Goal: Task Accomplishment & Management: Manage account settings

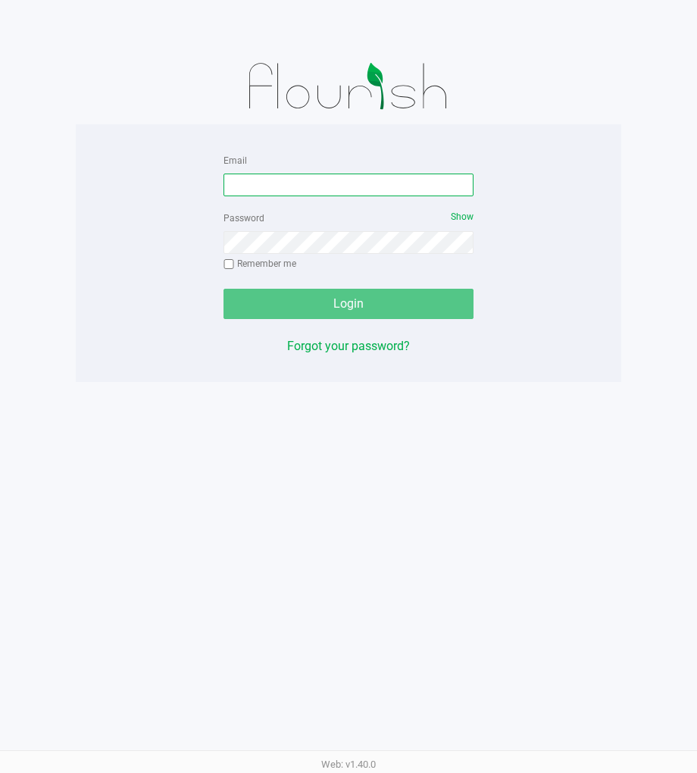
click at [401, 188] on input "Email" at bounding box center [348, 184] width 250 height 23
type input "[EMAIL_ADDRESS][DOMAIN_NAME]"
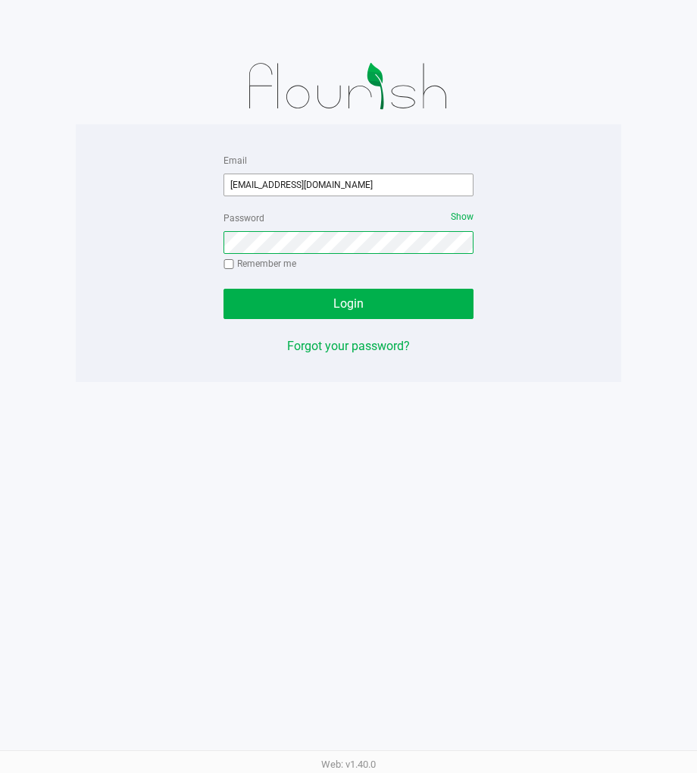
click at [223, 289] on button "Login" at bounding box center [348, 304] width 250 height 30
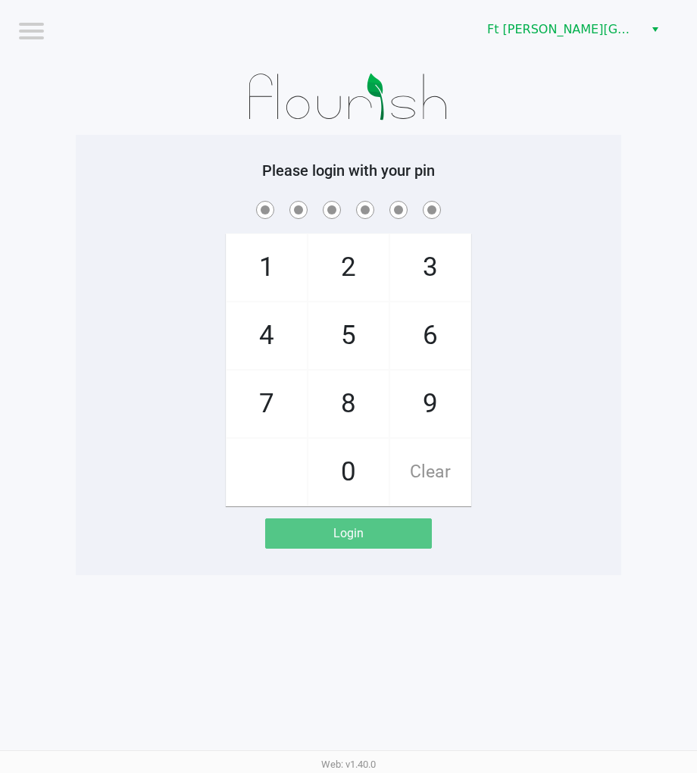
click at [544, 367] on div "1 4 7 2 5 8 0 3 6 9 Clear" at bounding box center [348, 352] width 545 height 308
checkbox input "true"
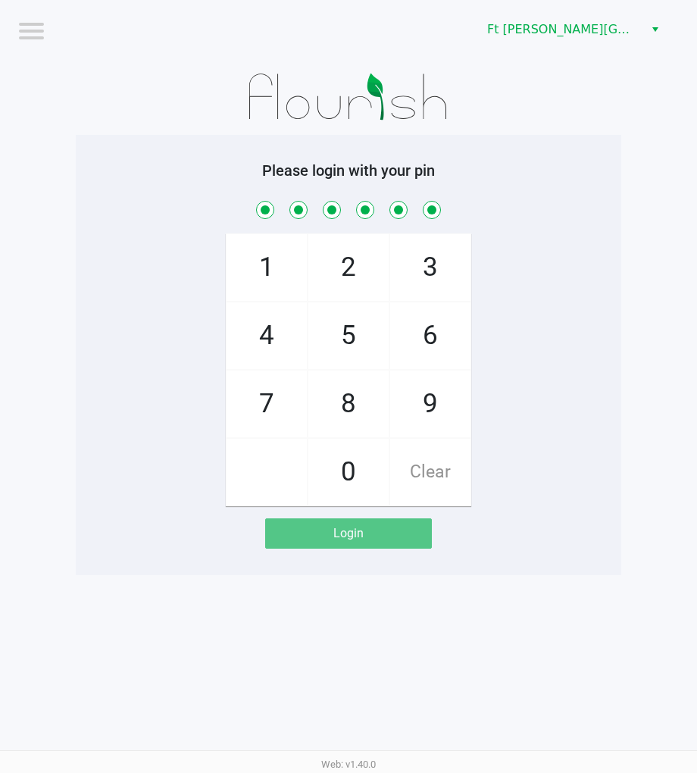
checkbox input "true"
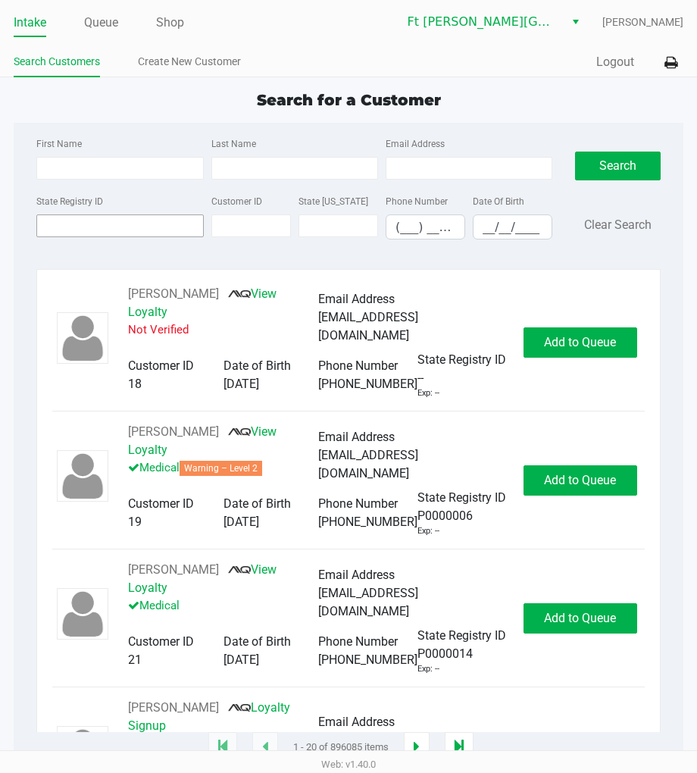
click at [81, 221] on input "State Registry ID" at bounding box center [119, 225] width 167 height 23
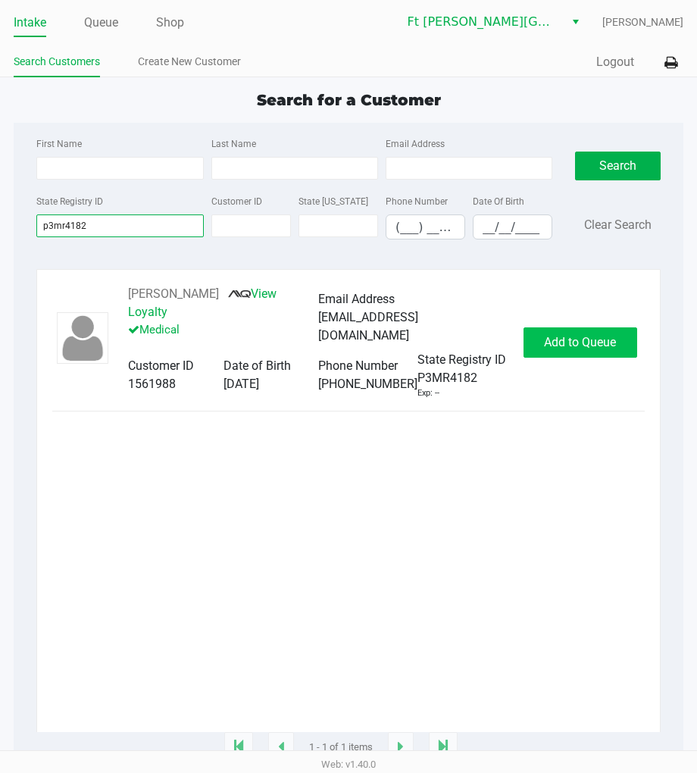
type input "p3mr4182"
click at [602, 345] on span "Add to Queue" at bounding box center [580, 342] width 72 height 14
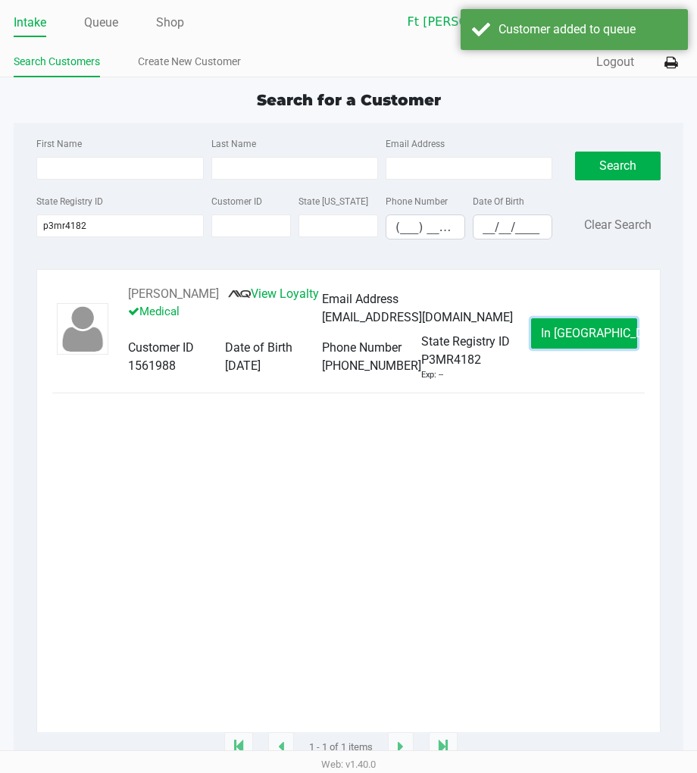
click at [602, 340] on span "In Queue" at bounding box center [604, 333] width 127 height 14
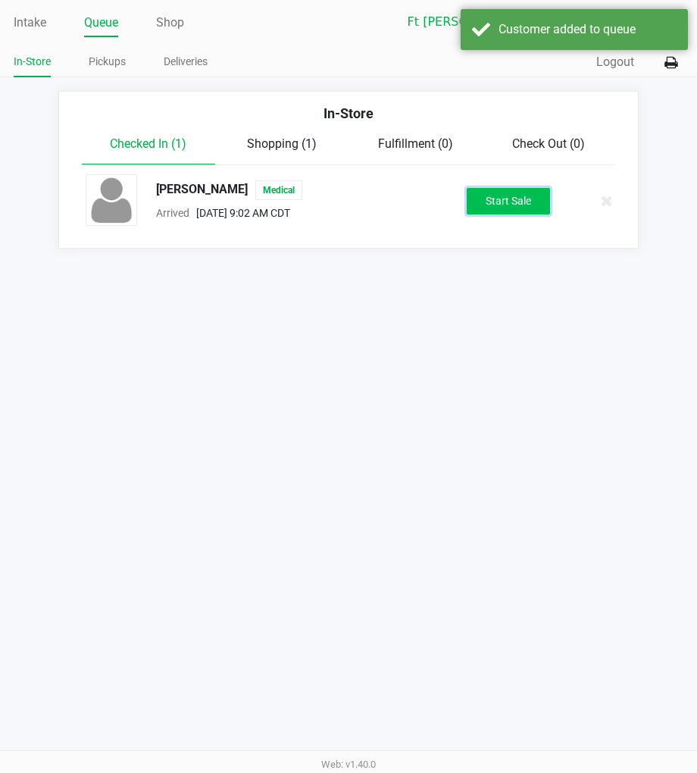
click at [485, 201] on button "Start Sale" at bounding box center [508, 201] width 83 height 27
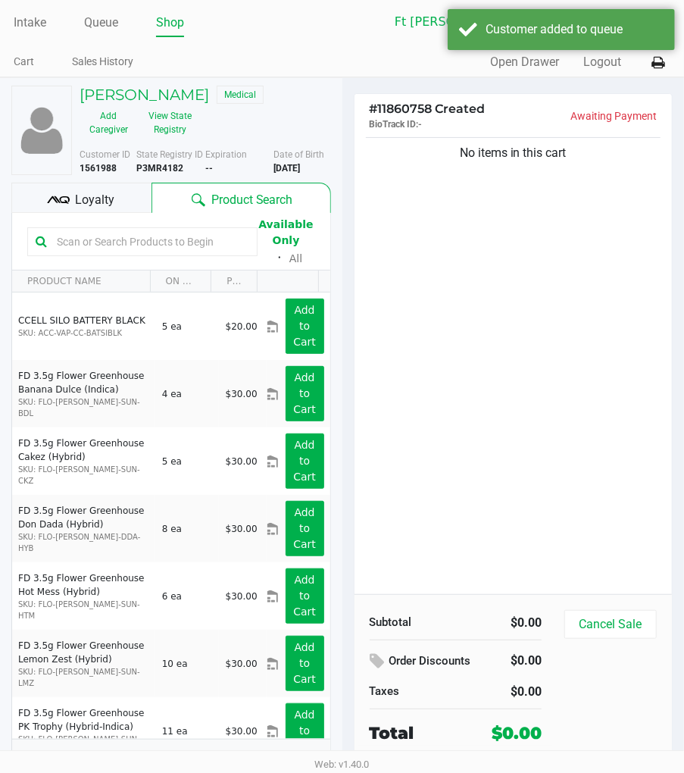
click at [121, 197] on div "Loyalty" at bounding box center [81, 198] width 140 height 30
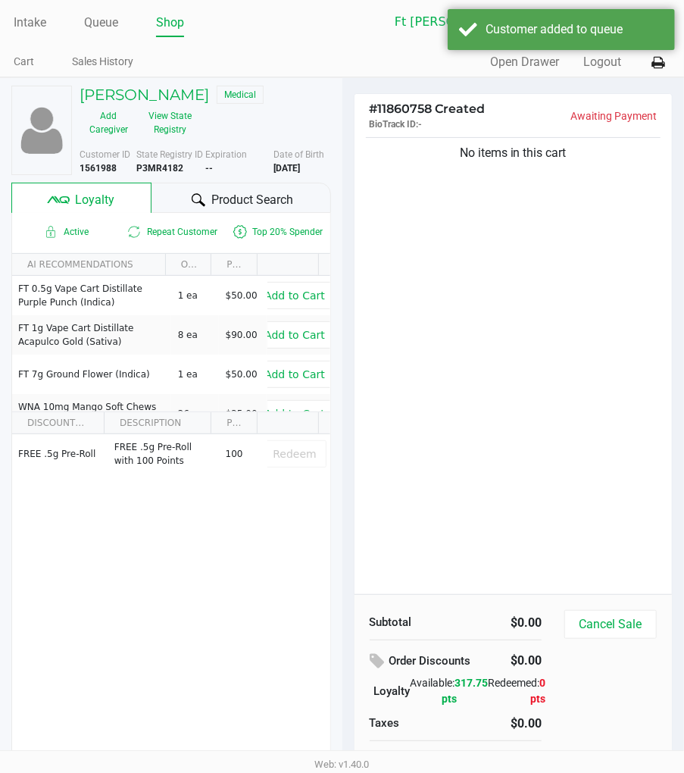
click at [243, 191] on span "Product Search" at bounding box center [252, 200] width 82 height 18
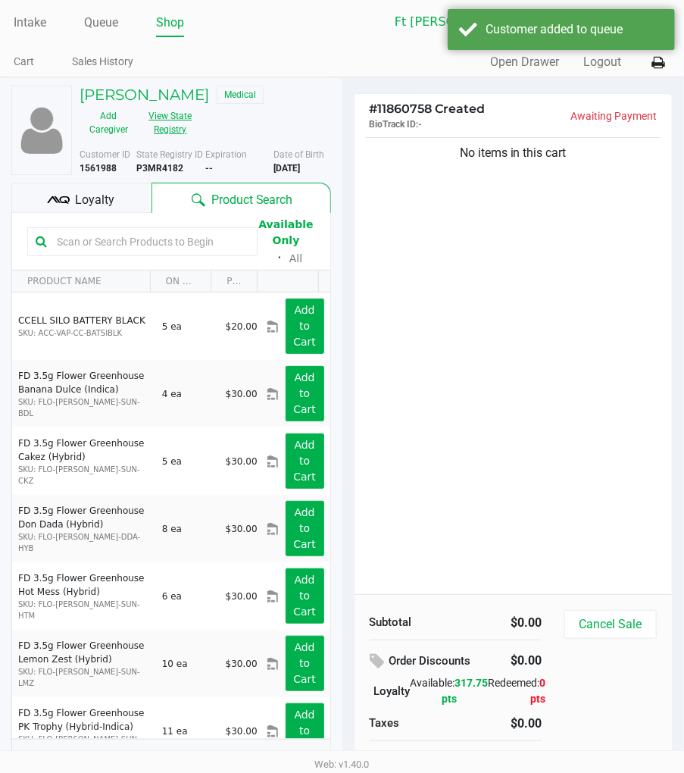
click at [170, 127] on button "View State Registry" at bounding box center [166, 123] width 56 height 38
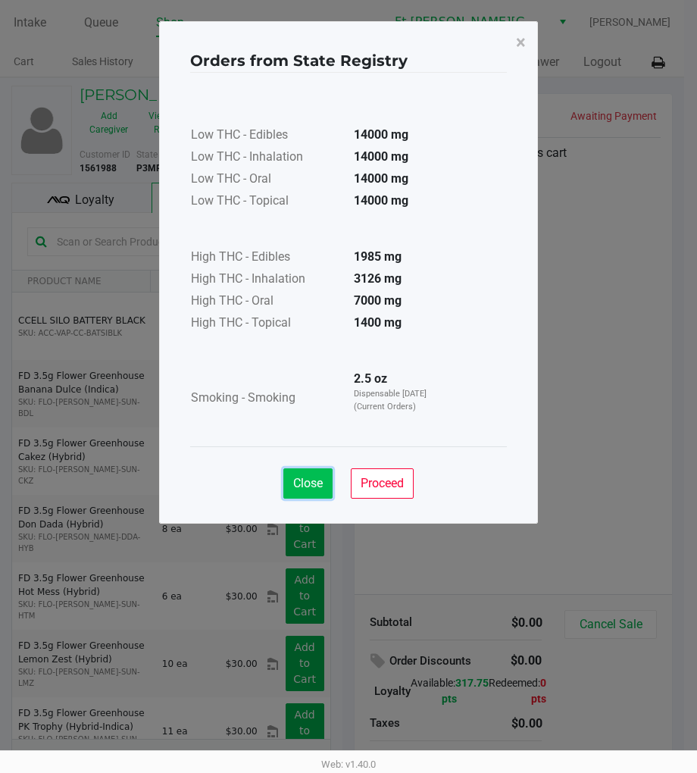
click at [312, 483] on span "Close" at bounding box center [308, 483] width 30 height 14
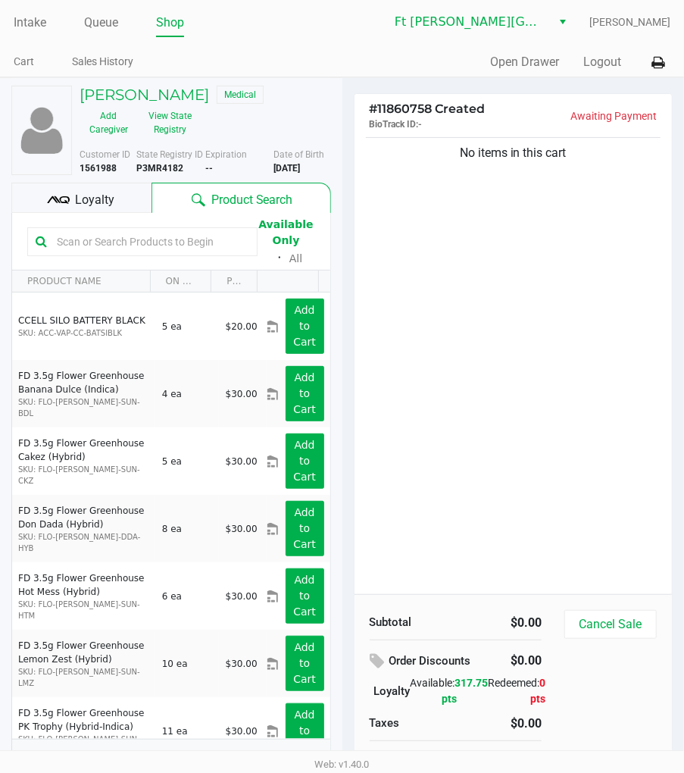
click at [457, 327] on div "No items in this cart" at bounding box center [514, 364] width 318 height 460
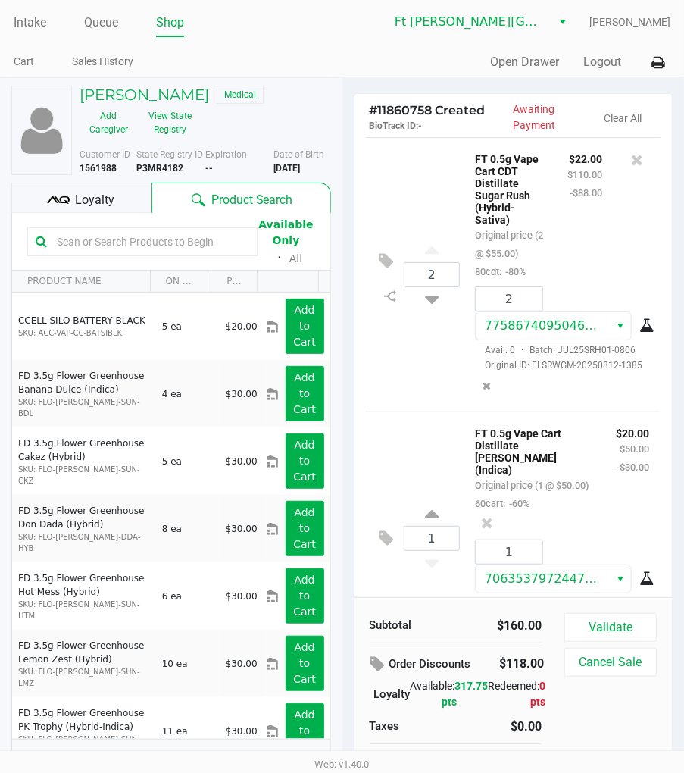
click at [117, 194] on div "Loyalty" at bounding box center [81, 198] width 140 height 30
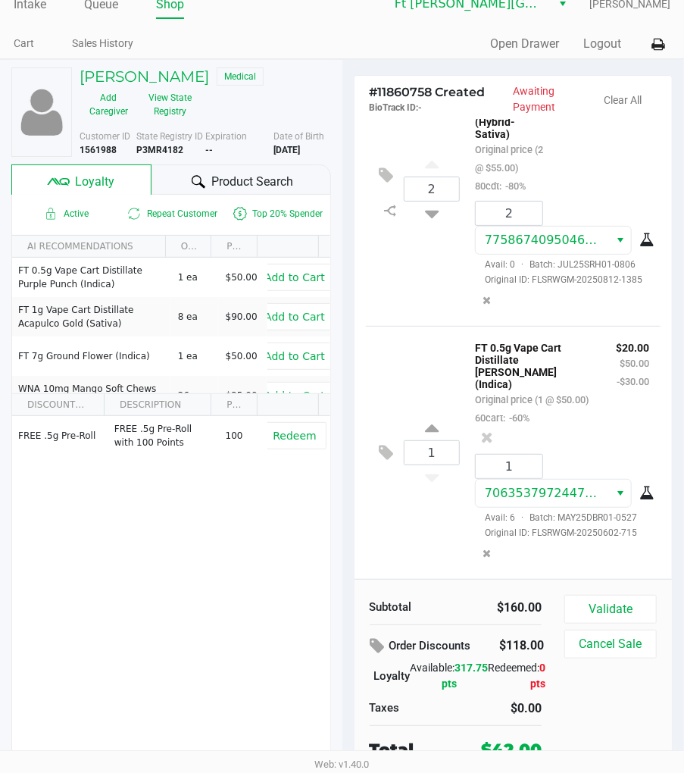
scroll to position [24, 0]
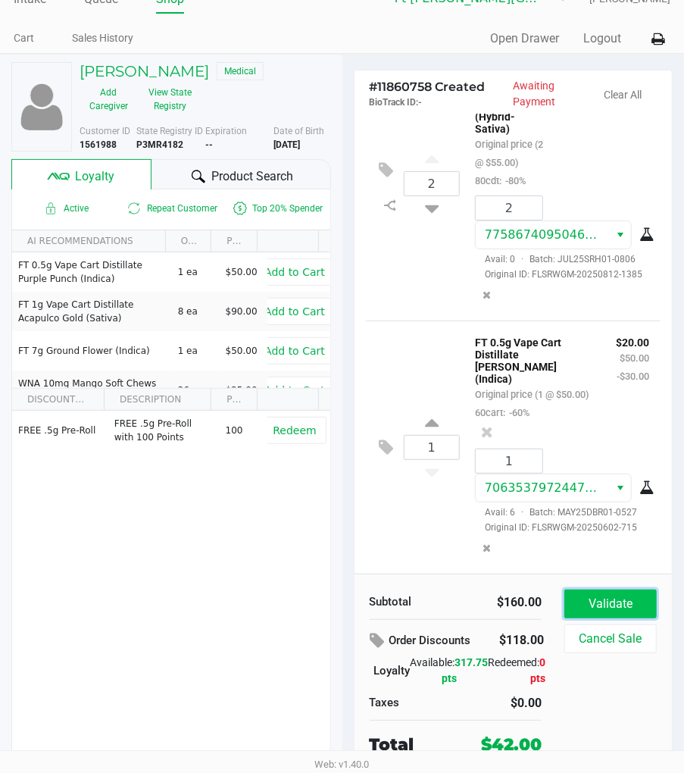
click at [597, 611] on button "Validate" at bounding box center [610, 603] width 92 height 29
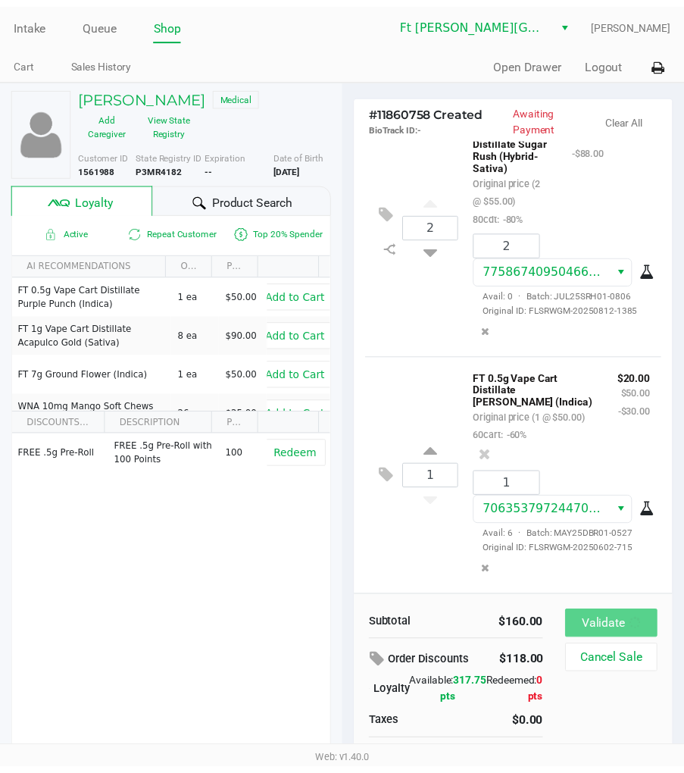
scroll to position [163, 0]
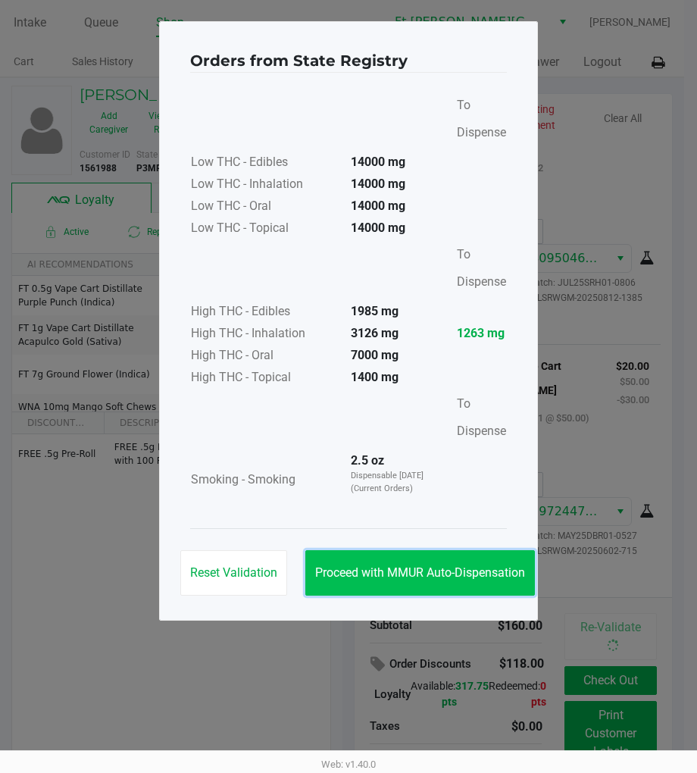
click at [489, 568] on span "Proceed with MMUR Auto-Dispensation" at bounding box center [420, 572] width 210 height 14
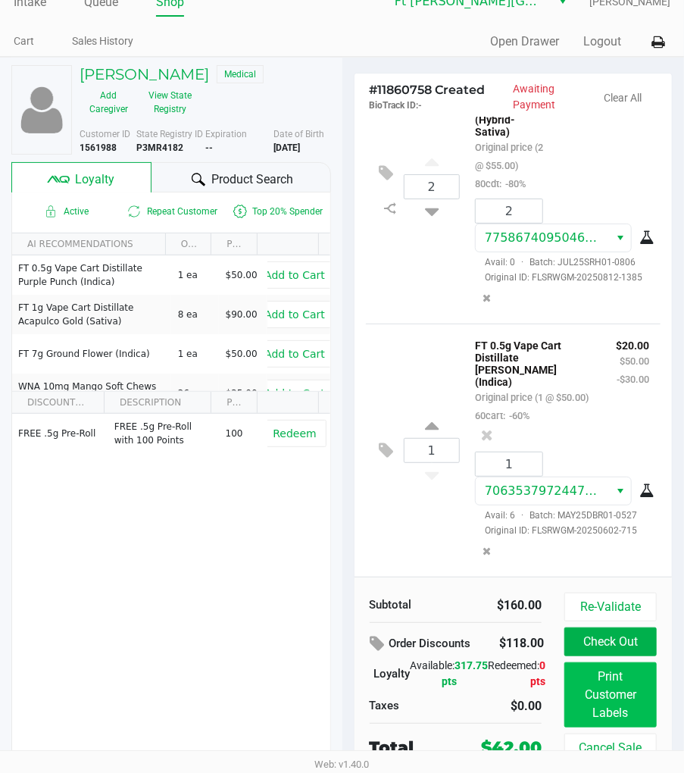
scroll to position [27, 0]
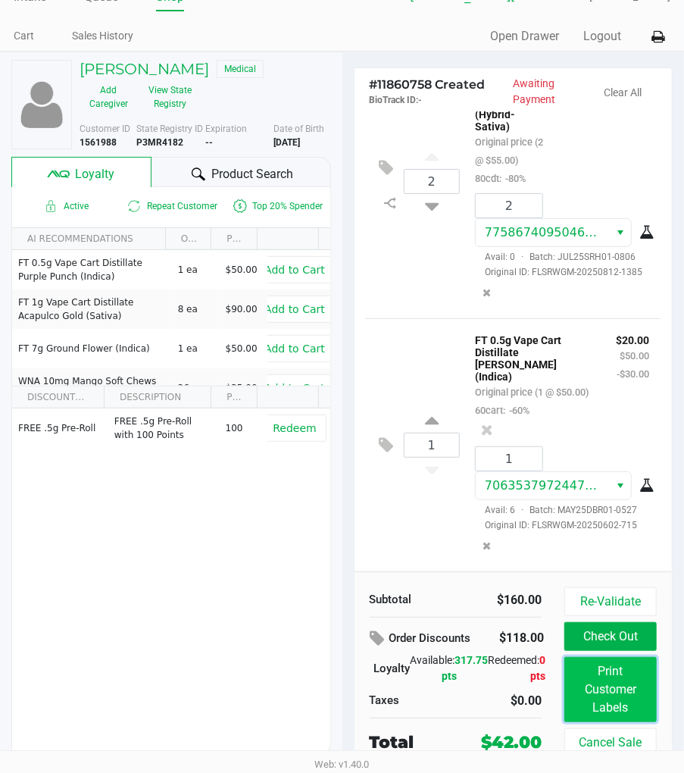
click at [611, 680] on button "Print Customer Labels" at bounding box center [610, 689] width 92 height 65
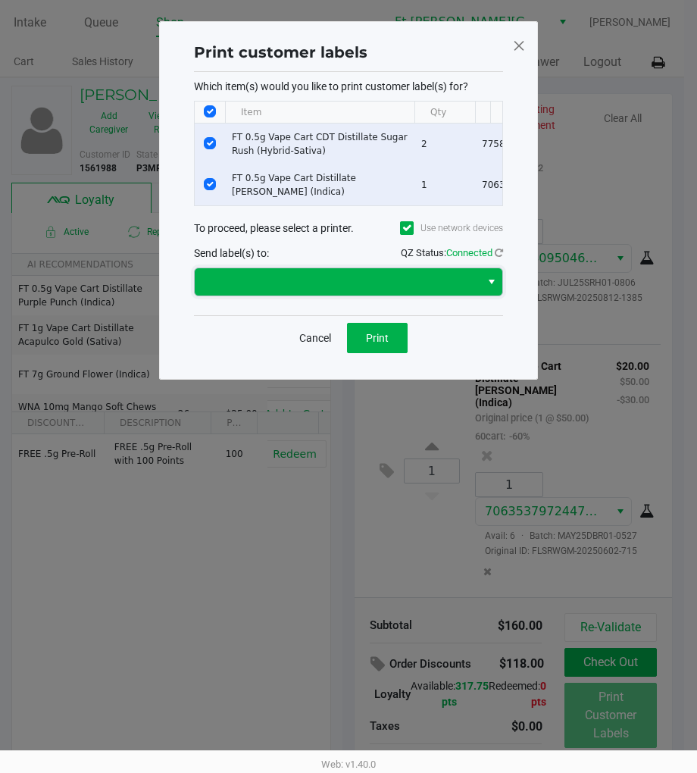
click at [358, 290] on span at bounding box center [337, 282] width 267 height 18
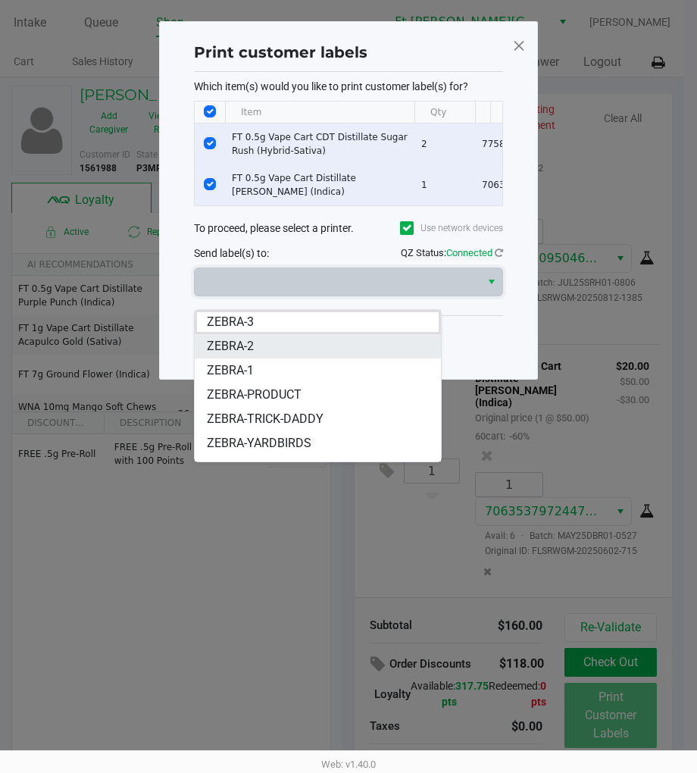
click at [247, 349] on span "ZEBRA-2" at bounding box center [230, 346] width 47 height 18
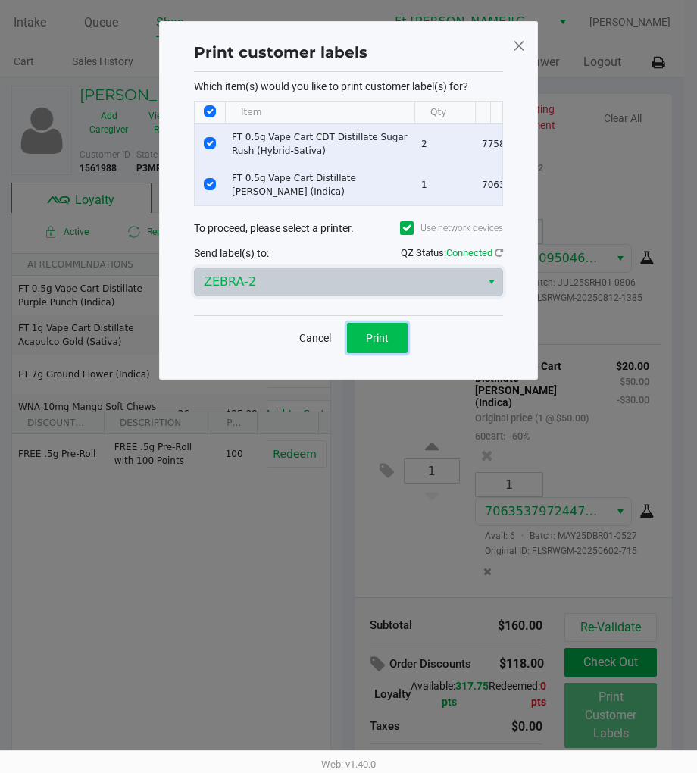
click at [374, 344] on span "Print" at bounding box center [377, 338] width 23 height 12
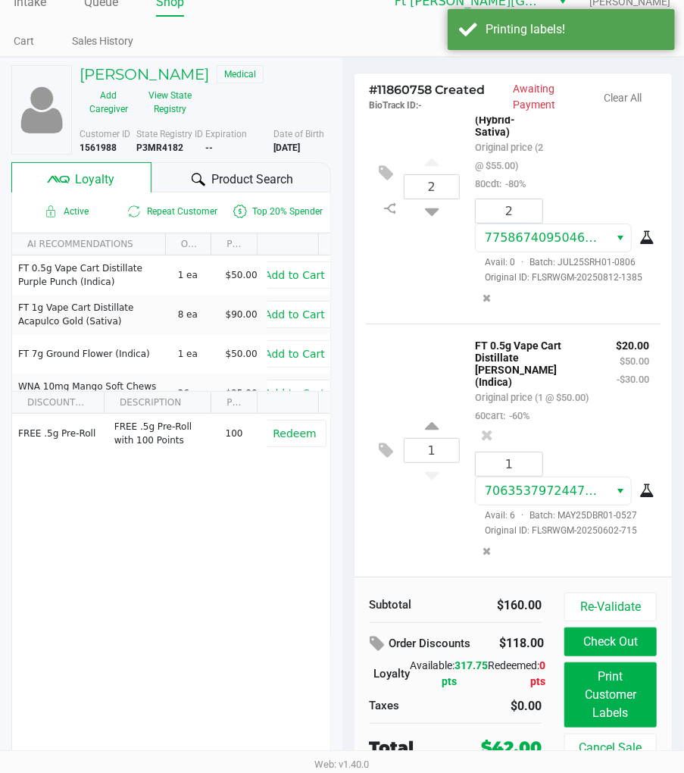
scroll to position [27, 0]
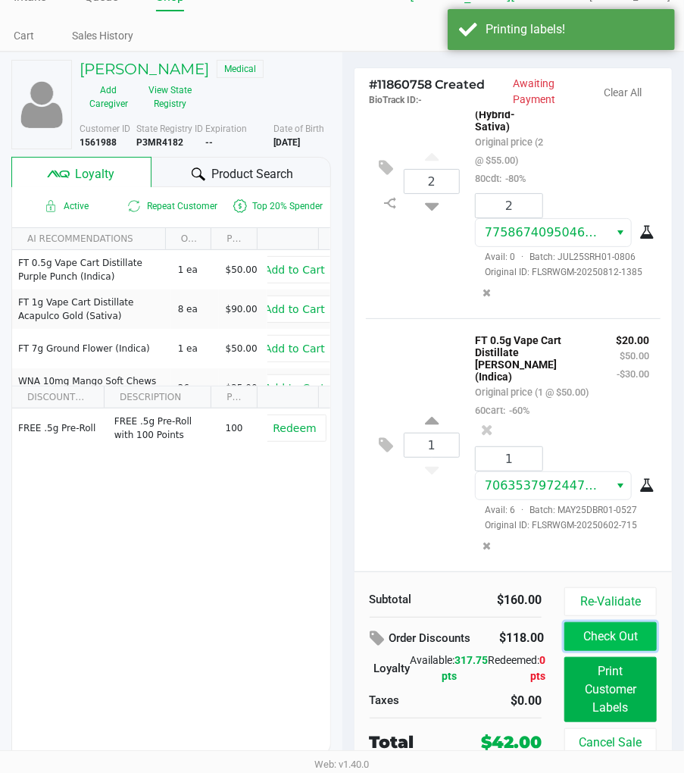
click at [608, 635] on button "Check Out" at bounding box center [610, 636] width 92 height 29
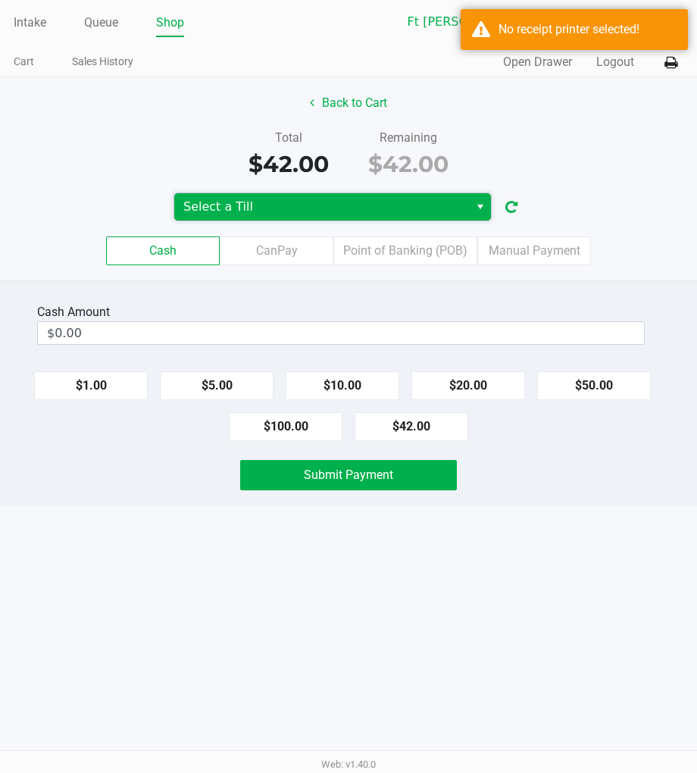
click at [395, 205] on span "Select a Till" at bounding box center [321, 207] width 277 height 18
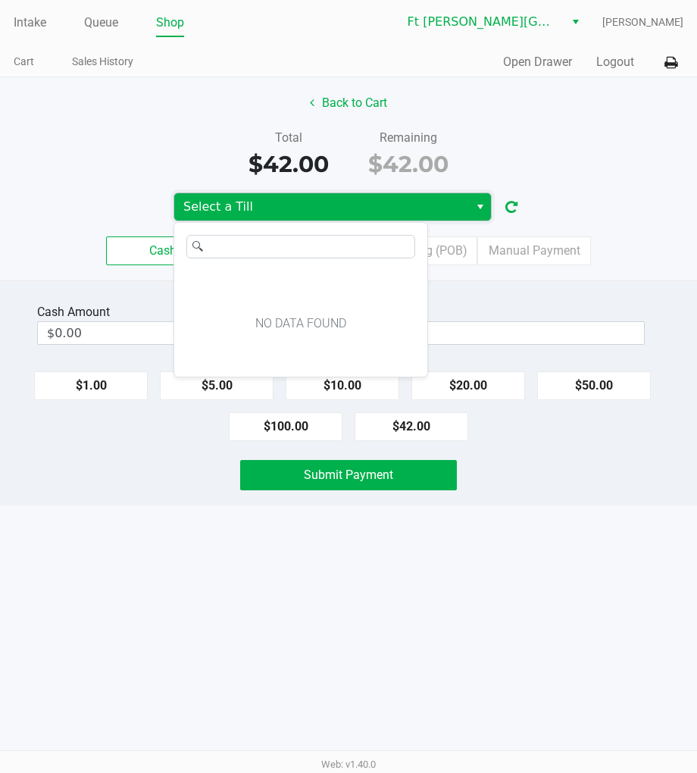
click at [379, 208] on span "Select a Till" at bounding box center [321, 207] width 277 height 18
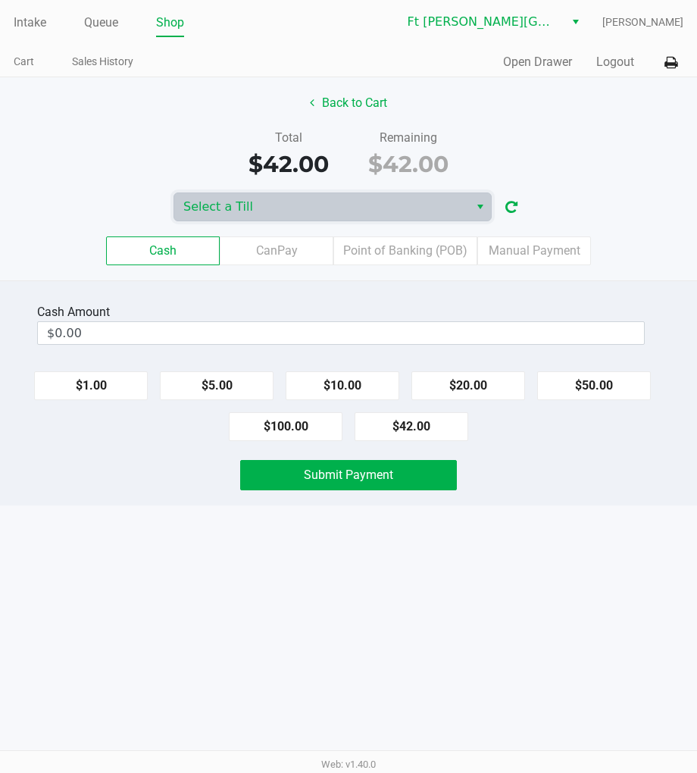
click at [538, 167] on div "Total $42.00 Remaining $42.00" at bounding box center [349, 155] width 720 height 52
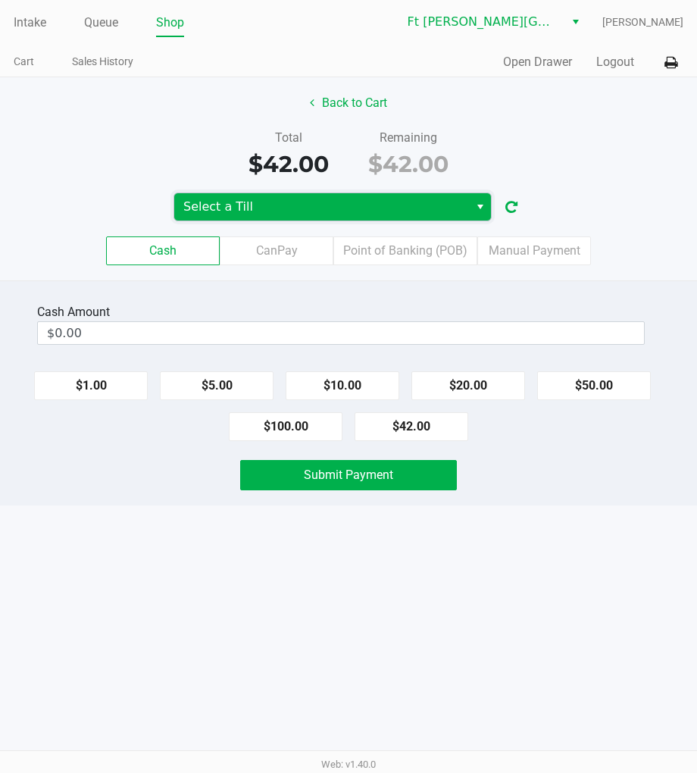
click at [448, 206] on span "Select a Till" at bounding box center [321, 207] width 277 height 18
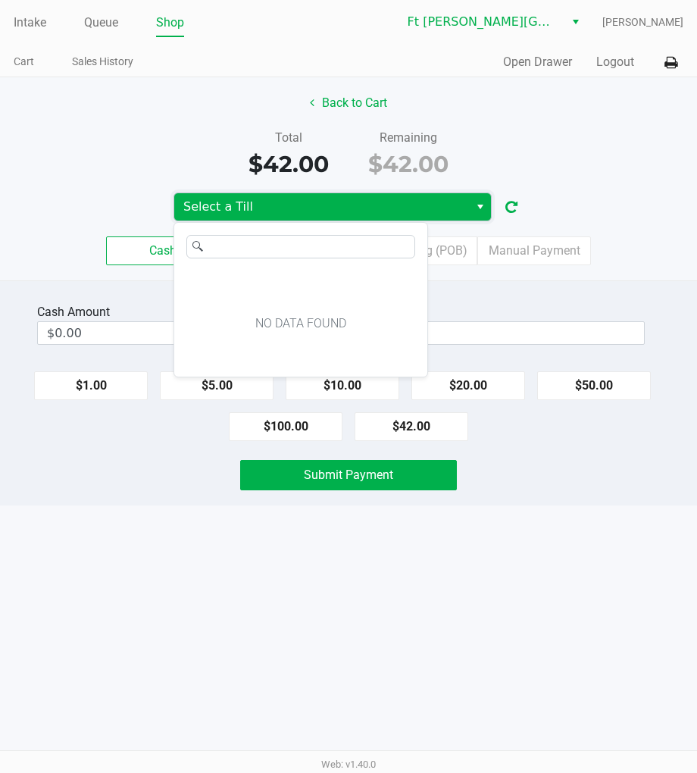
click at [448, 206] on span "Select a Till" at bounding box center [321, 207] width 277 height 18
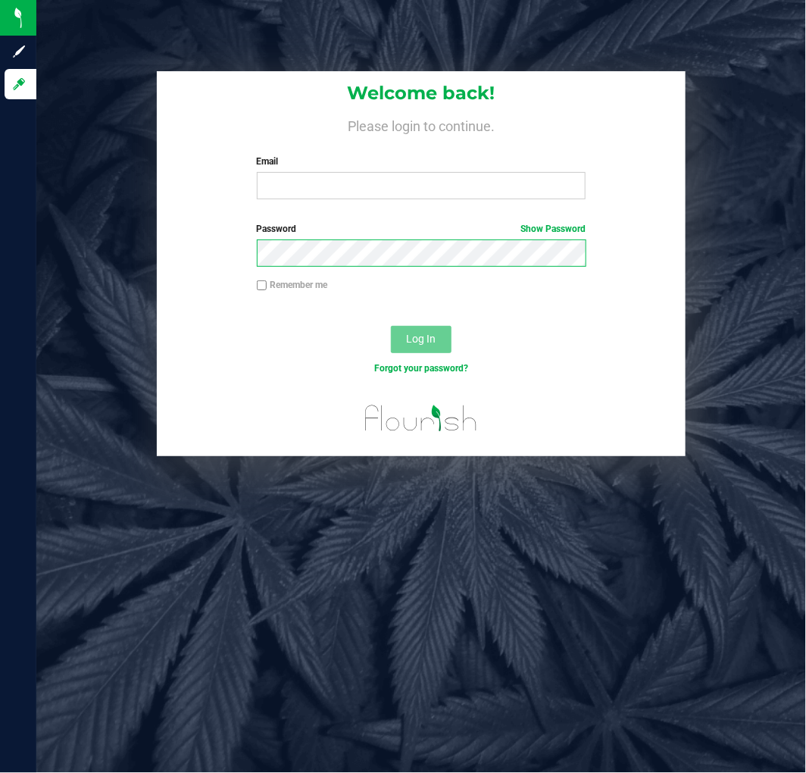
drag, startPoint x: 0, startPoint y: 0, endPoint x: 73, endPoint y: 265, distance: 274.9
click at [93, 265] on div "Welcome back! Please login to continue. Email Required Please format your email…" at bounding box center [421, 264] width 792 height 386
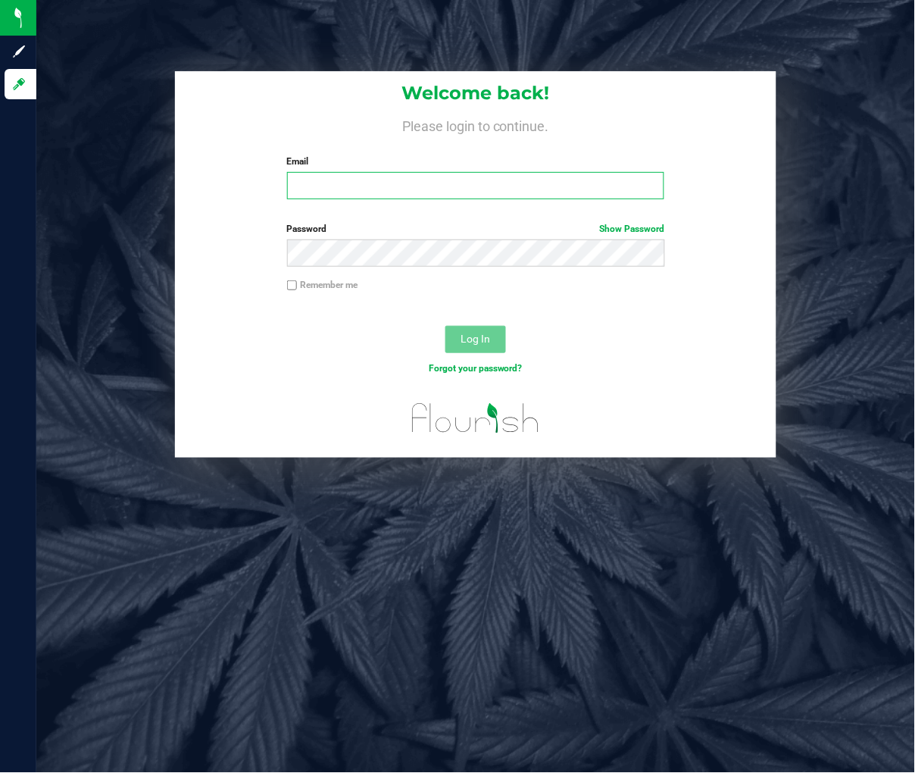
click at [327, 187] on input "Email" at bounding box center [476, 185] width 378 height 27
type input "[EMAIL_ADDRESS][DOMAIN_NAME]"
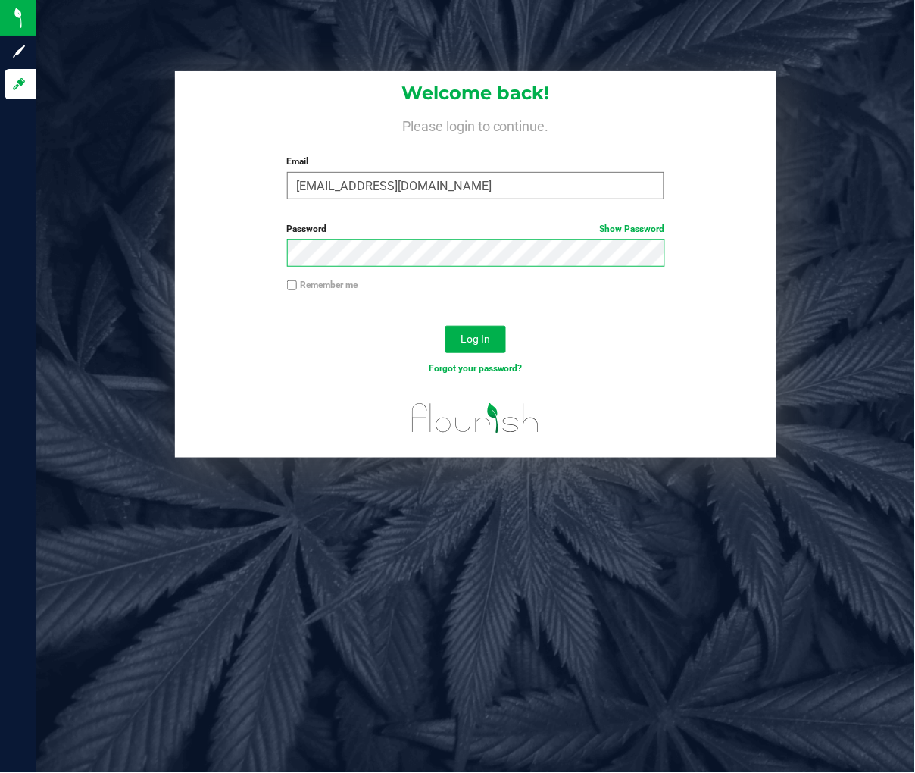
click at [445, 326] on button "Log In" at bounding box center [475, 339] width 61 height 27
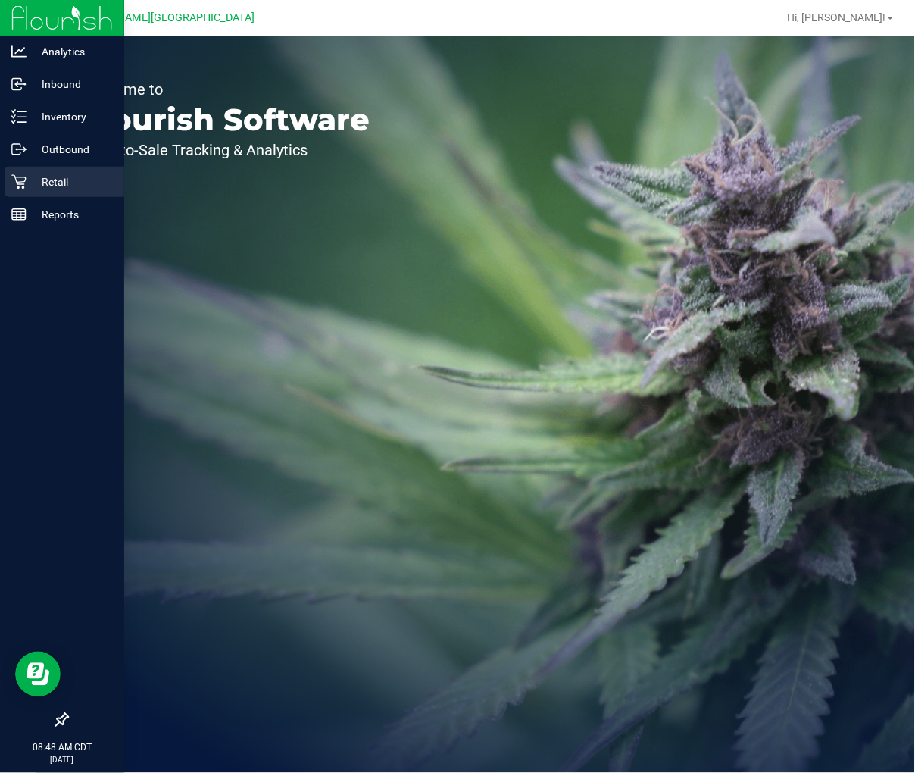
click at [40, 177] on p "Retail" at bounding box center [72, 182] width 91 height 18
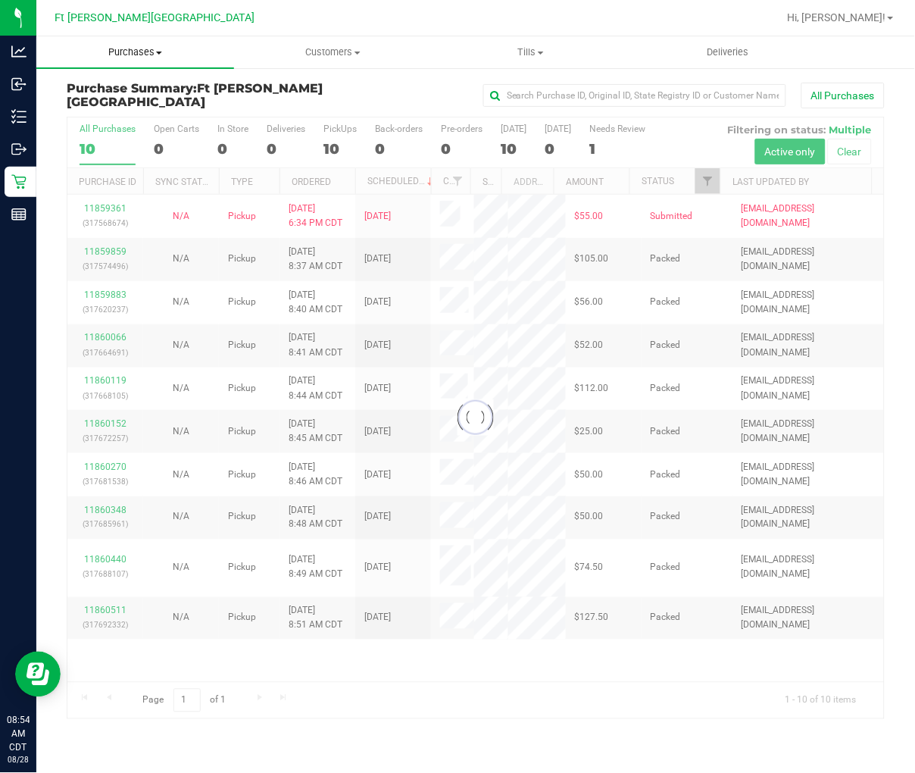
click at [161, 42] on uib-tab-heading "Purchases Summary of purchases Fulfillment All purchases" at bounding box center [135, 52] width 198 height 32
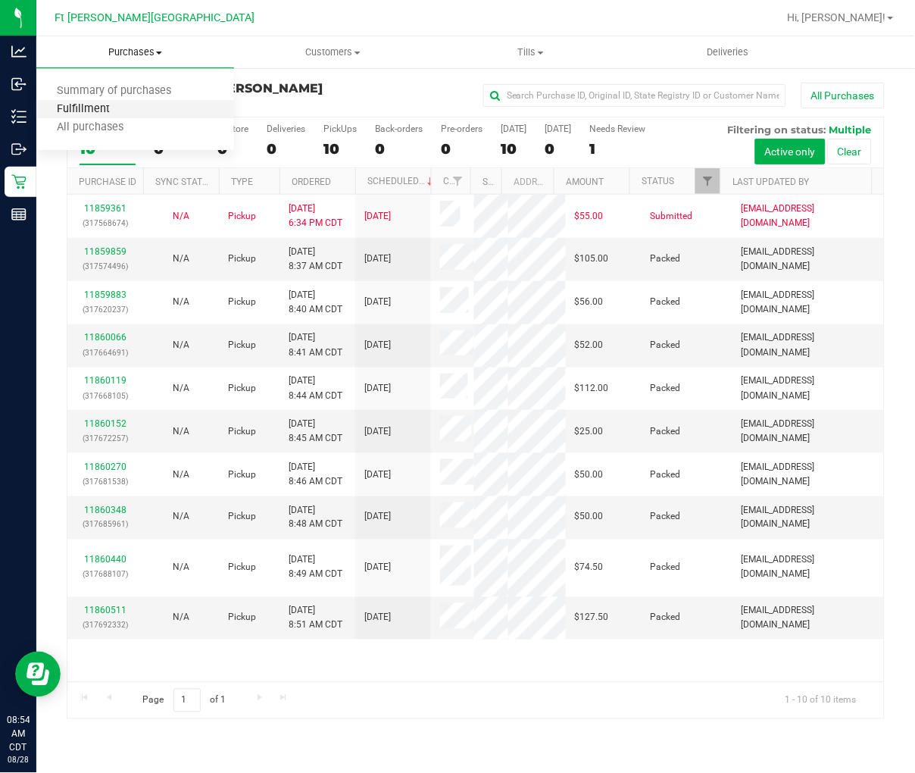
click at [120, 103] on span "Fulfillment" at bounding box center [83, 109] width 94 height 13
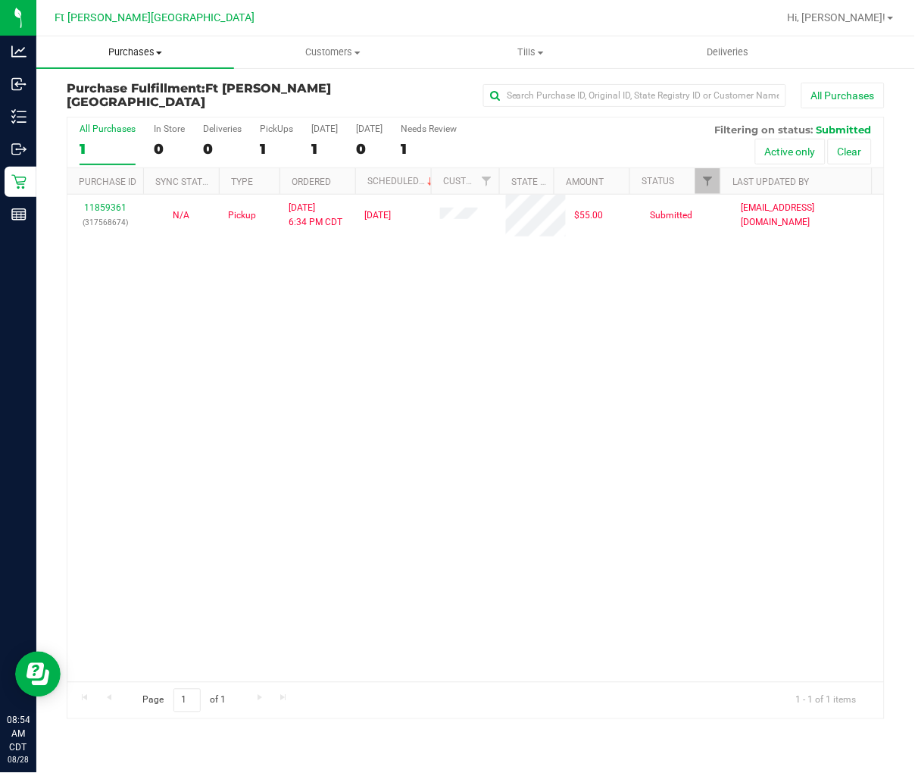
click at [148, 57] on span "Purchases" at bounding box center [135, 52] width 198 height 14
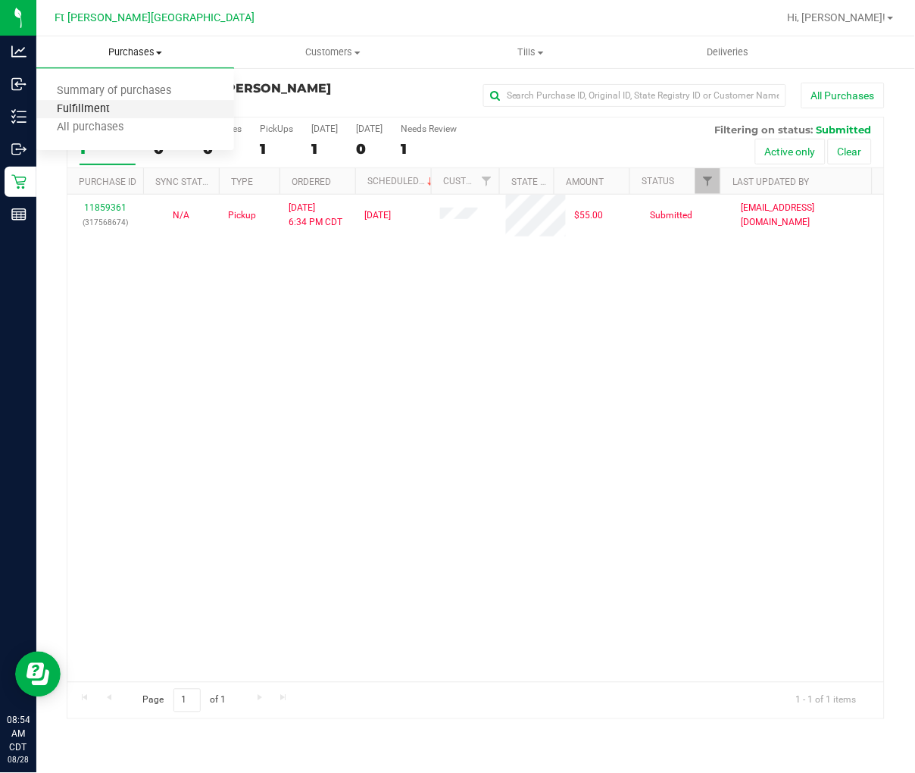
click at [111, 106] on span "Fulfillment" at bounding box center [83, 109] width 94 height 13
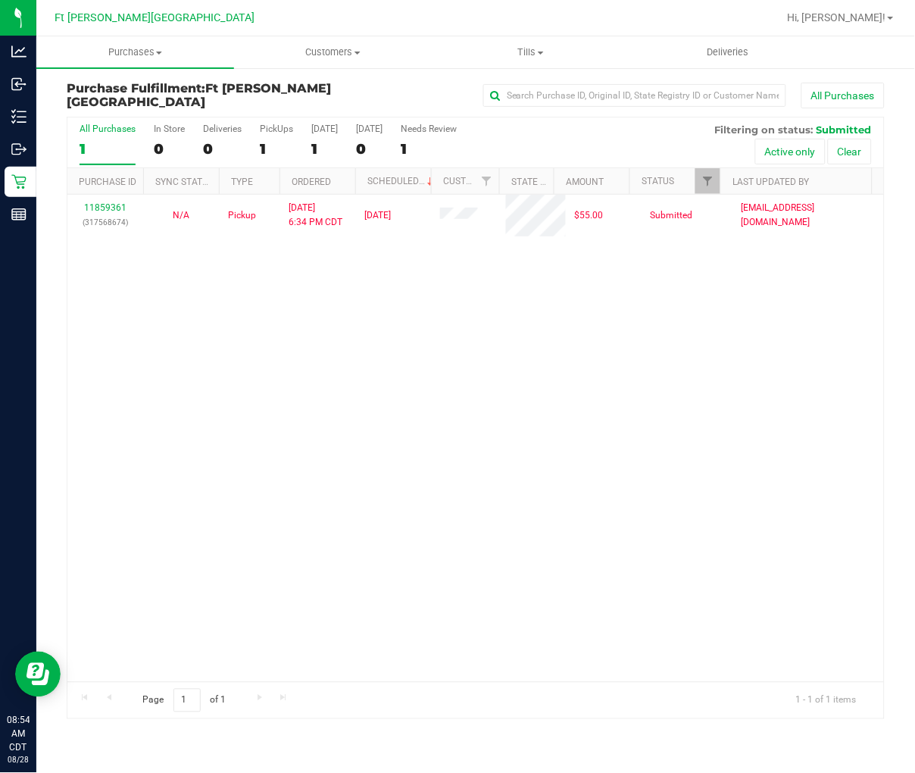
click at [293, 389] on div "11859361 (317568674) N/A Pickup [DATE] 6:34 PM CDT 8/28/2025 $55.00 Submitted […" at bounding box center [475, 438] width 817 height 487
click at [510, 47] on span "Tills" at bounding box center [531, 52] width 196 height 14
click at [508, 91] on span "Manage tills" at bounding box center [483, 91] width 102 height 13
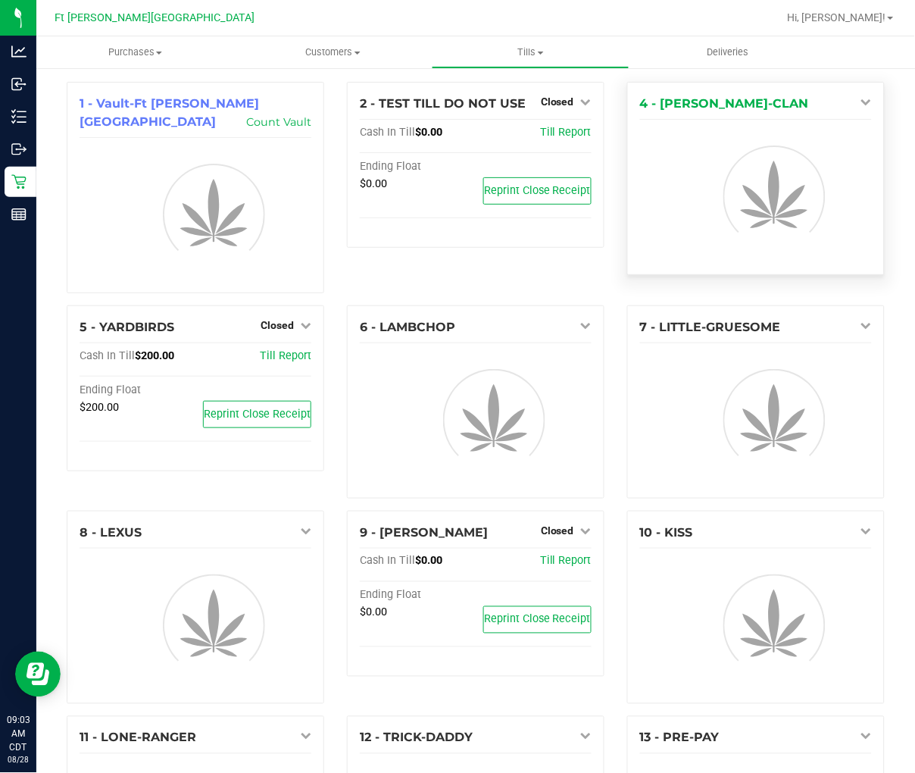
click at [725, 102] on icon at bounding box center [866, 101] width 11 height 11
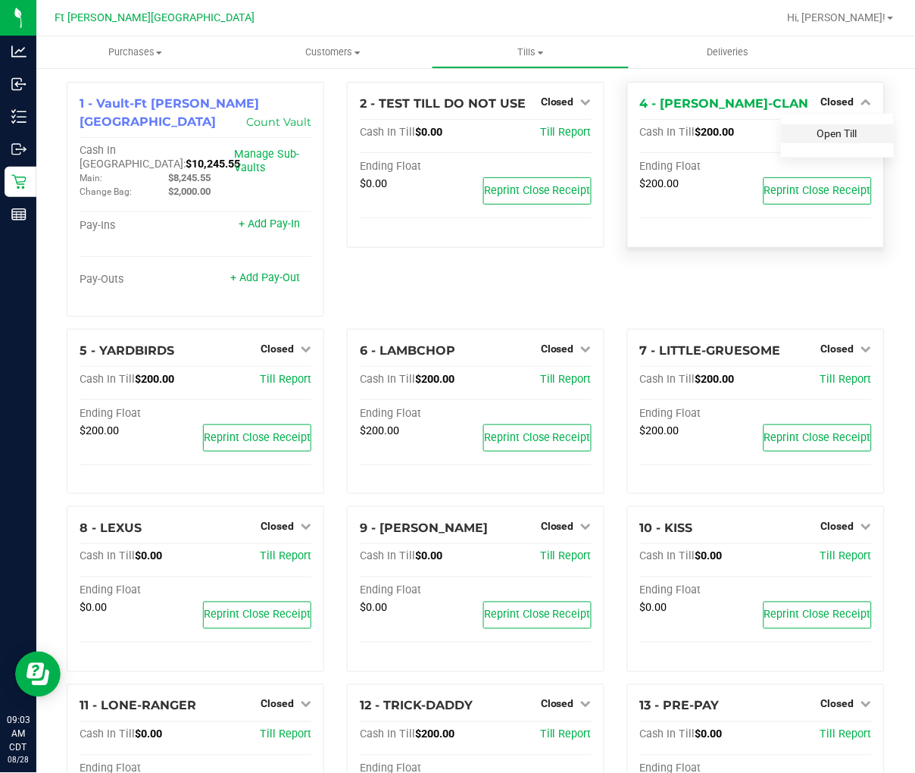
click at [725, 133] on link "Open Till" at bounding box center [837, 133] width 40 height 12
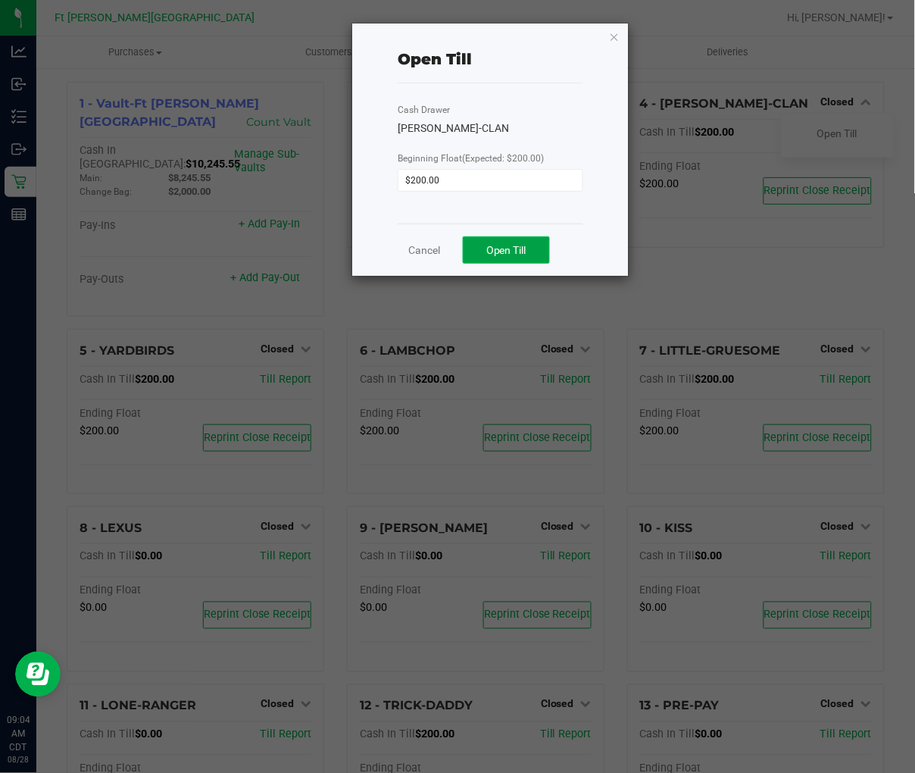
click at [510, 239] on button "Open Till" at bounding box center [506, 249] width 87 height 27
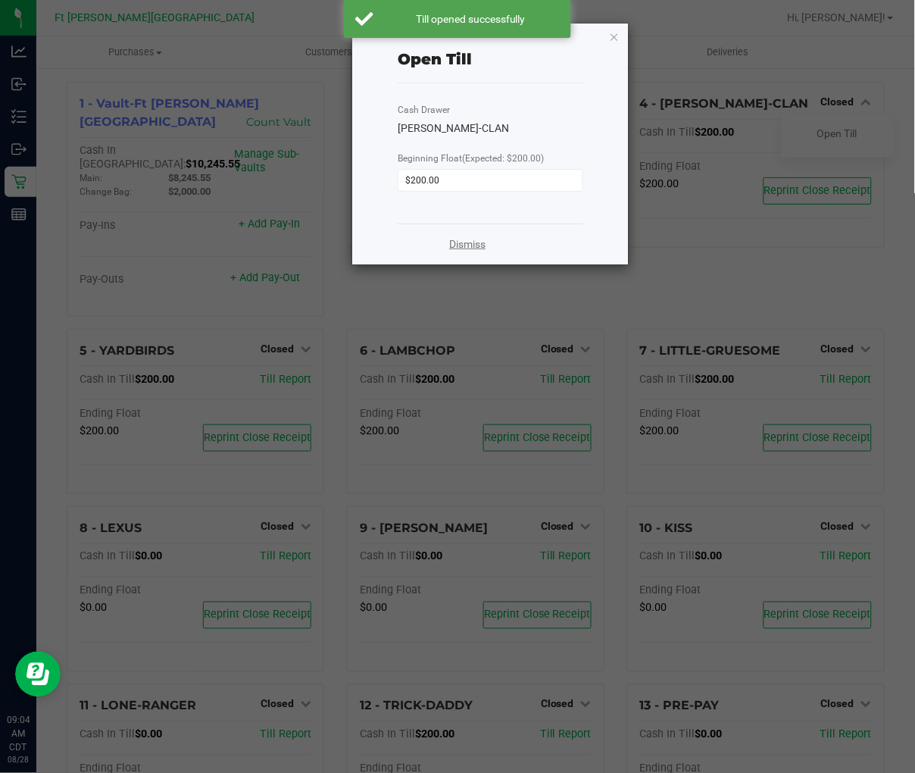
click at [476, 243] on link "Dismiss" at bounding box center [467, 244] width 36 height 16
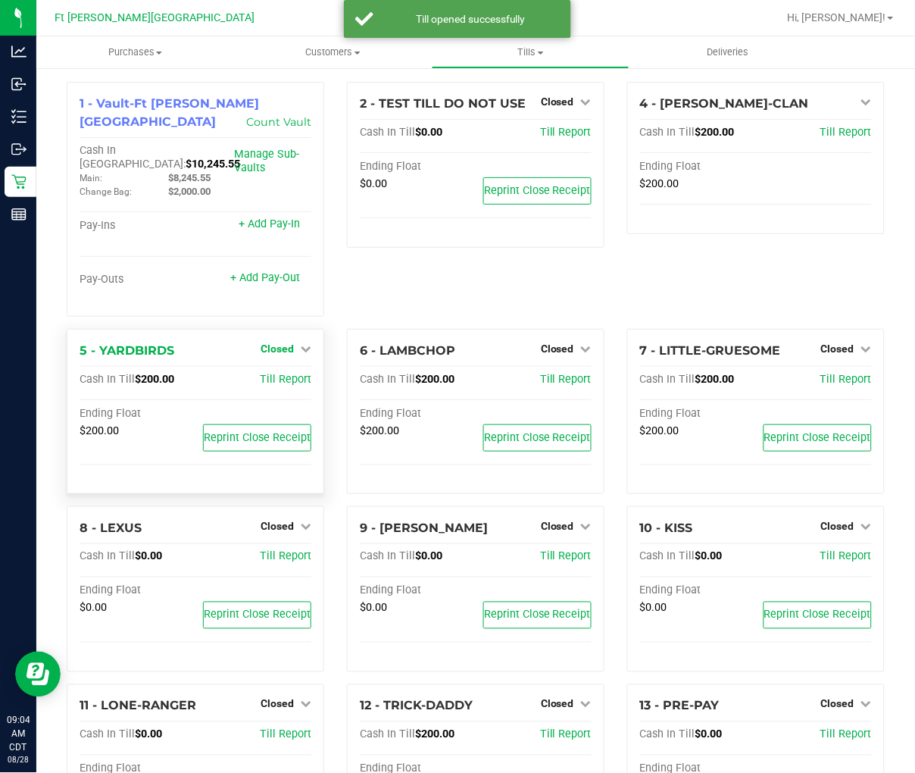
click at [292, 342] on link "Closed" at bounding box center [286, 348] width 51 height 12
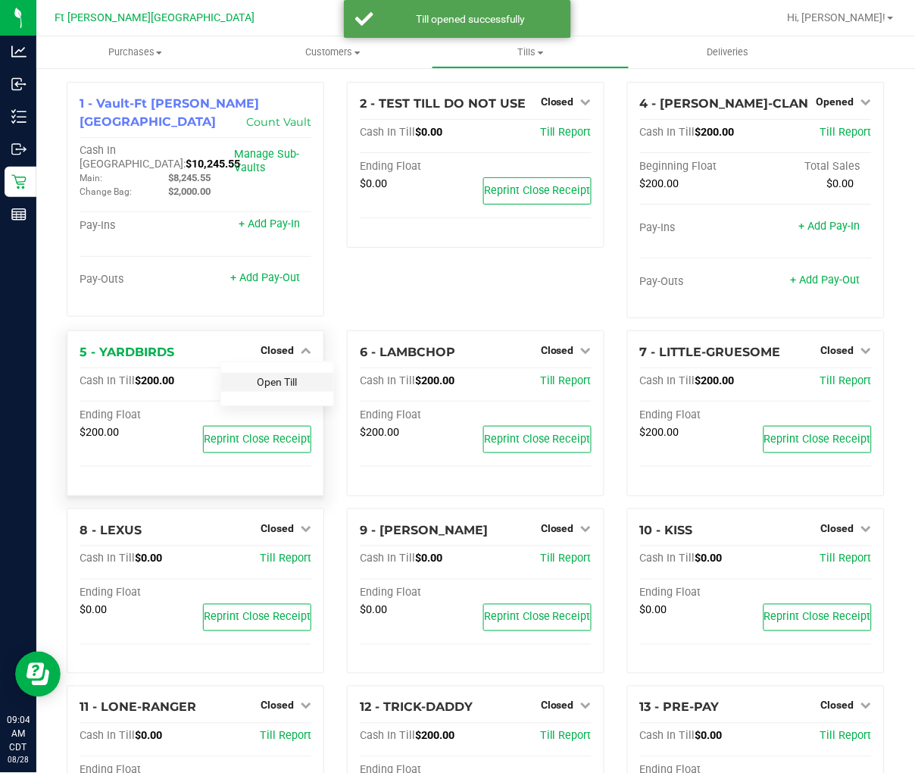
click at [271, 352] on span "Closed" at bounding box center [277, 350] width 33 height 12
click at [281, 389] on div "Open Till" at bounding box center [277, 382] width 112 height 19
click at [283, 380] on link "Open Till" at bounding box center [277, 382] width 40 height 12
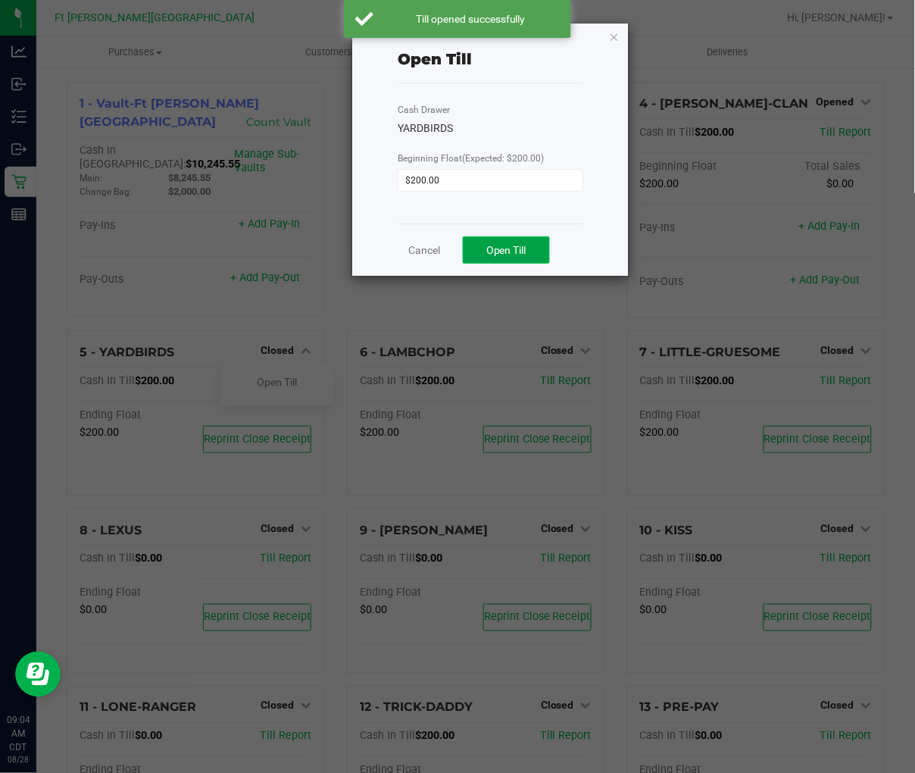
click at [488, 256] on button "Open Till" at bounding box center [506, 249] width 87 height 27
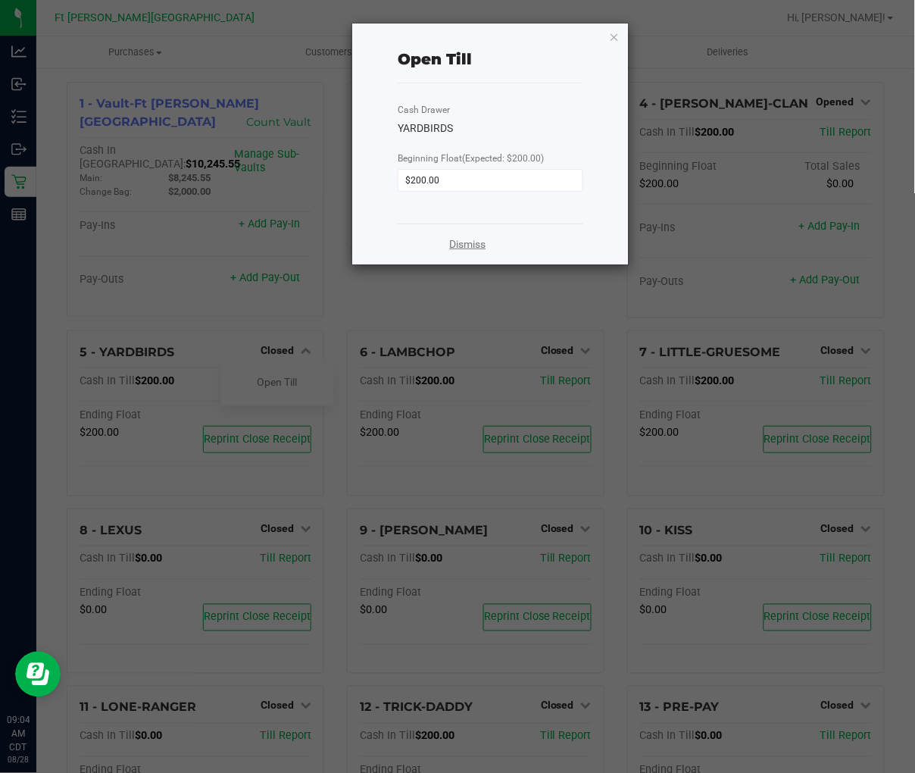
click at [471, 242] on link "Dismiss" at bounding box center [467, 244] width 36 height 16
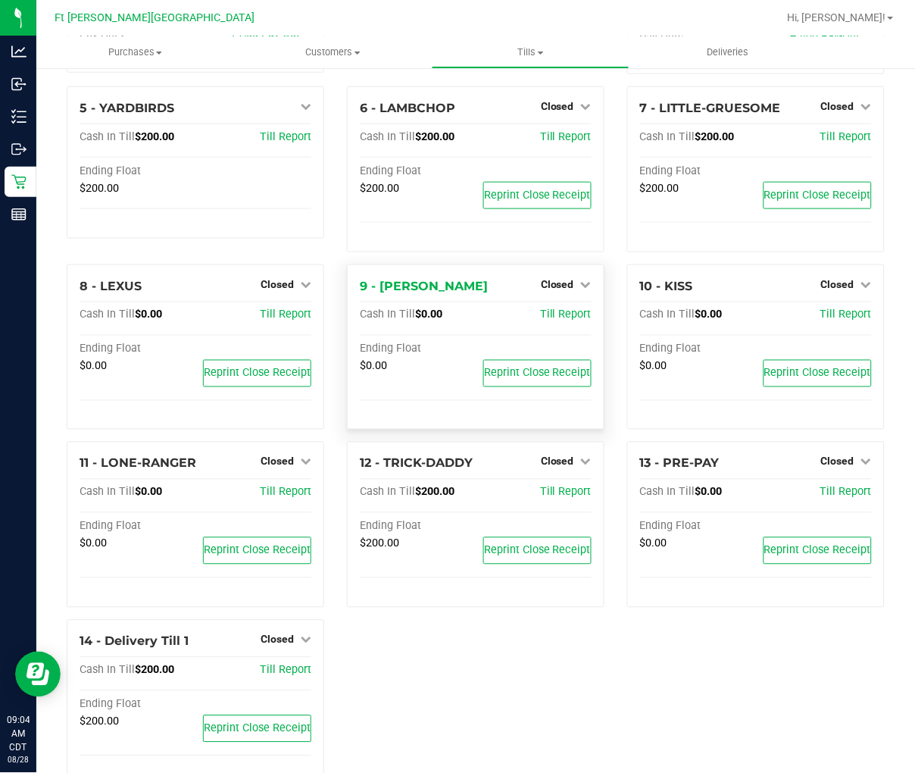
scroll to position [252, 0]
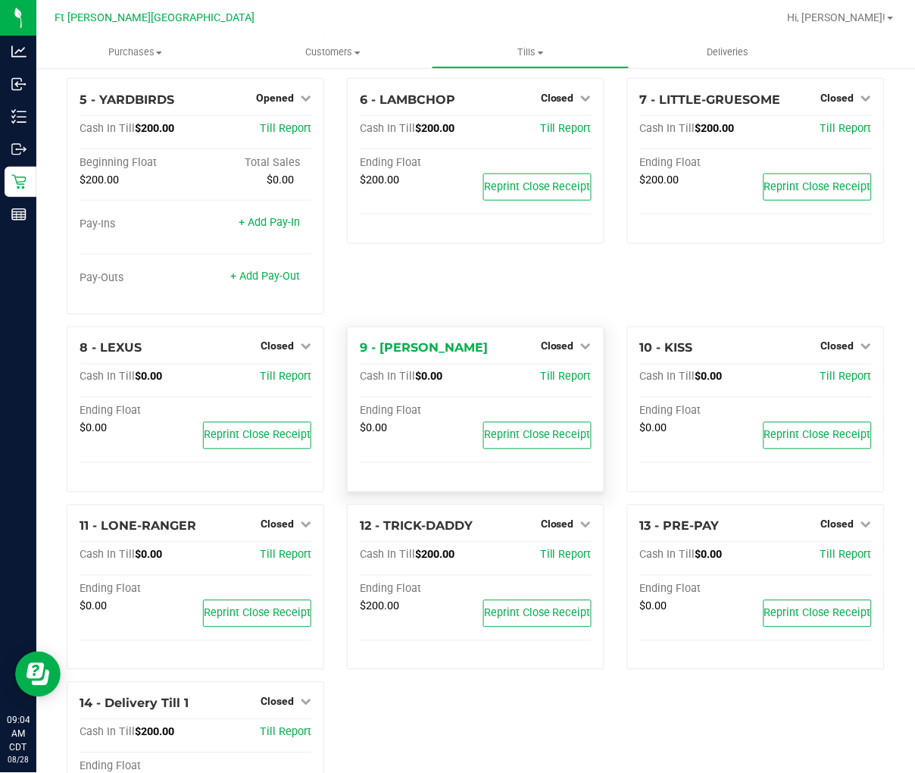
click at [548, 459] on div "Ending Float $0.00 Reprint Close Receipt" at bounding box center [476, 442] width 232 height 75
click at [558, 526] on span "Closed" at bounding box center [557, 524] width 33 height 12
click at [542, 557] on link "Open Till" at bounding box center [557, 555] width 40 height 12
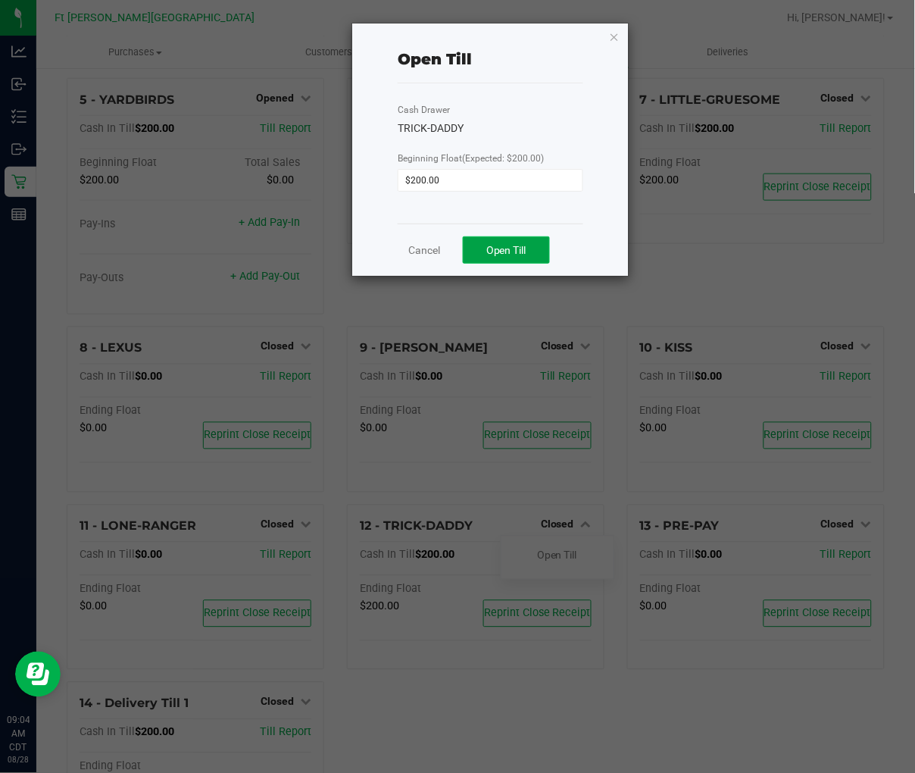
click at [515, 245] on span "Open Till" at bounding box center [506, 250] width 40 height 12
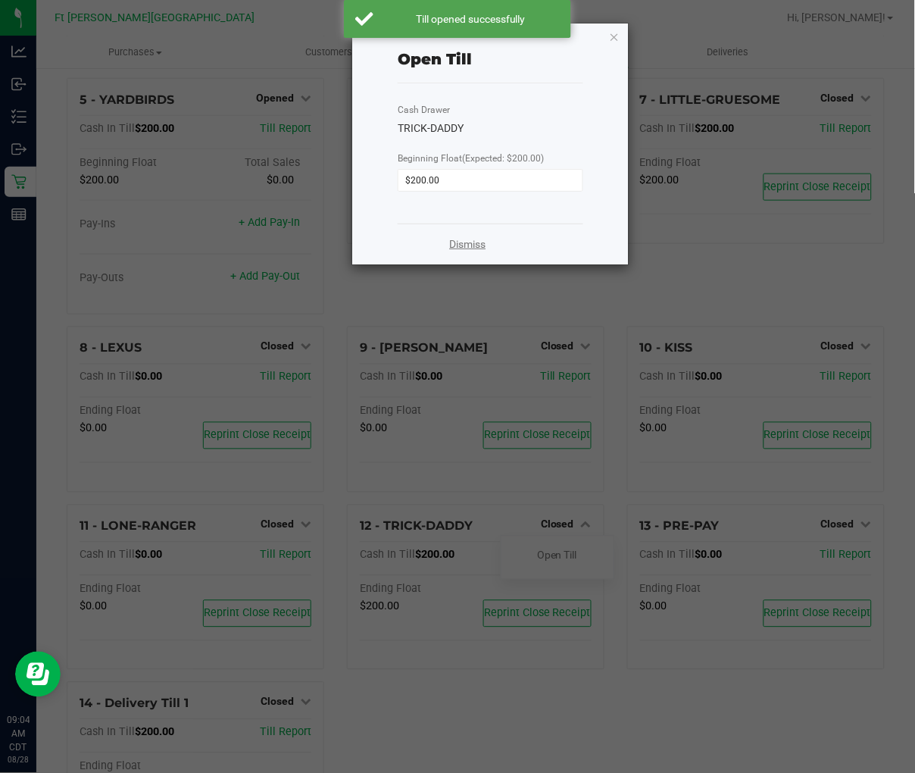
click at [467, 243] on link "Dismiss" at bounding box center [467, 244] width 36 height 16
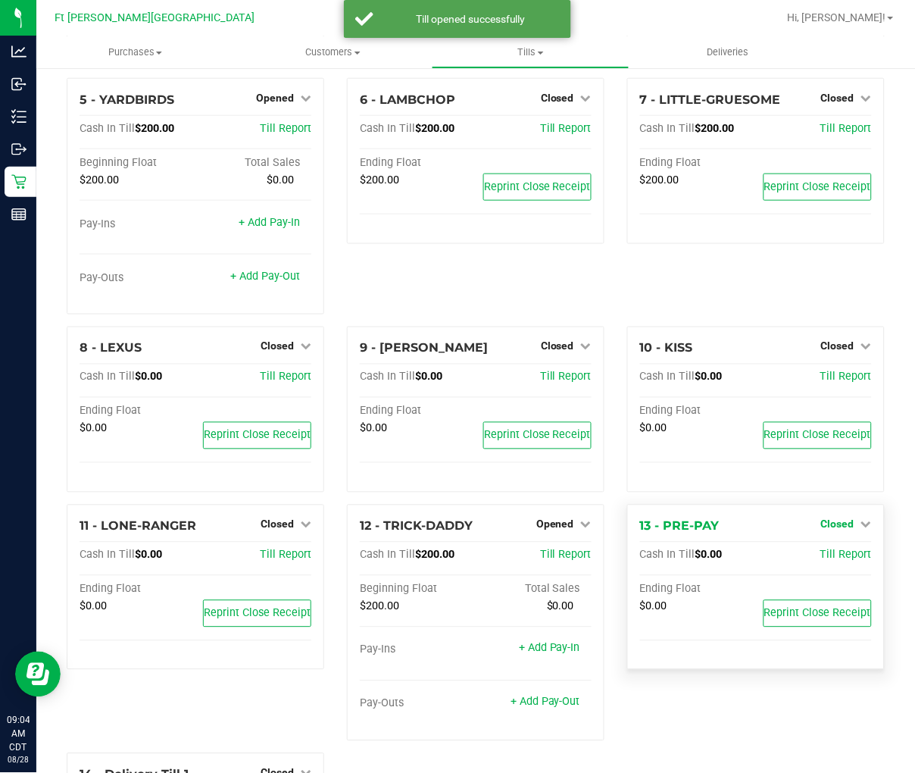
click at [725, 526] on span "Closed" at bounding box center [837, 524] width 33 height 12
click at [725, 550] on link "Open Till" at bounding box center [837, 555] width 40 height 12
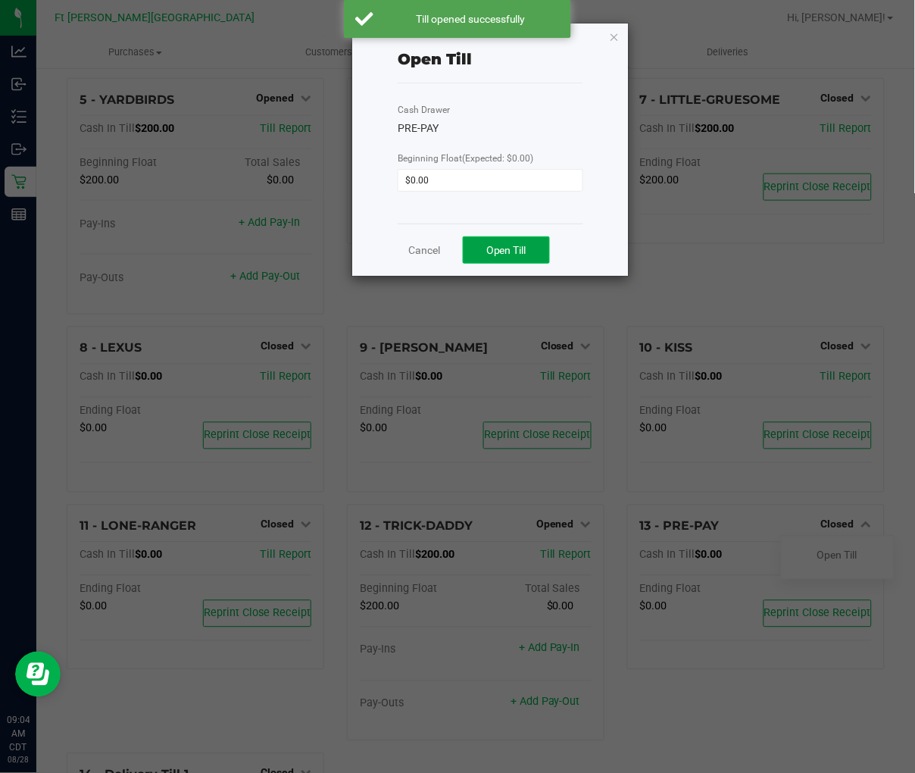
click at [517, 252] on span "Open Till" at bounding box center [506, 250] width 40 height 12
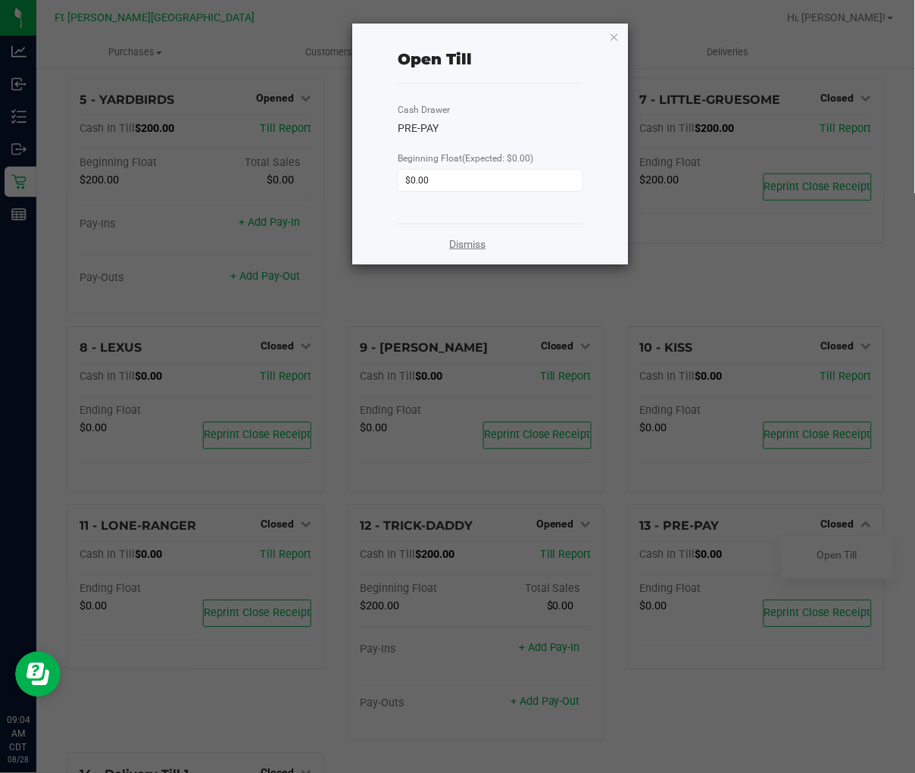
click at [458, 245] on link "Dismiss" at bounding box center [467, 244] width 36 height 16
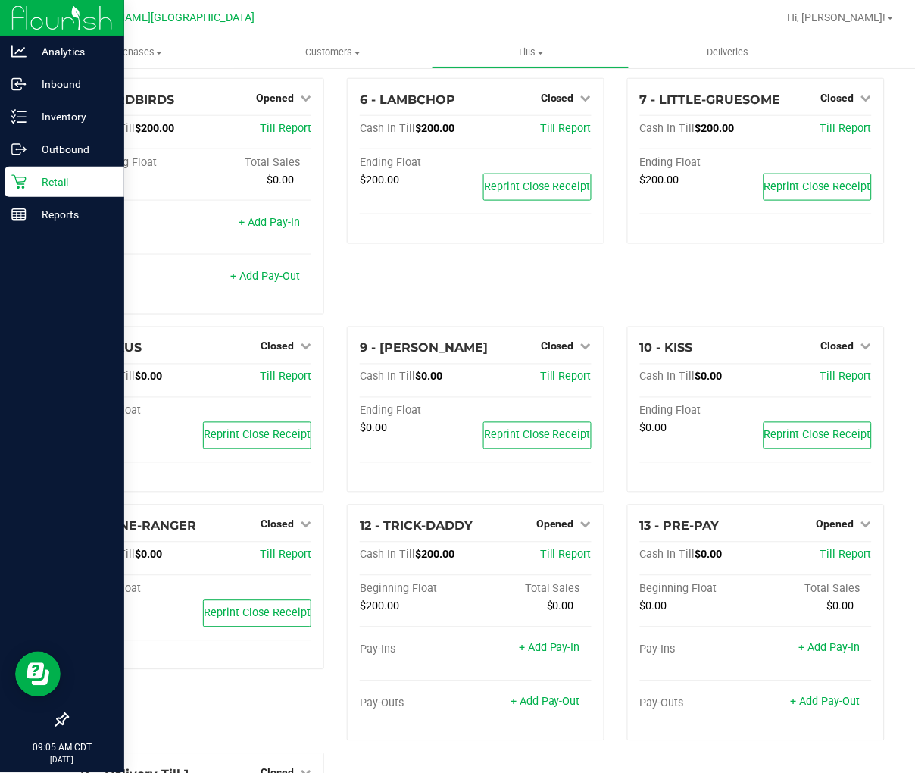
click at [41, 176] on p "Retail" at bounding box center [72, 182] width 91 height 18
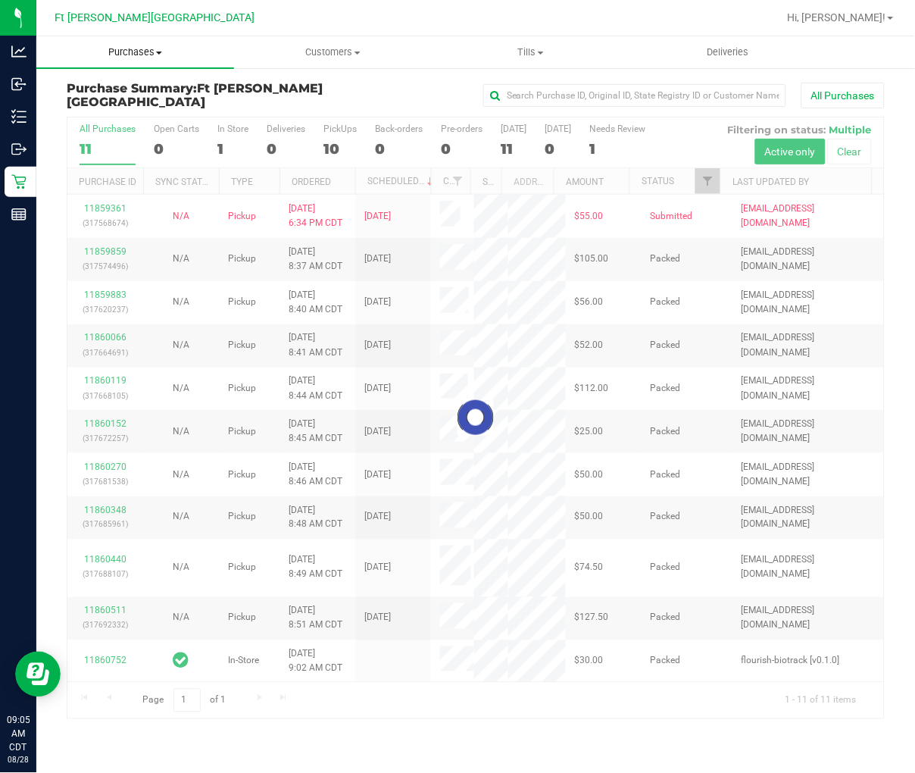
click at [132, 54] on span "Purchases" at bounding box center [135, 52] width 198 height 14
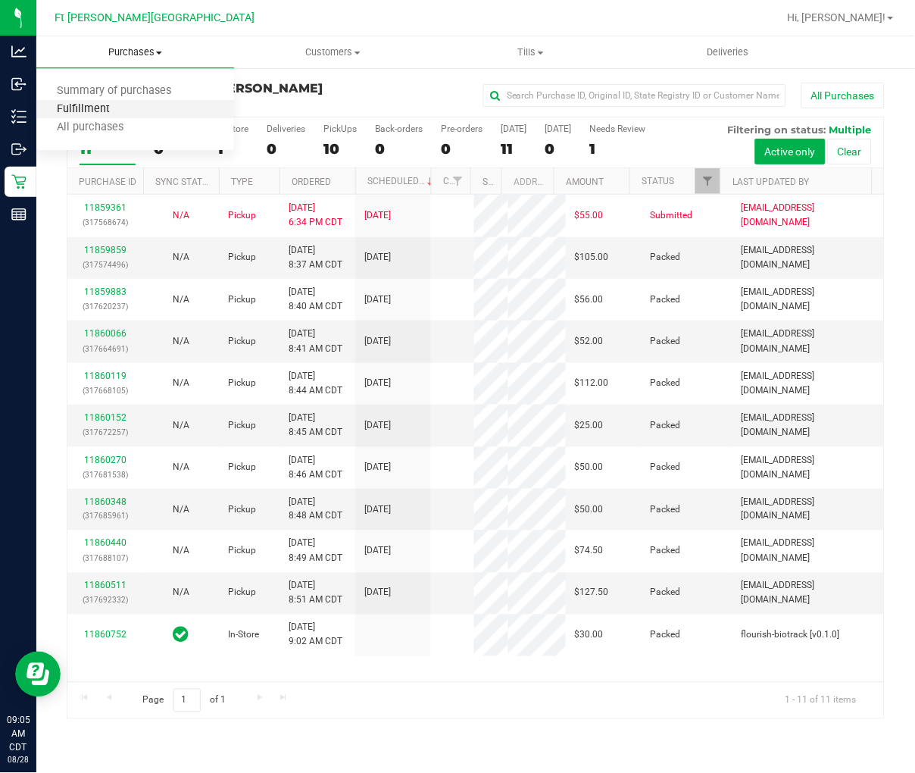
click at [121, 103] on span "Fulfillment" at bounding box center [83, 109] width 94 height 13
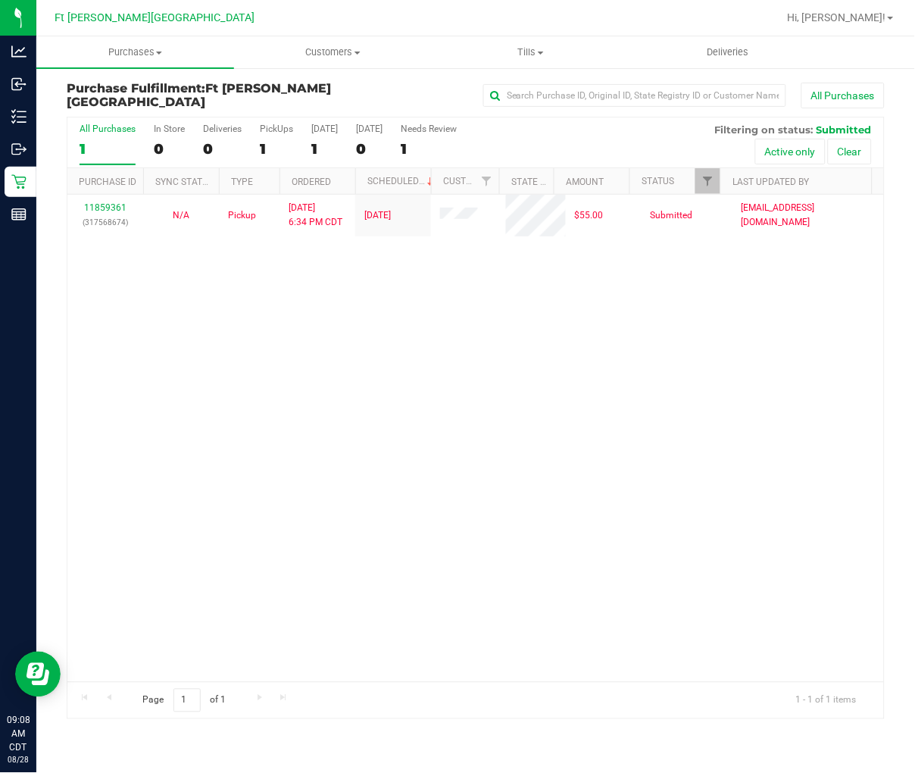
click at [308, 405] on div "11859361 (317568674) N/A Pickup [DATE] 6:34 PM CDT 8/28/2025 $55.00 Submitted […" at bounding box center [475, 438] width 817 height 487
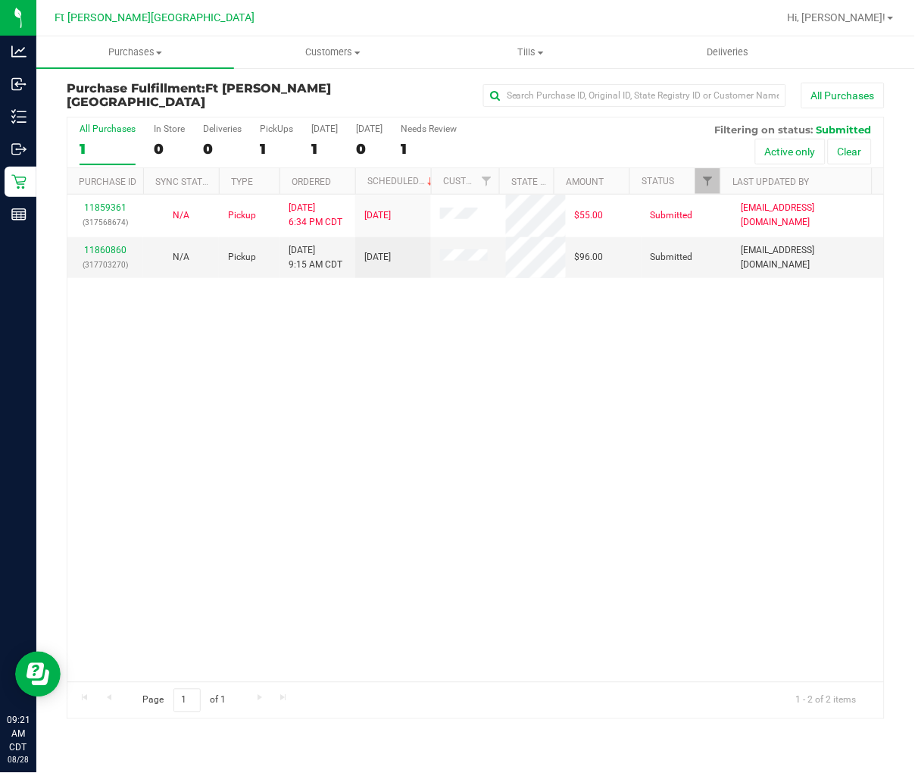
click at [144, 34] on nav "Ft [PERSON_NAME] Beach WC Hi, [PERSON_NAME]!" at bounding box center [475, 18] width 879 height 36
click at [144, 52] on span "Purchases" at bounding box center [135, 52] width 198 height 14
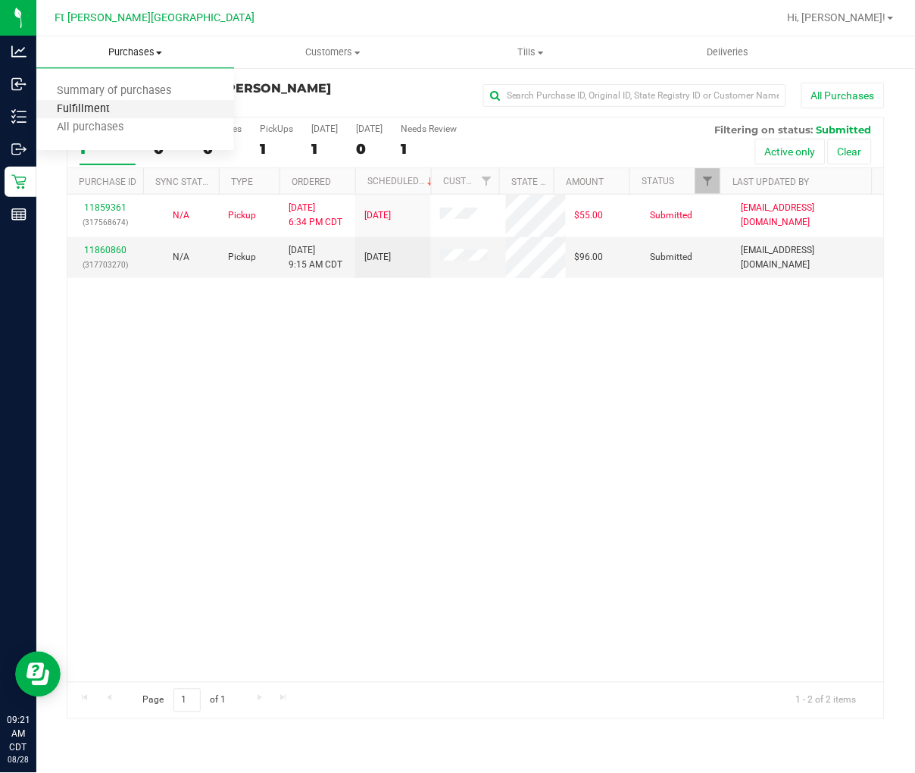
click at [122, 107] on span "Fulfillment" at bounding box center [83, 109] width 94 height 13
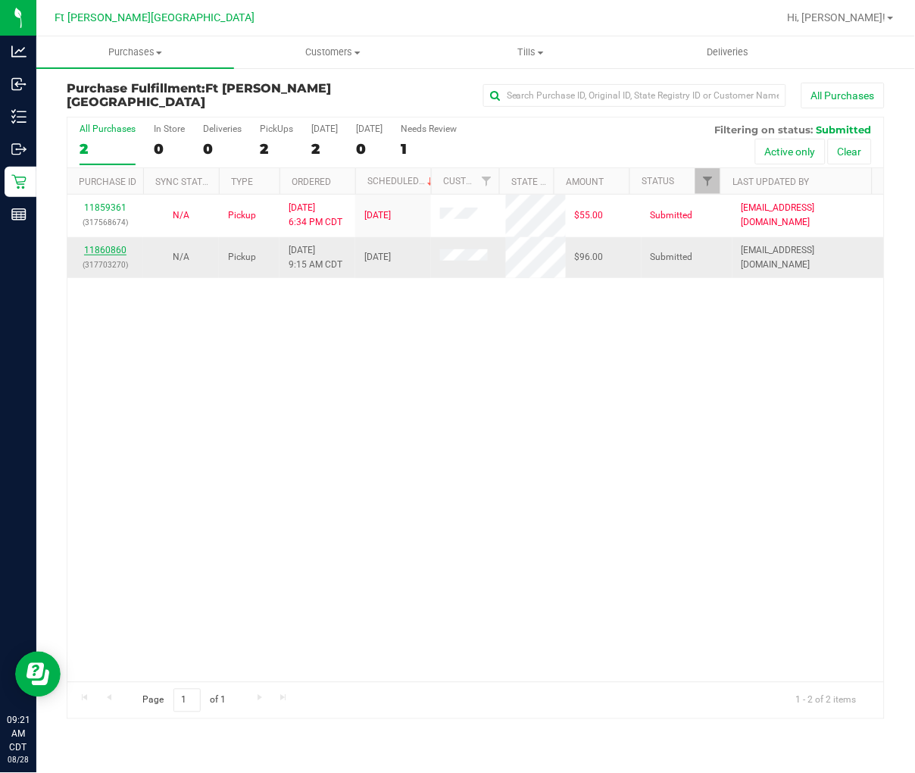
click at [114, 245] on link "11860860" at bounding box center [105, 250] width 42 height 11
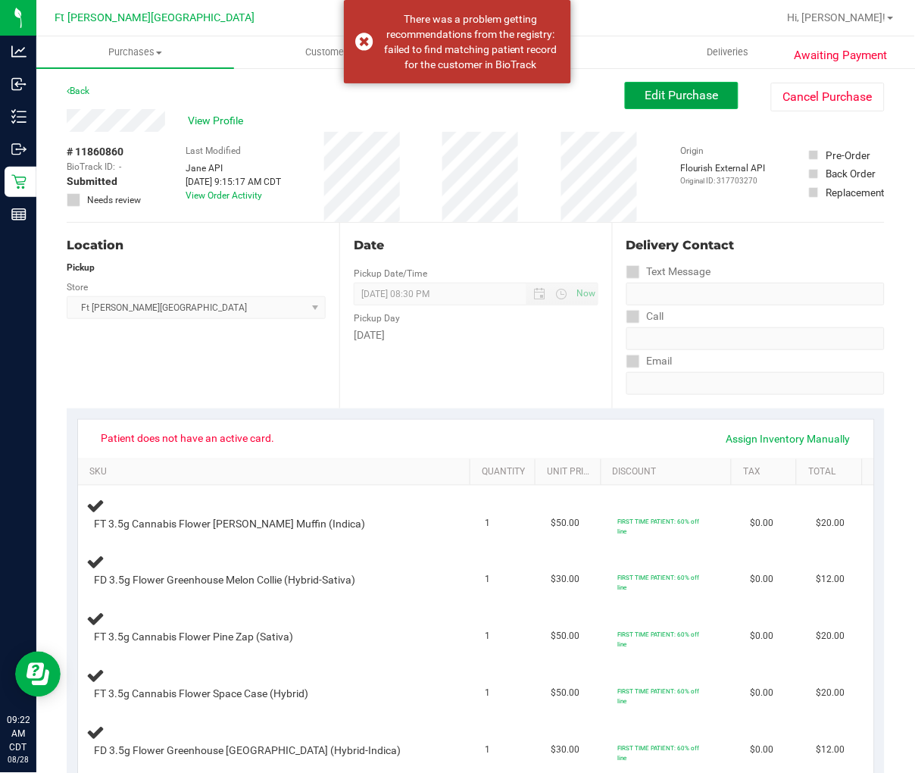
click at [631, 98] on button "Edit Purchase" at bounding box center [682, 95] width 114 height 27
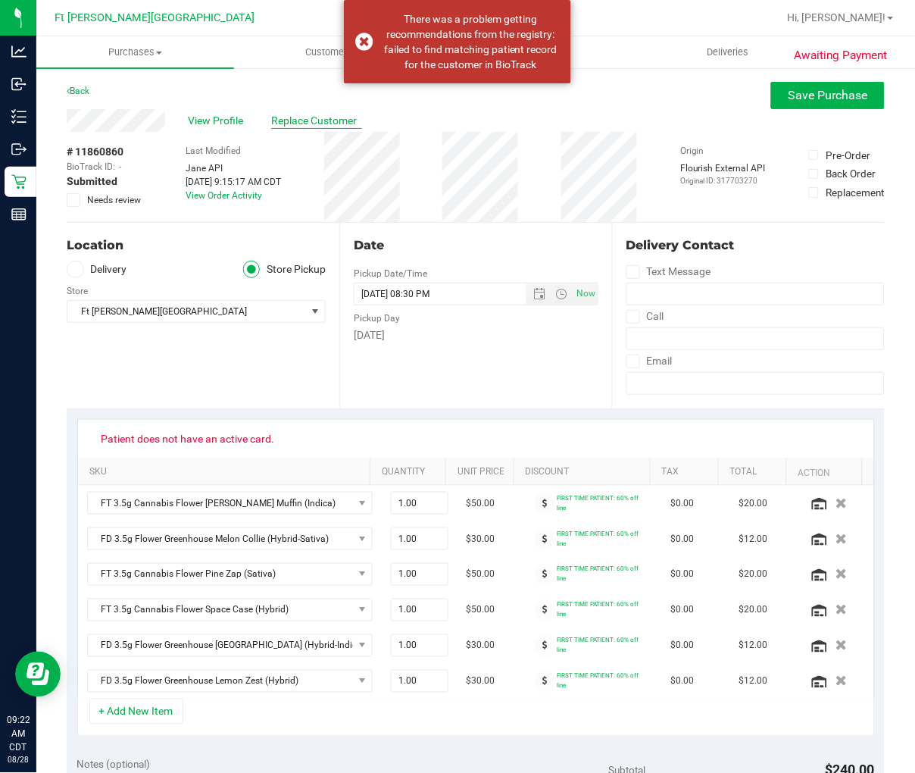
click at [320, 121] on span "Replace Customer" at bounding box center [316, 121] width 91 height 16
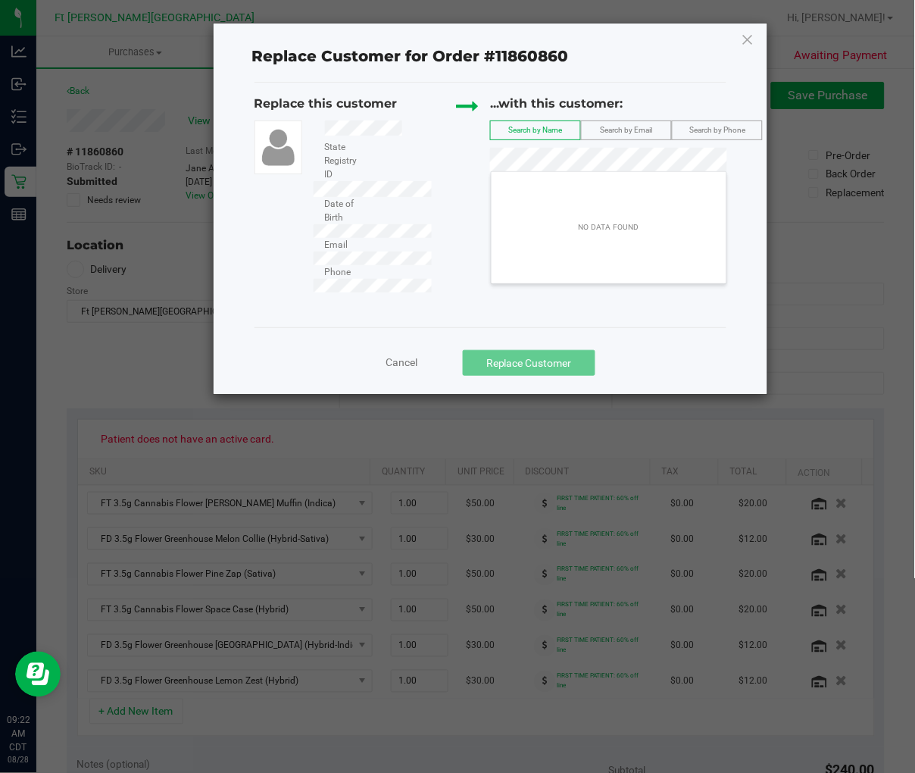
click at [404, 356] on span "Cancel" at bounding box center [402, 362] width 32 height 12
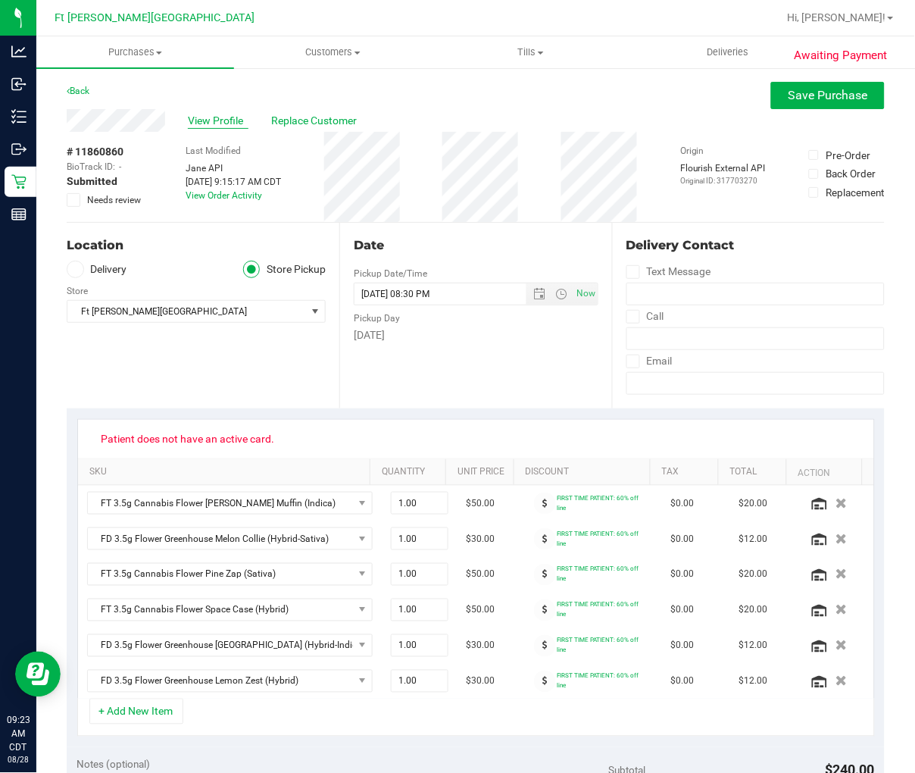
click at [216, 118] on span "View Profile" at bounding box center [218, 121] width 61 height 16
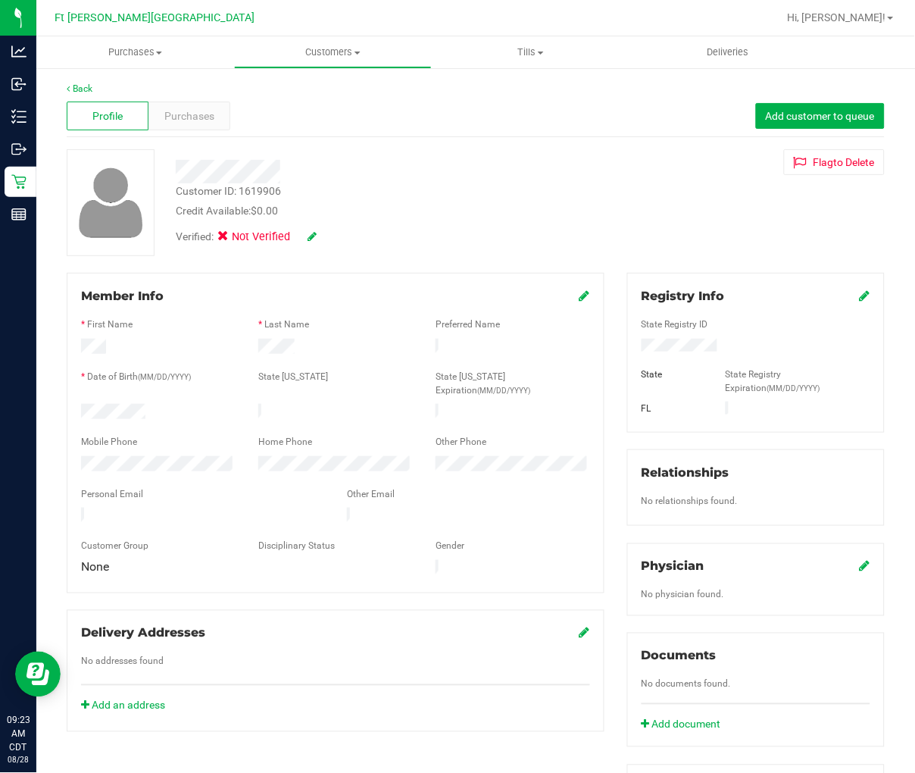
click at [725, 299] on icon at bounding box center [865, 295] width 11 height 12
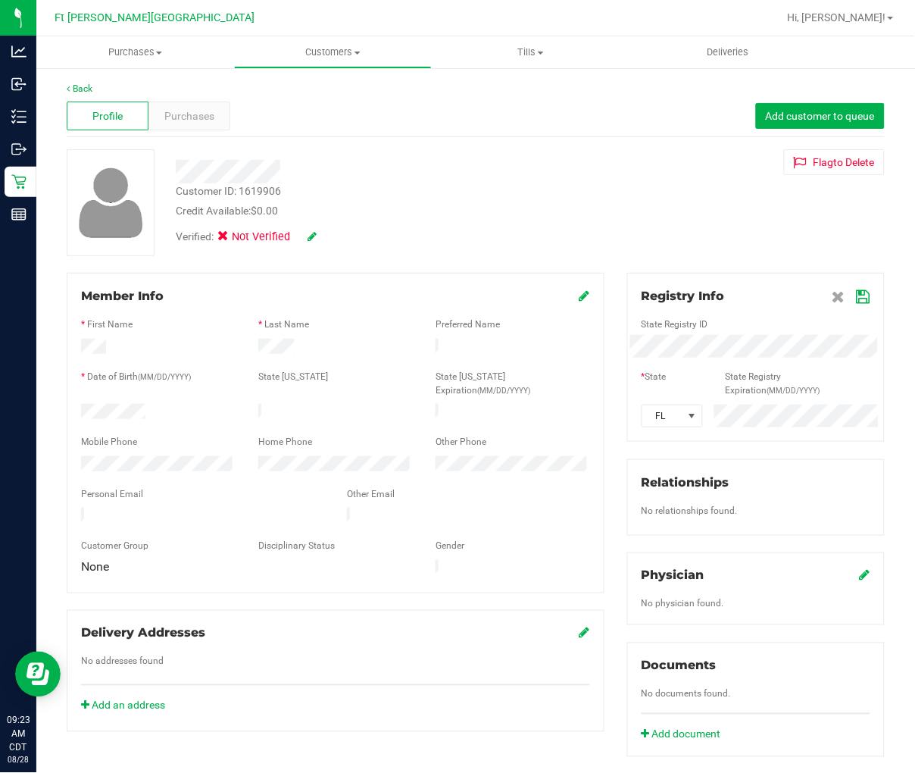
click at [725, 296] on icon at bounding box center [864, 297] width 14 height 12
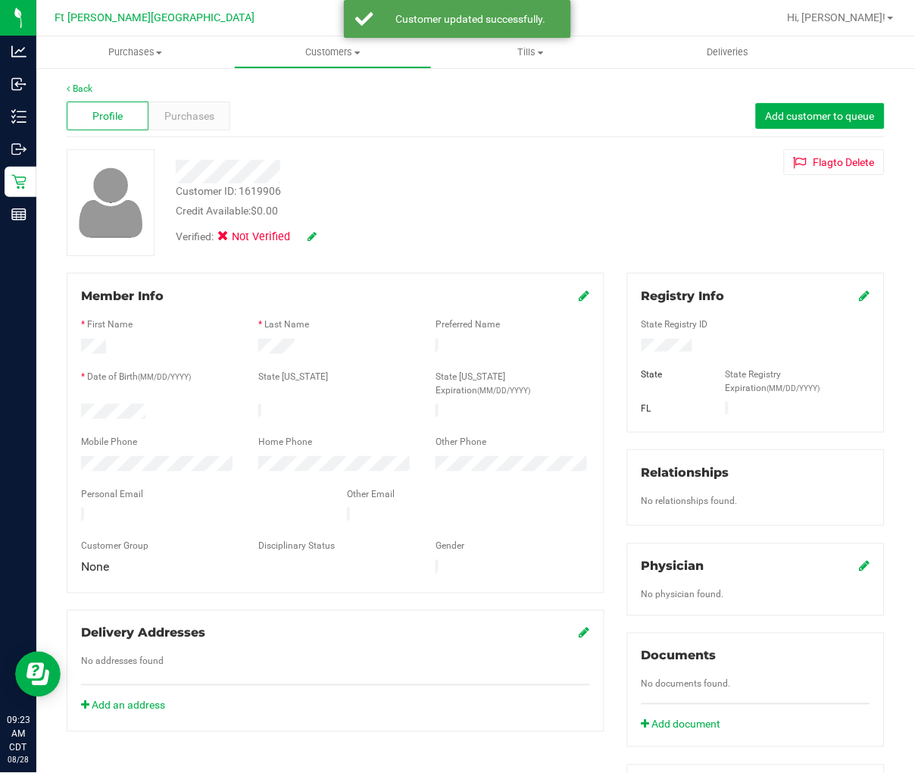
click at [313, 235] on icon at bounding box center [312, 236] width 9 height 11
click at [233, 236] on span at bounding box center [227, 239] width 14 height 14
click at [0, 0] on input "Medical" at bounding box center [0, 0] width 0 height 0
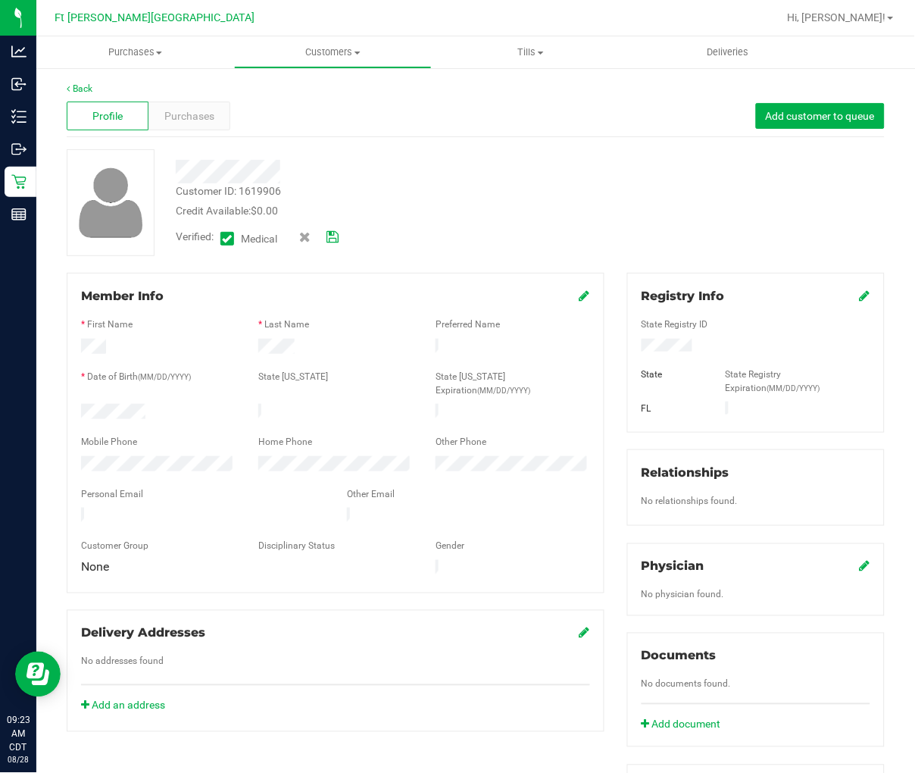
click at [336, 233] on icon at bounding box center [333, 237] width 12 height 11
click at [195, 117] on span "Purchases" at bounding box center [189, 116] width 50 height 16
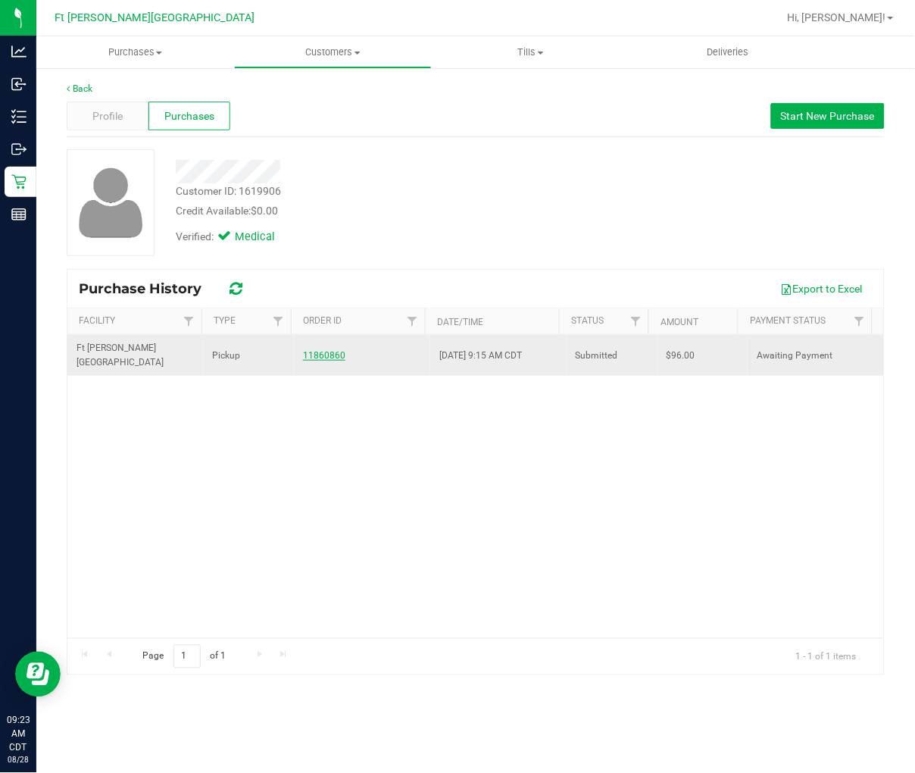
click at [309, 350] on link "11860860" at bounding box center [324, 355] width 42 height 11
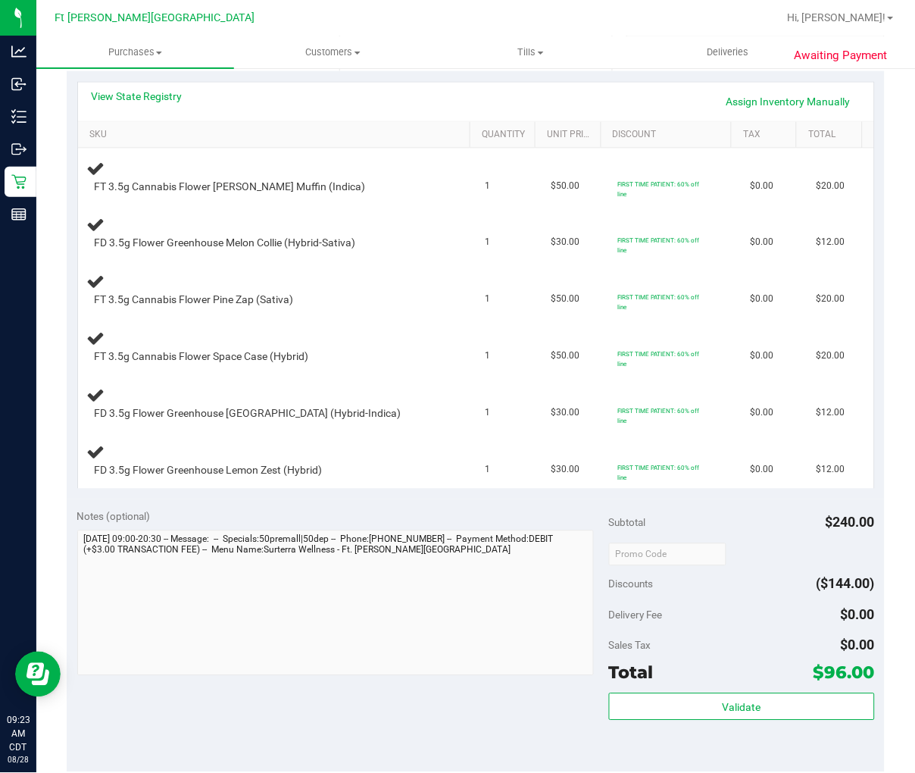
scroll to position [336, 0]
click at [142, 100] on link "View State Registry" at bounding box center [137, 96] width 91 height 15
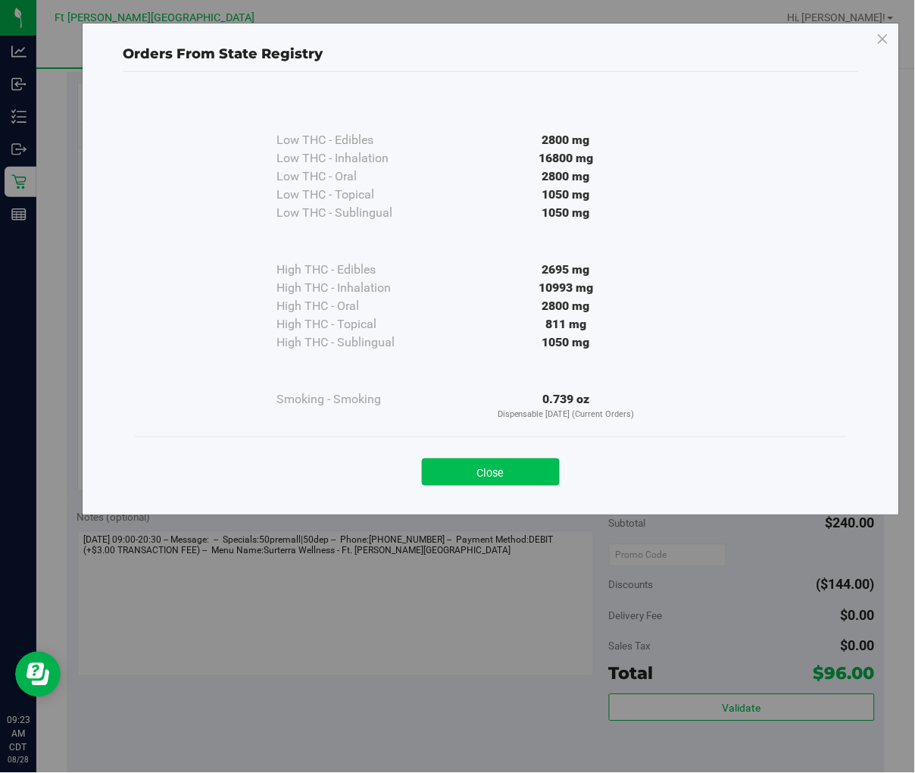
click at [466, 474] on button "Close" at bounding box center [491, 471] width 138 height 27
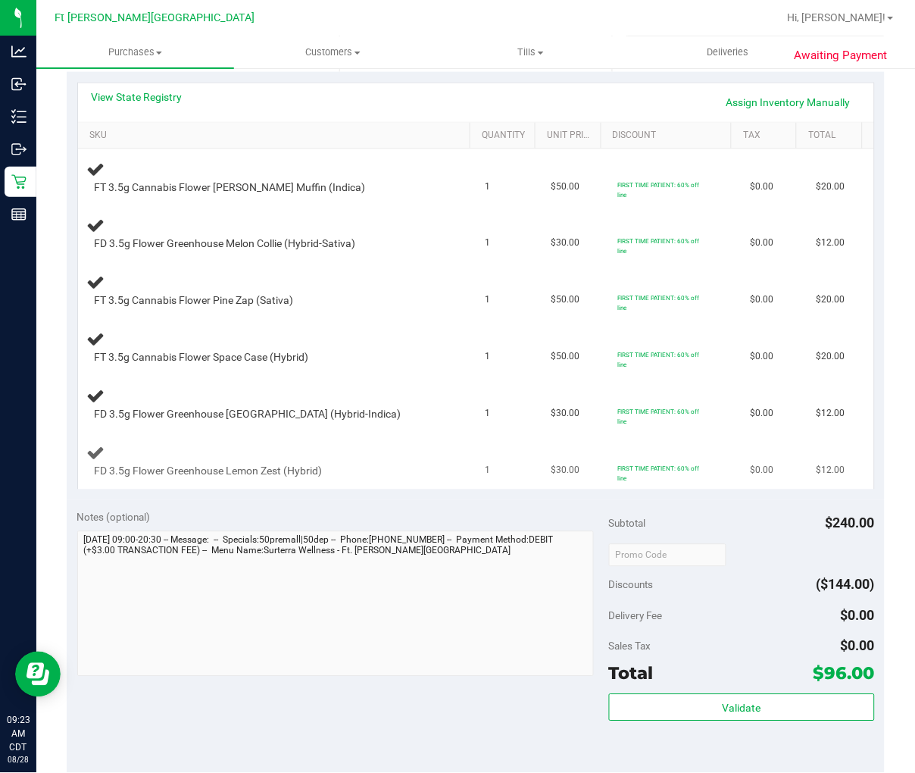
scroll to position [673, 0]
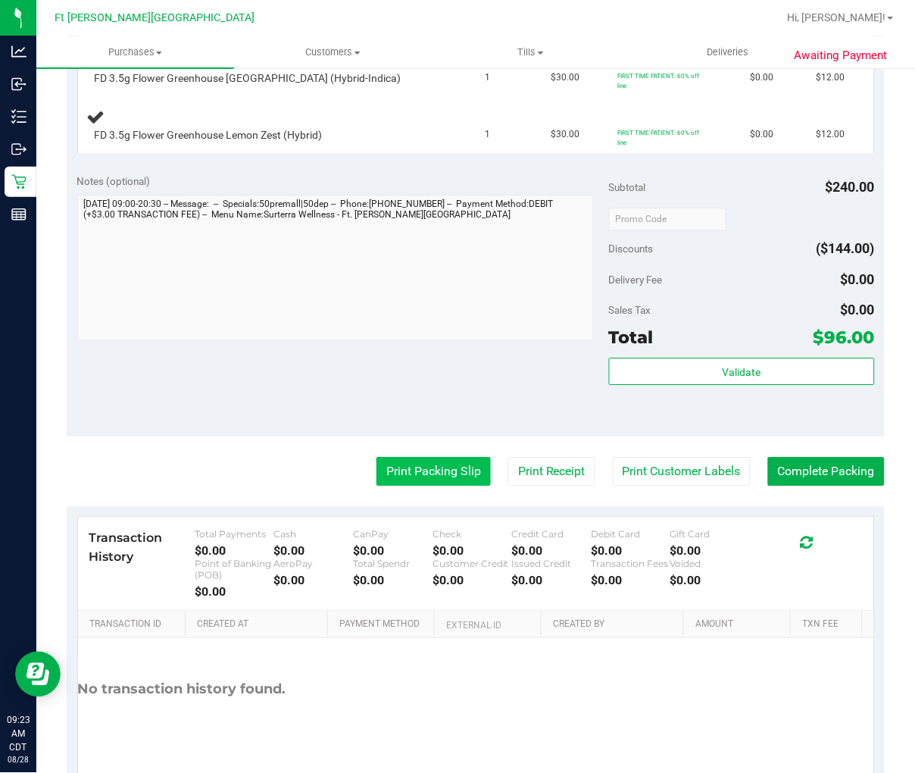
click at [408, 476] on button "Print Packing Slip" at bounding box center [433, 471] width 114 height 29
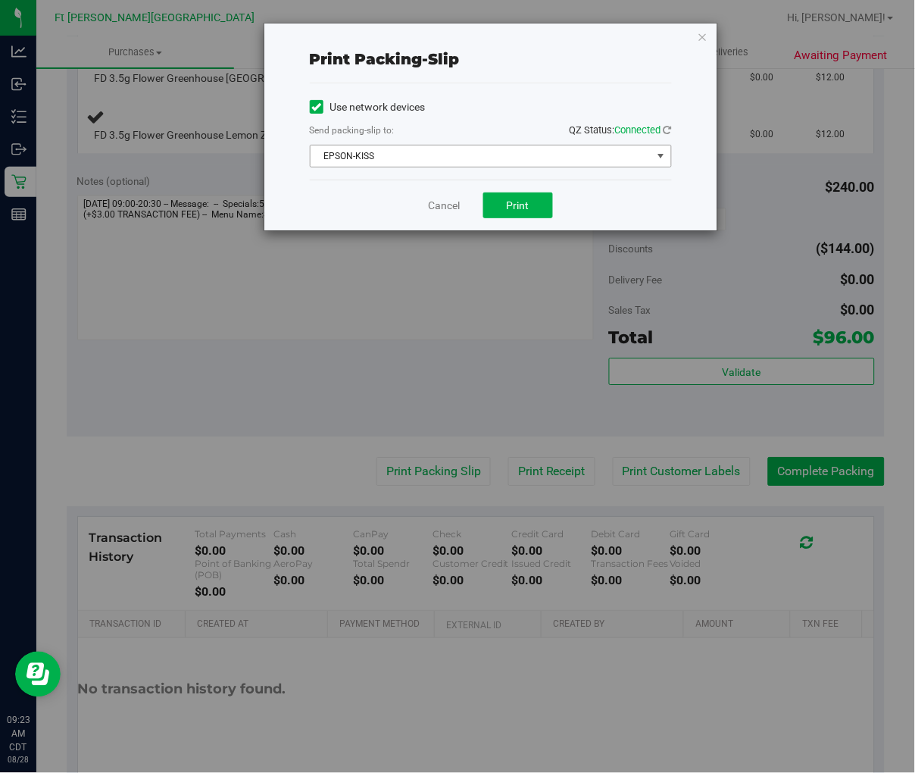
click at [471, 155] on span "EPSON-KISS" at bounding box center [482, 155] width 342 height 21
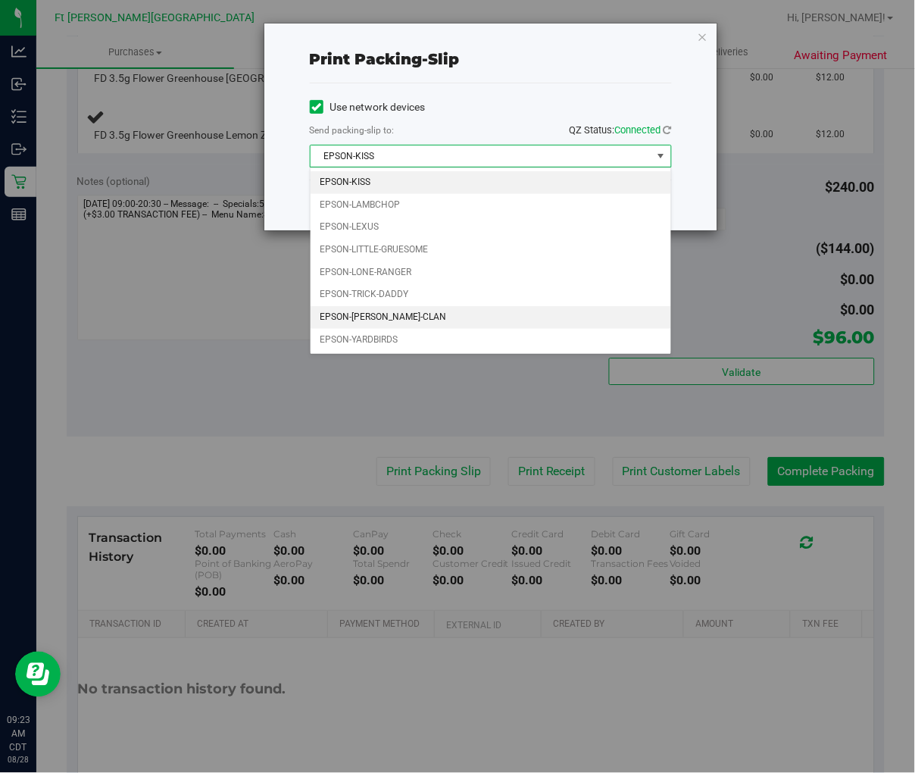
click at [389, 314] on li "EPSON-[PERSON_NAME]-CLAN" at bounding box center [491, 317] width 361 height 23
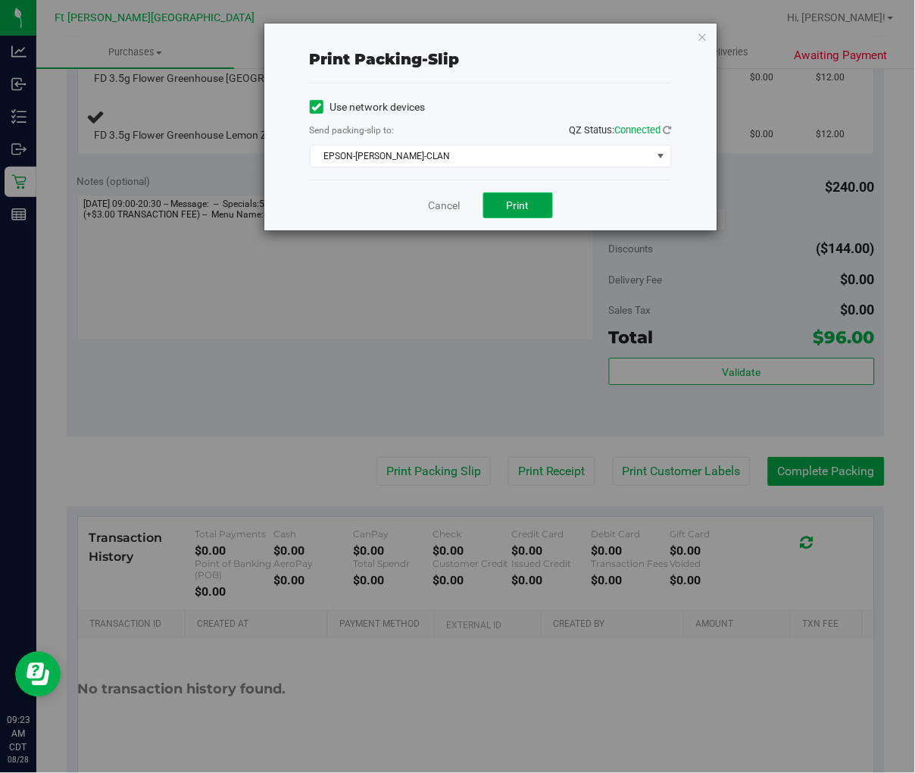
click at [500, 205] on button "Print" at bounding box center [518, 205] width 70 height 26
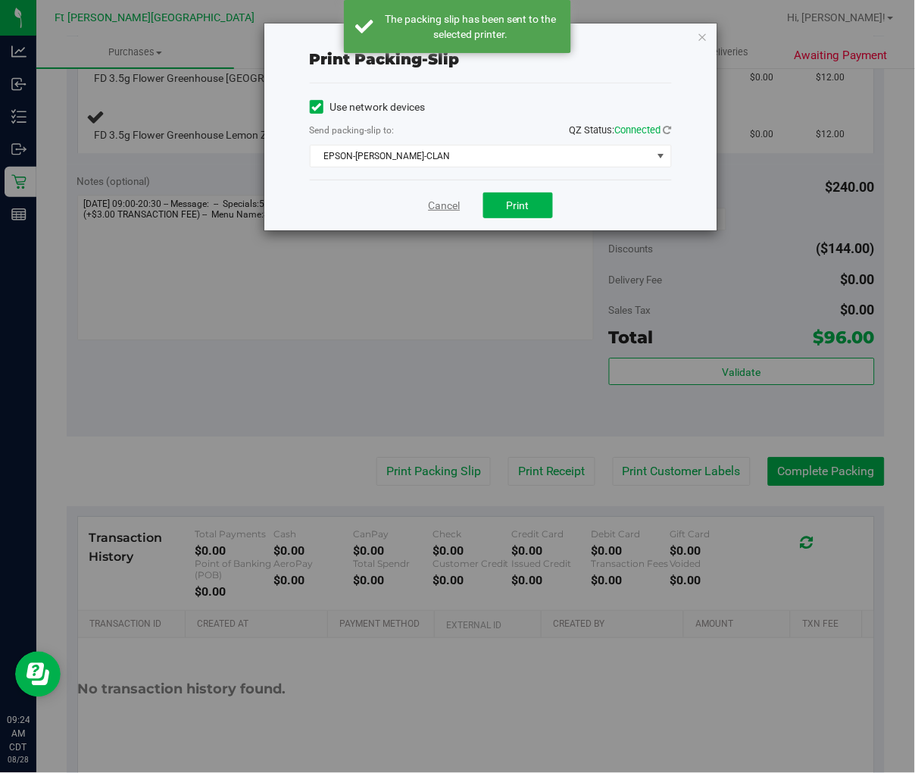
click at [434, 202] on link "Cancel" at bounding box center [445, 206] width 32 height 16
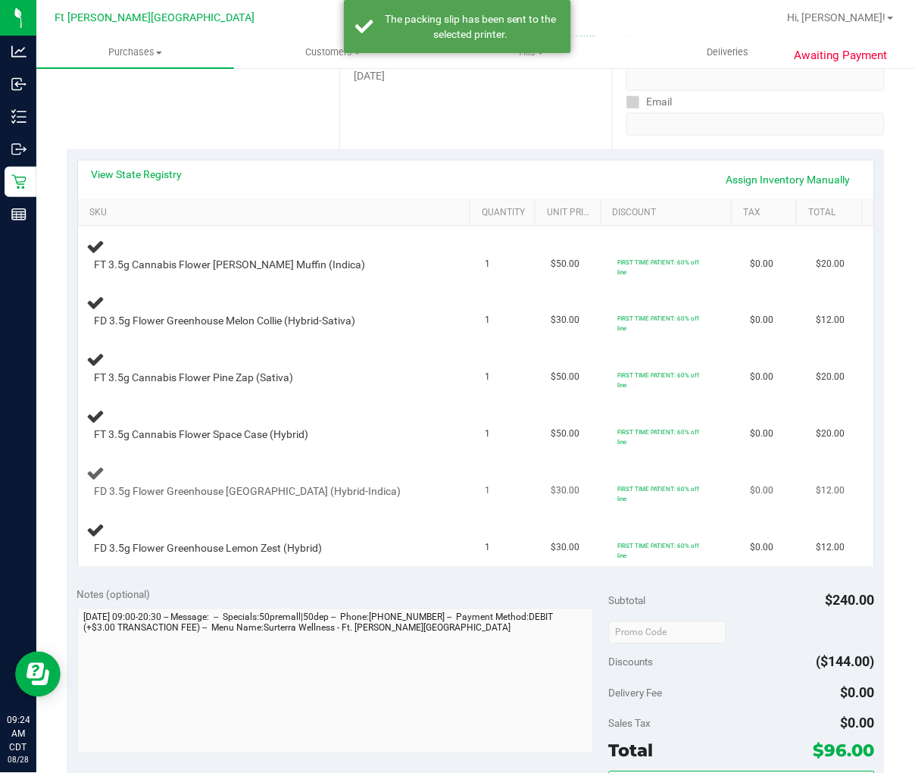
scroll to position [252, 0]
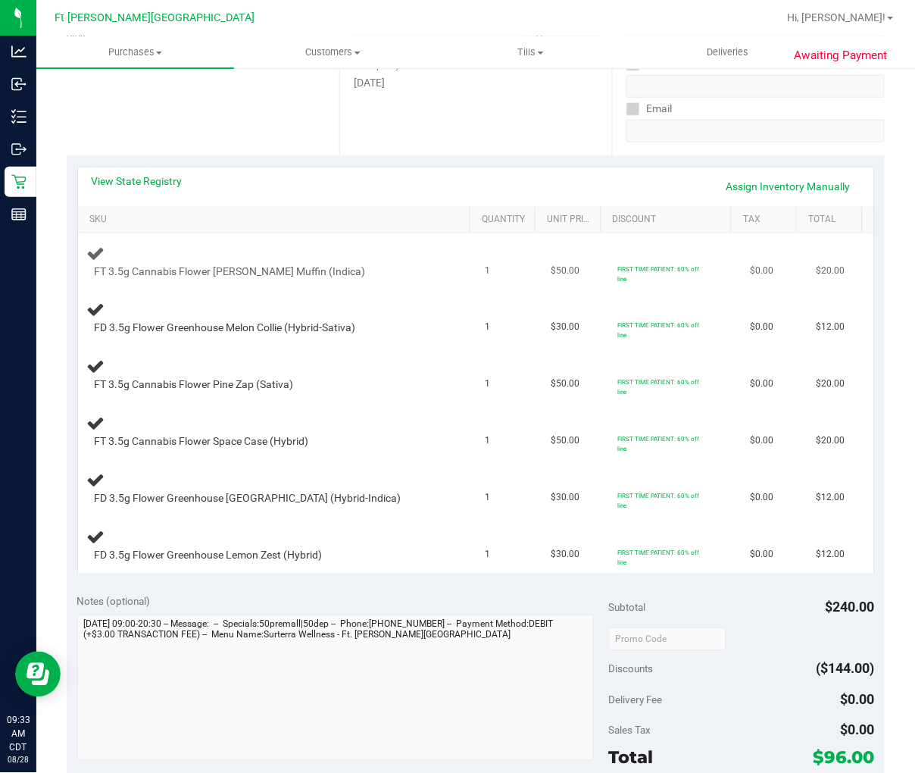
click at [396, 267] on div "FT 3.5g Cannabis Flower [PERSON_NAME] Muffin (Indica)" at bounding box center [261, 271] width 349 height 15
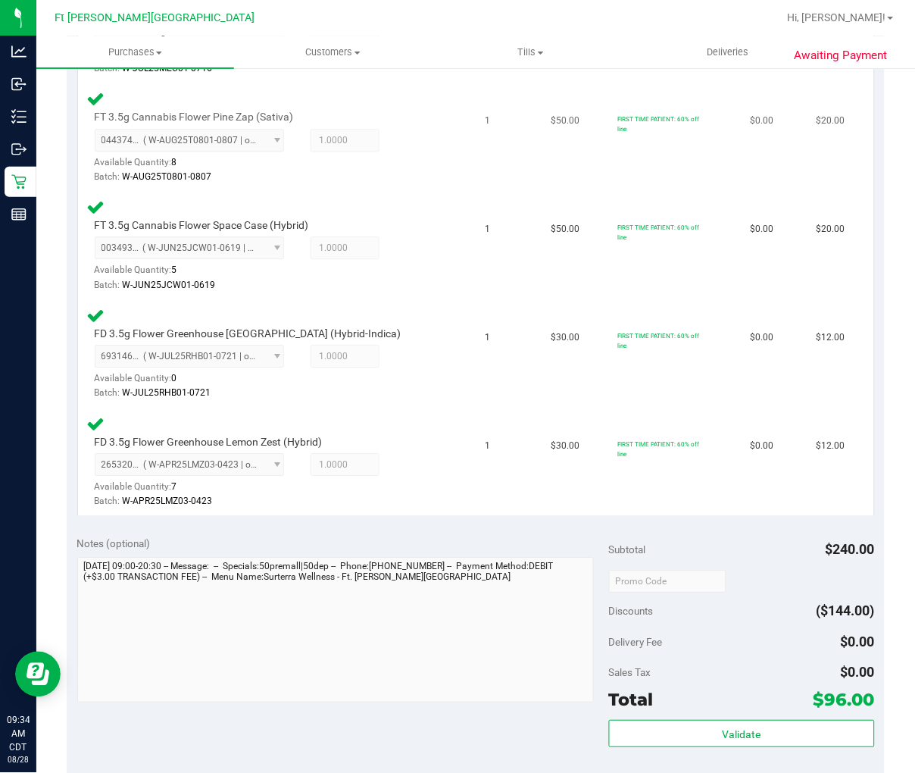
scroll to position [673, 0]
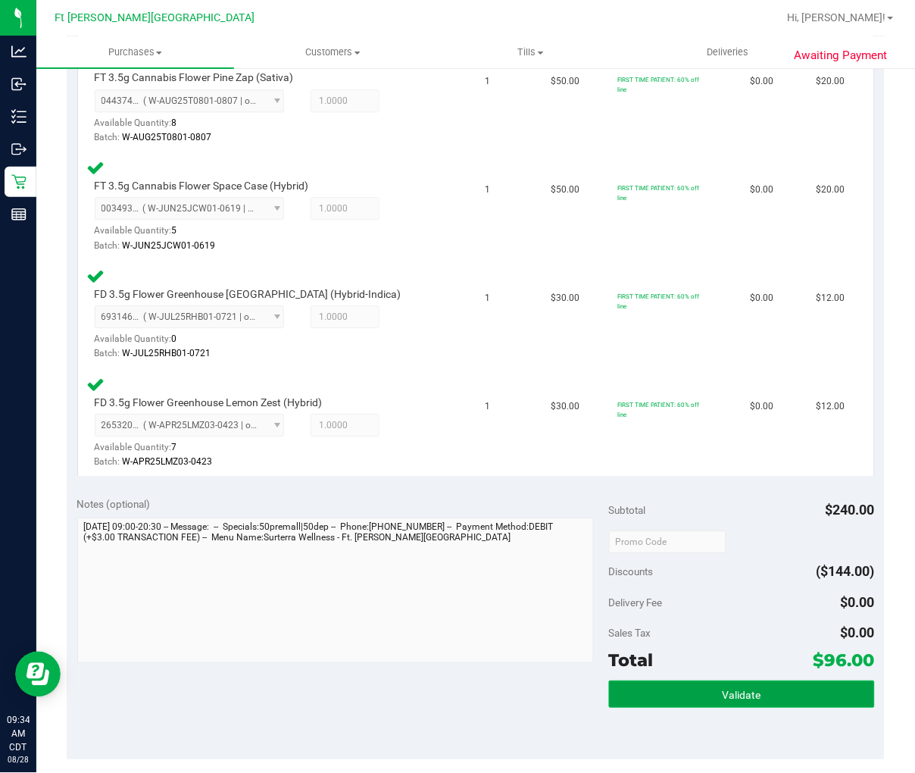
click at [685, 688] on button "Validate" at bounding box center [742, 693] width 266 height 27
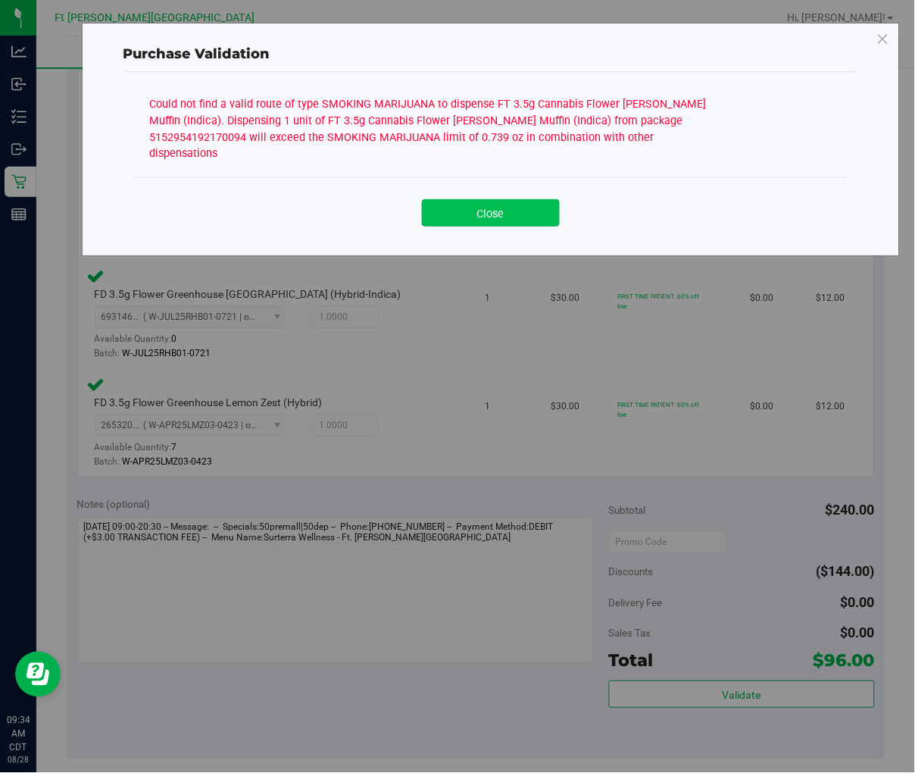
click at [491, 199] on button "Close" at bounding box center [491, 212] width 138 height 27
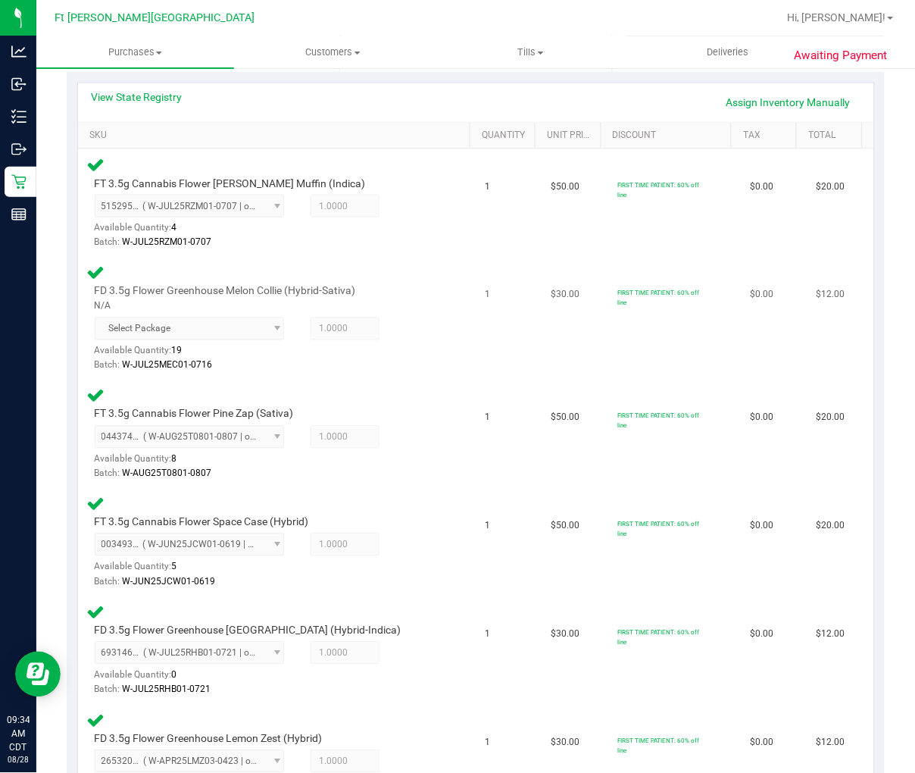
scroll to position [252, 0]
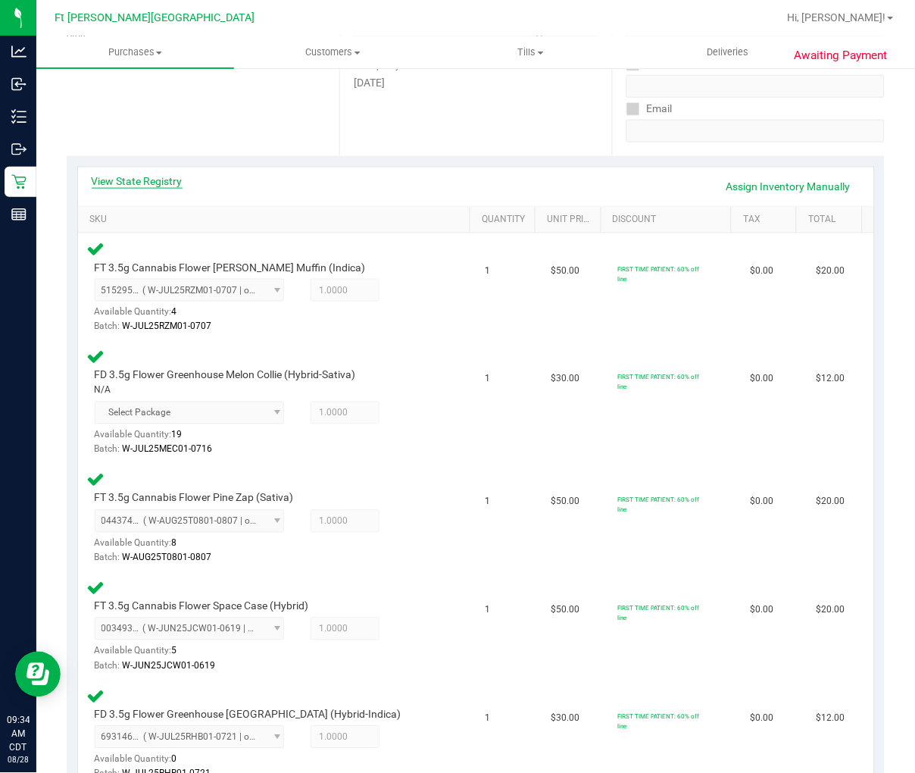
click at [164, 184] on link "View State Registry" at bounding box center [137, 180] width 91 height 15
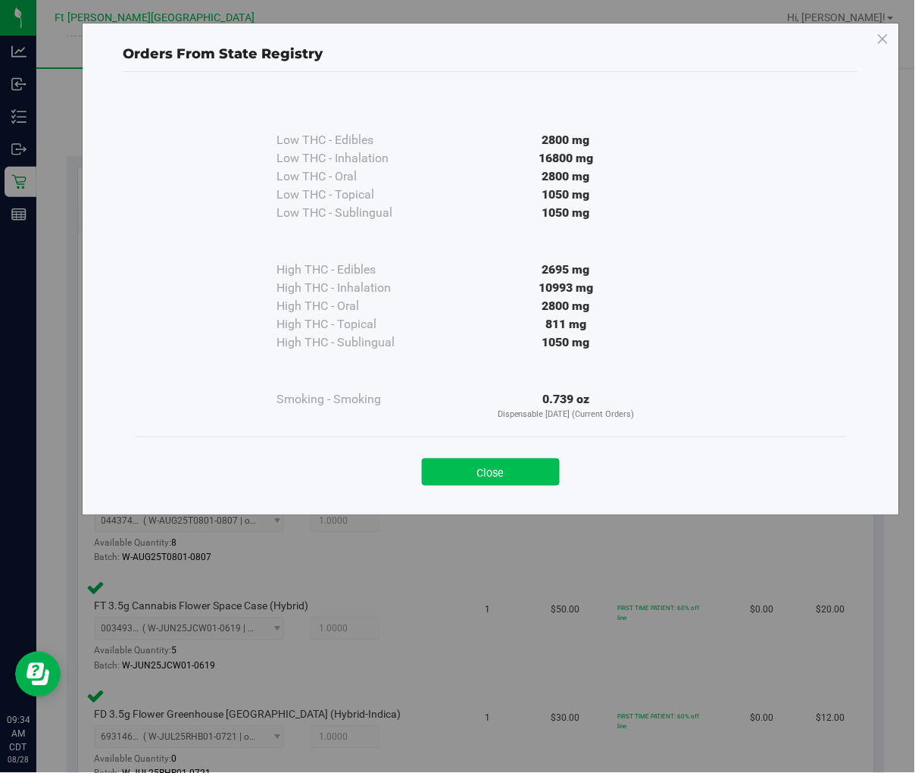
click at [486, 468] on button "Close" at bounding box center [491, 471] width 138 height 27
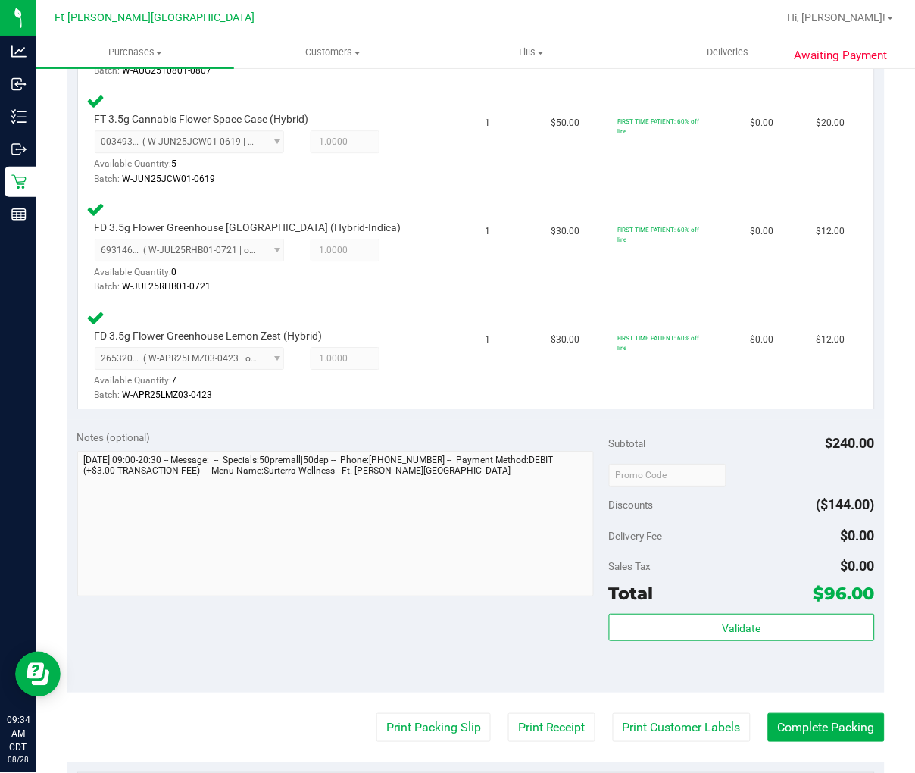
scroll to position [758, 0]
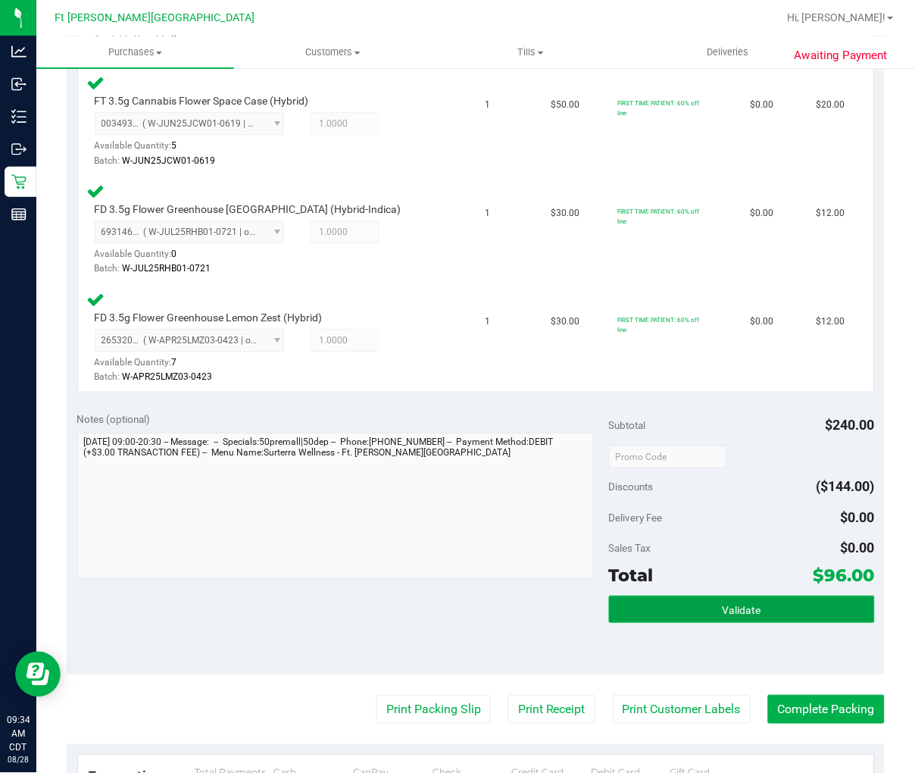
click at [674, 607] on button "Validate" at bounding box center [742, 608] width 266 height 27
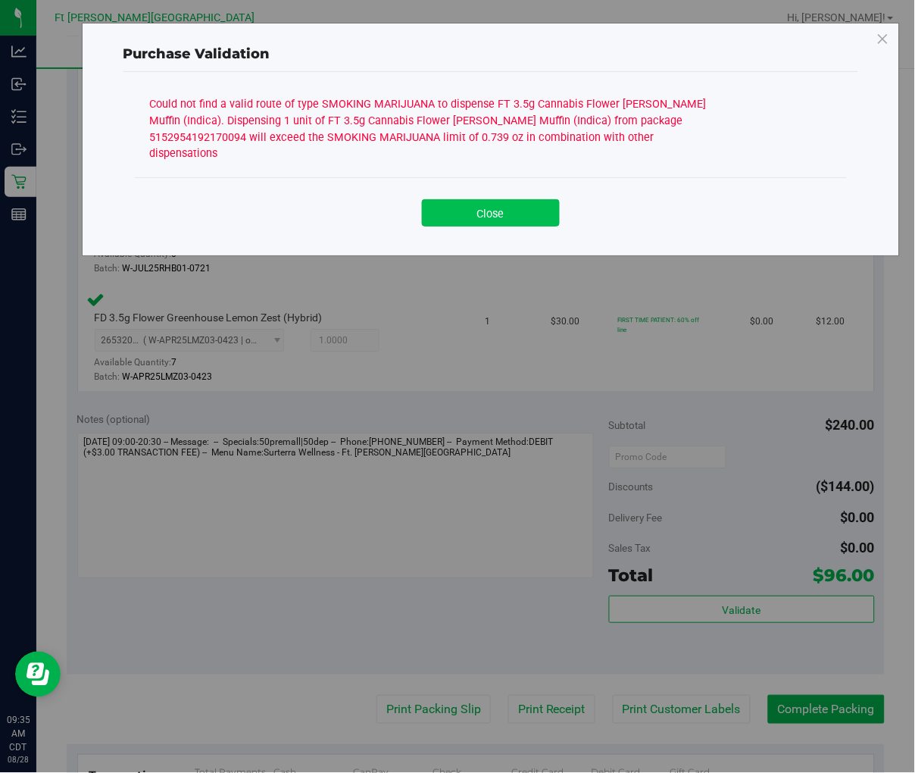
click at [468, 205] on button "Close" at bounding box center [491, 212] width 138 height 27
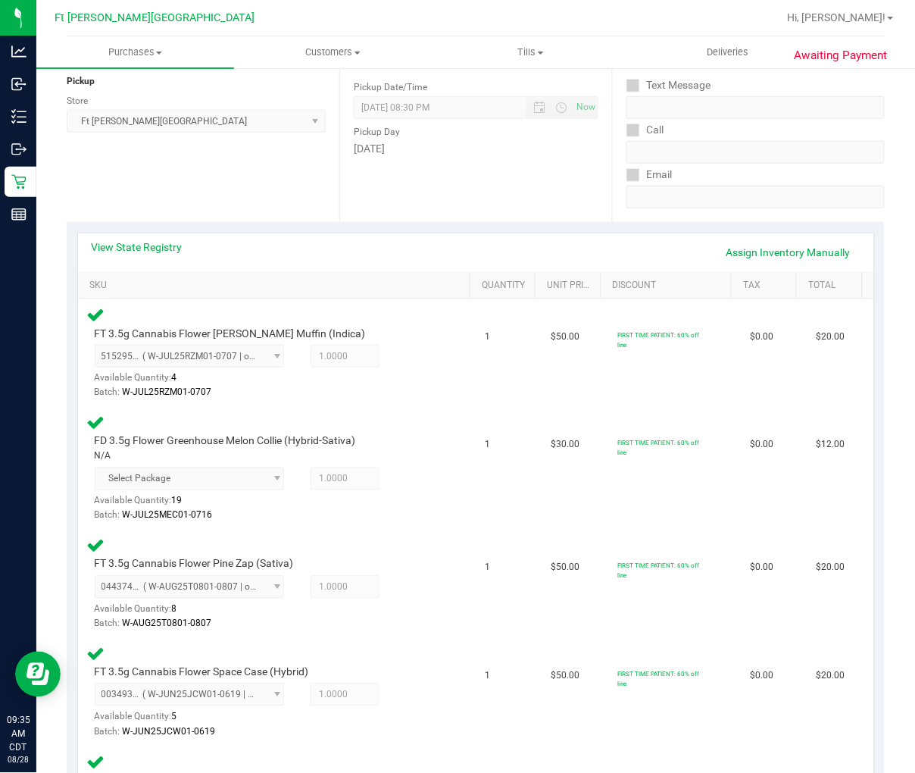
scroll to position [168, 0]
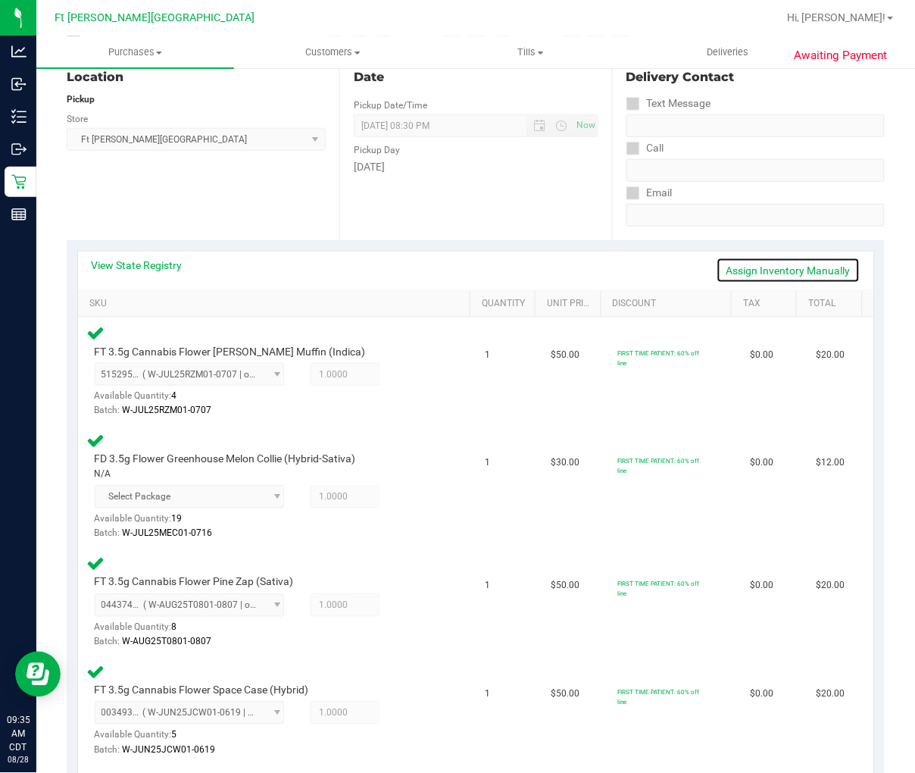
click at [725, 265] on link "Assign Inventory Manually" at bounding box center [789, 271] width 144 height 26
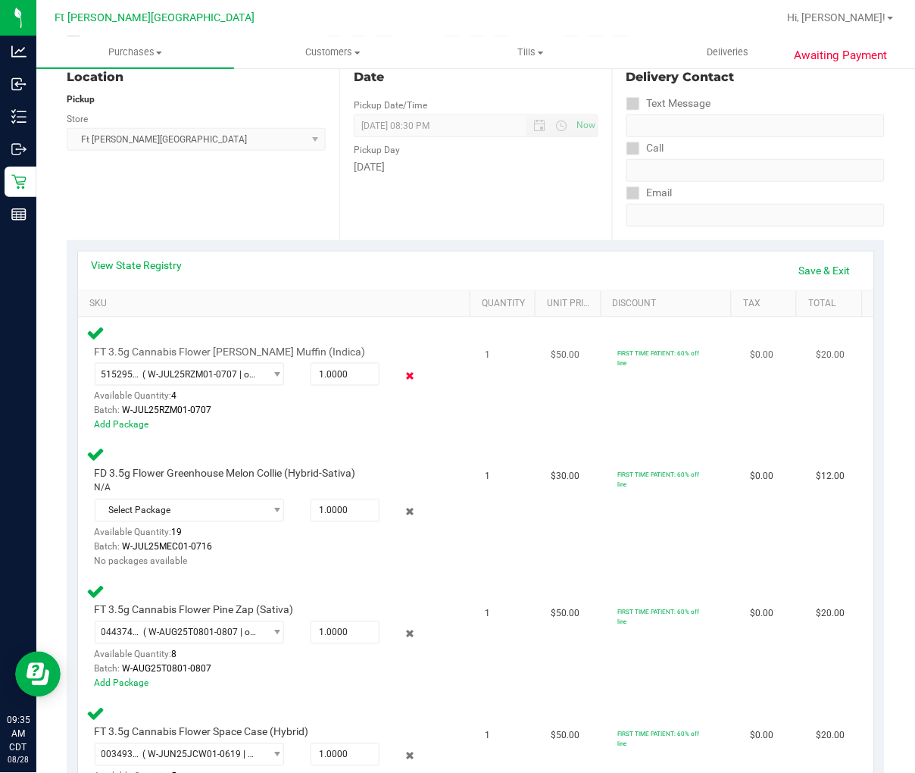
click at [402, 374] on icon at bounding box center [410, 375] width 16 height 17
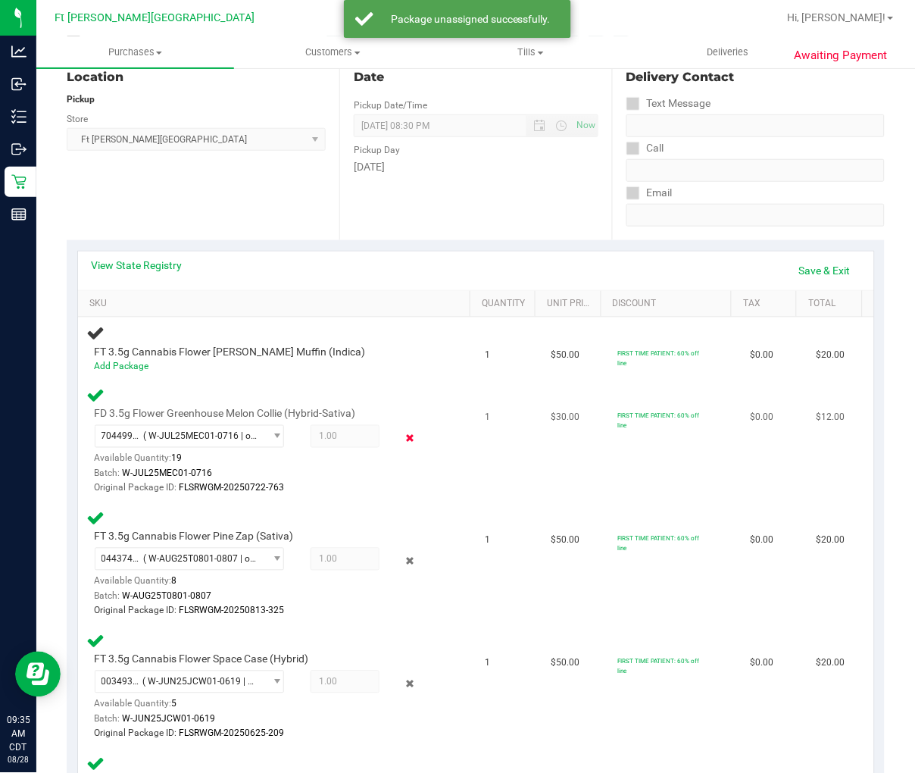
click at [402, 436] on icon at bounding box center [410, 438] width 16 height 17
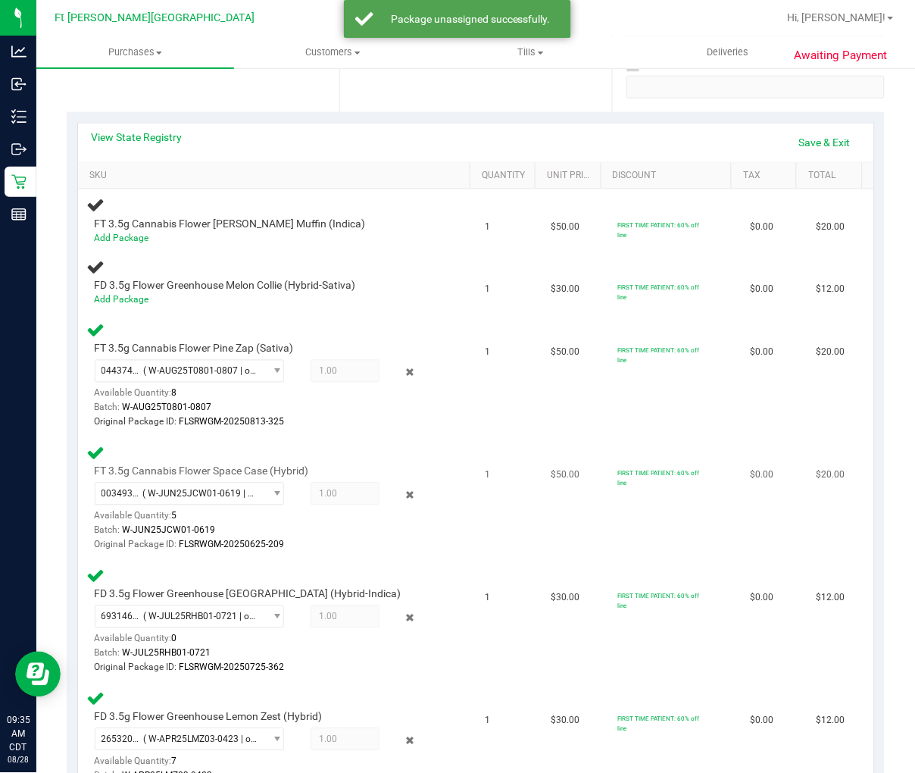
scroll to position [336, 0]
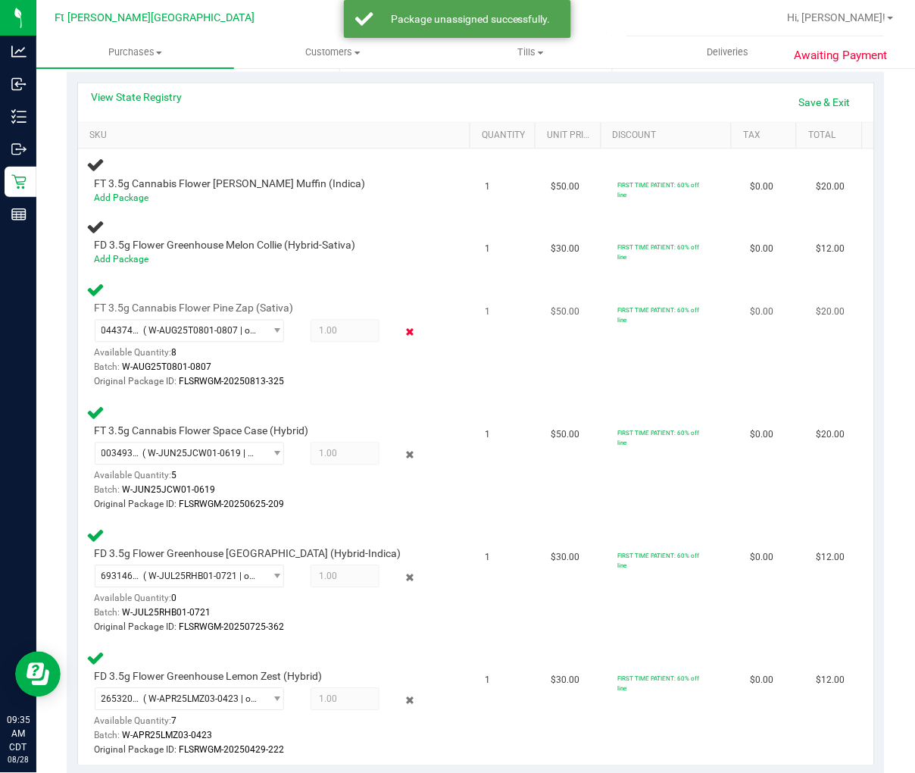
click at [402, 324] on icon at bounding box center [410, 332] width 16 height 17
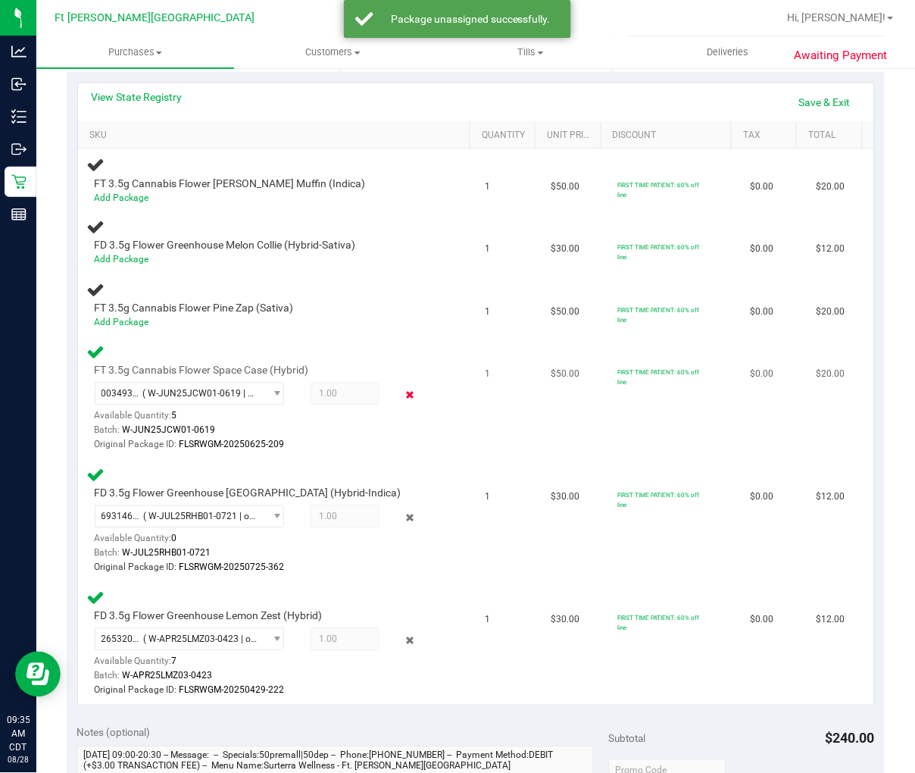
click at [402, 396] on icon at bounding box center [410, 395] width 16 height 17
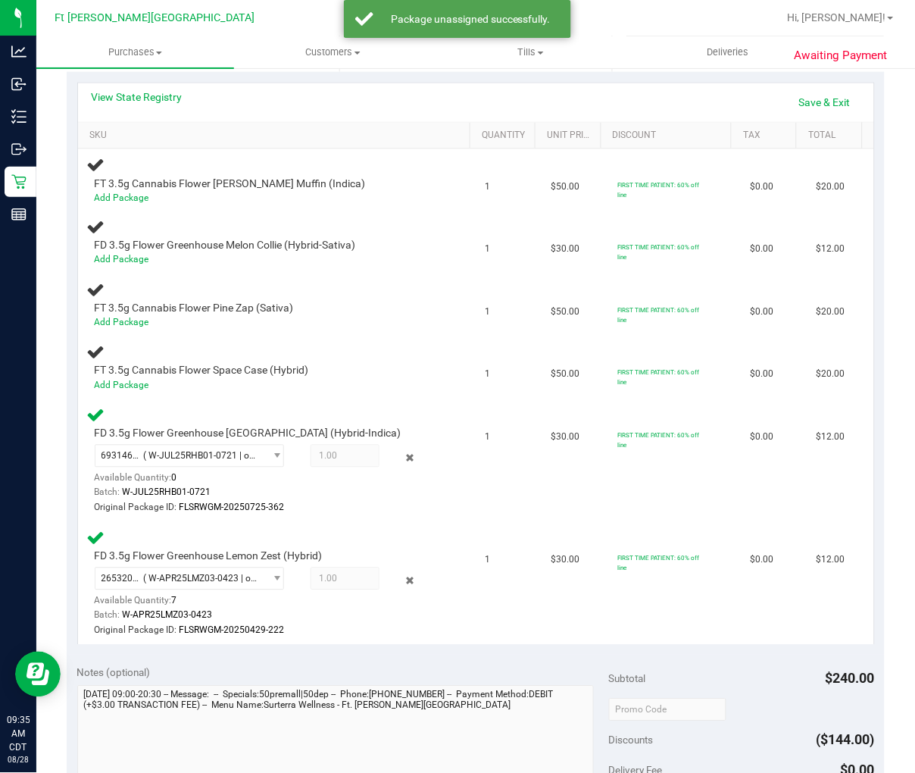
scroll to position [420, 0]
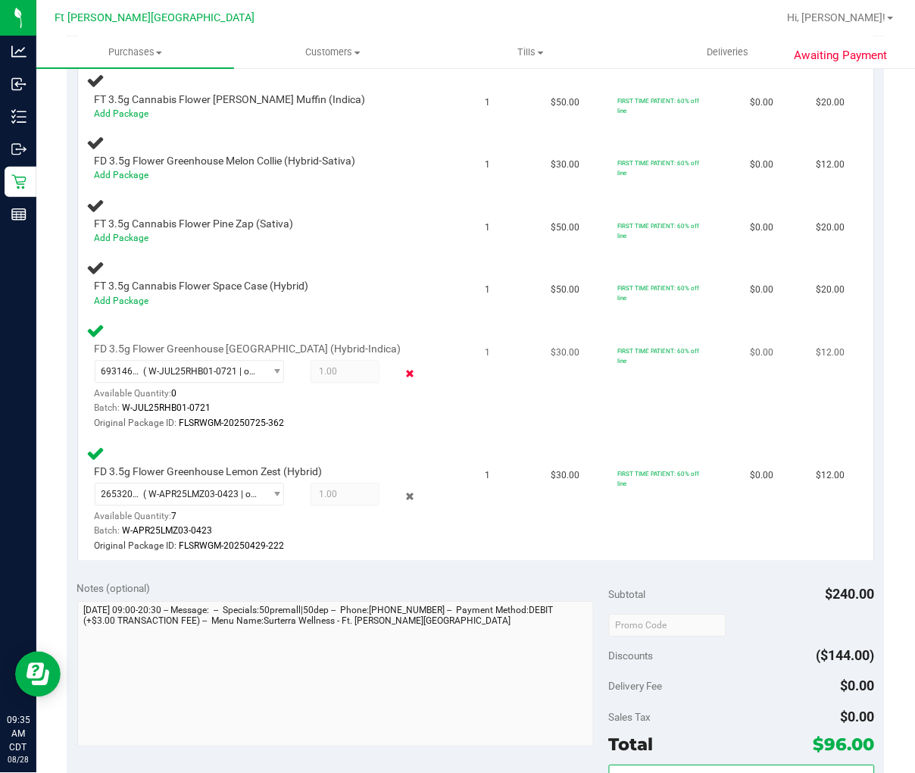
click at [402, 375] on icon at bounding box center [410, 373] width 16 height 17
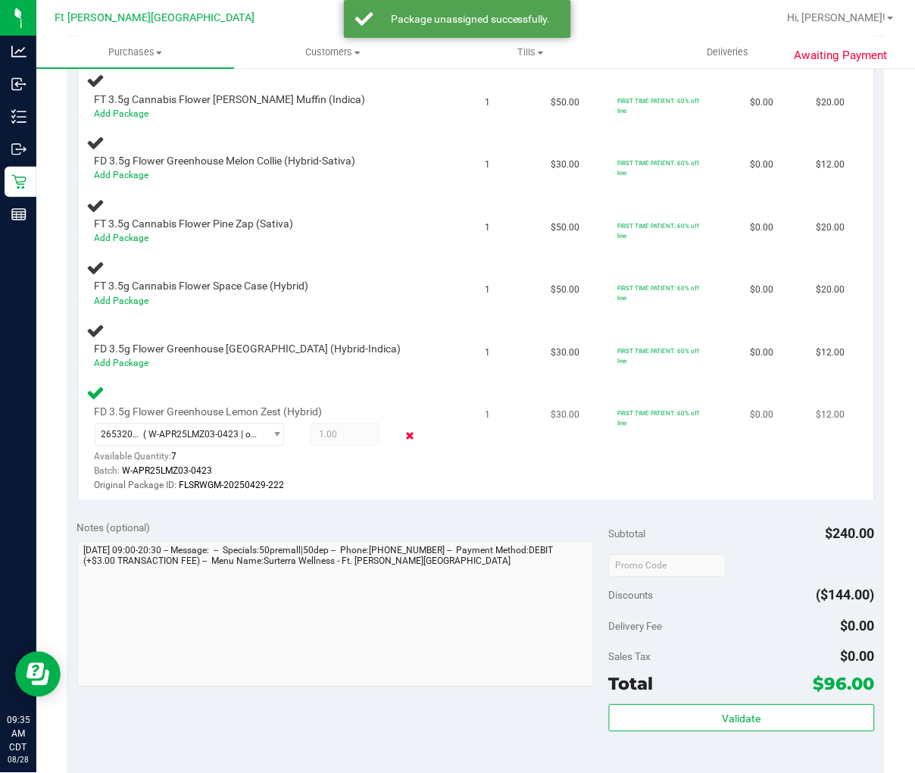
click at [402, 433] on icon at bounding box center [410, 436] width 16 height 17
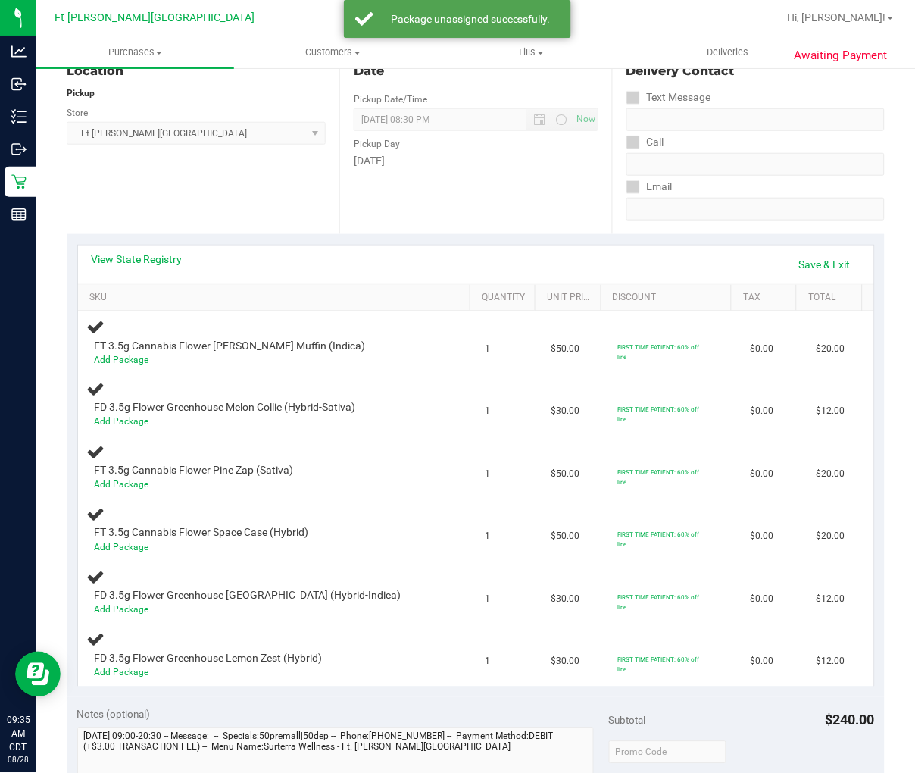
scroll to position [0, 0]
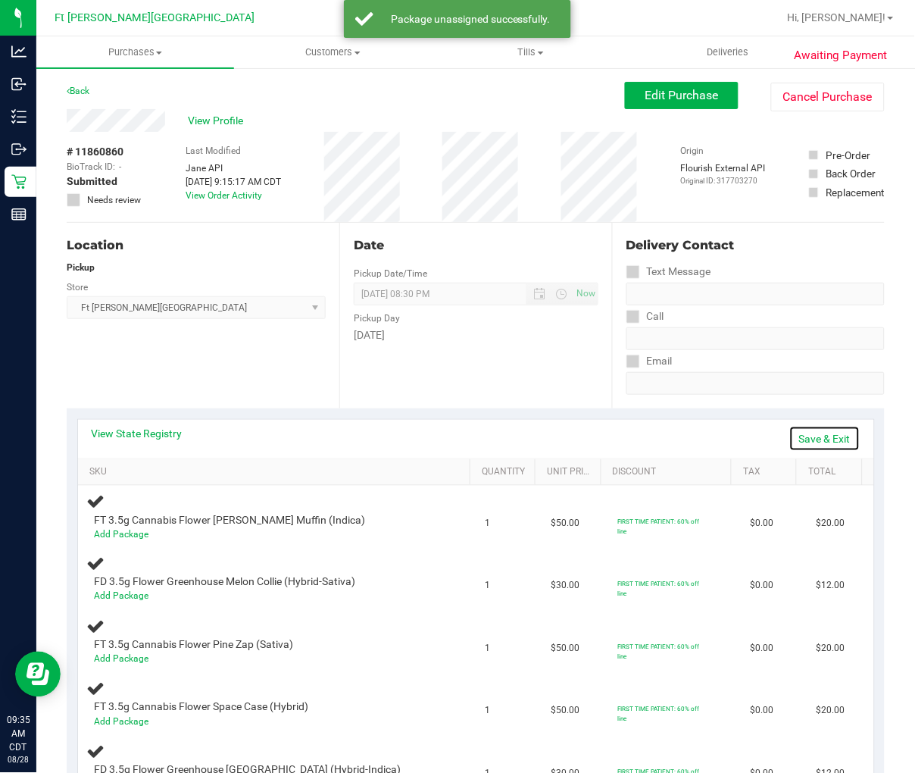
click at [725, 441] on link "Save & Exit" at bounding box center [824, 439] width 71 height 26
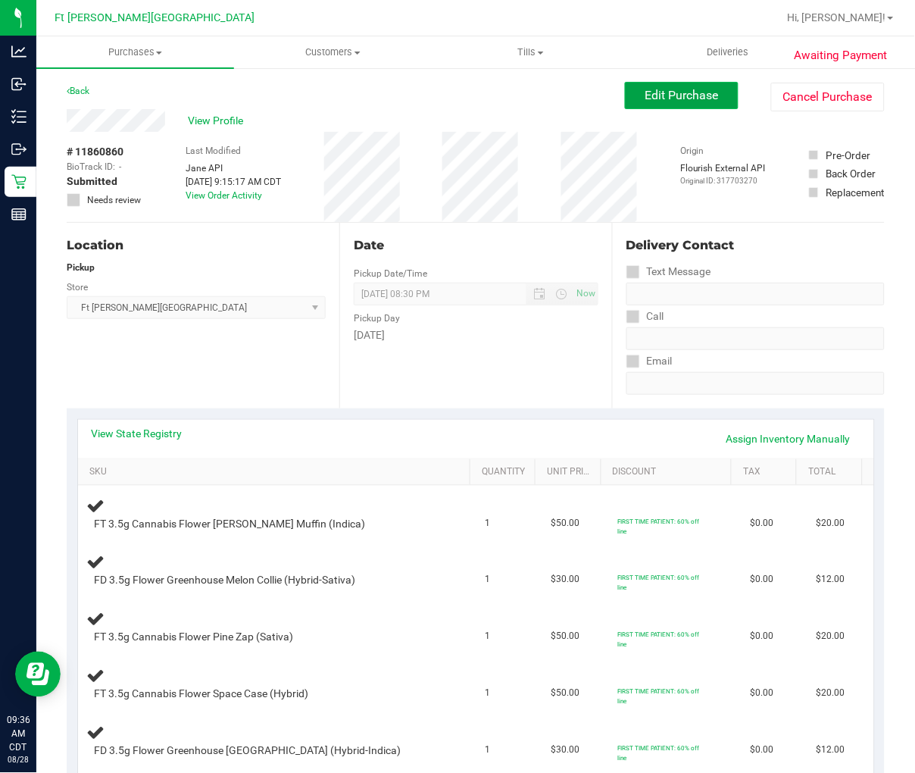
click at [683, 93] on span "Edit Purchase" at bounding box center [681, 95] width 73 height 14
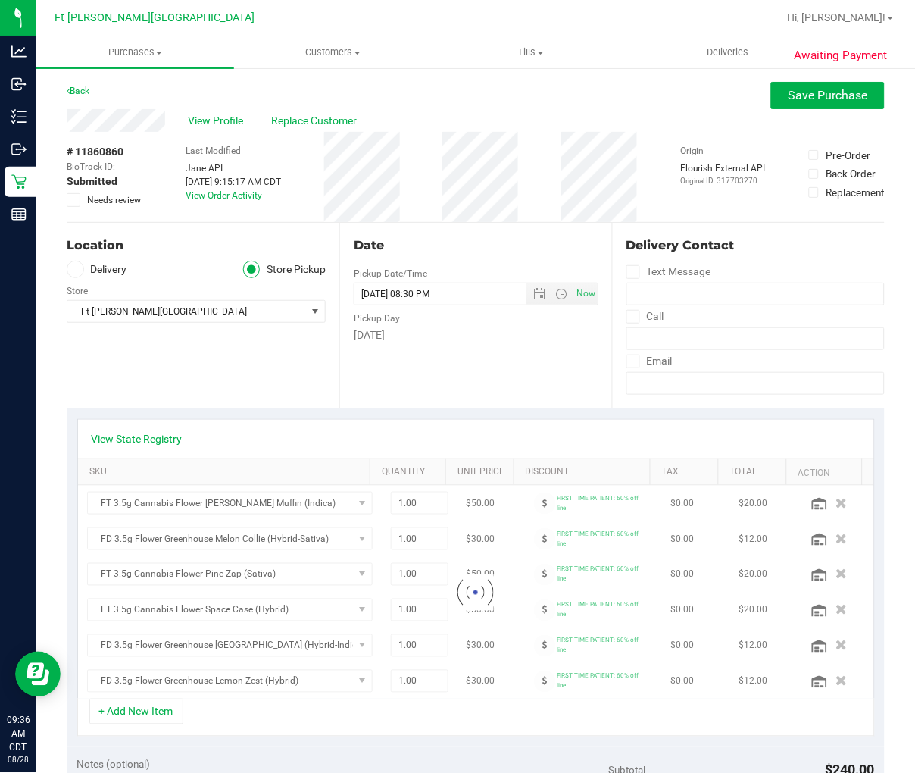
click at [73, 200] on icon at bounding box center [74, 200] width 10 height 0
click at [0, 0] on input "Needs review" at bounding box center [0, 0] width 0 height 0
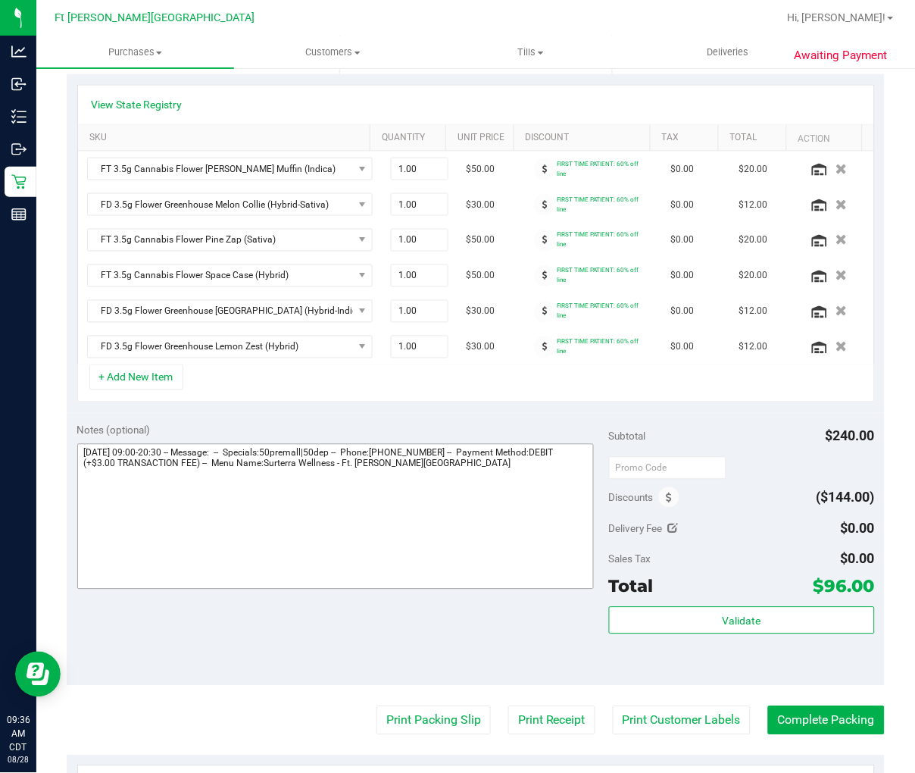
scroll to position [336, 0]
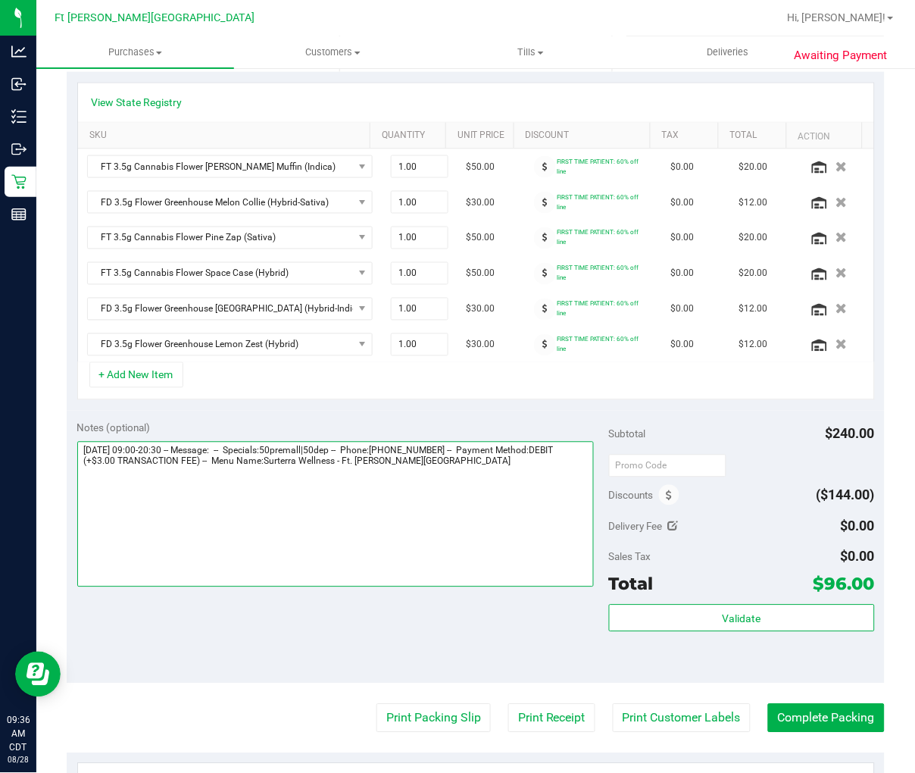
click at [527, 475] on textarea at bounding box center [335, 514] width 517 height 145
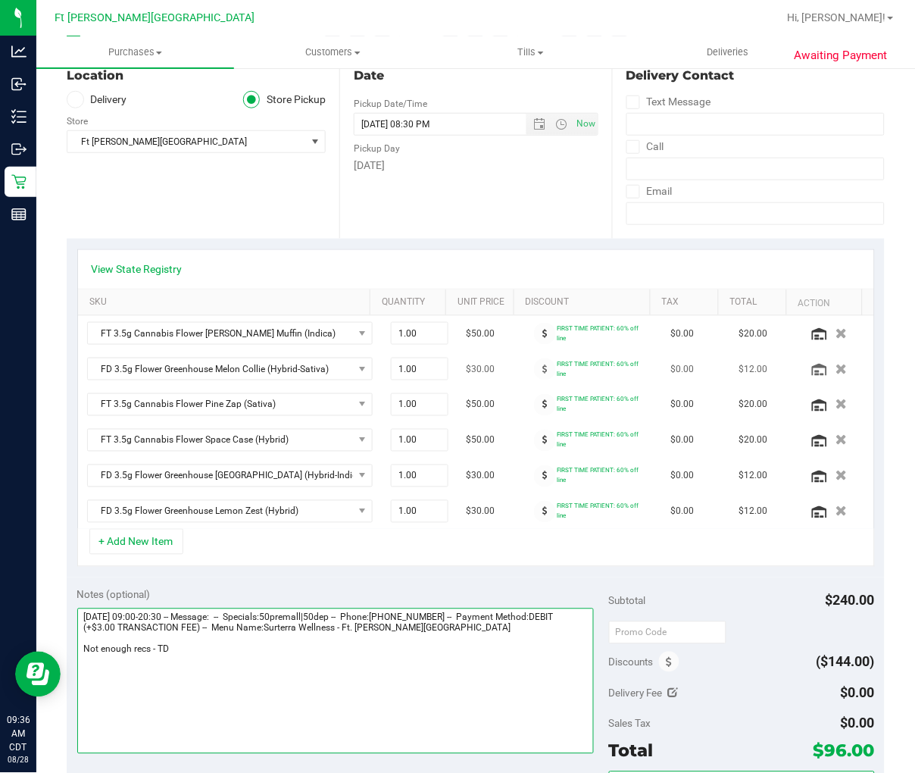
scroll to position [0, 0]
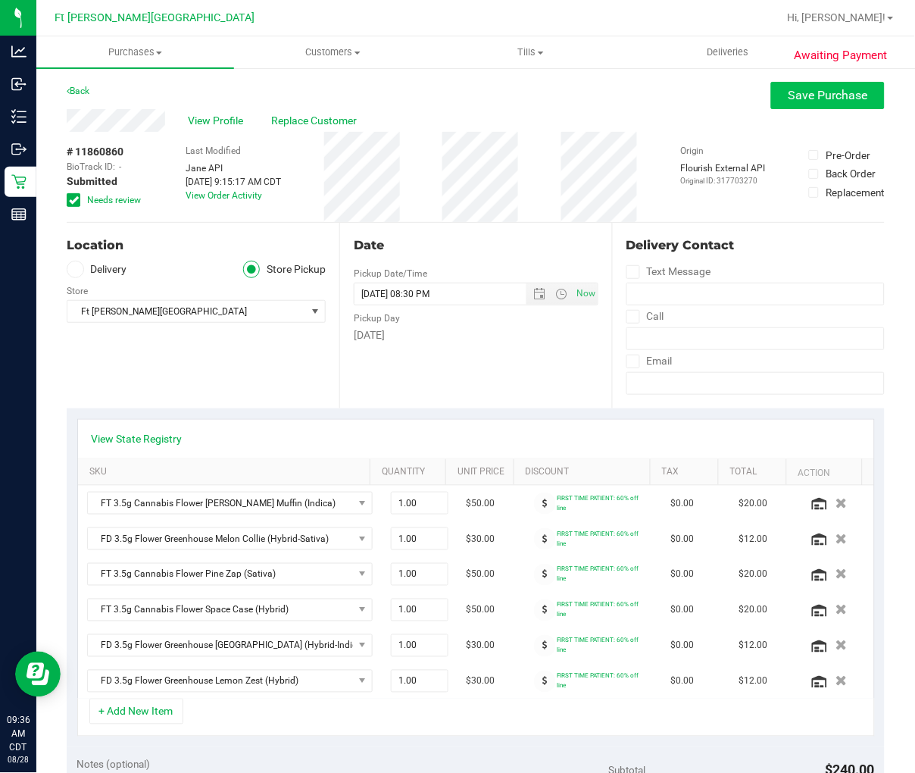
type textarea "[DATE] 09:00-20:30 -- Message: -- Specials:50premall|50dep -- Phone:[PHONE_NUMB…"
click at [725, 99] on span "Save Purchase" at bounding box center [829, 95] width 80 height 14
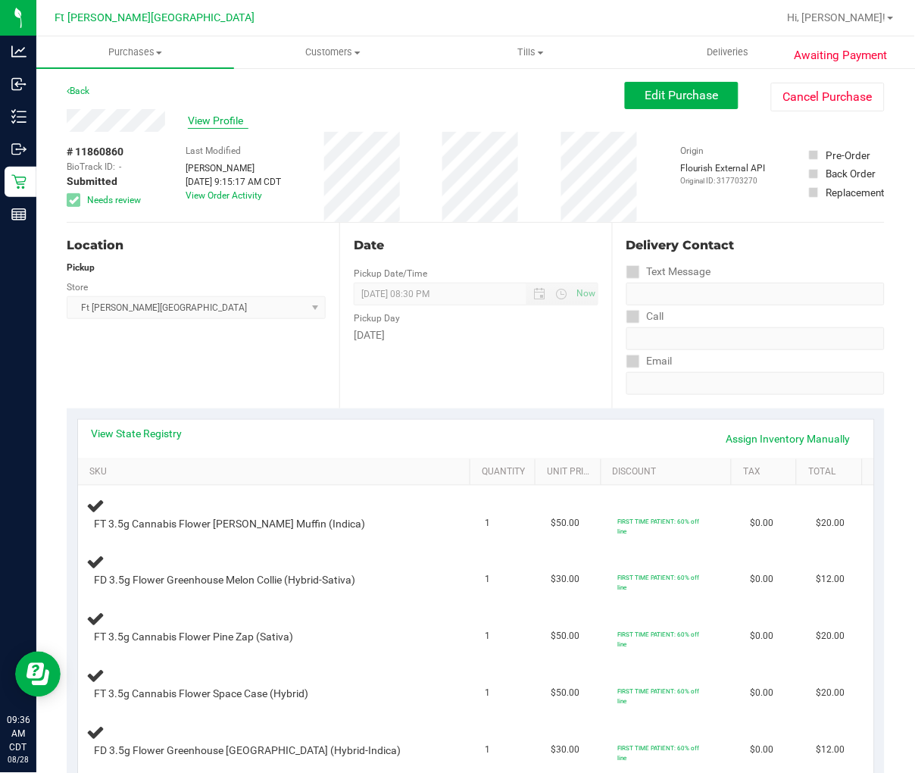
click at [218, 120] on span "View Profile" at bounding box center [218, 121] width 61 height 16
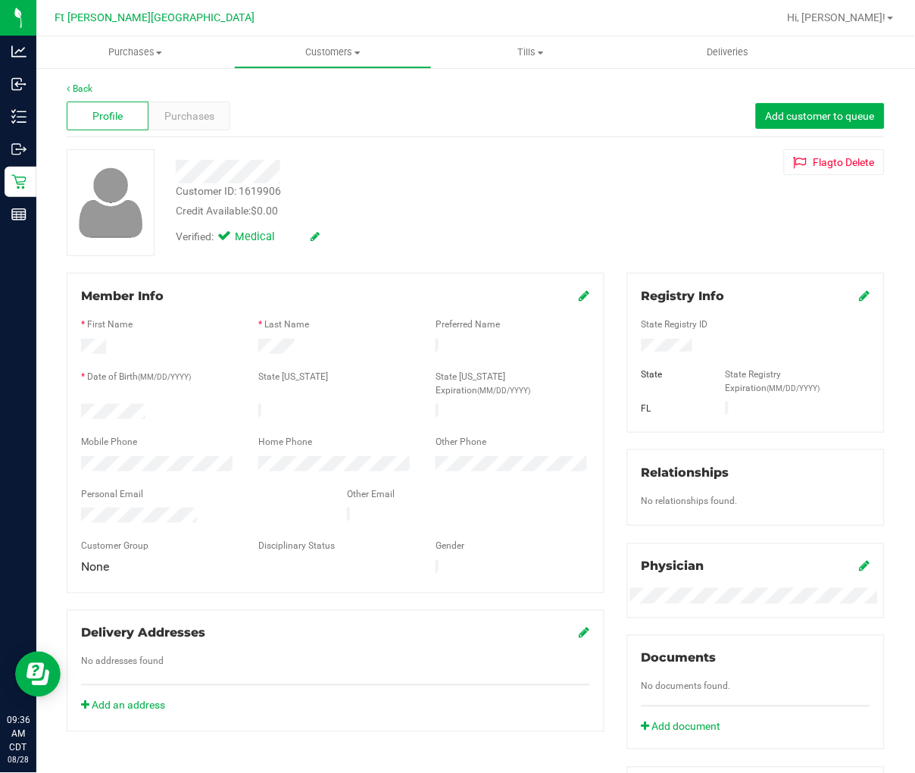
click at [227, 190] on div "Customer ID: 1619906" at bounding box center [228, 191] width 105 height 16
copy div "Customer ID: 1619906"
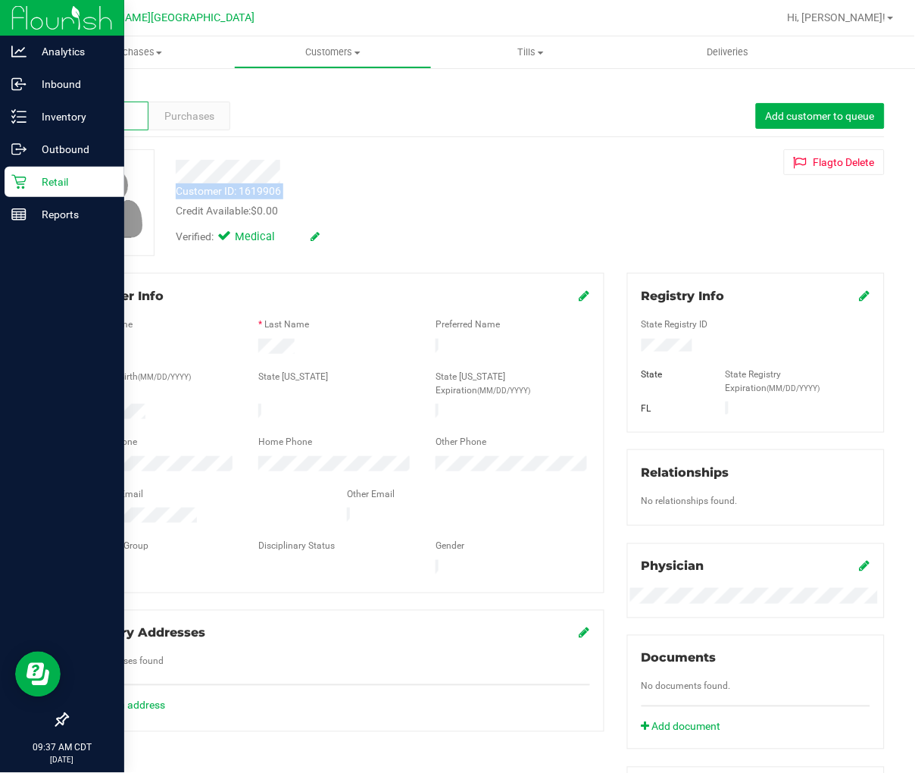
click at [20, 177] on icon at bounding box center [18, 182] width 14 height 14
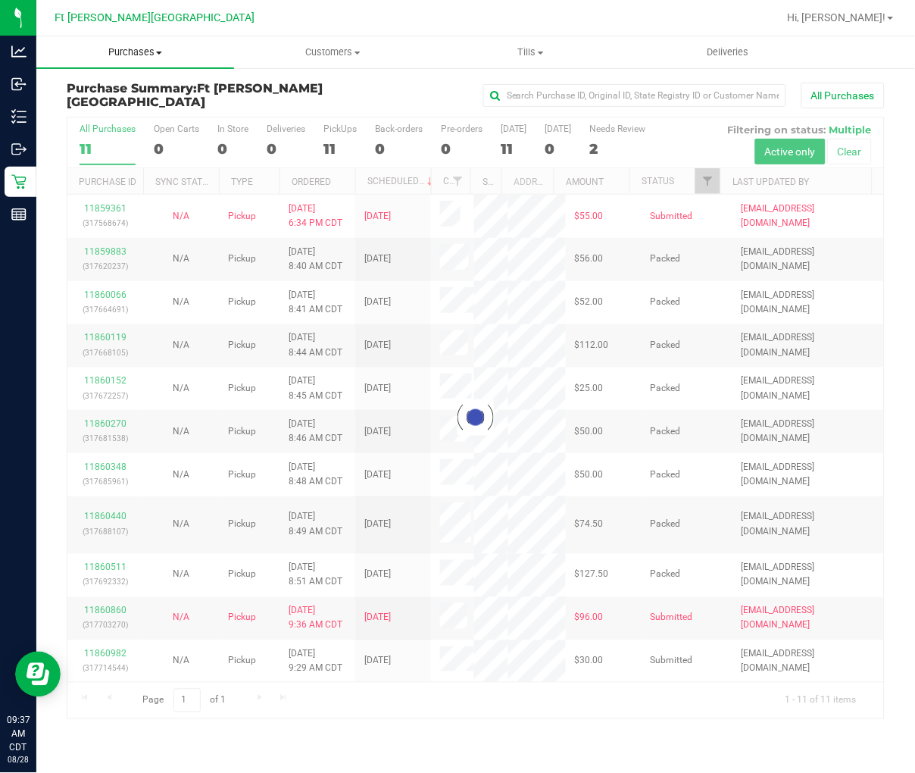
click at [142, 51] on span "Purchases" at bounding box center [135, 52] width 198 height 14
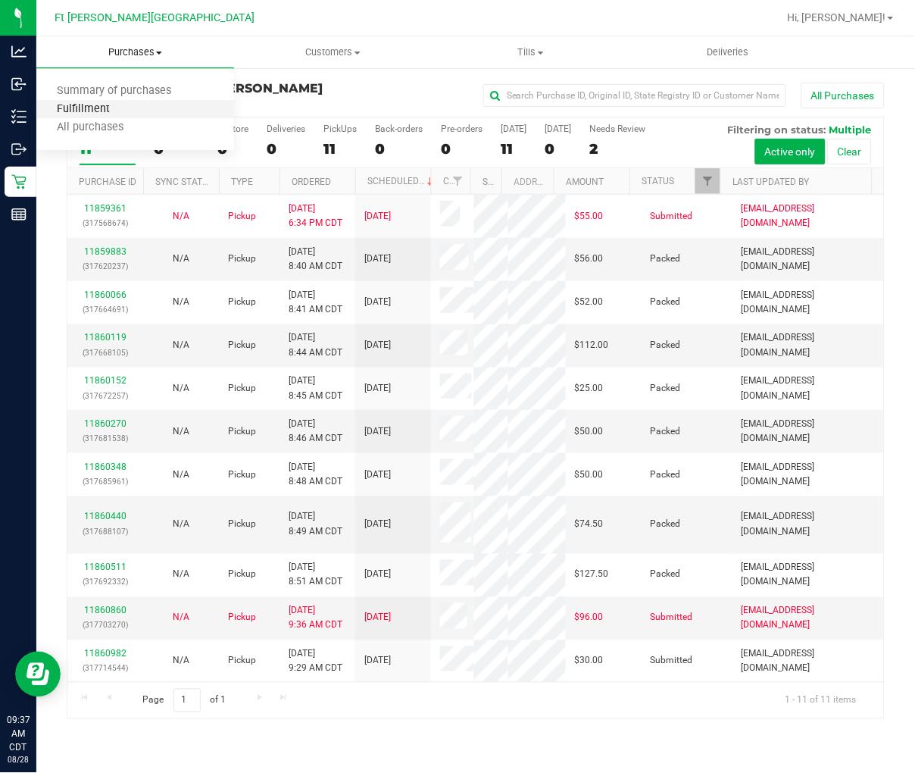
click at [110, 111] on span "Fulfillment" at bounding box center [83, 109] width 94 height 13
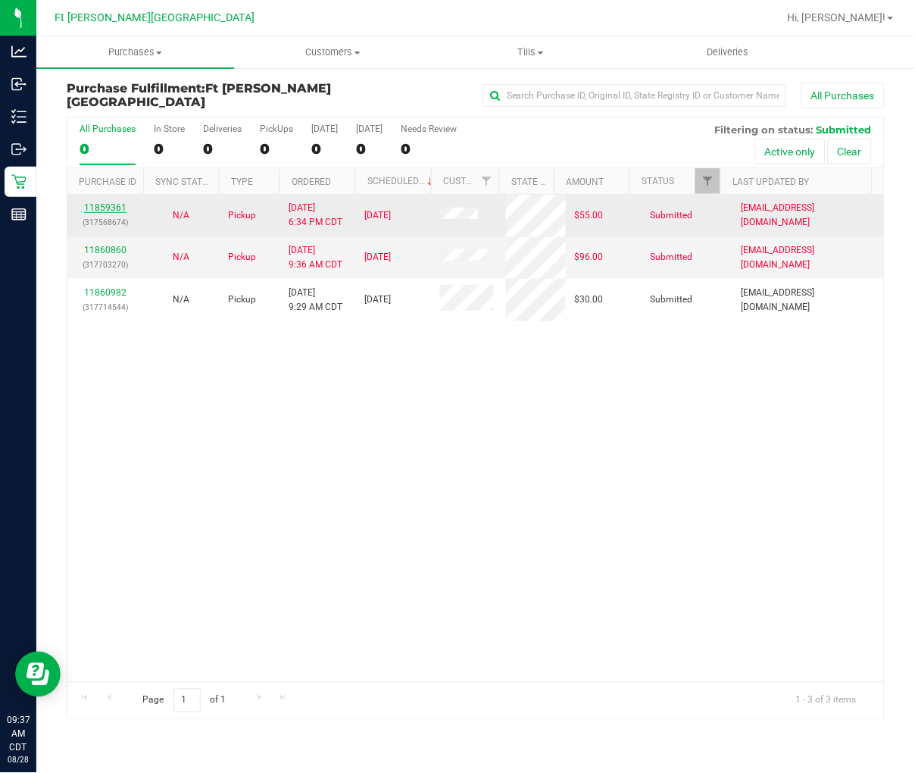
click at [115, 207] on link "11859361" at bounding box center [105, 207] width 42 height 11
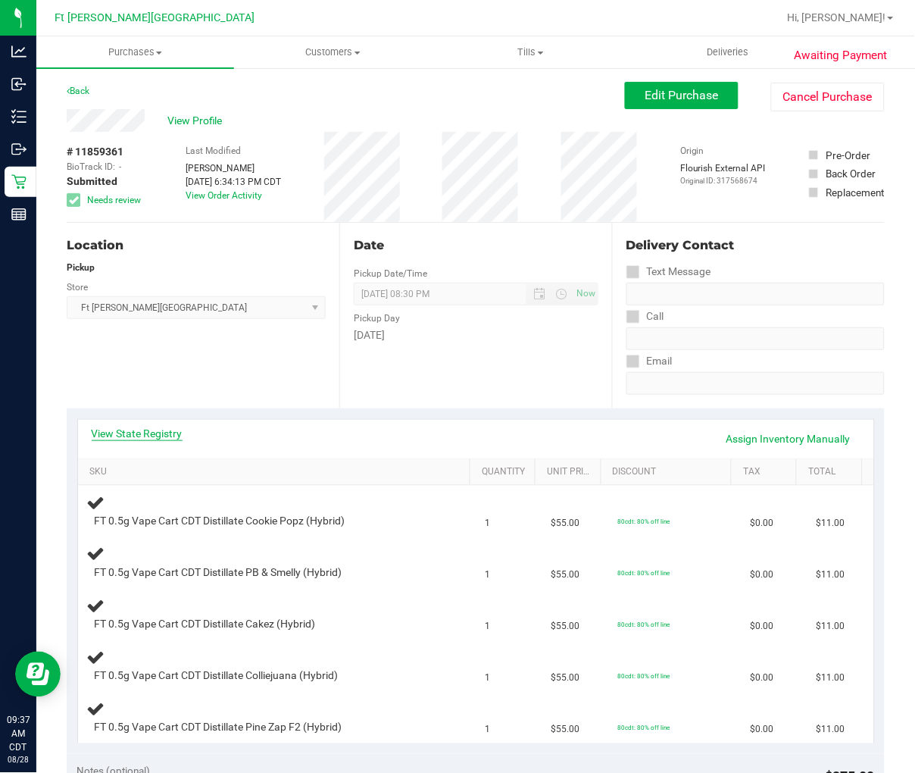
click at [147, 427] on link "View State Registry" at bounding box center [137, 433] width 91 height 15
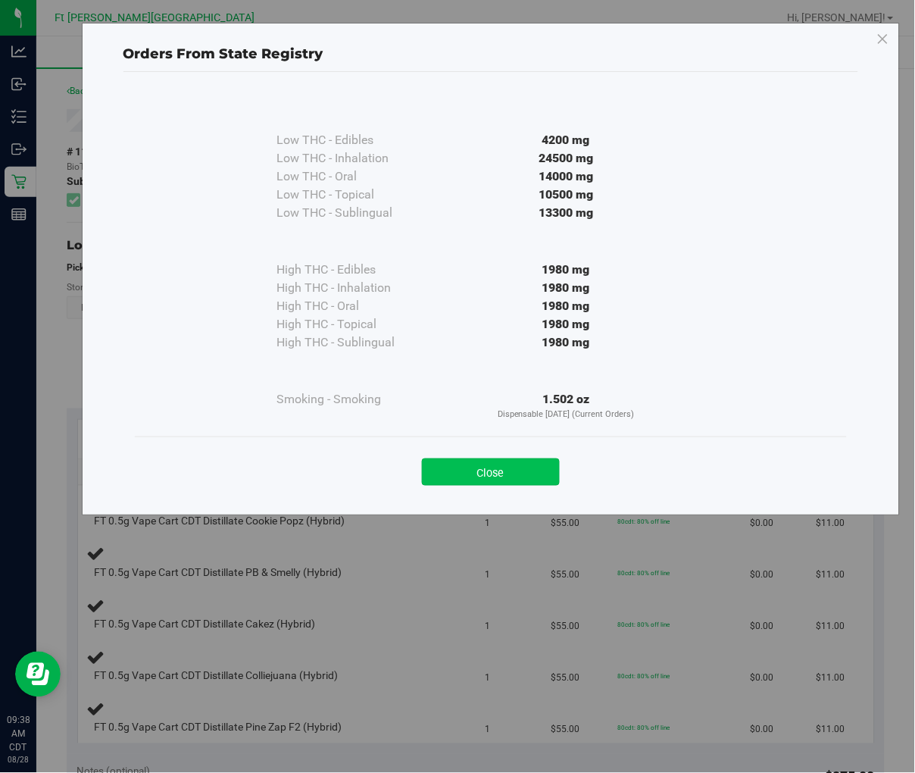
click at [510, 468] on button "Close" at bounding box center [491, 471] width 138 height 27
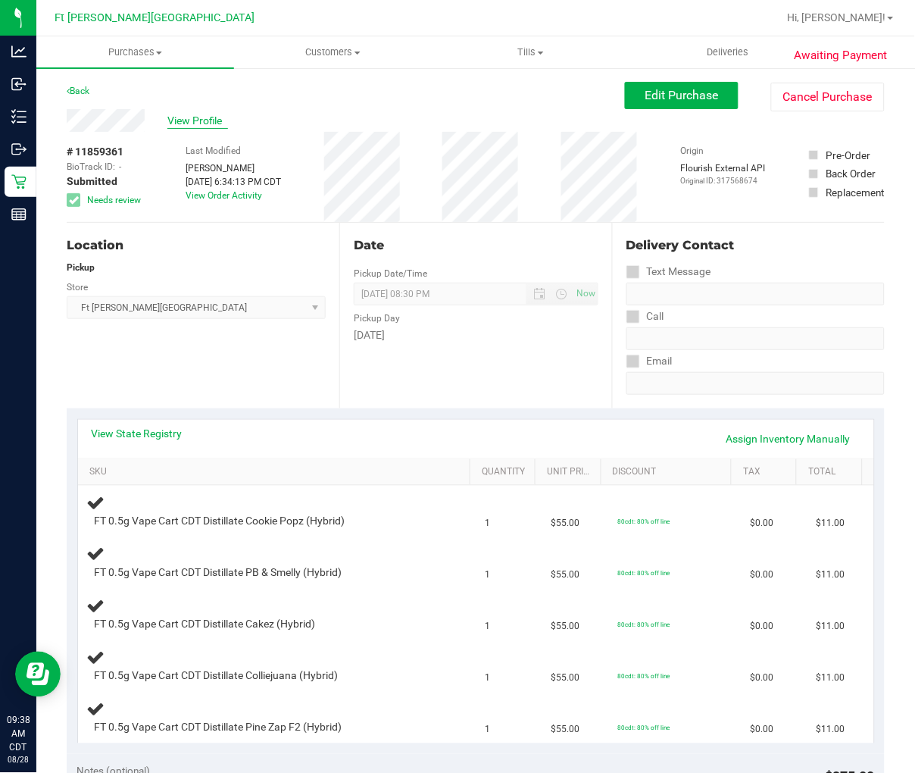
click at [205, 121] on span "View Profile" at bounding box center [197, 121] width 61 height 16
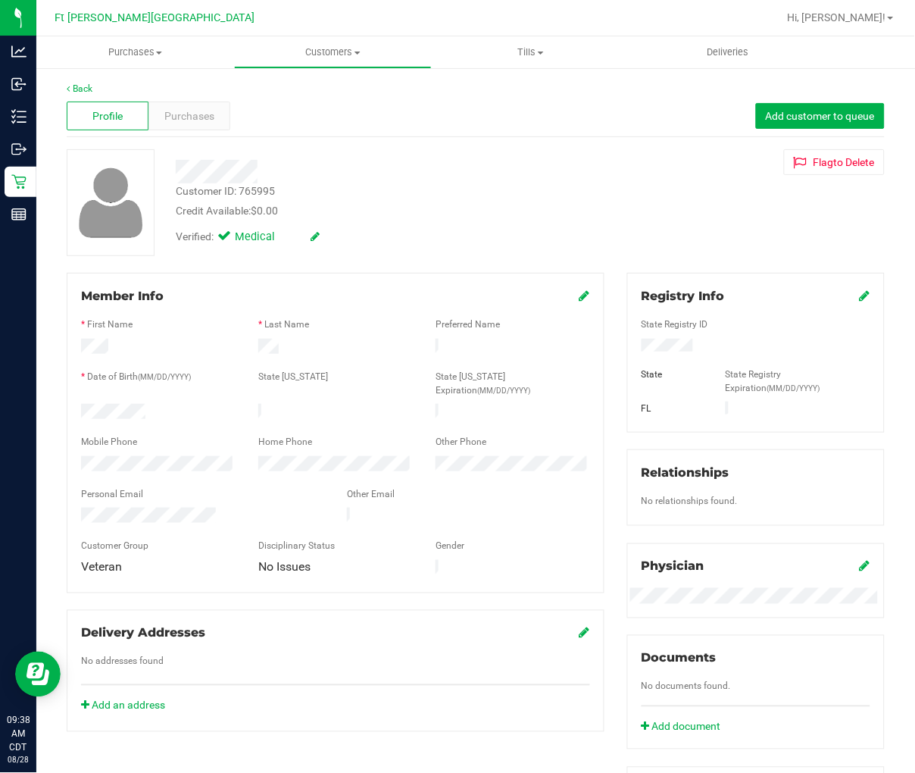
click at [253, 189] on div "Customer ID: 765995" at bounding box center [225, 191] width 99 height 16
copy div "Customer ID: 765995"
click at [398, 172] on div at bounding box center [374, 171] width 420 height 23
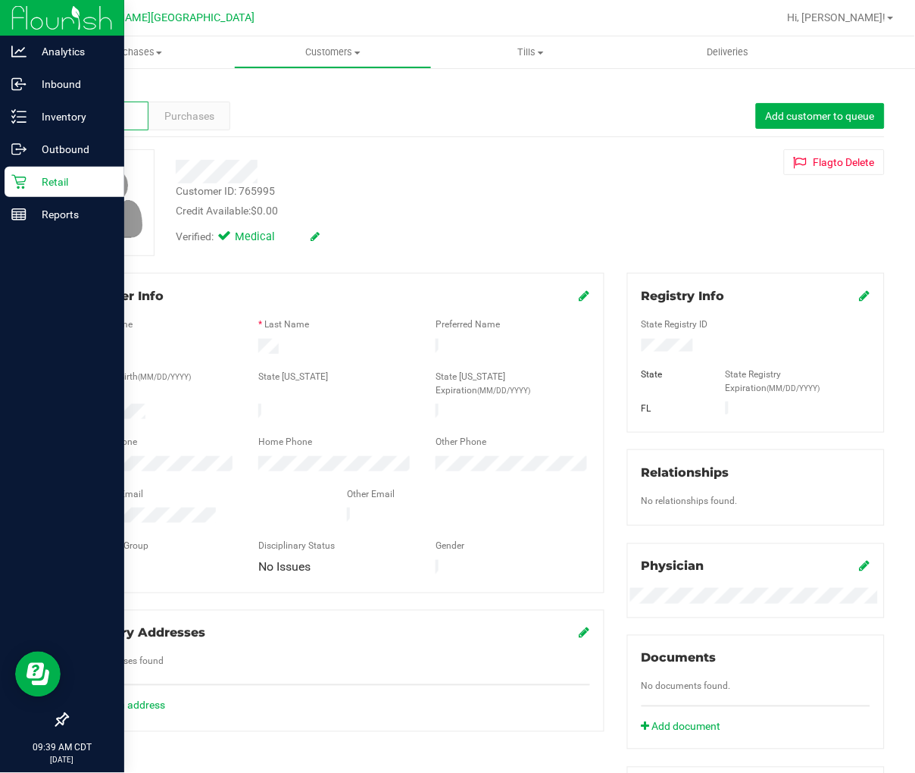
click at [38, 177] on p "Retail" at bounding box center [72, 182] width 91 height 18
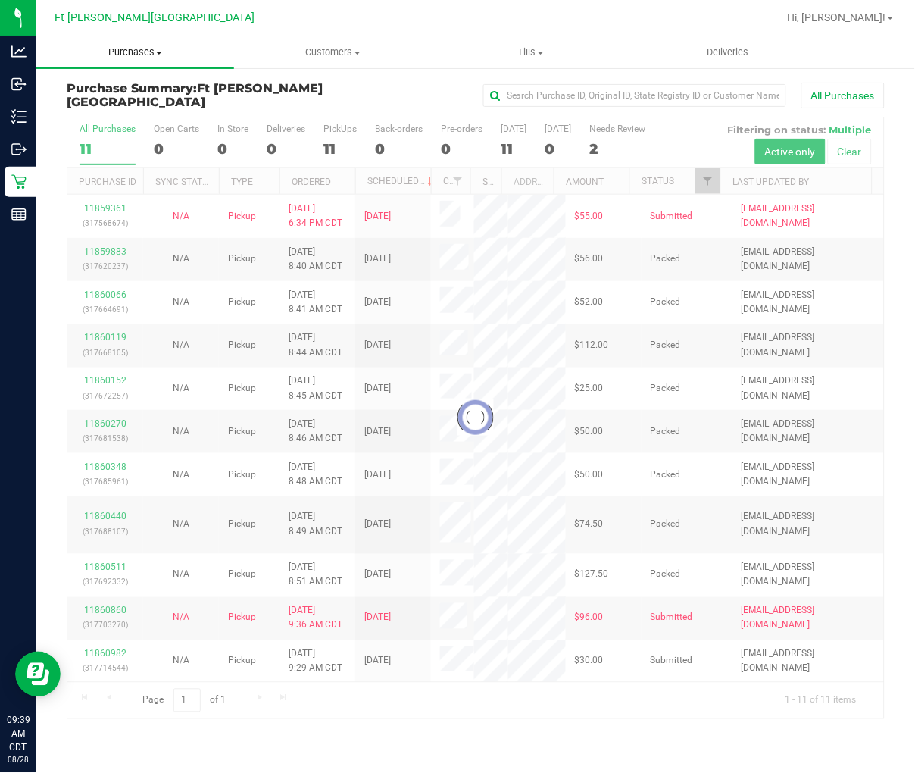
click at [145, 55] on span "Purchases" at bounding box center [135, 52] width 198 height 14
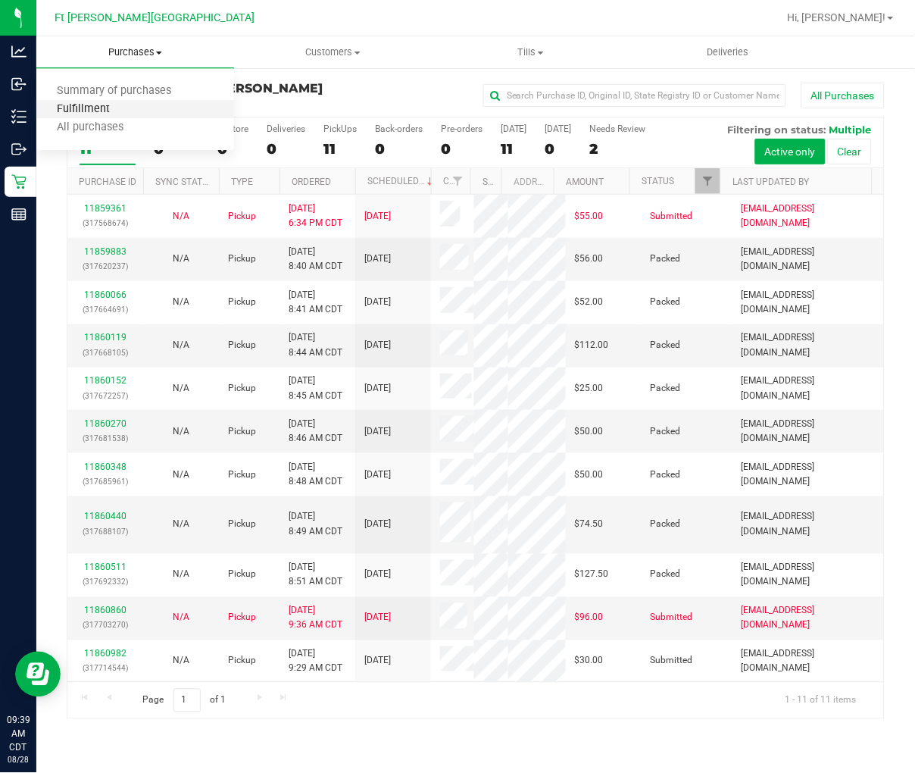
click at [98, 111] on span "Fulfillment" at bounding box center [83, 109] width 94 height 13
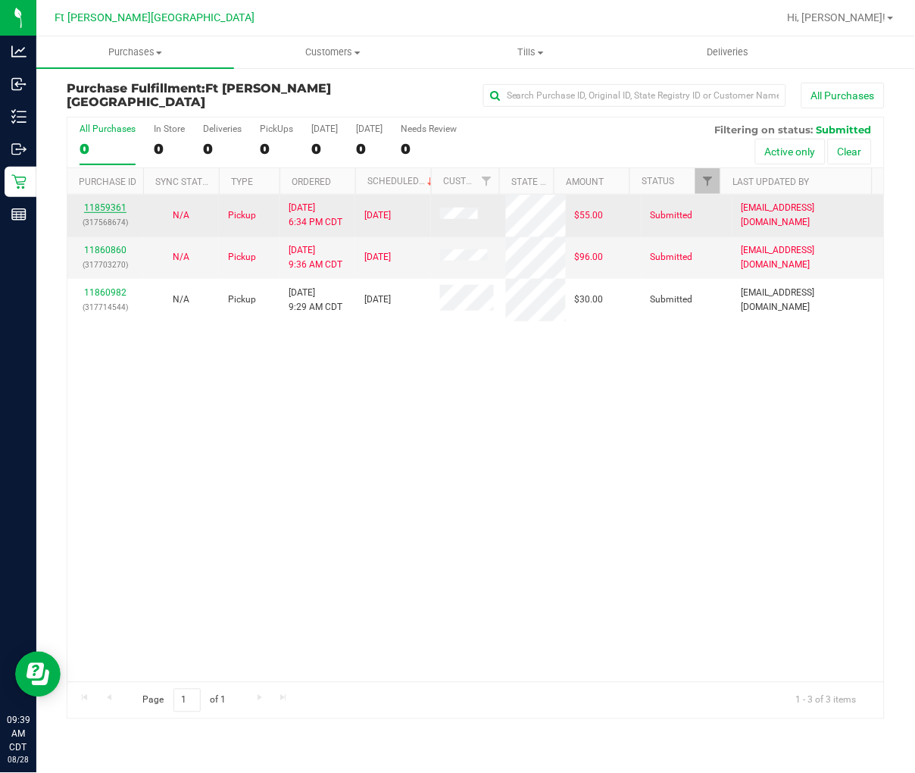
click at [108, 205] on link "11859361" at bounding box center [105, 207] width 42 height 11
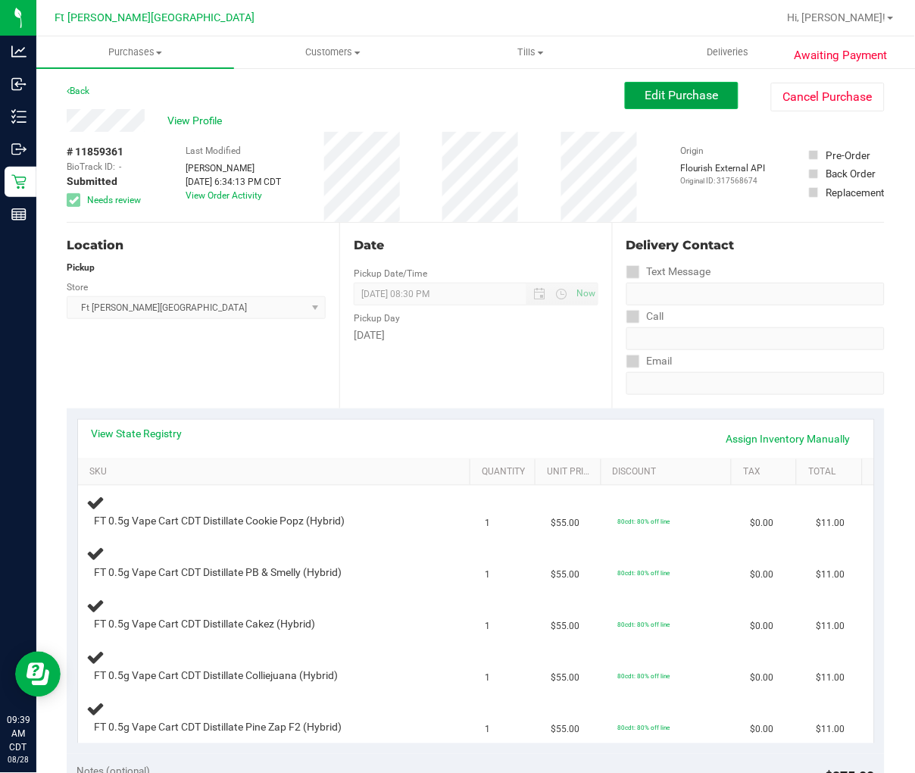
click at [670, 101] on span "Edit Purchase" at bounding box center [681, 95] width 73 height 14
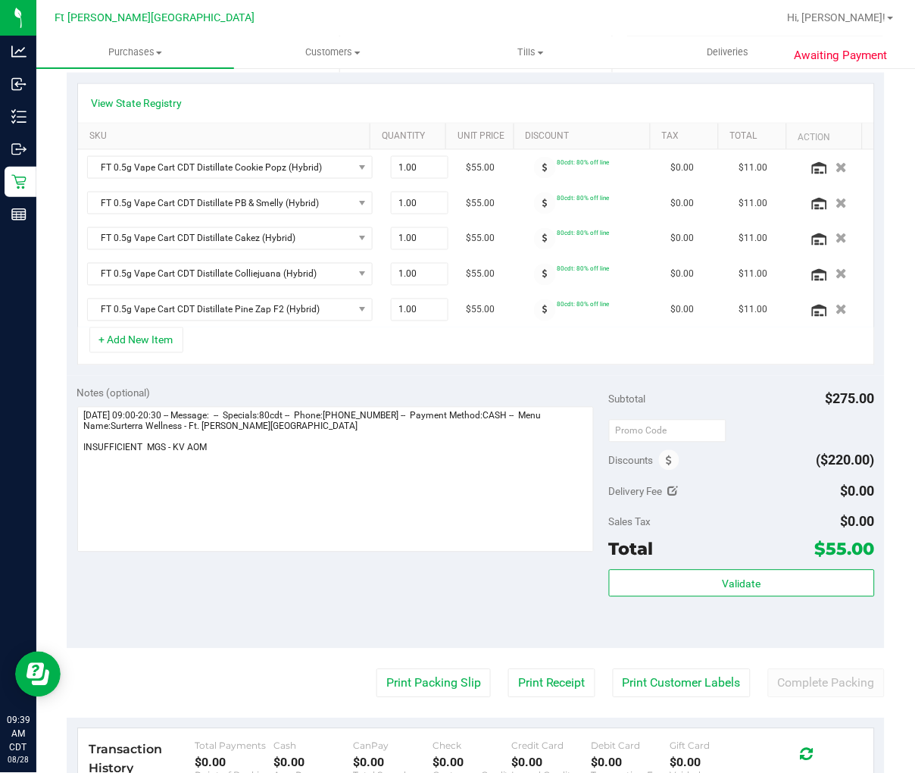
scroll to position [336, 0]
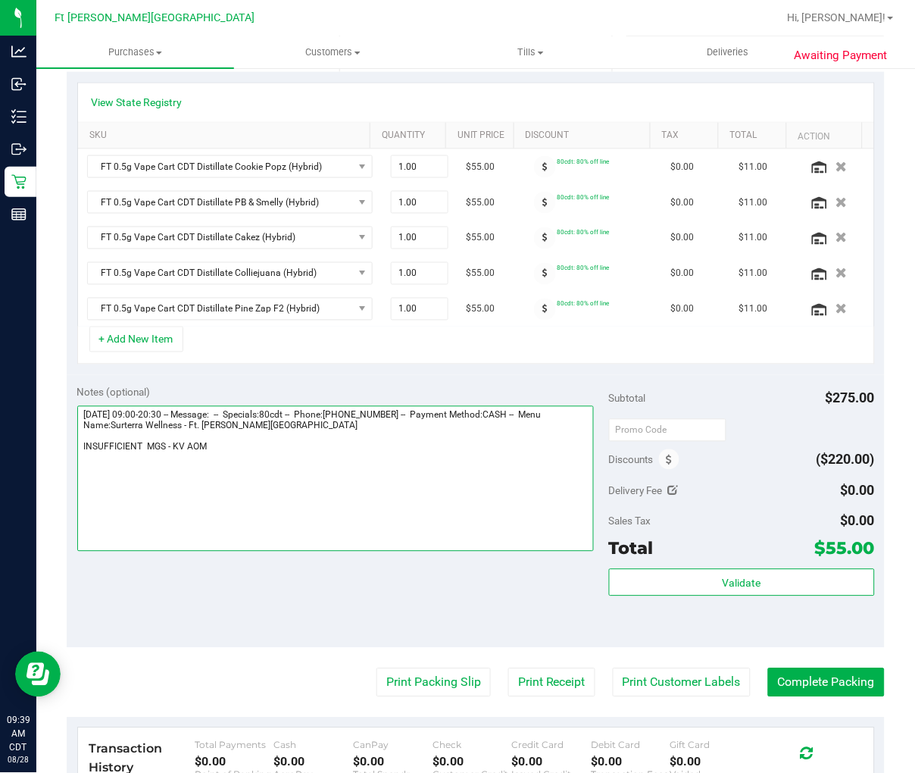
click at [254, 455] on textarea at bounding box center [335, 478] width 517 height 145
drag, startPoint x: 153, startPoint y: 458, endPoint x: 86, endPoint y: 467, distance: 68.0
click at [86, 467] on textarea at bounding box center [335, 478] width 517 height 145
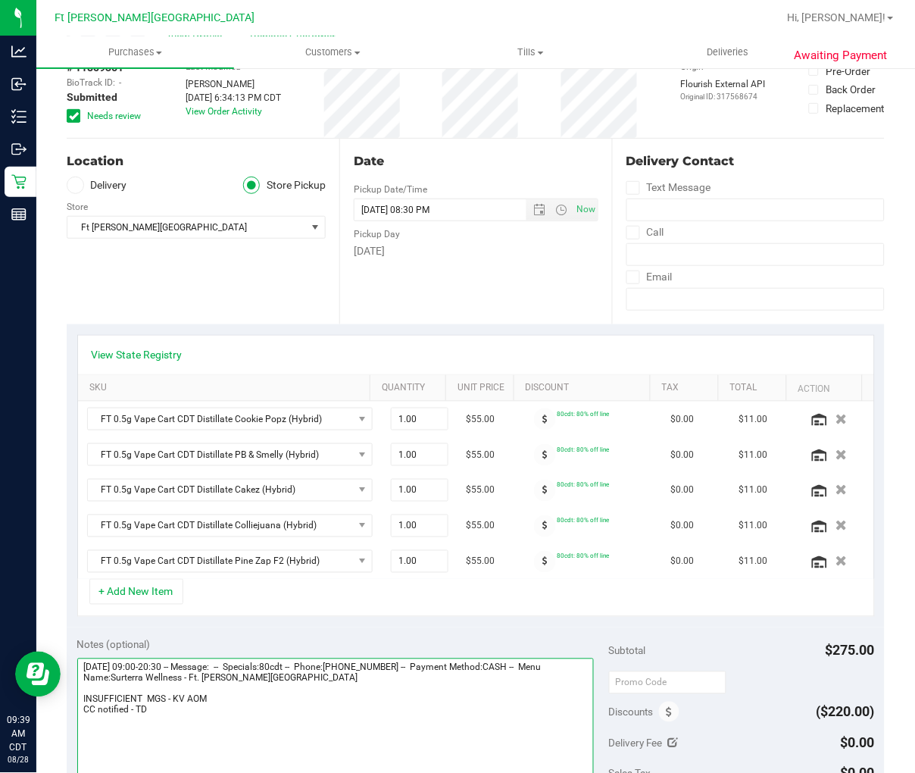
scroll to position [0, 0]
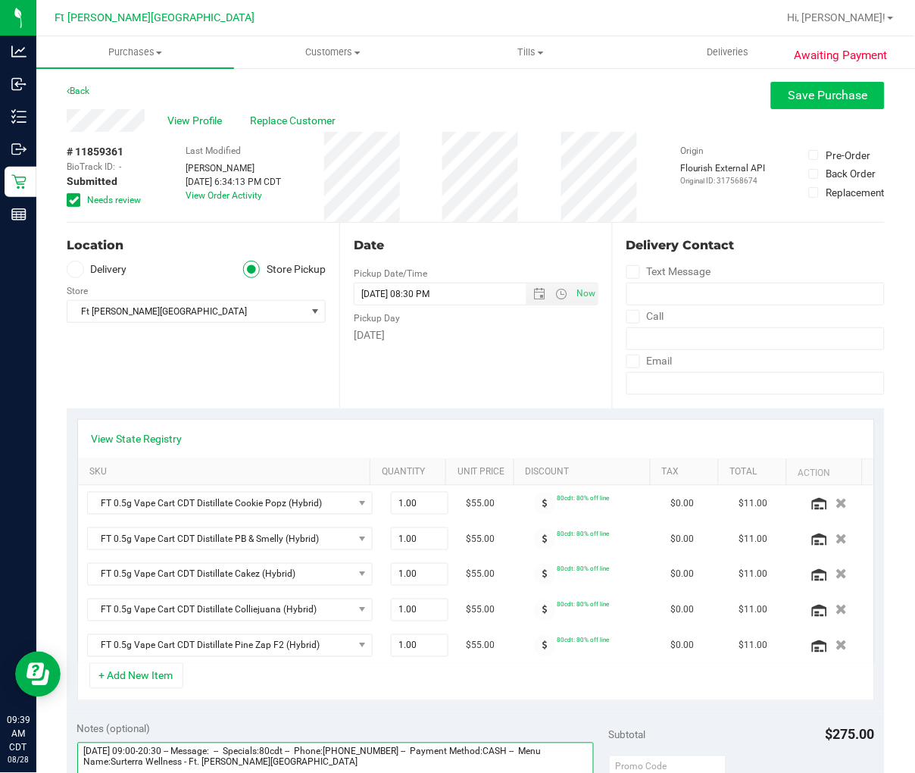
type textarea "[DATE] 09:00-20:30 -- Message: -- Specials:80cdt -- Phone:[PHONE_NUMBER] -- Pay…"
click at [725, 98] on span "Save Purchase" at bounding box center [829, 95] width 80 height 14
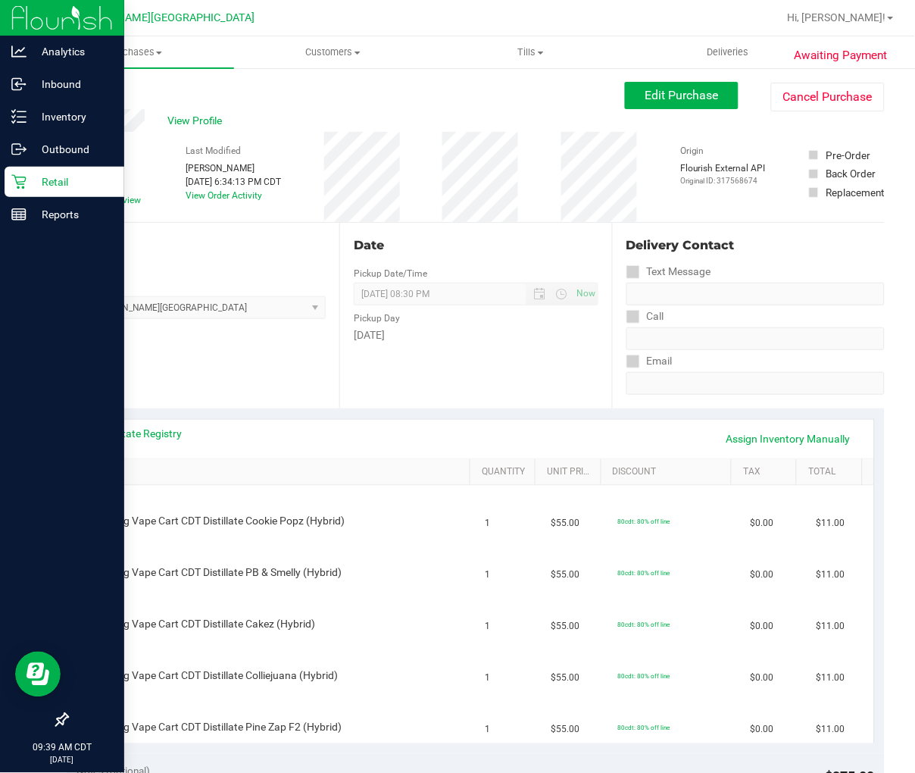
click at [32, 182] on p "Retail" at bounding box center [72, 182] width 91 height 18
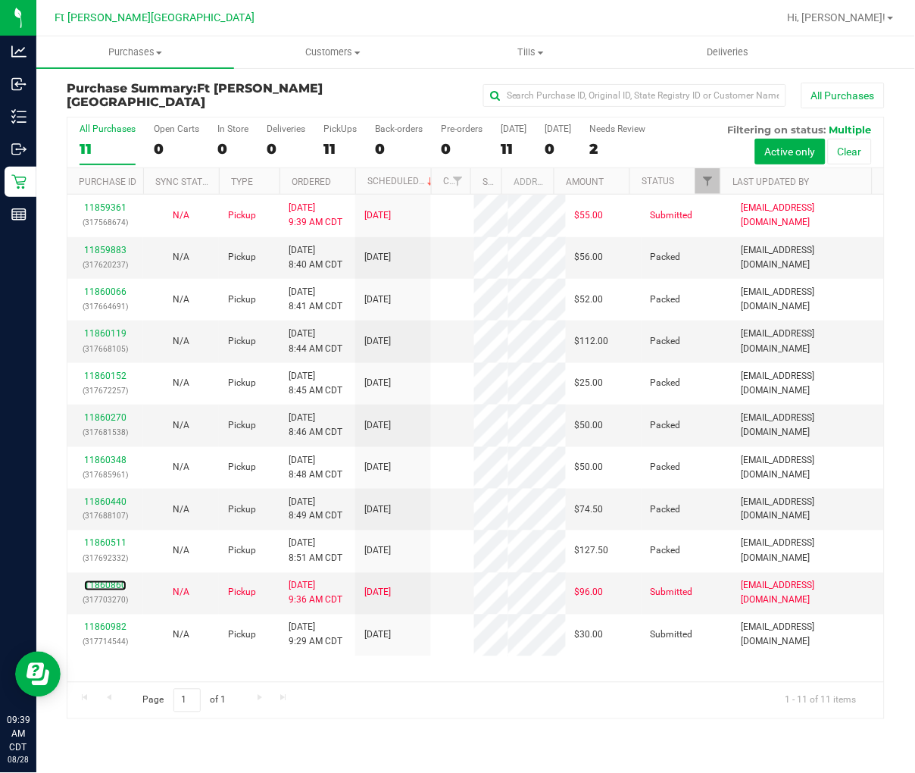
click at [114, 591] on link "11860860" at bounding box center [105, 585] width 42 height 11
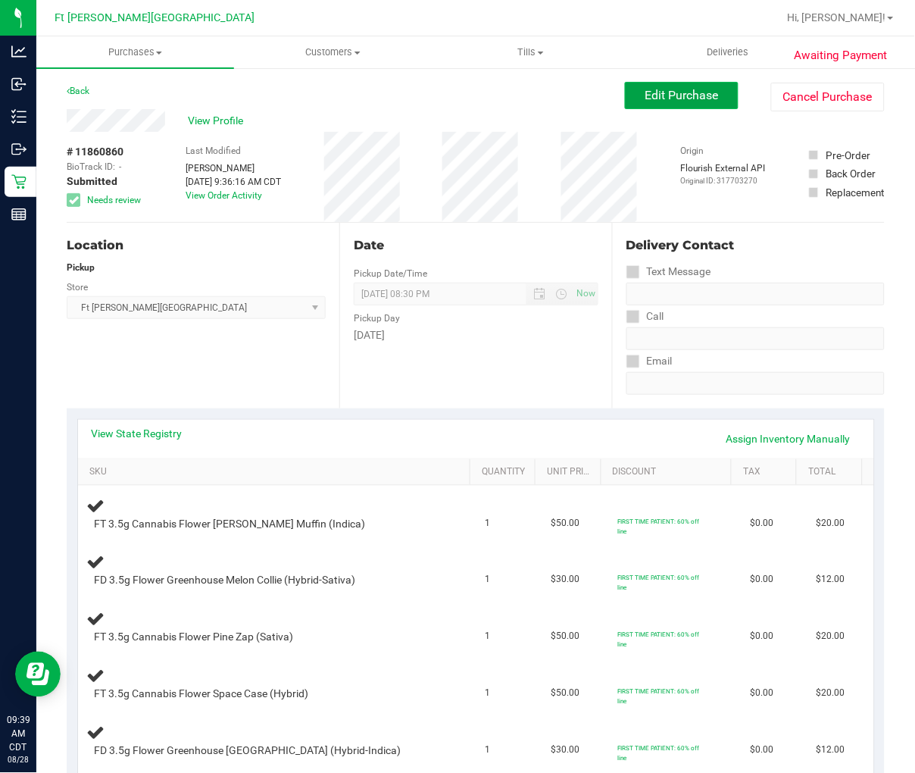
click at [672, 101] on span "Edit Purchase" at bounding box center [681, 95] width 73 height 14
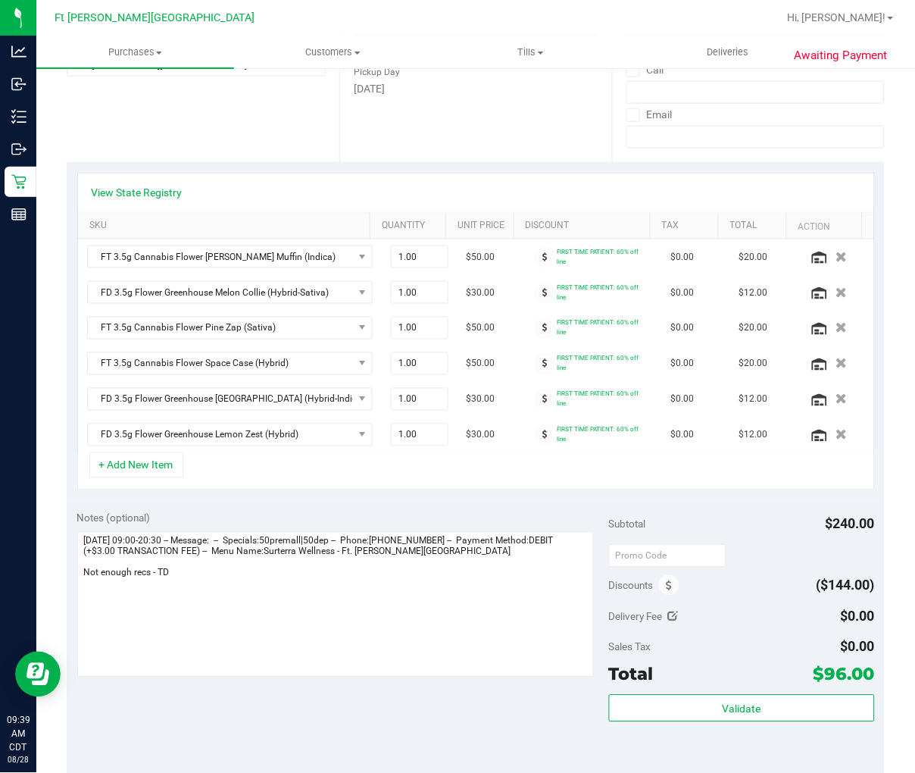
scroll to position [252, 0]
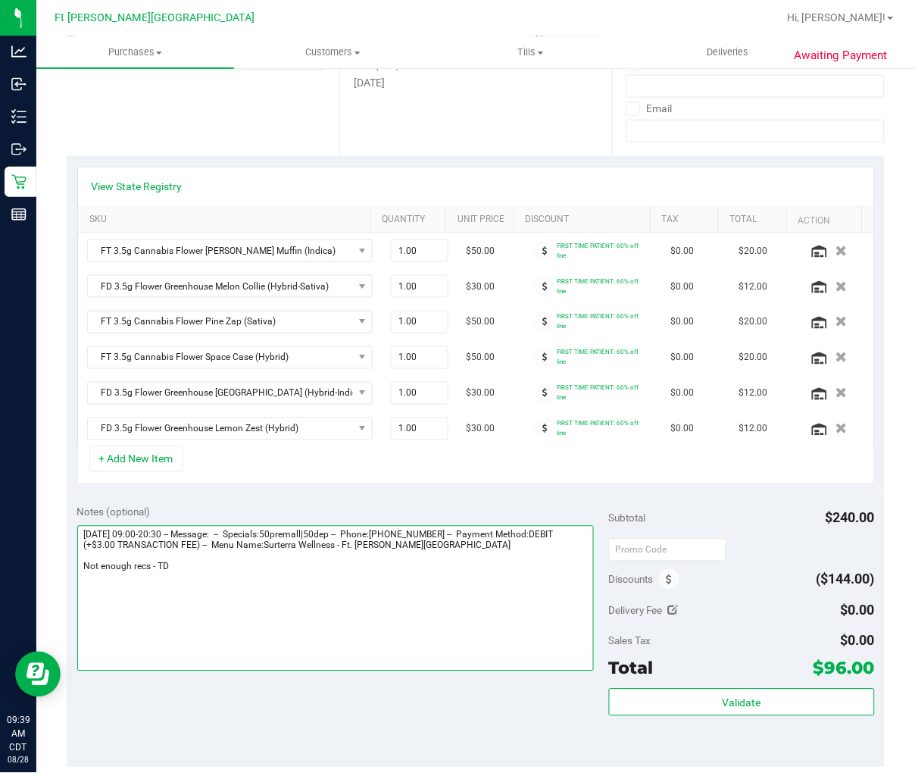
click at [184, 576] on textarea at bounding box center [335, 598] width 517 height 145
paste textarea "CC notified - TD"
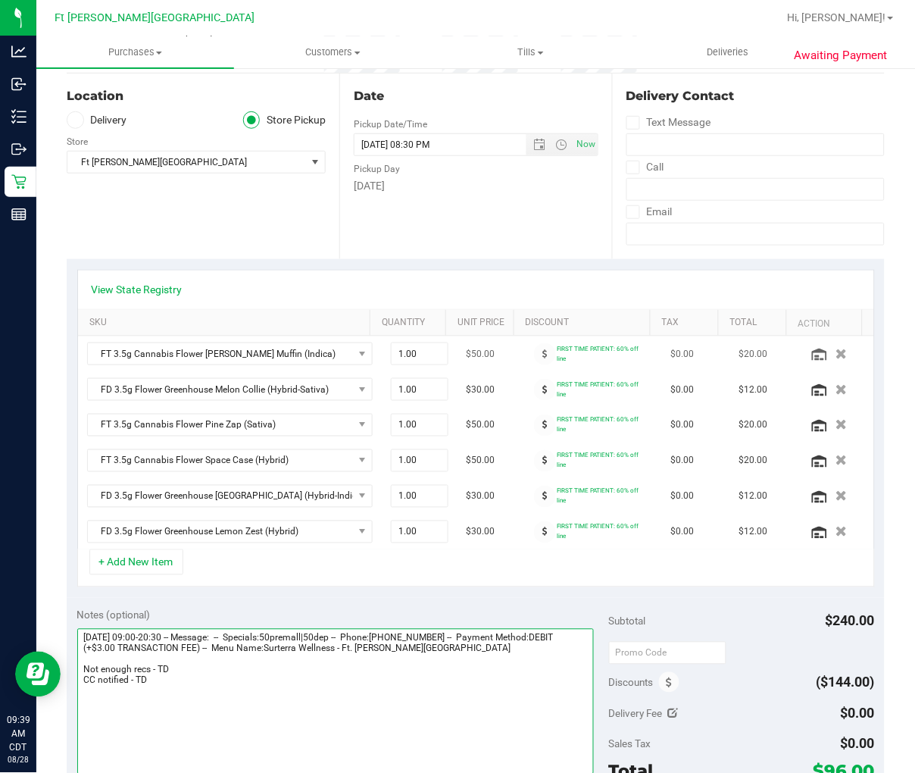
scroll to position [0, 0]
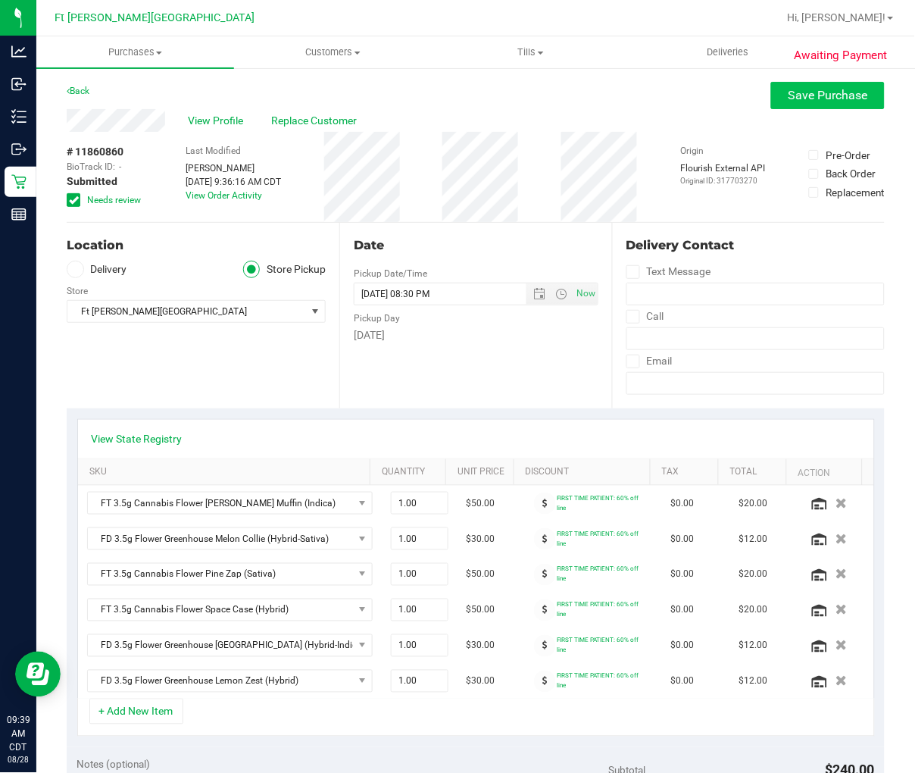
type textarea "[DATE] 09:00-20:30 -- Message: -- Specials:50premall|50dep -- Phone:[PHONE_NUMB…"
click at [725, 94] on span "Save Purchase" at bounding box center [829, 95] width 80 height 14
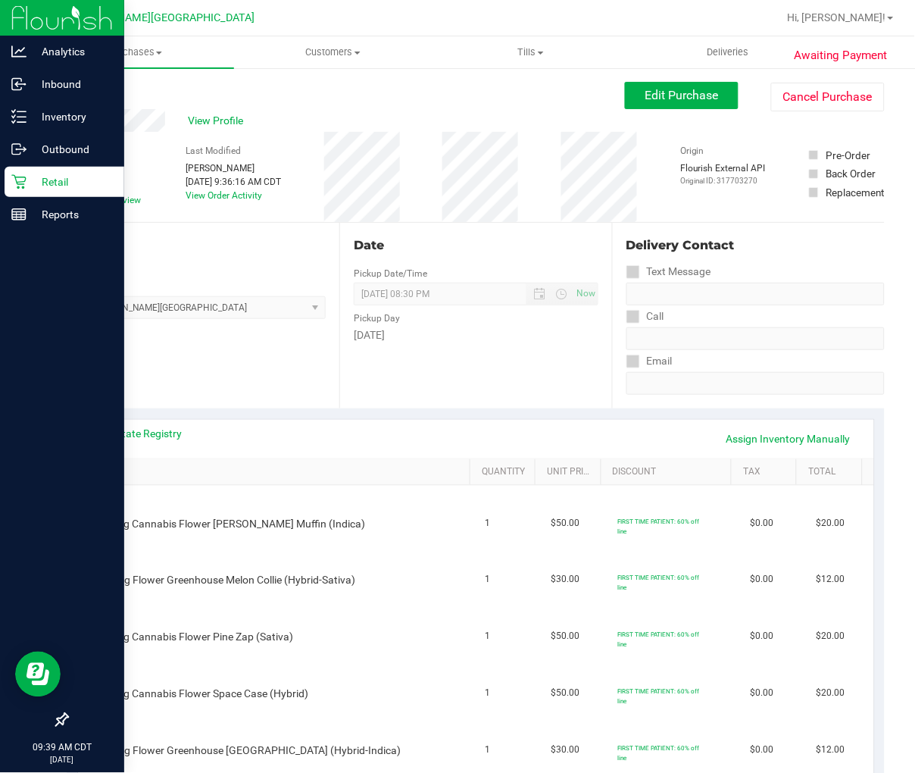
click at [20, 182] on icon at bounding box center [18, 182] width 14 height 14
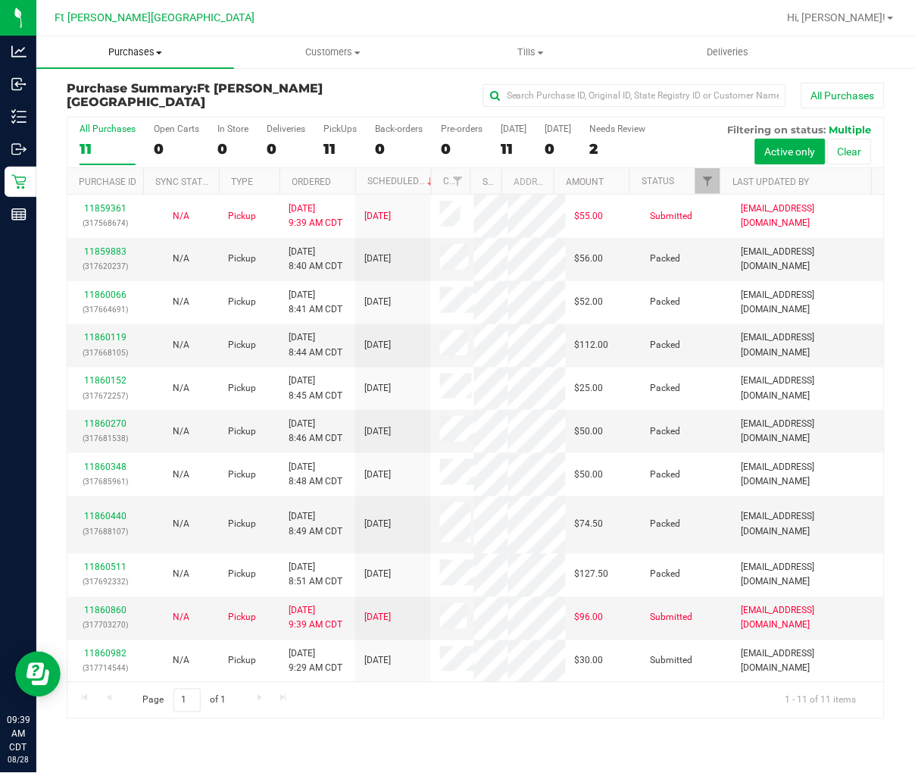
click at [149, 48] on span "Purchases" at bounding box center [135, 52] width 198 height 14
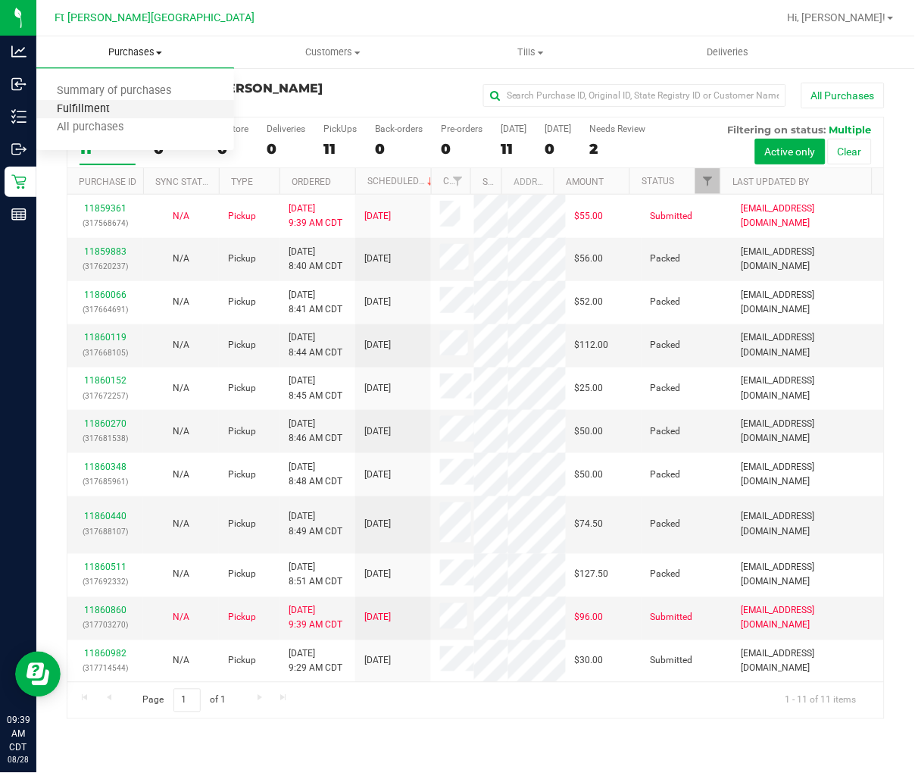
click at [107, 108] on span "Fulfillment" at bounding box center [83, 109] width 94 height 13
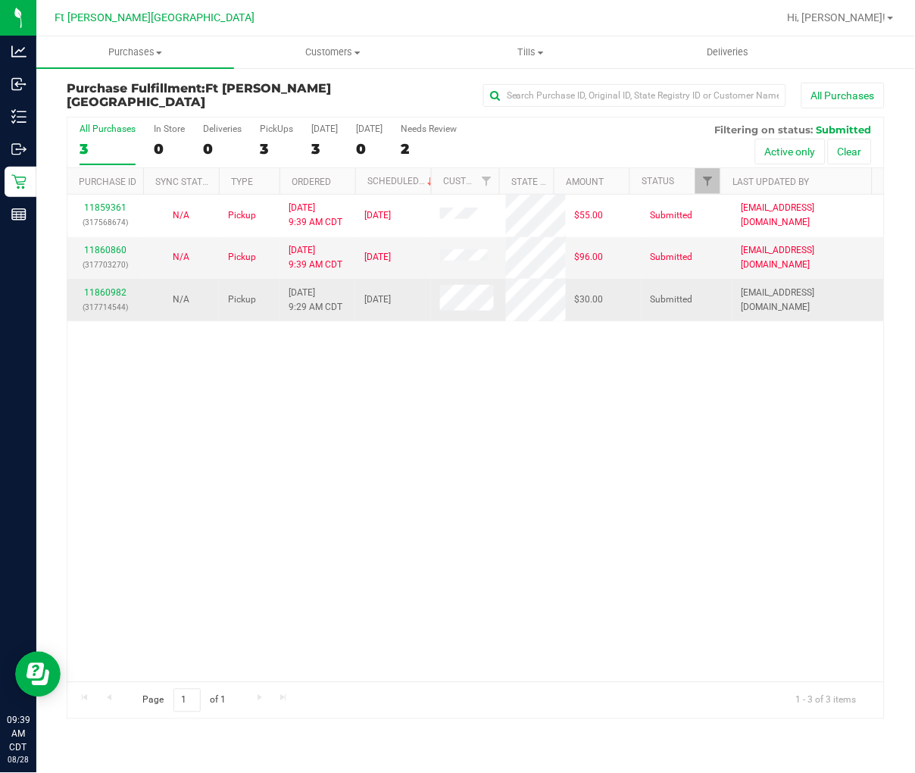
click at [112, 286] on div "11860982 (317714544)" at bounding box center [106, 300] width 58 height 29
click at [111, 289] on link "11860982" at bounding box center [105, 292] width 42 height 11
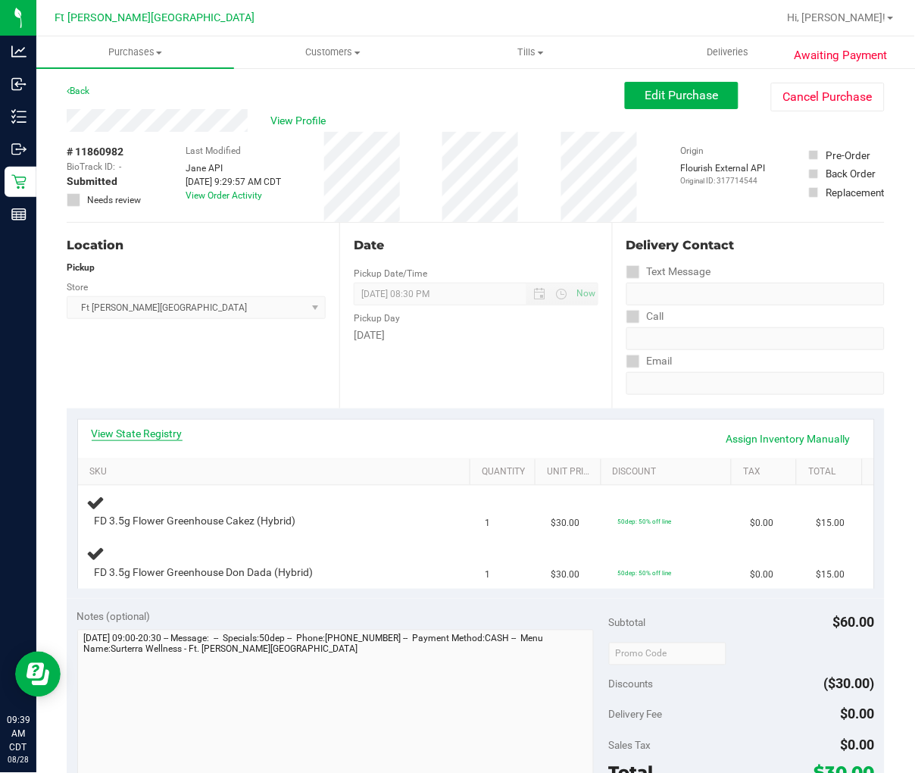
click at [162, 432] on link "View State Registry" at bounding box center [137, 433] width 91 height 15
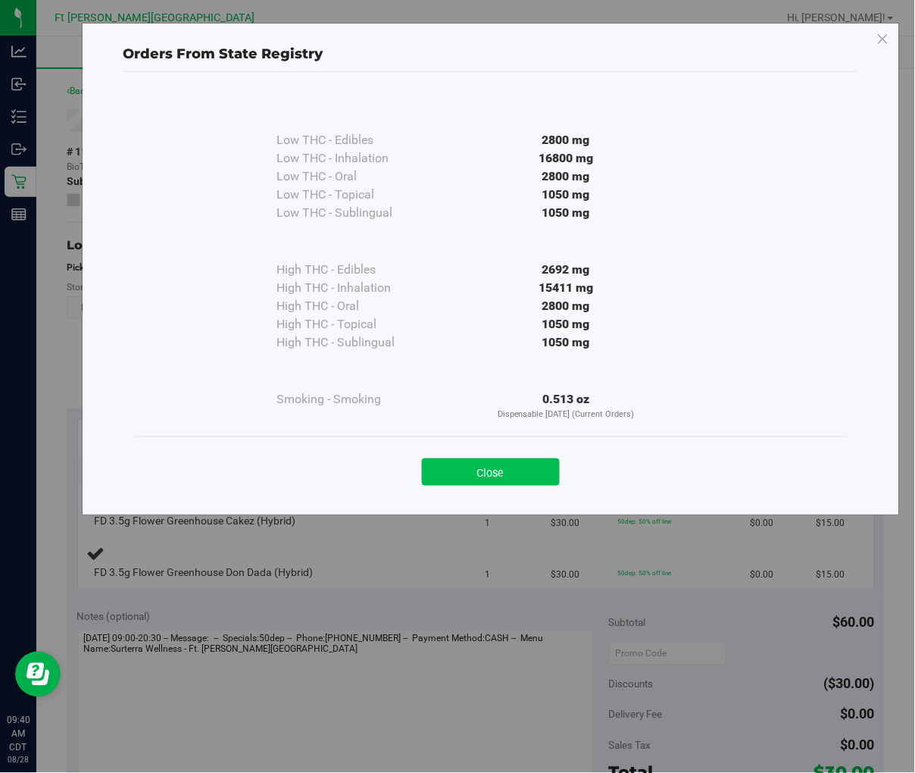
click at [498, 472] on button "Close" at bounding box center [491, 471] width 138 height 27
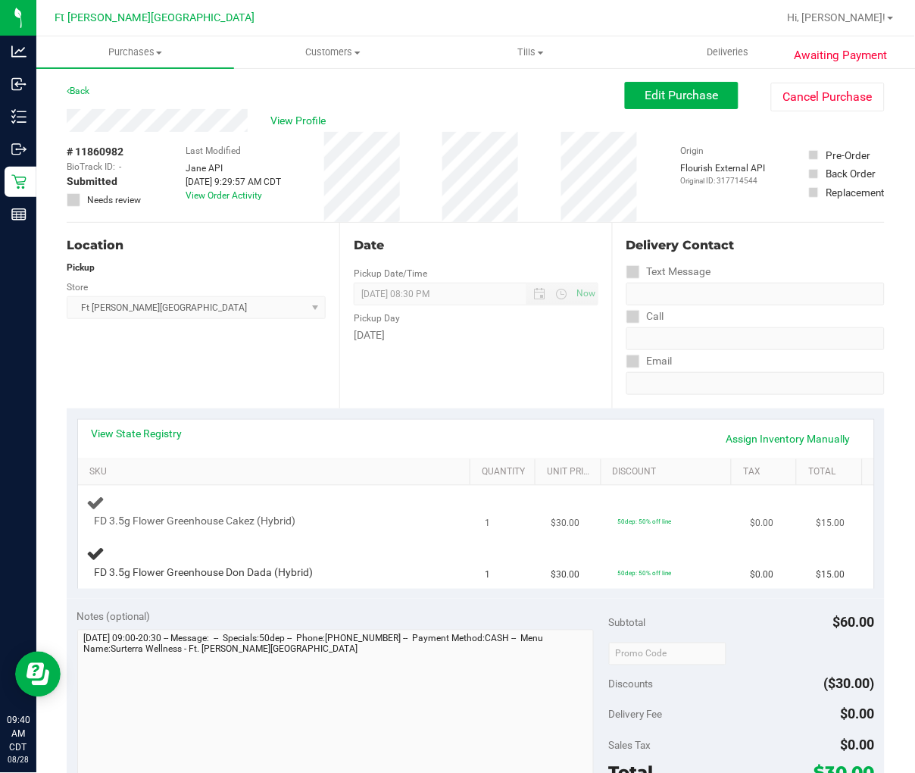
click at [380, 534] on td "FD 3.5g Flower Greenhouse Cakez (Hybrid)" at bounding box center [277, 512] width 398 height 52
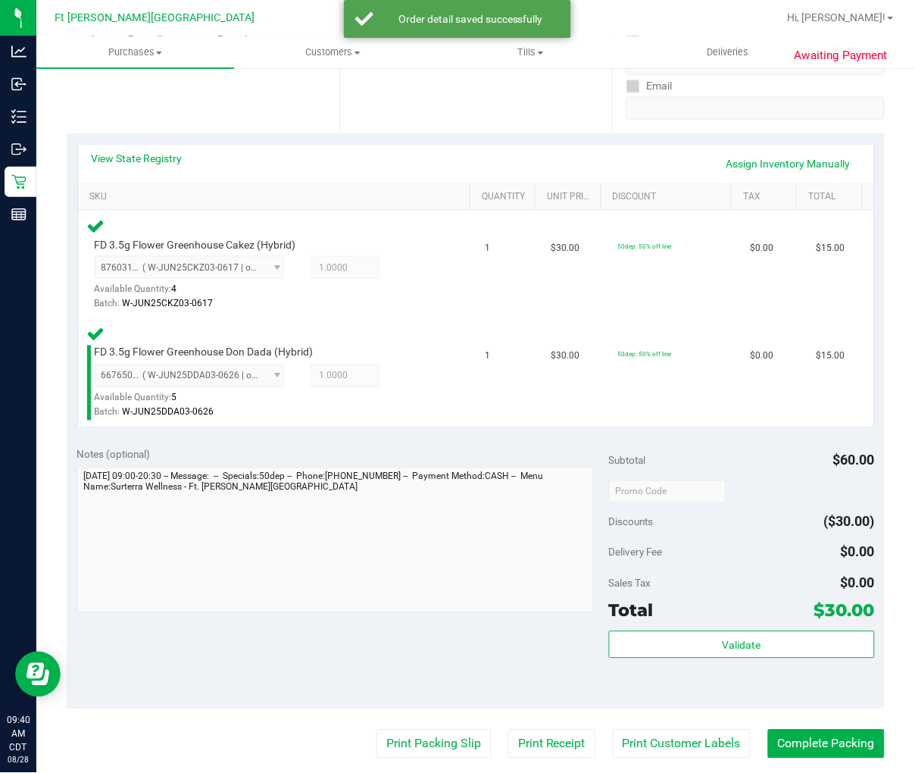
scroll to position [505, 0]
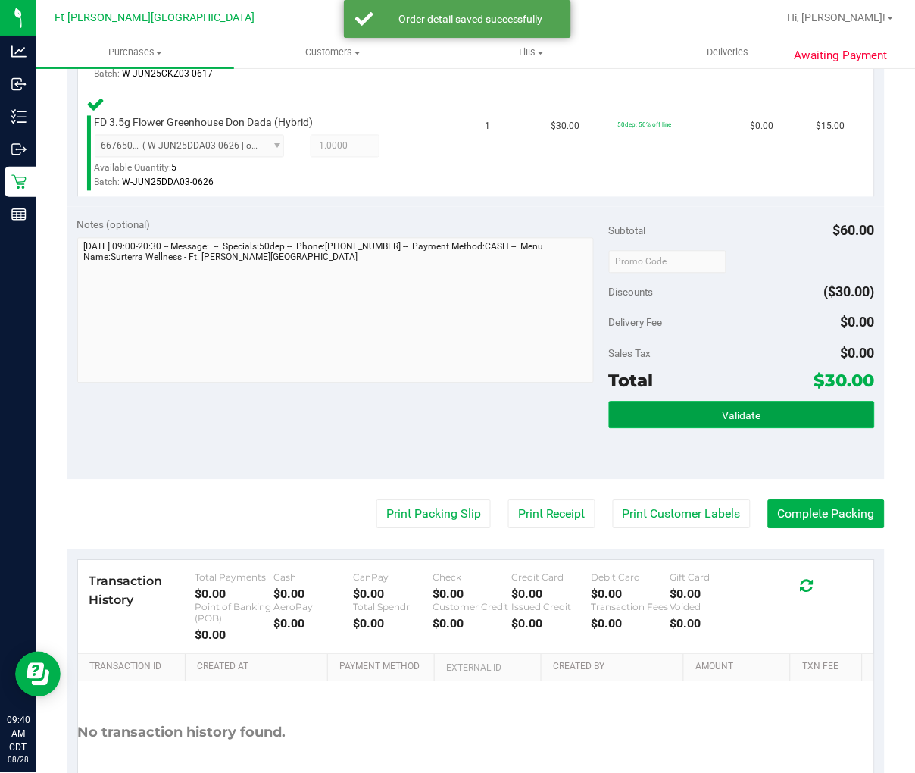
click at [630, 420] on button "Validate" at bounding box center [742, 414] width 266 height 27
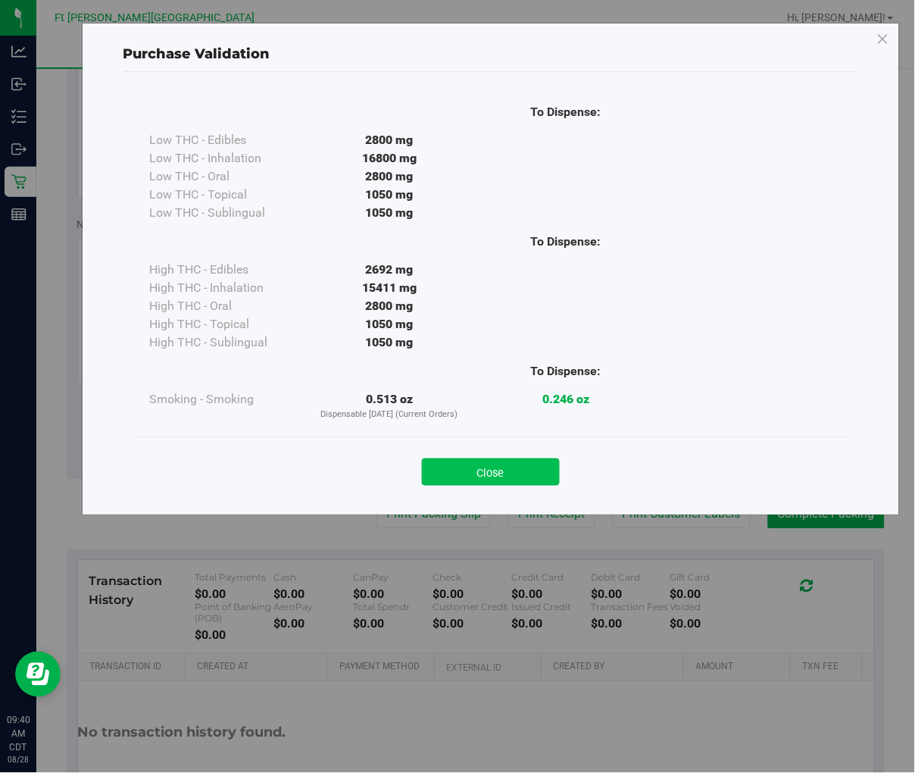
click at [448, 480] on button "Close" at bounding box center [491, 471] width 138 height 27
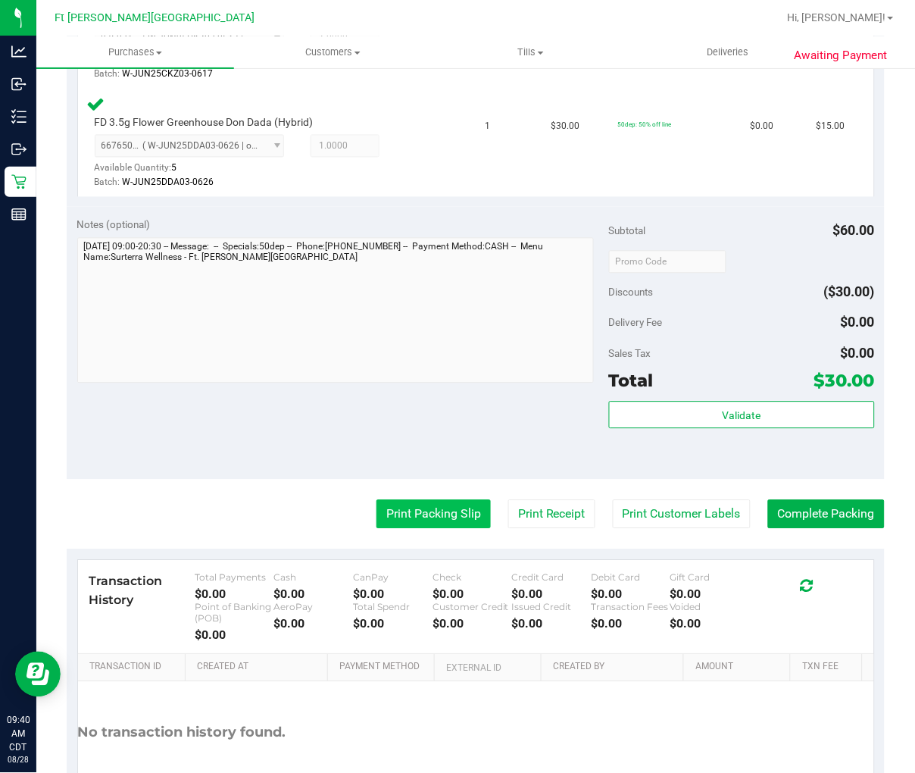
click at [426, 513] on button "Print Packing Slip" at bounding box center [433, 514] width 114 height 29
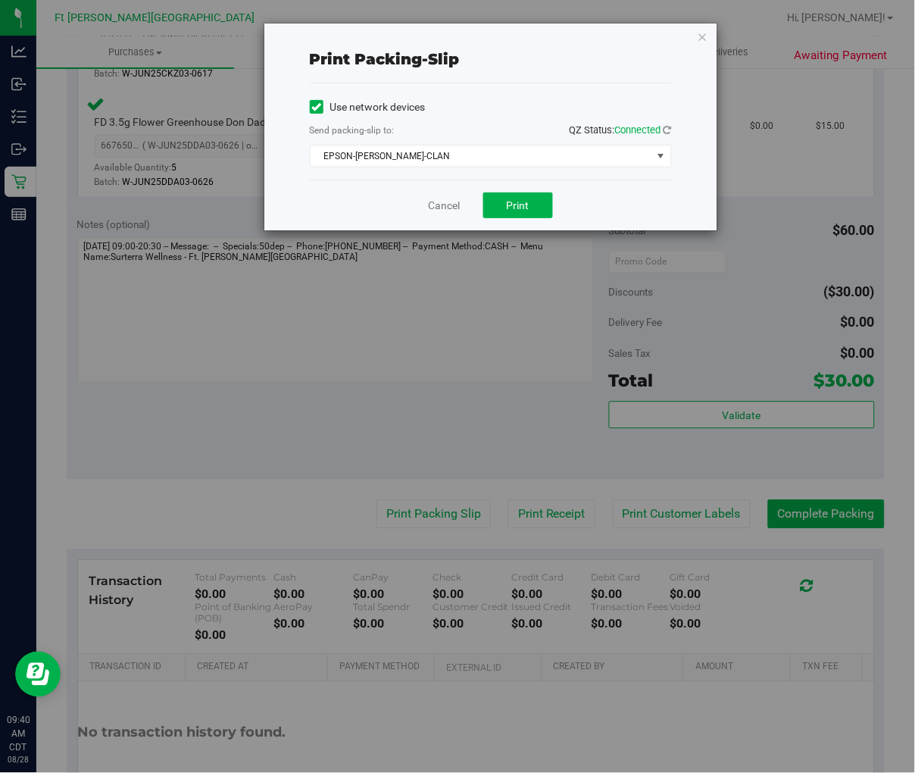
click at [503, 220] on div "Cancel Print" at bounding box center [491, 205] width 362 height 51
click at [505, 211] on button "Print" at bounding box center [518, 205] width 70 height 26
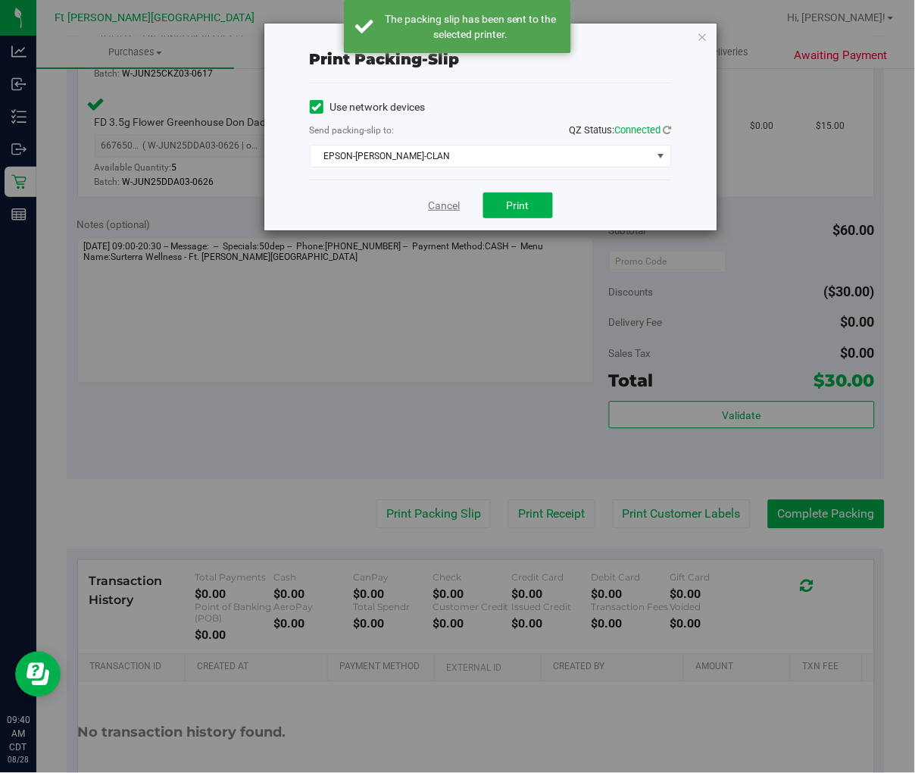
click at [448, 201] on link "Cancel" at bounding box center [445, 206] width 32 height 16
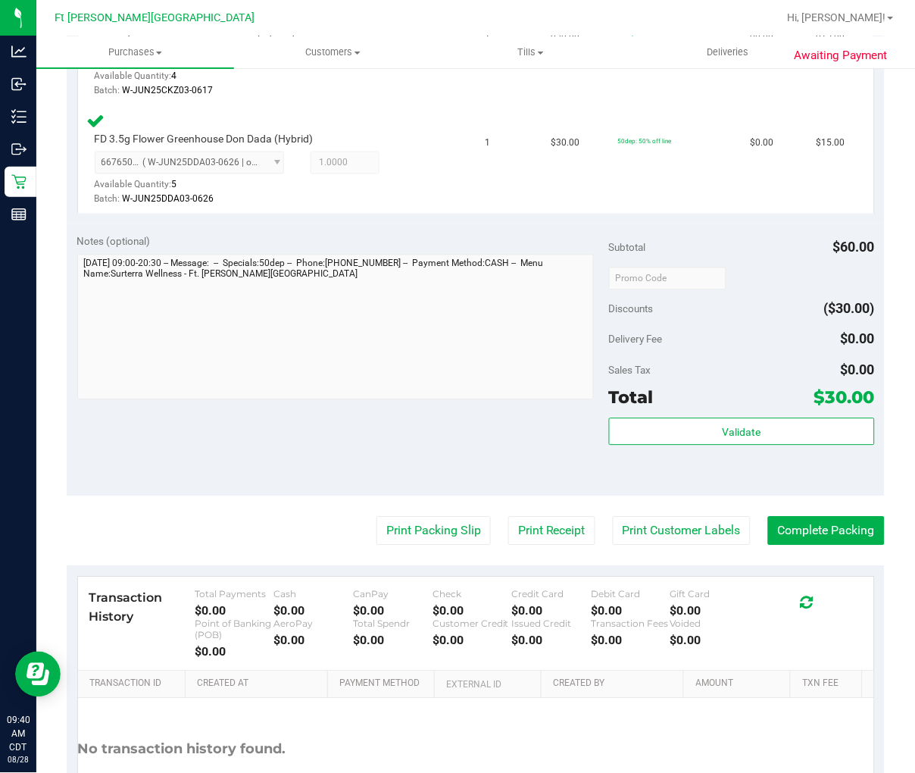
scroll to position [485, 0]
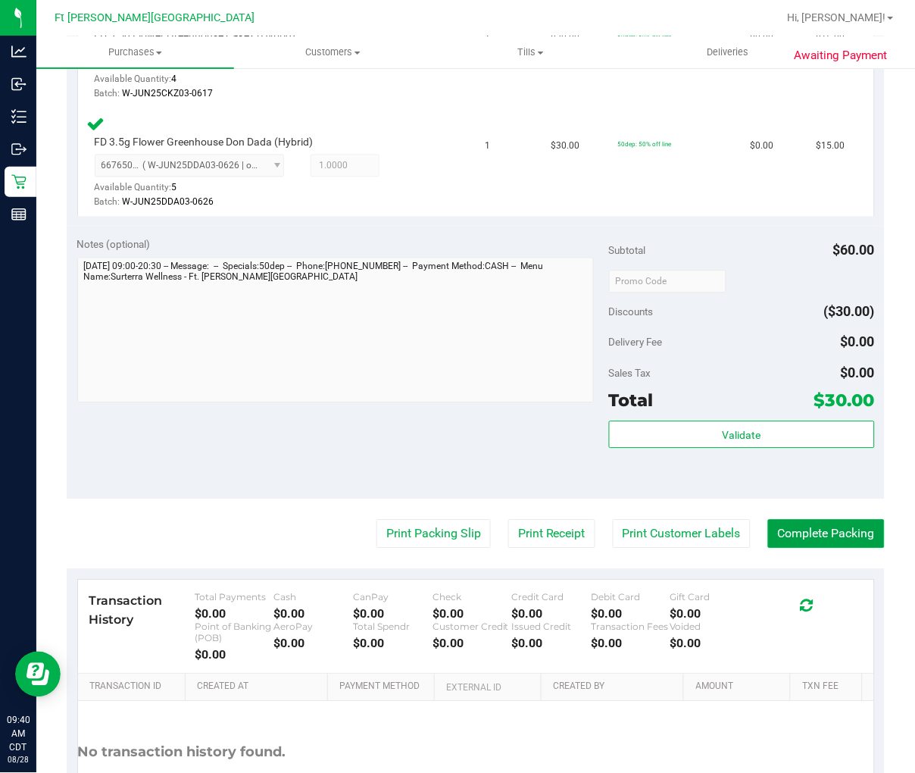
click at [725, 533] on button "Complete Packing" at bounding box center [826, 534] width 117 height 29
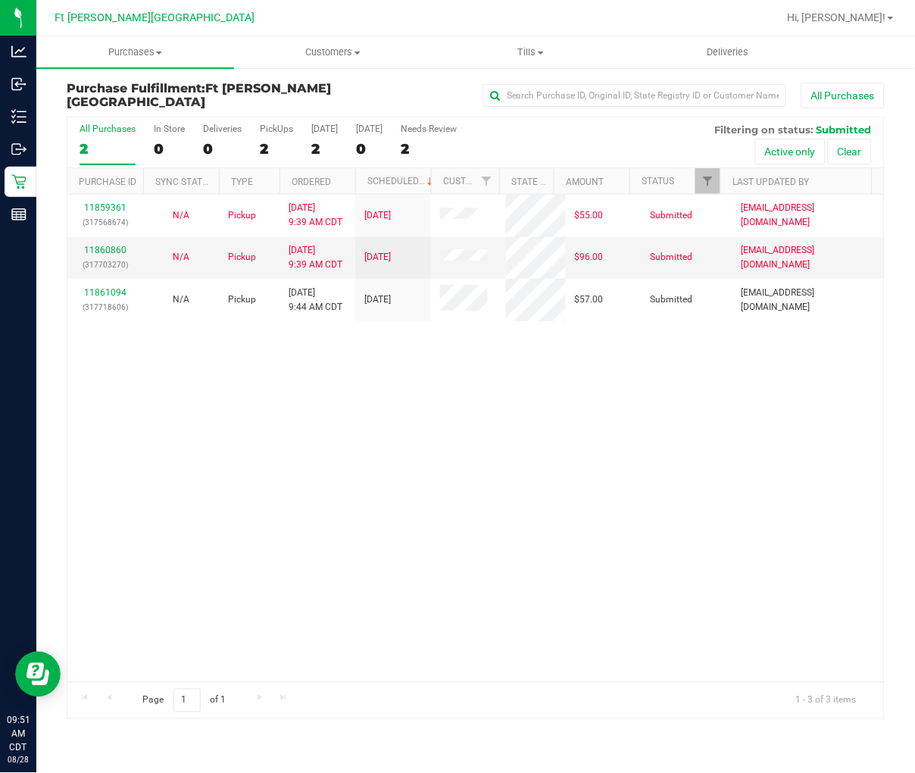
click at [217, 418] on div "11859361 (317568674) N/A Pickup [DATE] 9:39 AM CDT 8/28/2025 $55.00 Submitted […" at bounding box center [475, 438] width 817 height 487
click at [389, 380] on div "11859361 (317568674) N/A Pickup [DATE] 9:39 AM CDT 8/28/2025 $55.00 Submitted […" at bounding box center [475, 438] width 817 height 487
click at [527, 45] on span "Tills" at bounding box center [531, 52] width 196 height 14
click at [512, 86] on span "Manage tills" at bounding box center [483, 91] width 102 height 13
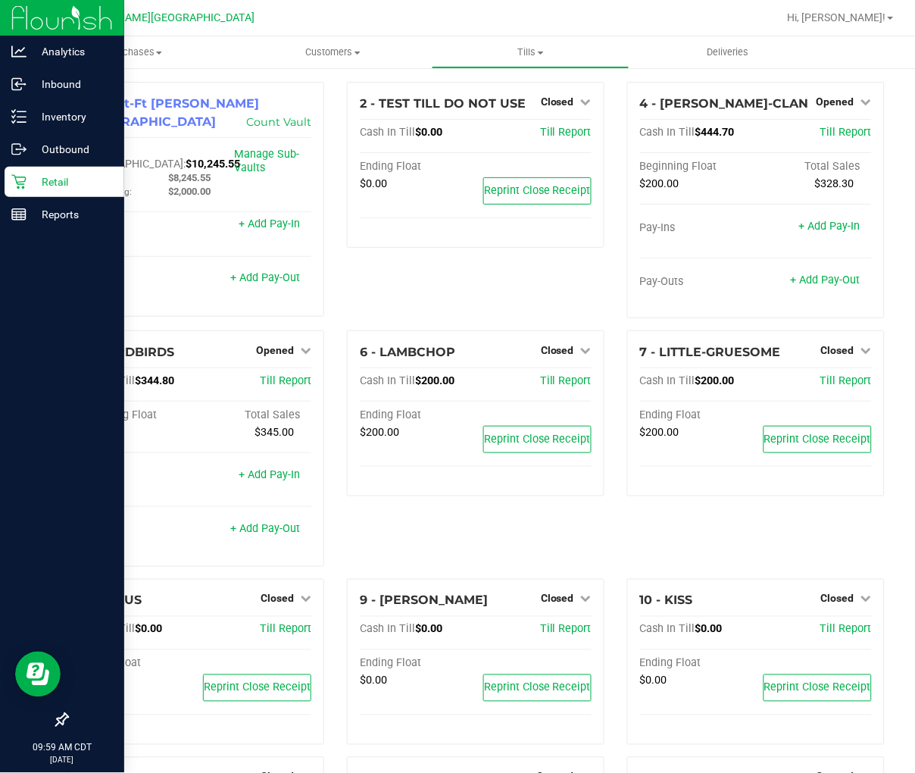
click at [43, 174] on p "Retail" at bounding box center [72, 182] width 91 height 18
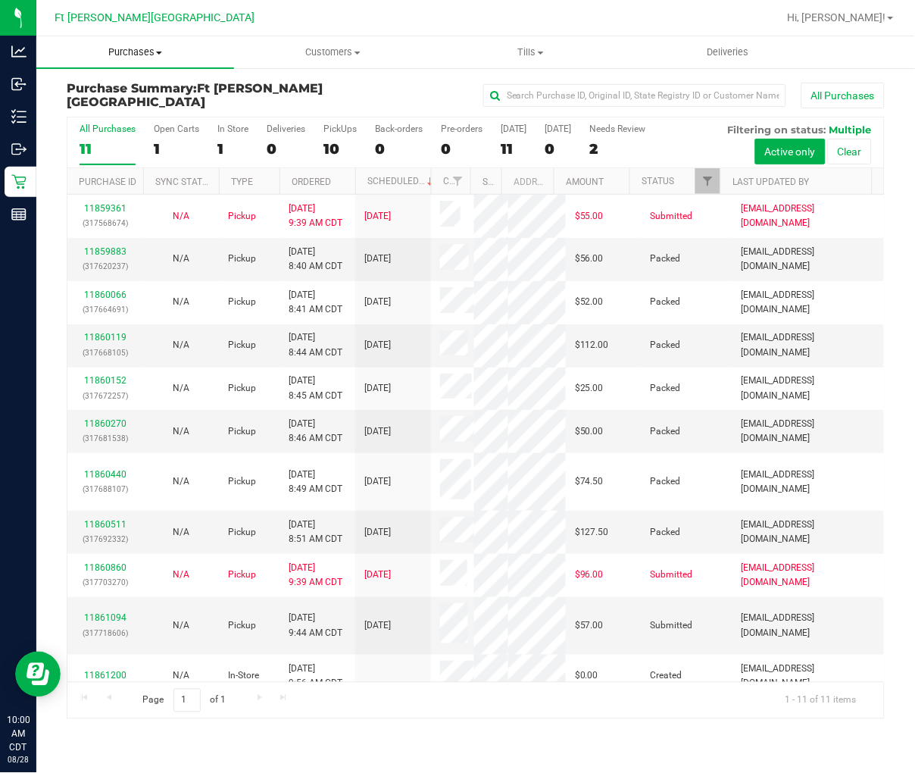
click at [135, 54] on span "Purchases" at bounding box center [135, 52] width 198 height 14
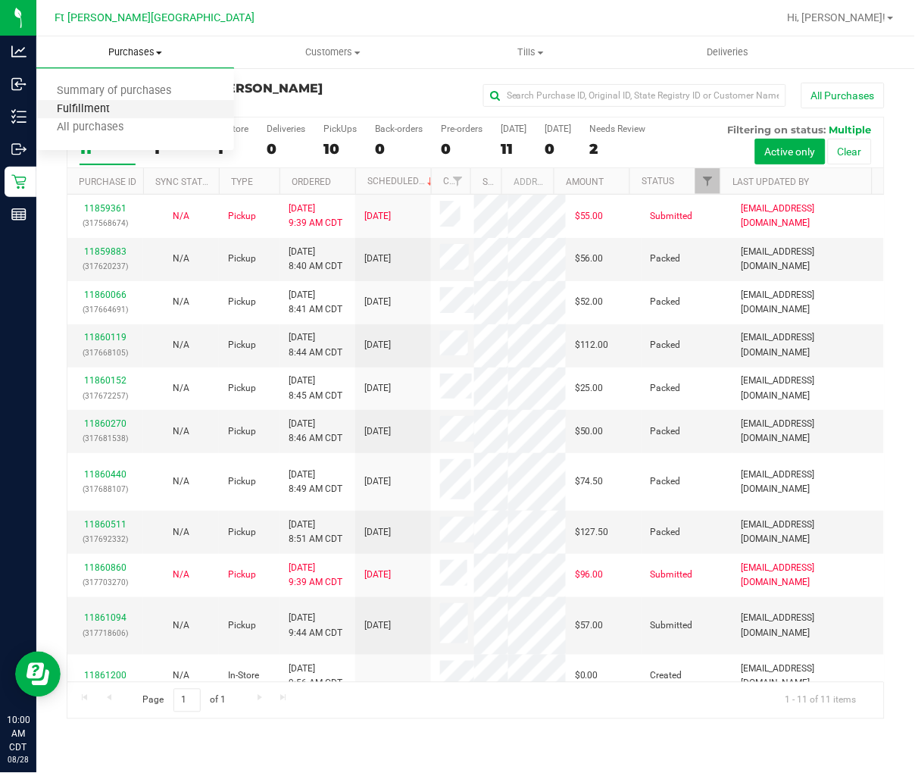
click at [115, 107] on span "Fulfillment" at bounding box center [83, 109] width 94 height 13
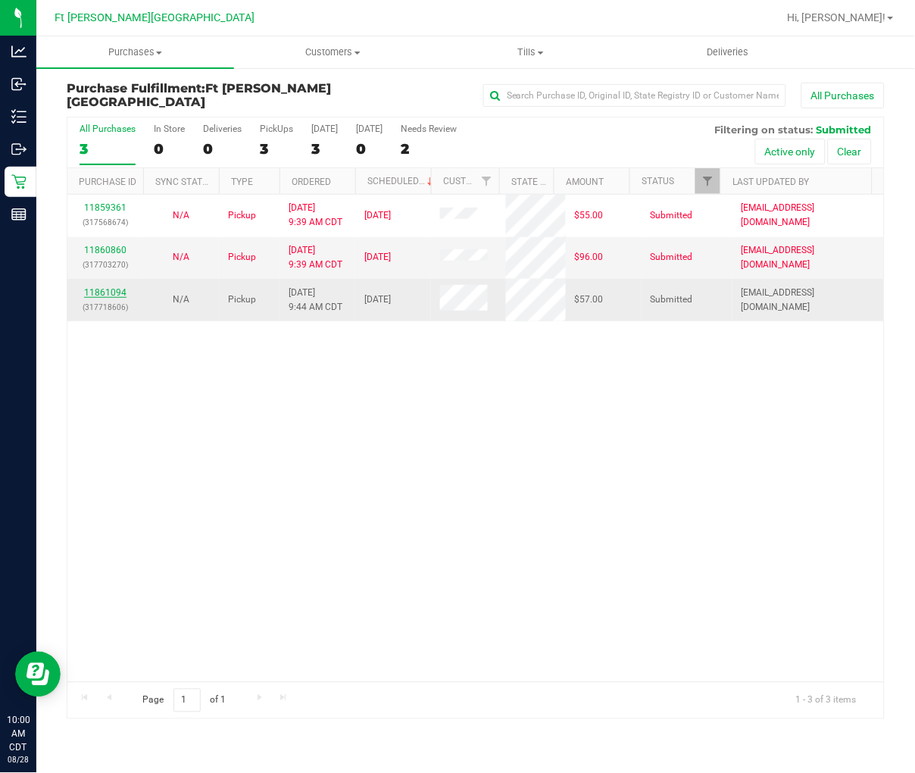
click at [111, 290] on link "11861094" at bounding box center [105, 292] width 42 height 11
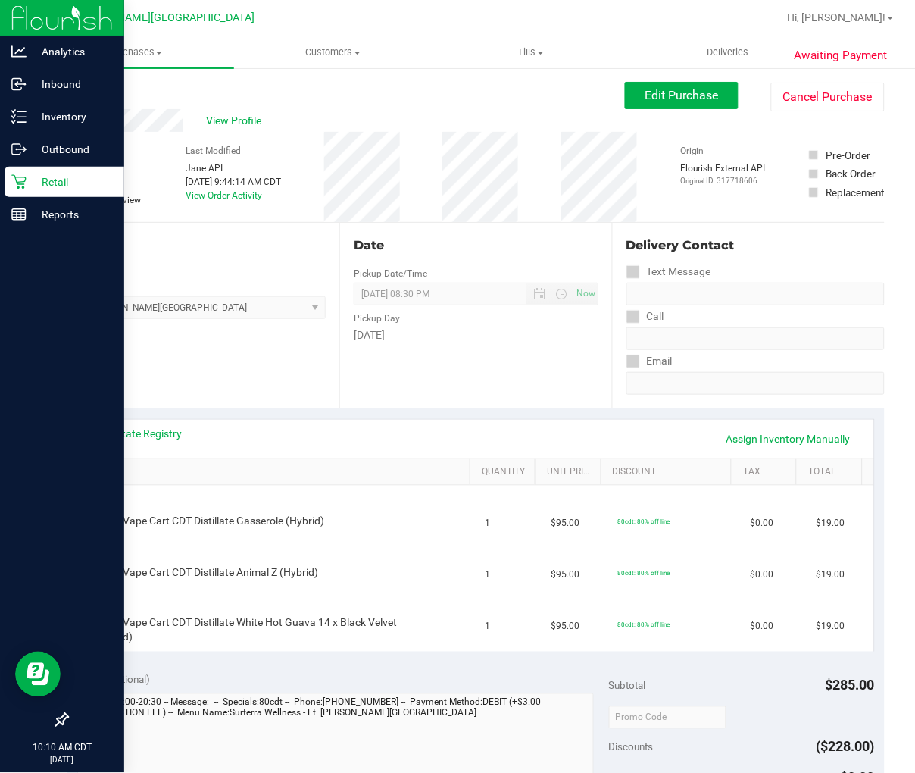
click at [30, 189] on p "Retail" at bounding box center [72, 182] width 91 height 18
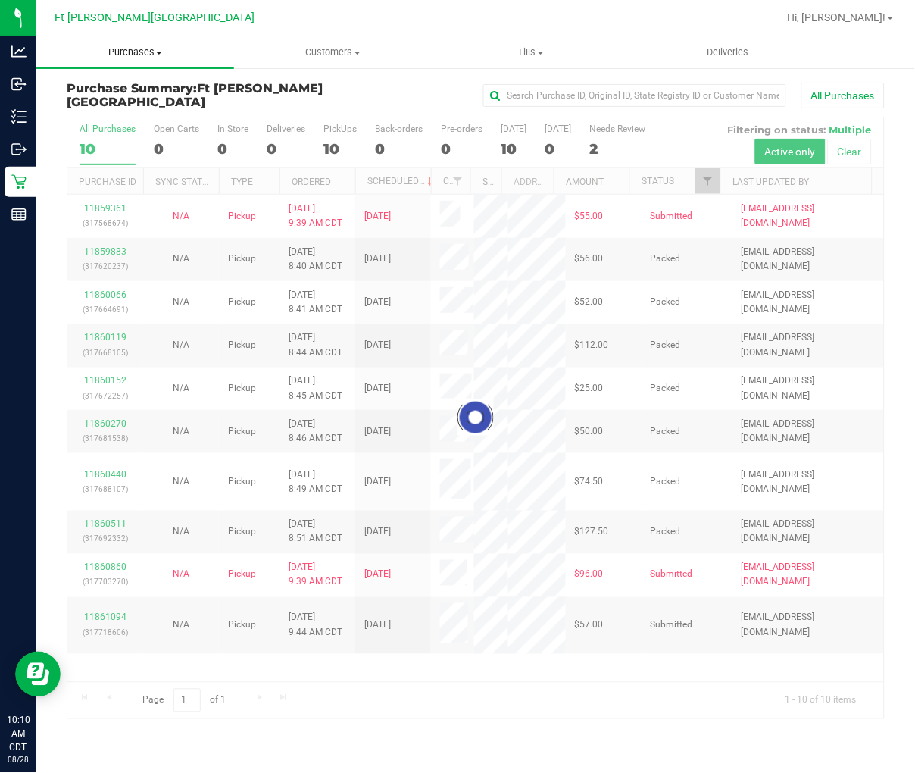
click at [138, 52] on span "Purchases" at bounding box center [135, 52] width 198 height 14
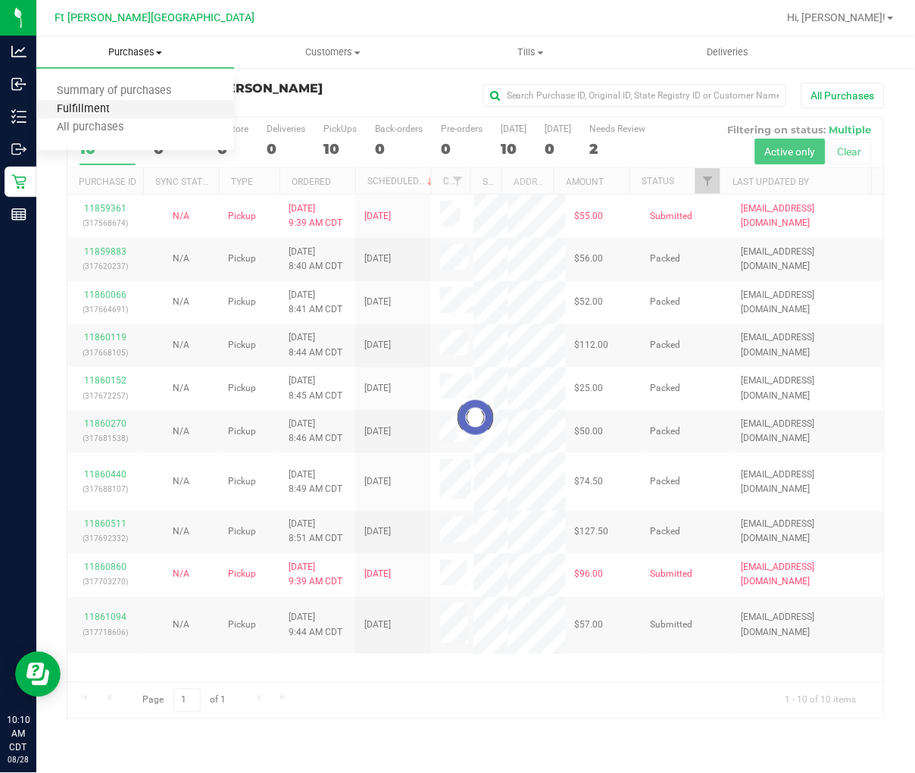
click at [118, 105] on span "Fulfillment" at bounding box center [83, 109] width 94 height 13
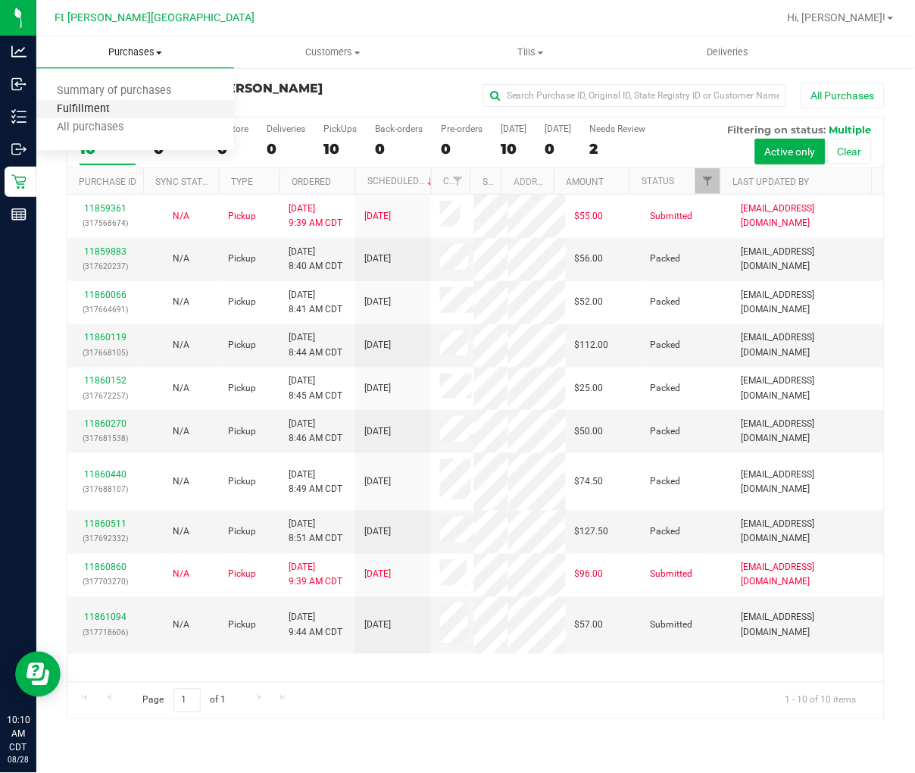
click at [122, 108] on span "Fulfillment" at bounding box center [83, 109] width 94 height 13
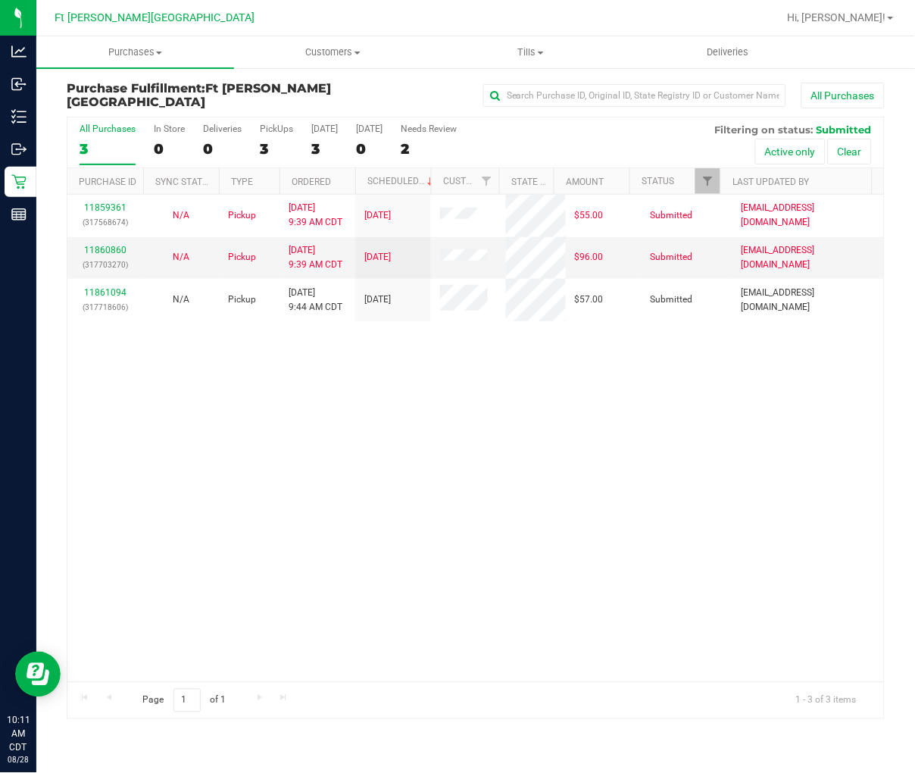
click at [305, 458] on div "11859361 (317568674) N/A Pickup [DATE] 9:39 AM CDT 8/28/2025 $55.00 Submitted […" at bounding box center [475, 438] width 817 height 487
click at [261, 329] on div "11859361 (317568674) N/A Pickup [DATE] 9:39 AM CDT 8/28/2025 $55.00 Submitted […" at bounding box center [475, 438] width 817 height 487
click at [261, 420] on div "11859361 (317568674) N/A Pickup [DATE] 9:39 AM CDT 8/28/2025 $55.00 Submitted […" at bounding box center [475, 438] width 817 height 487
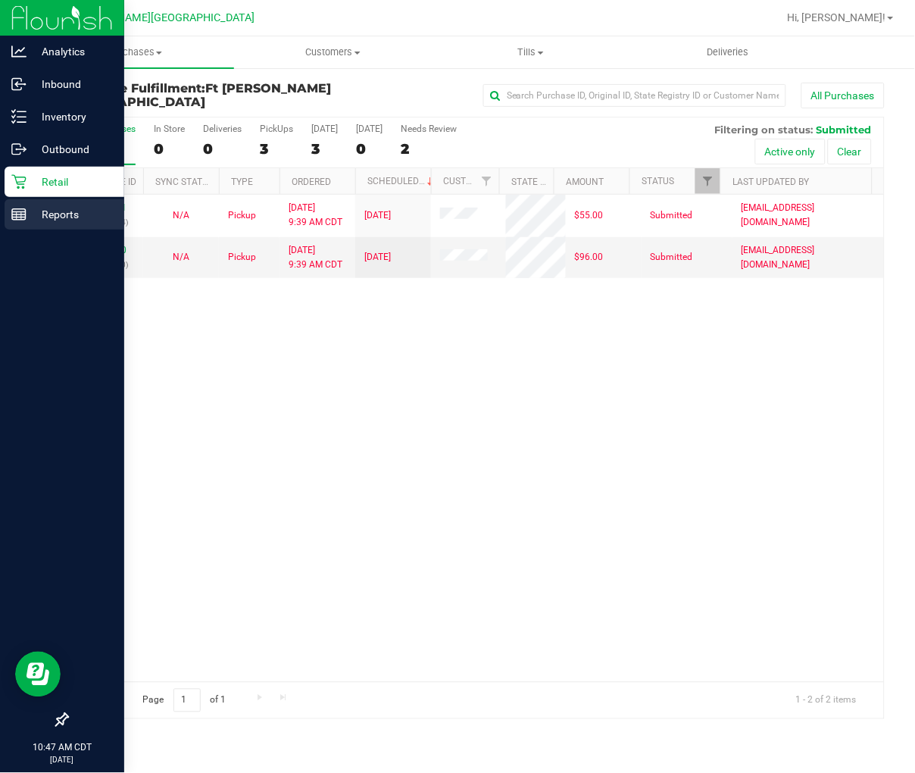
click at [28, 221] on p "Reports" at bounding box center [72, 214] width 91 height 18
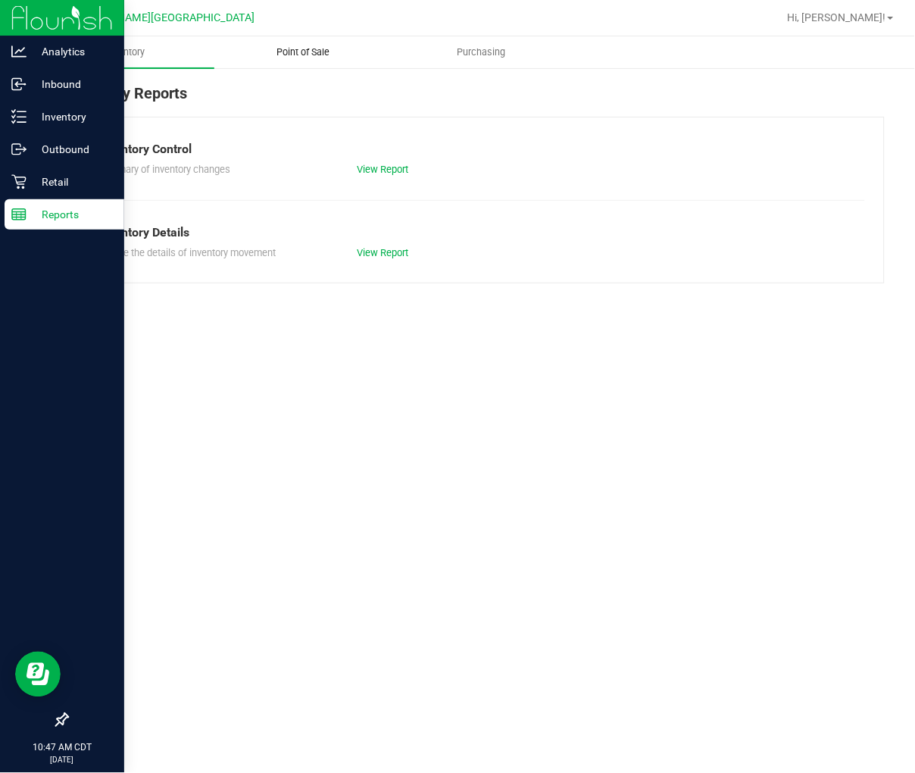
click at [318, 61] on uib-tab-heading "Point of Sale" at bounding box center [303, 52] width 177 height 30
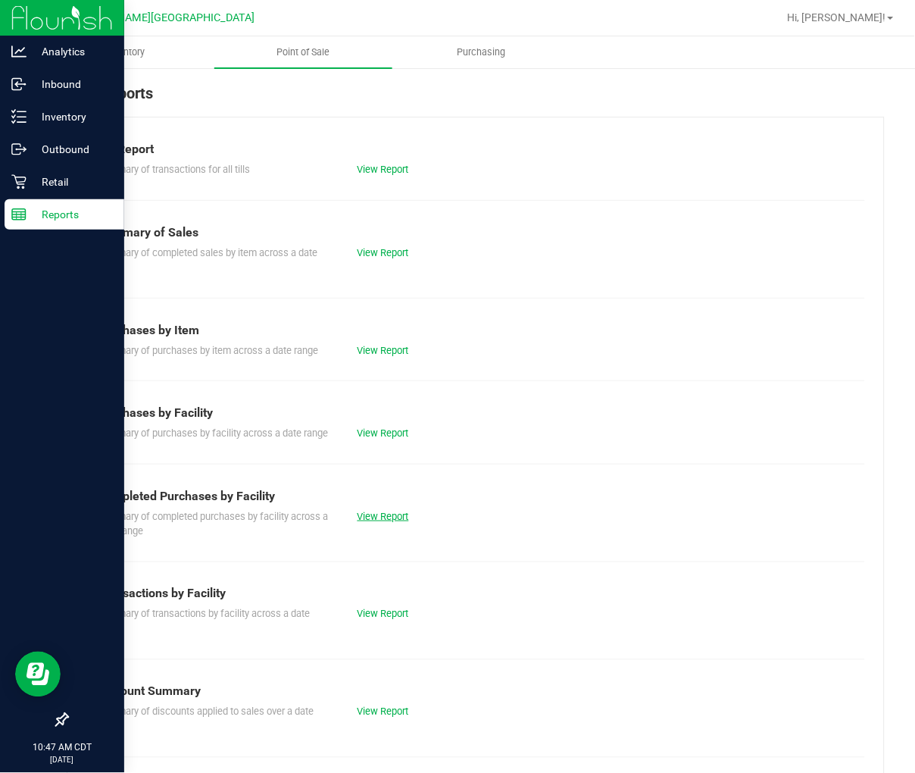
click at [394, 522] on link "View Report" at bounding box center [384, 516] width 52 height 11
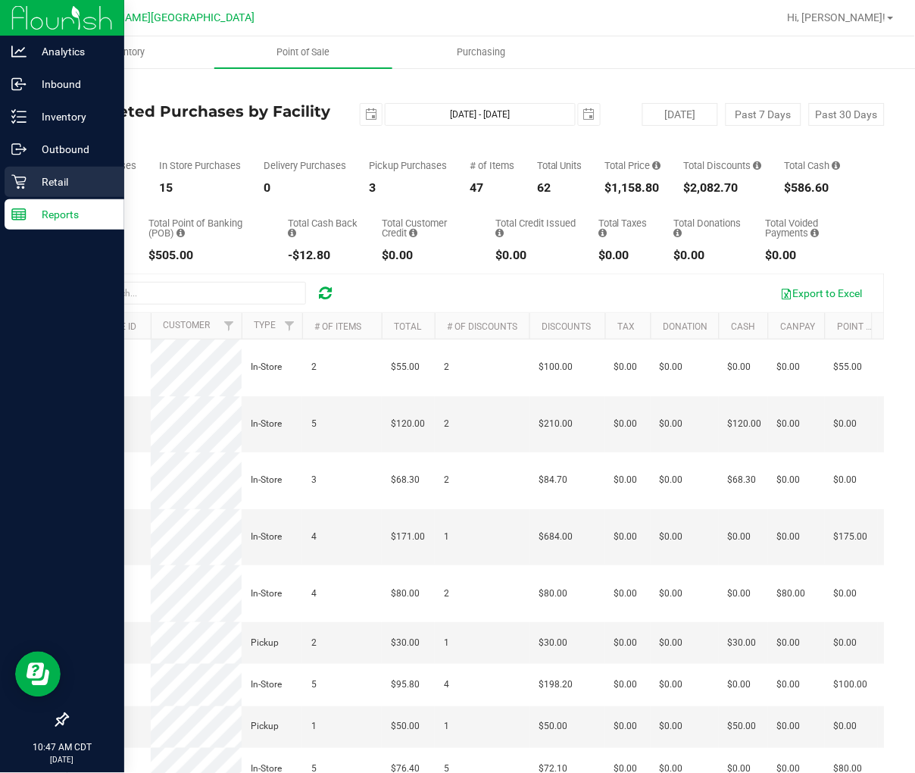
click at [27, 186] on p "Retail" at bounding box center [72, 182] width 91 height 18
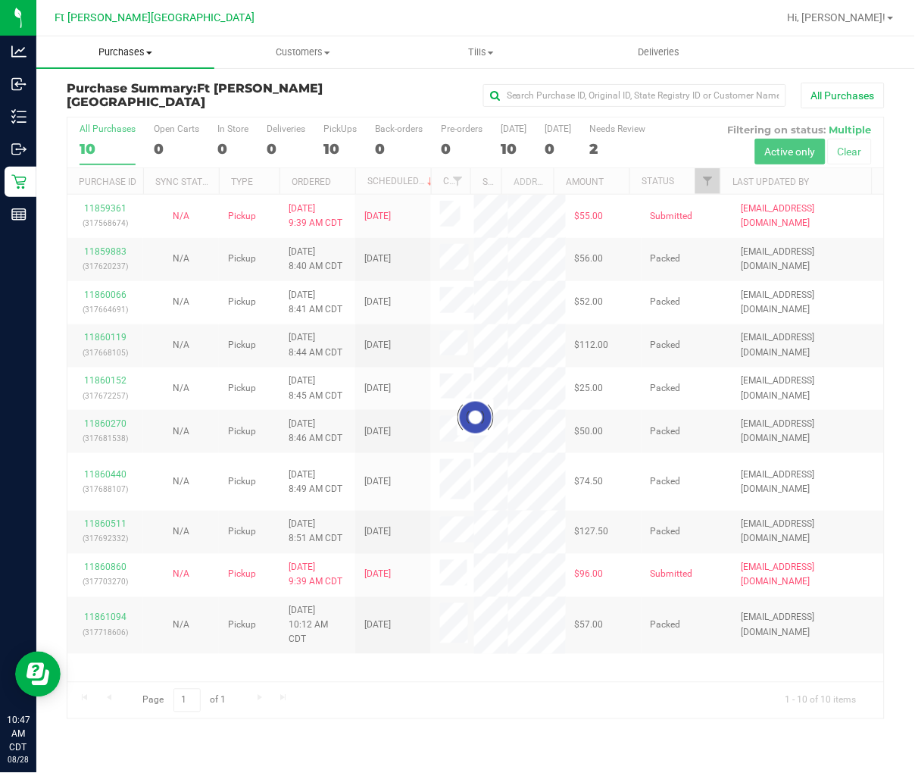
click at [126, 53] on span "Purchases" at bounding box center [125, 52] width 178 height 14
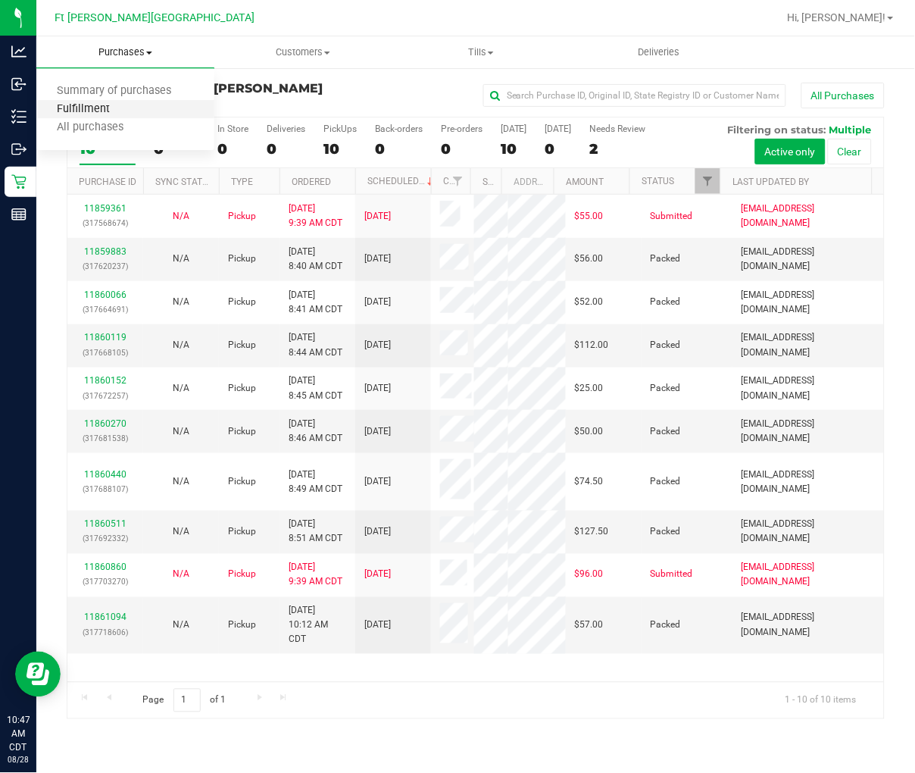
click at [105, 111] on span "Fulfillment" at bounding box center [83, 109] width 94 height 13
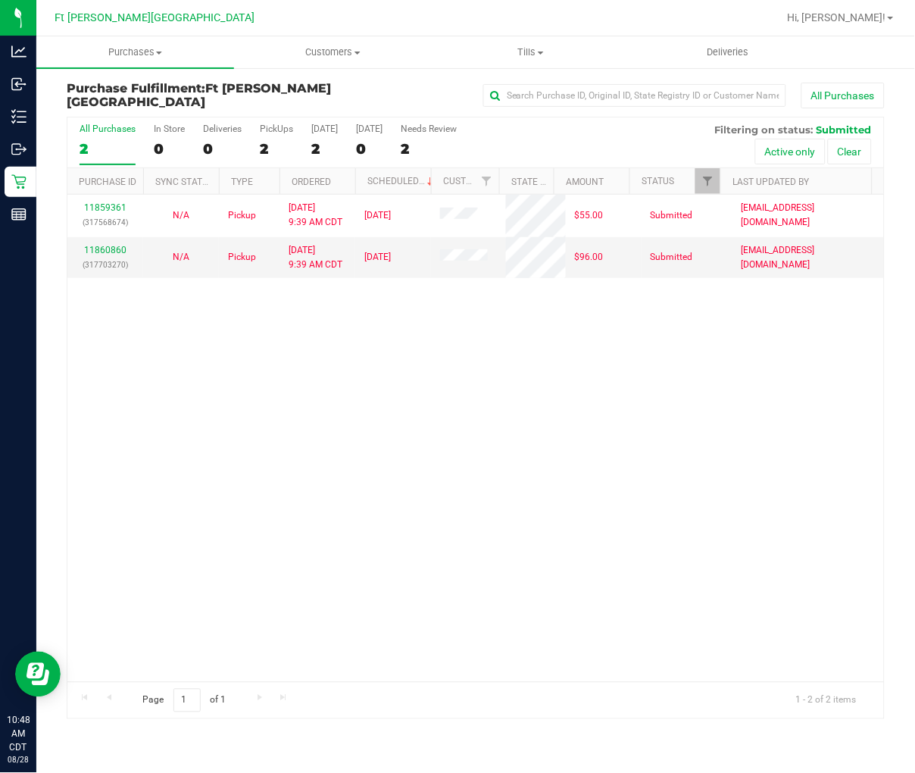
click at [280, 350] on div "11859361 (317568674) N/A Pickup [DATE] 9:39 AM CDT 8/28/2025 $55.00 Submitted […" at bounding box center [475, 438] width 817 height 487
click at [251, 445] on div "11859361 (317568674) N/A Pickup [DATE] 9:39 AM CDT 8/28/2025 $55.00 Submitted […" at bounding box center [475, 438] width 817 height 487
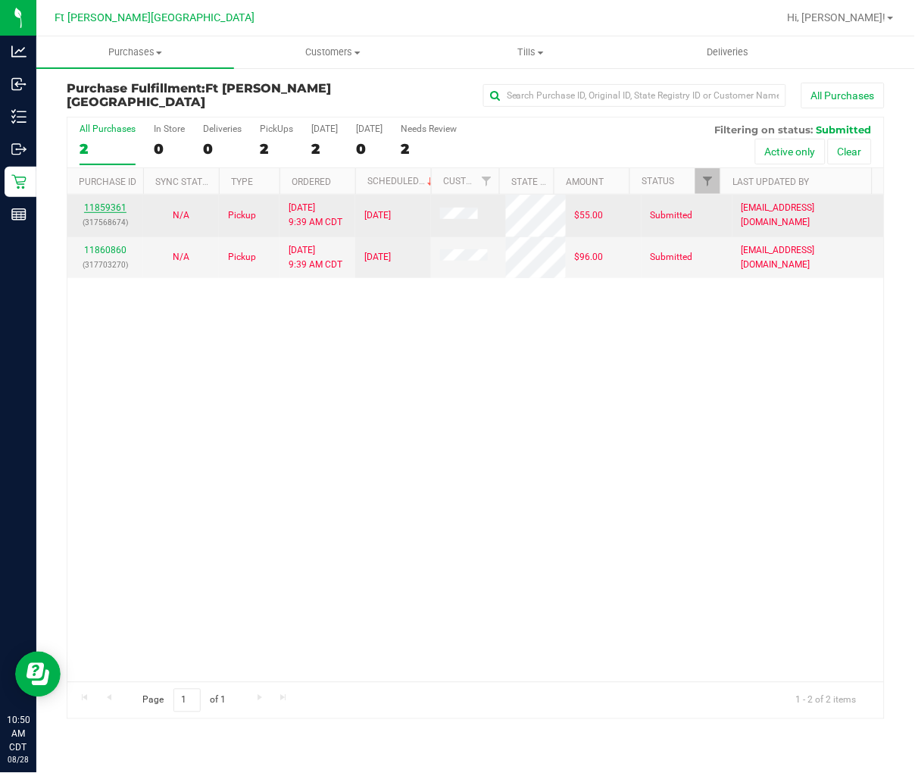
click at [104, 203] on link "11859361" at bounding box center [105, 207] width 42 height 11
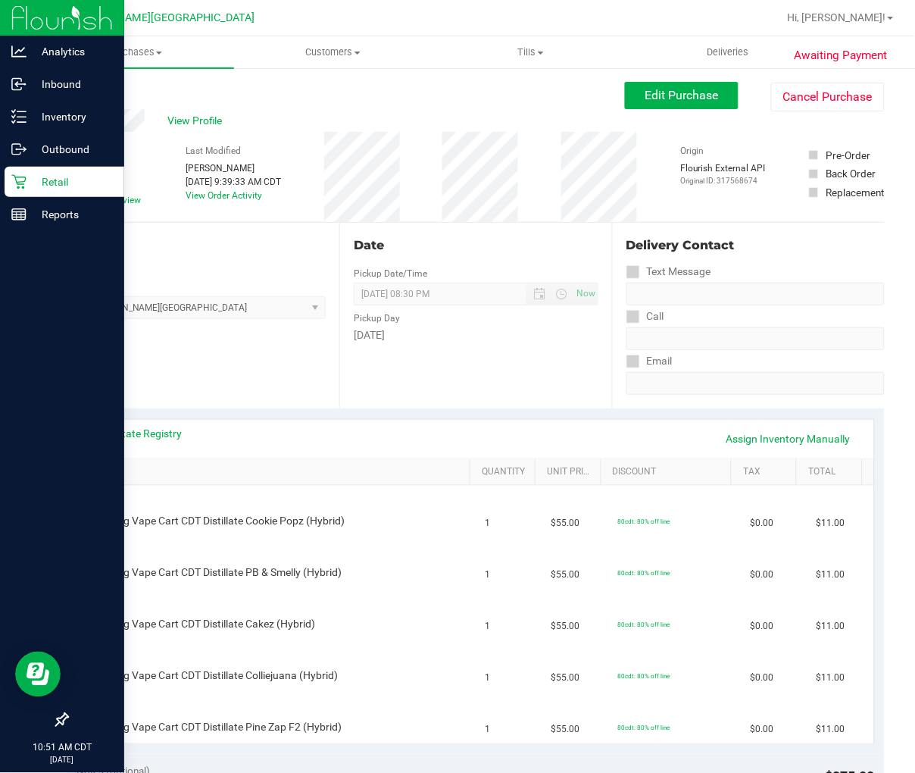
click at [53, 186] on p "Retail" at bounding box center [72, 182] width 91 height 18
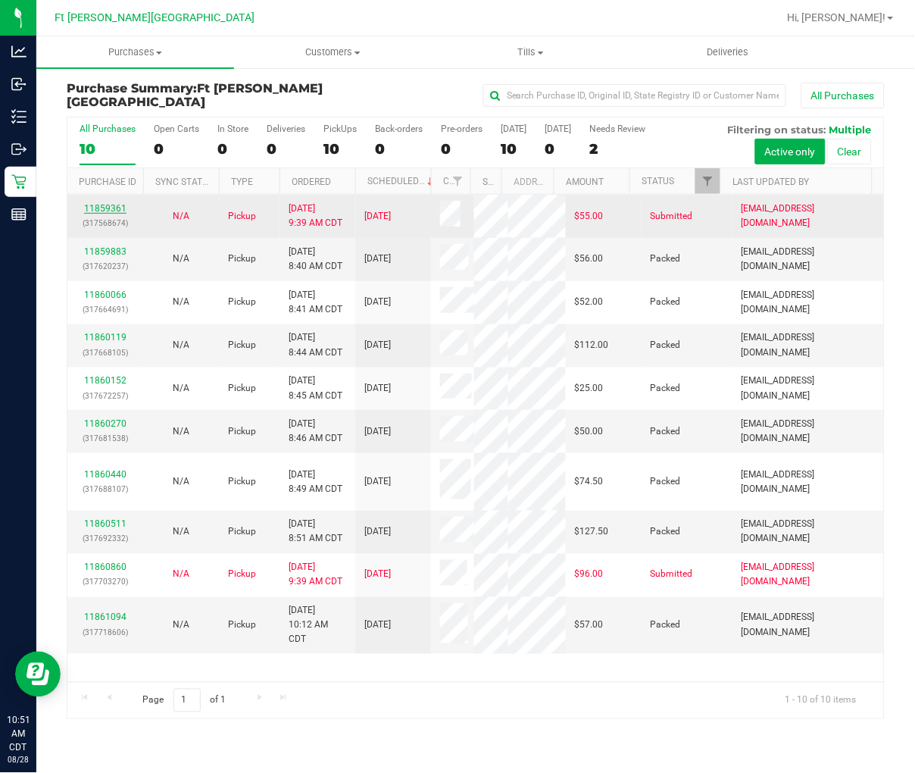
click at [111, 208] on link "11859361" at bounding box center [105, 208] width 42 height 11
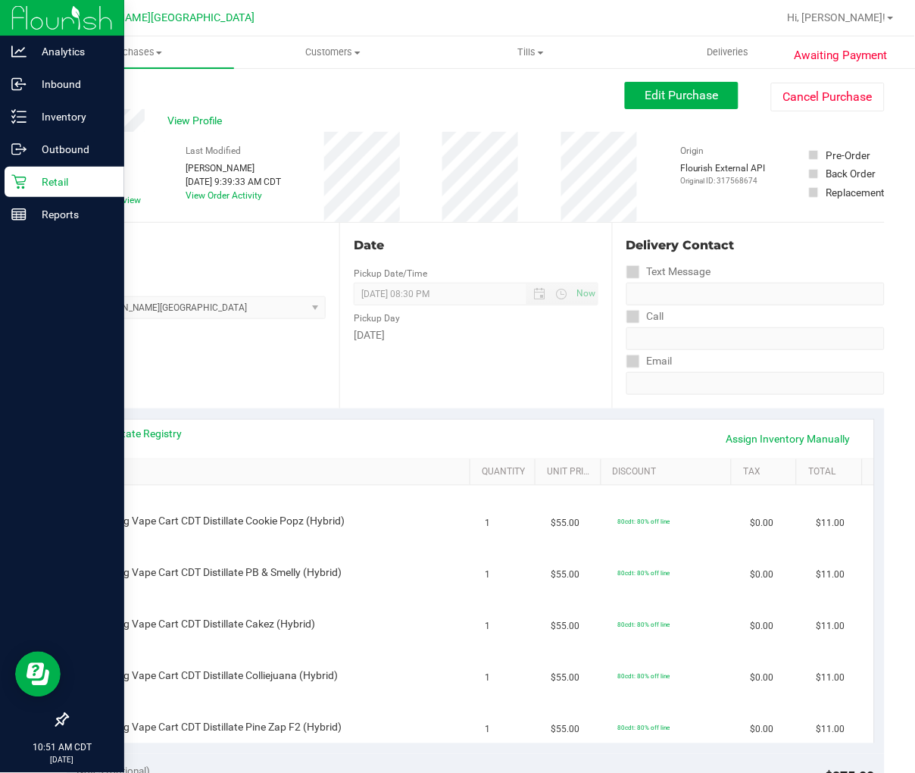
click at [36, 183] on p "Retail" at bounding box center [72, 182] width 91 height 18
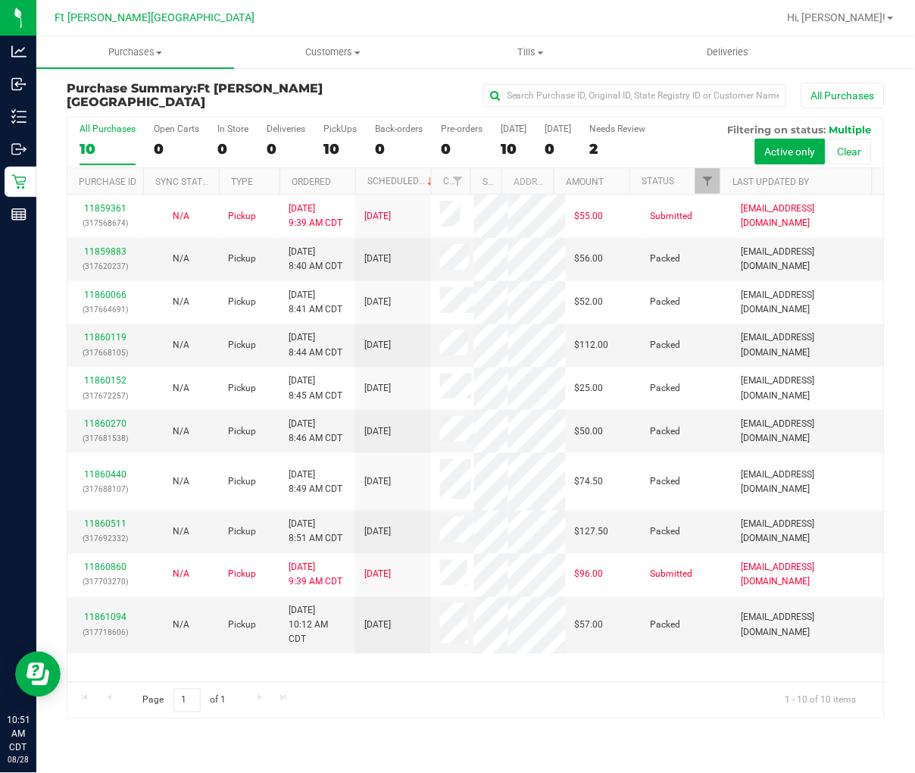
click at [365, 91] on div "All Purchases" at bounding box center [611, 96] width 545 height 26
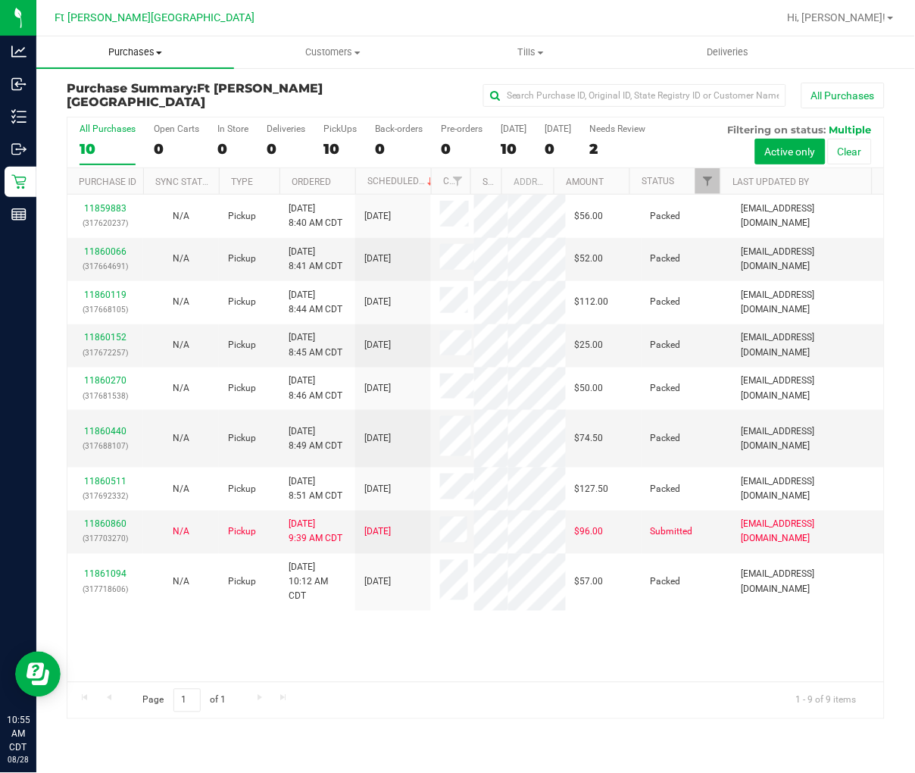
click at [137, 40] on uib-tab-heading "Purchases Summary of purchases Fulfillment All purchases" at bounding box center [135, 52] width 198 height 32
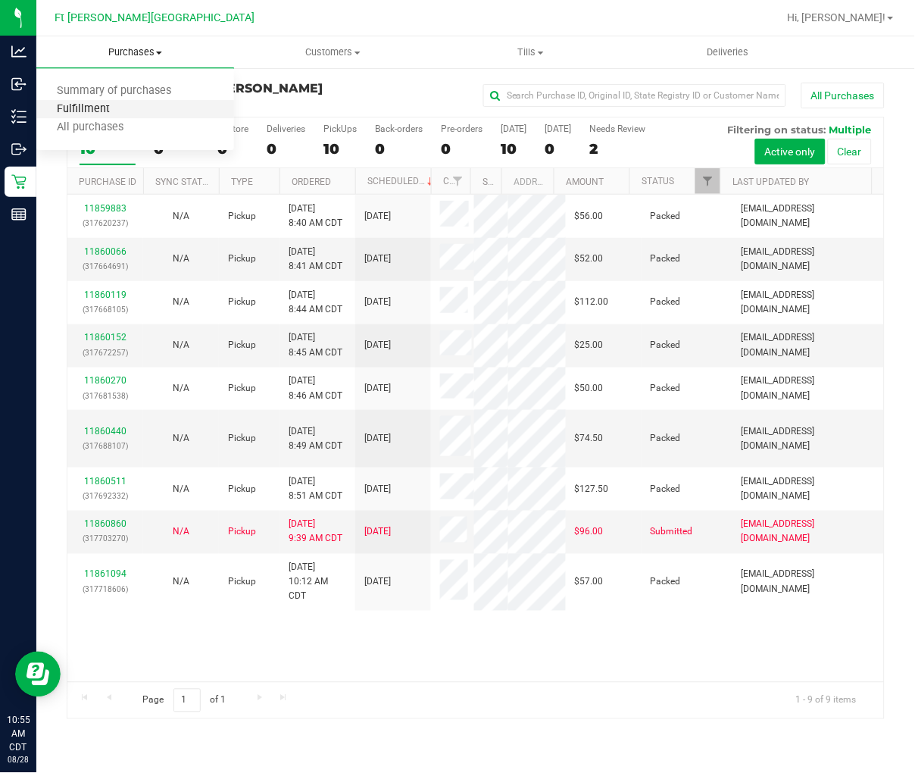
click at [117, 108] on span "Fulfillment" at bounding box center [83, 109] width 94 height 13
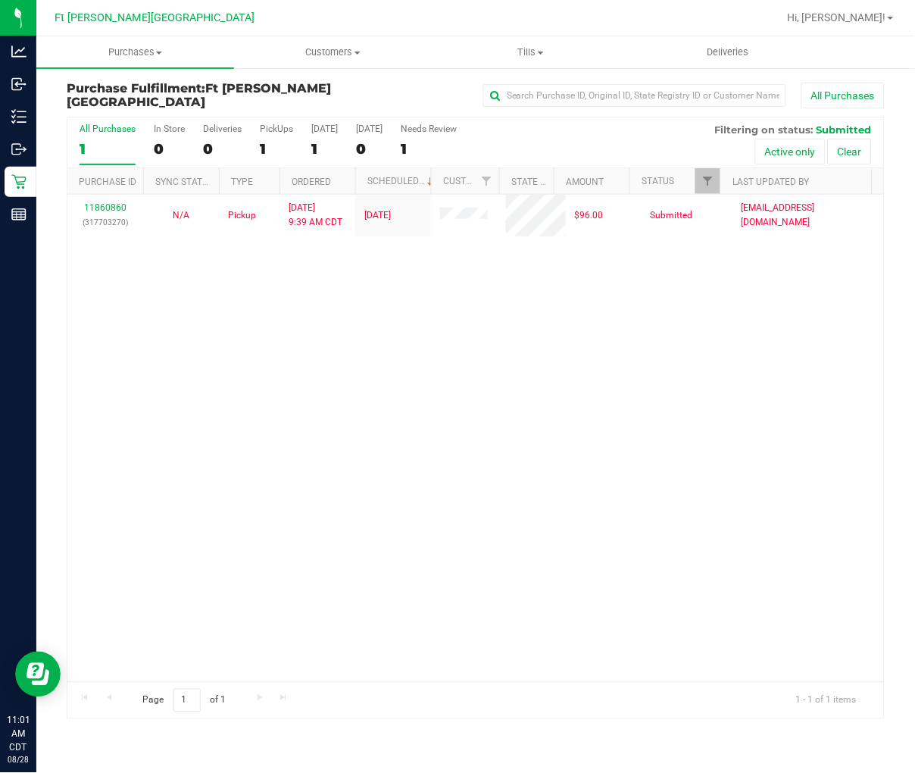
click at [209, 344] on div "11860860 (317703270) N/A Pickup [DATE] 9:39 AM CDT 8/28/2025 $96.00 Submitted […" at bounding box center [475, 438] width 817 height 487
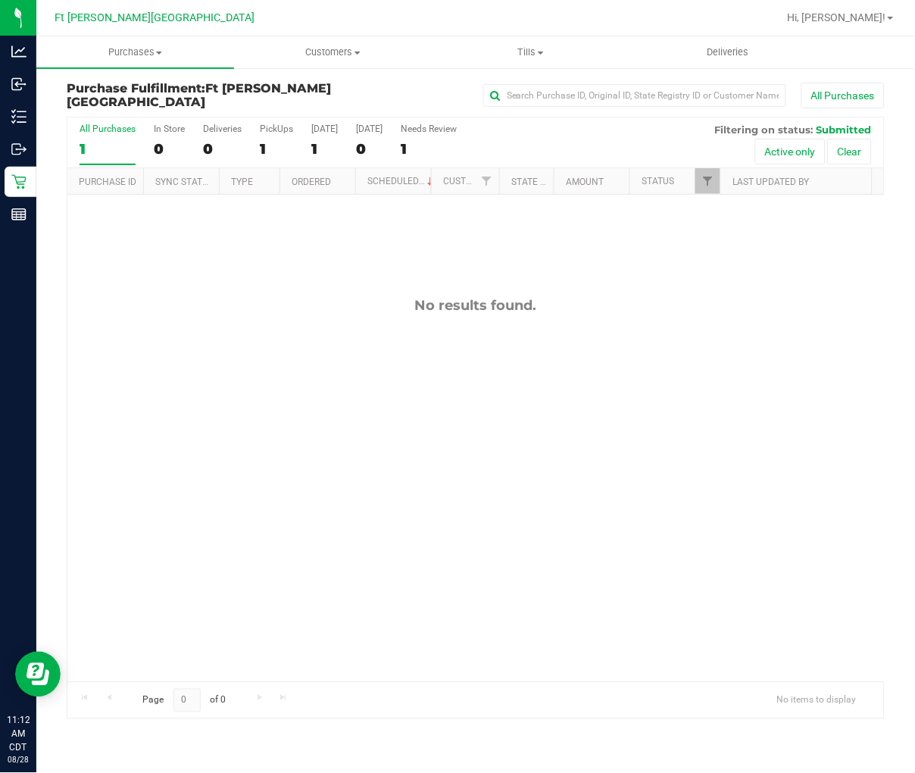
click at [457, 455] on div "No results found." at bounding box center [475, 489] width 817 height 589
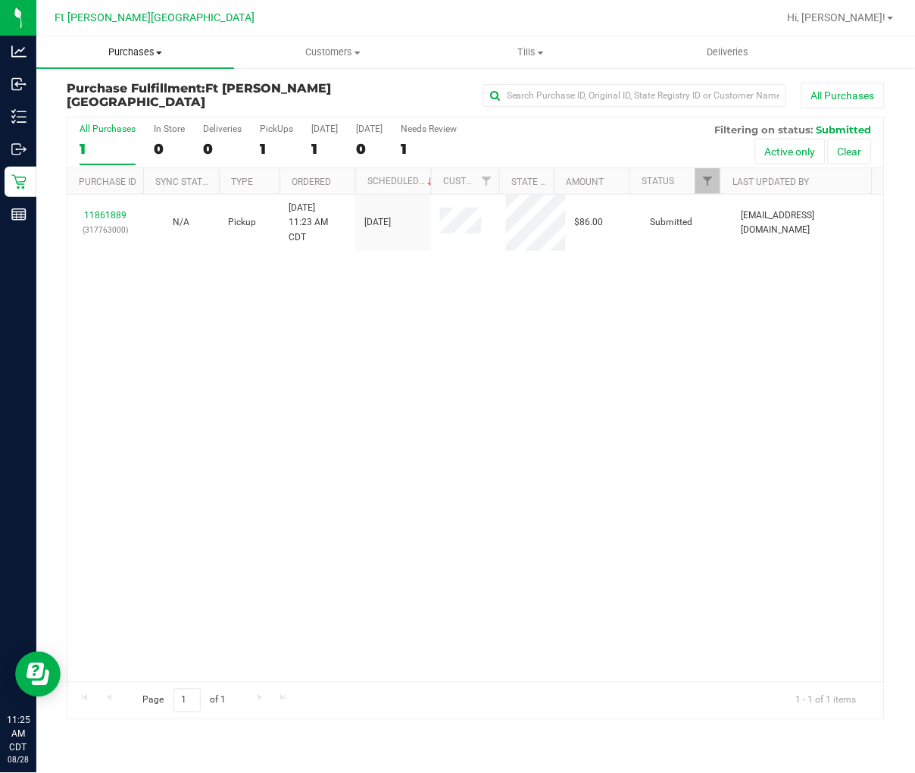
click at [133, 50] on span "Purchases" at bounding box center [135, 52] width 198 height 14
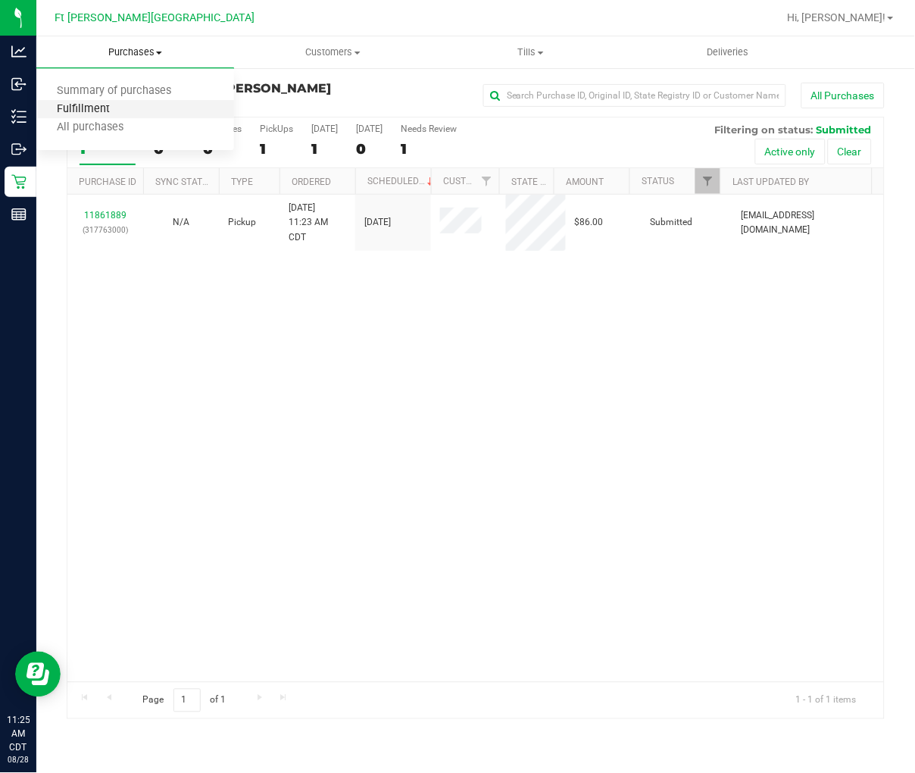
click at [108, 105] on span "Fulfillment" at bounding box center [83, 109] width 94 height 13
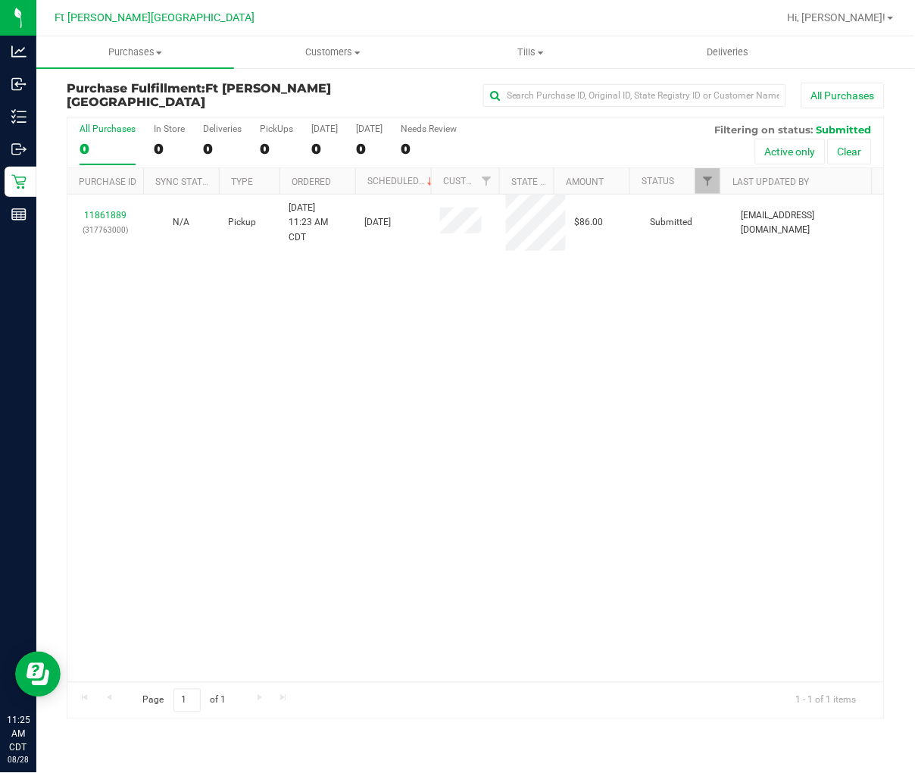
click at [180, 307] on div "11861889 (317763000) N/A Pickup [DATE] 11:23 AM CDT 8/28/2025 $86.00 Submitted …" at bounding box center [475, 438] width 817 height 487
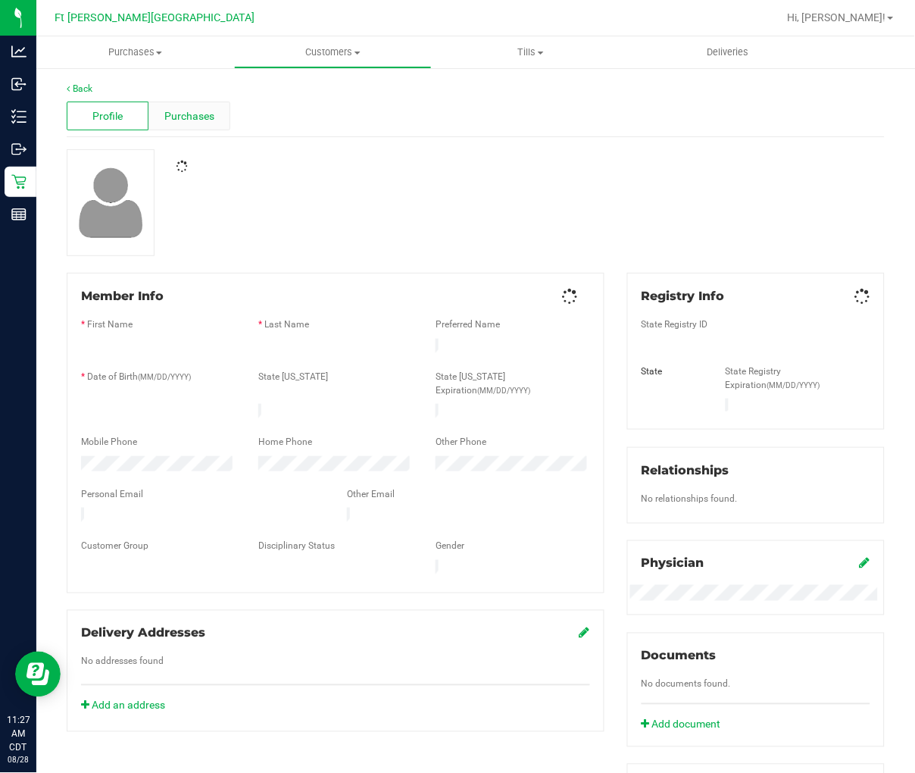
click at [185, 123] on span "Purchases" at bounding box center [189, 116] width 50 height 16
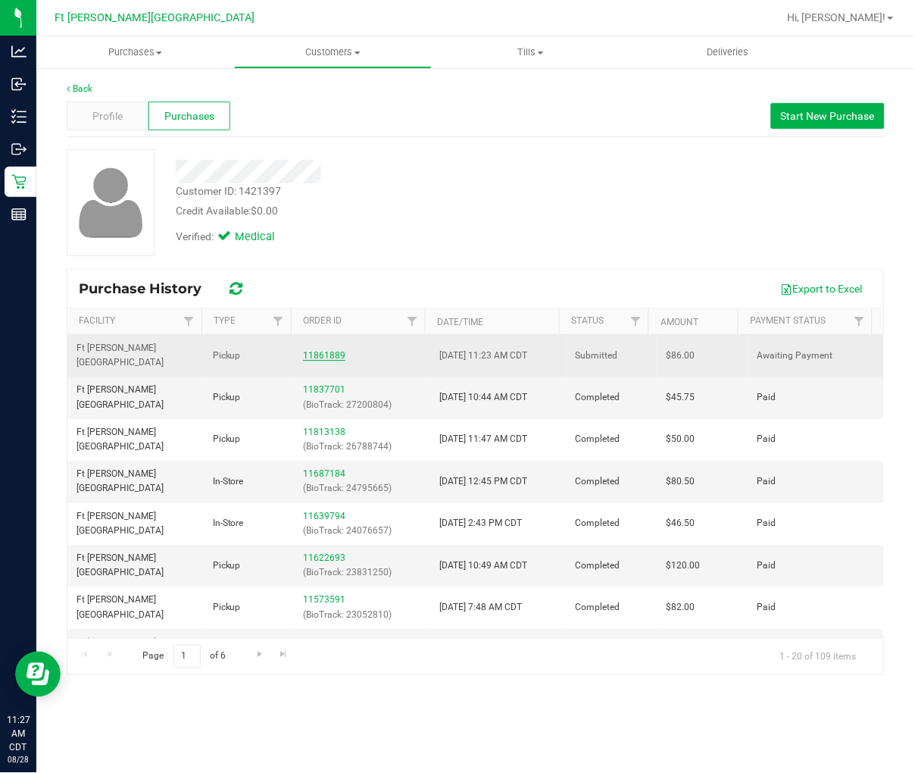
click at [317, 350] on link "11861889" at bounding box center [324, 355] width 42 height 11
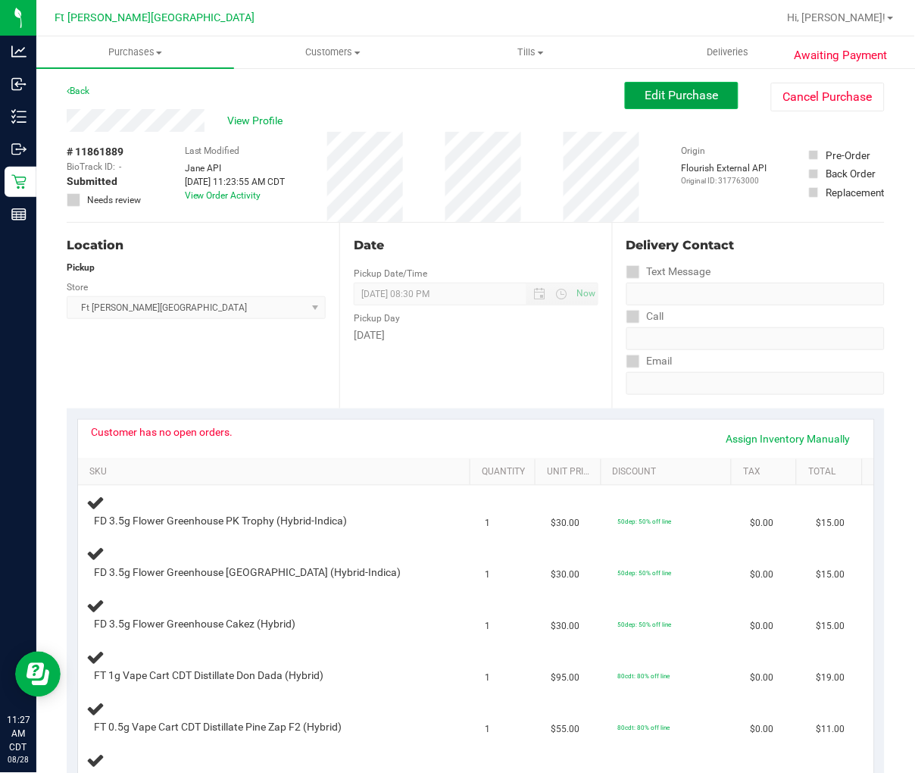
click at [700, 96] on span "Edit Purchase" at bounding box center [681, 95] width 73 height 14
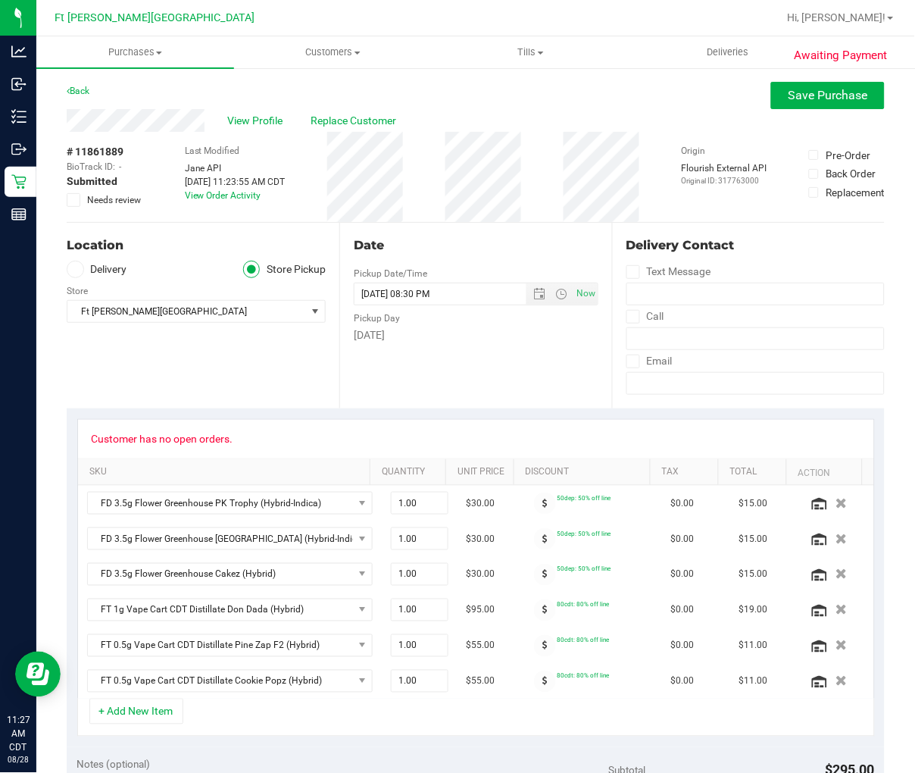
click at [73, 200] on icon at bounding box center [74, 200] width 10 height 0
click at [0, 0] on input "Needs review" at bounding box center [0, 0] width 0 height 0
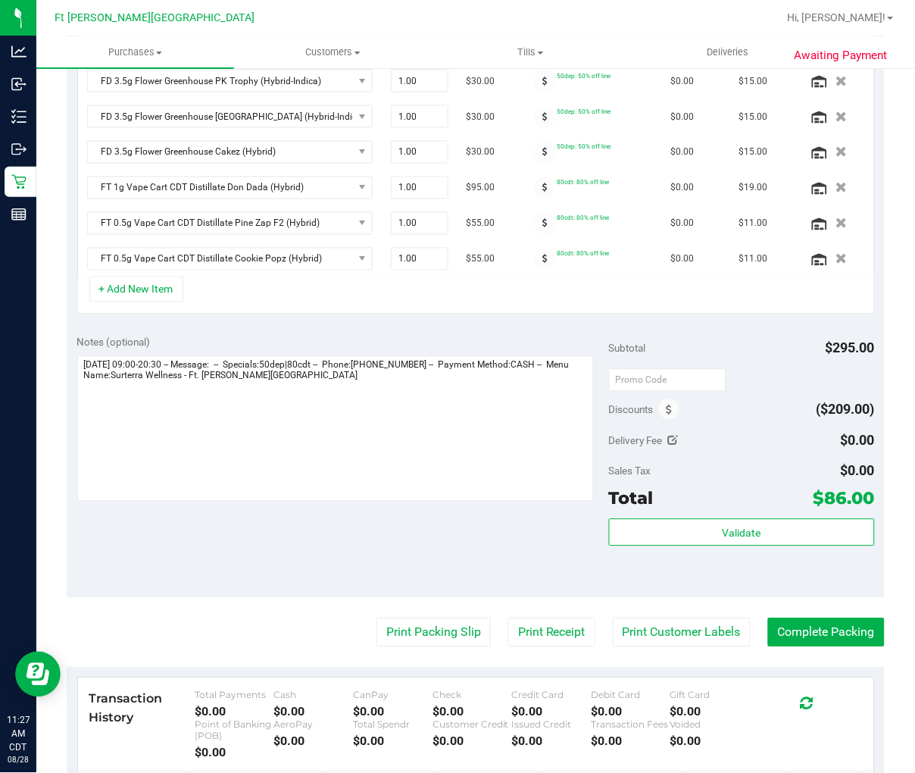
scroll to position [505, 0]
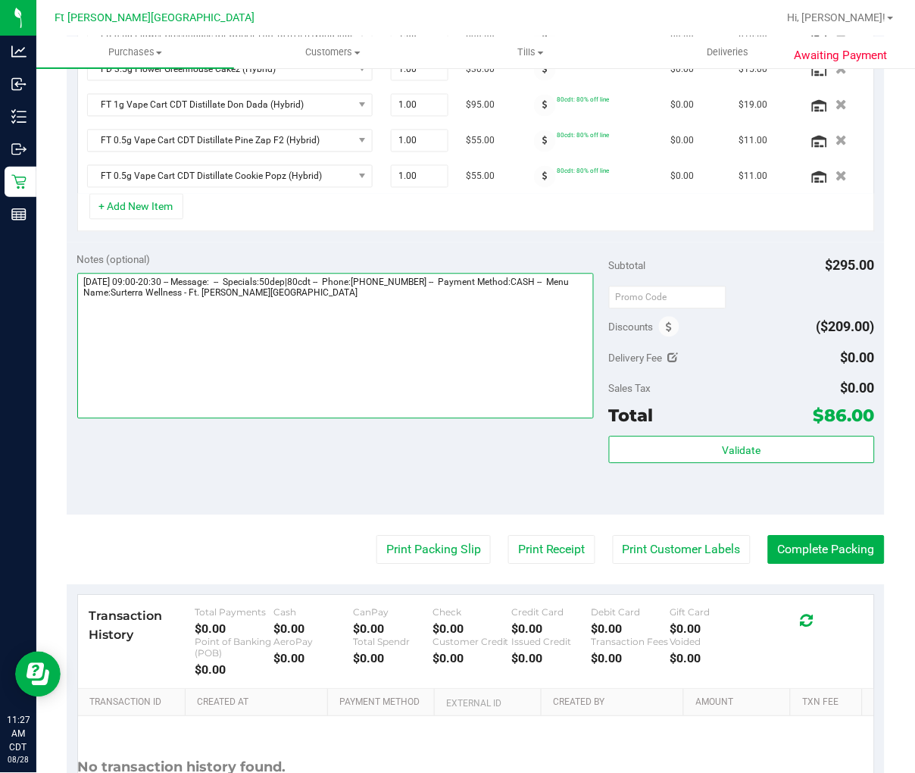
click at [316, 324] on textarea at bounding box center [335, 345] width 517 height 145
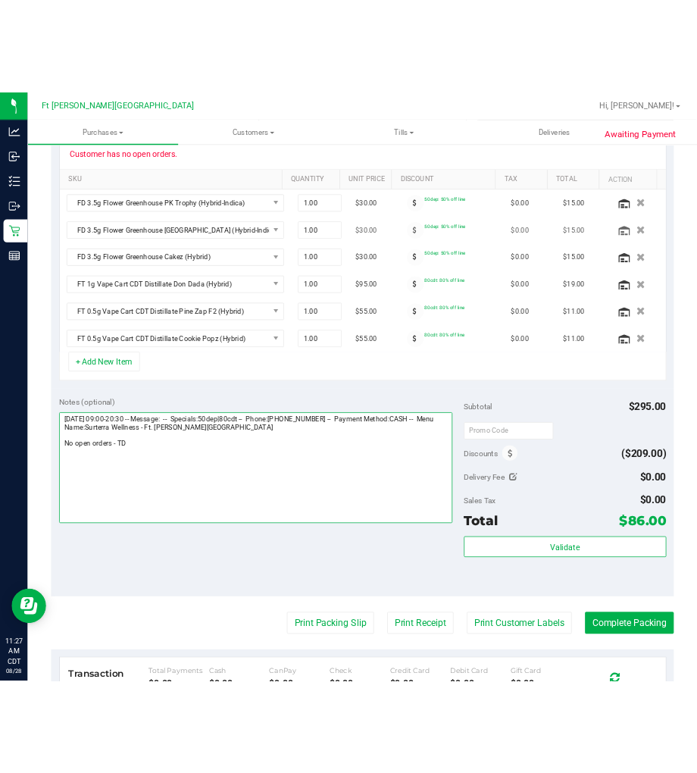
scroll to position [0, 0]
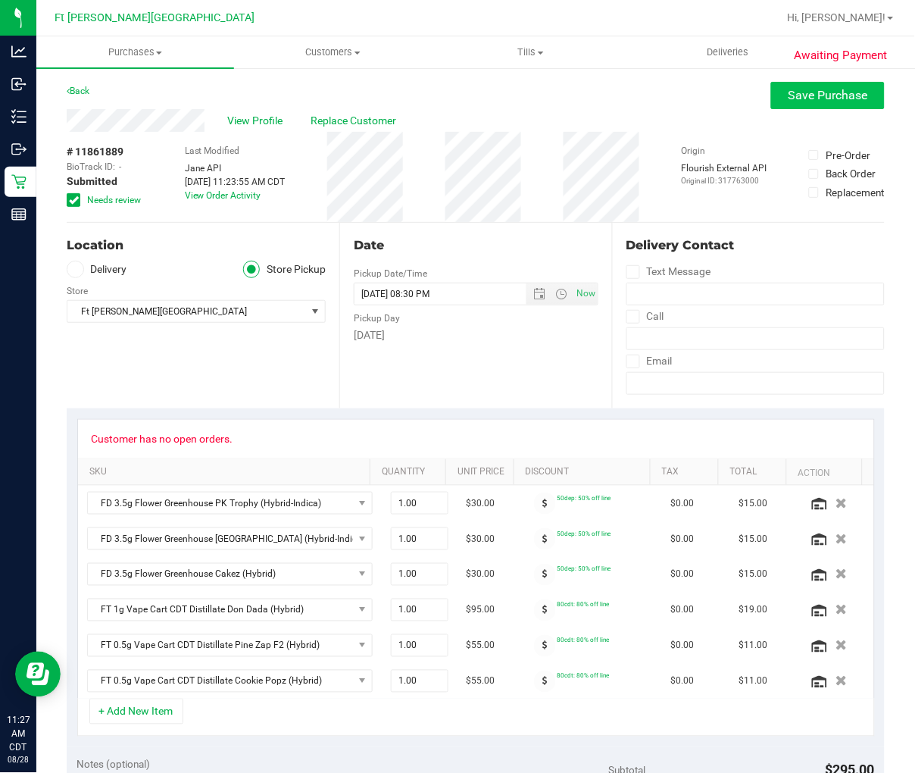
type textarea "[DATE] 09:00-20:30 -- Message: -- Specials:50dep|80cdt -- Phone:[PHONE_NUMBER] …"
click at [725, 99] on span "Save Purchase" at bounding box center [829, 95] width 80 height 14
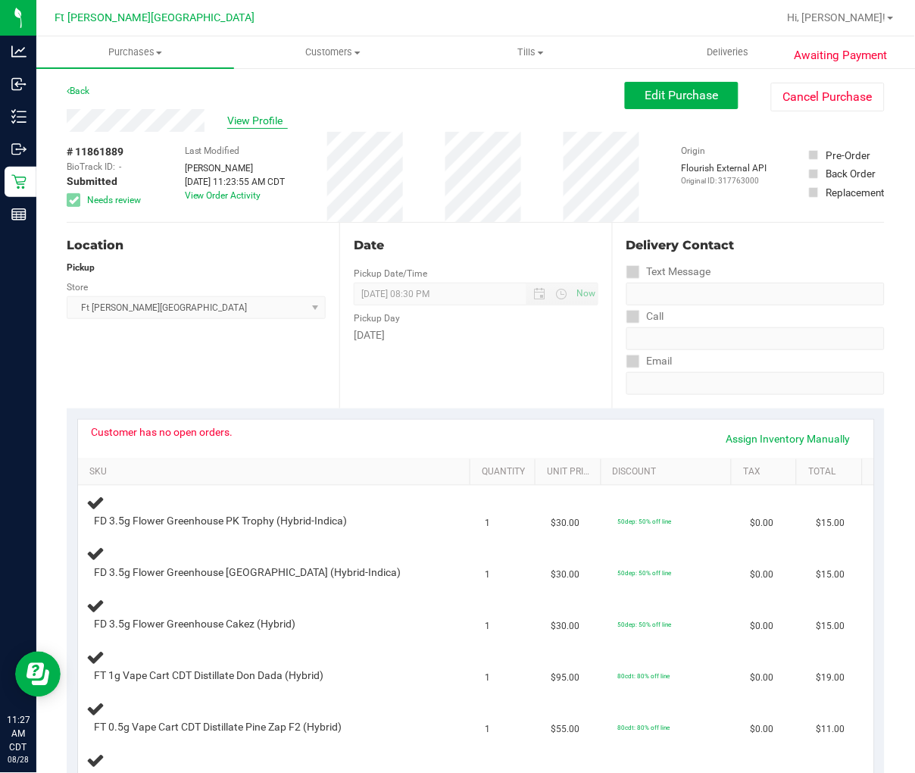
click at [259, 125] on span "View Profile" at bounding box center [257, 121] width 61 height 16
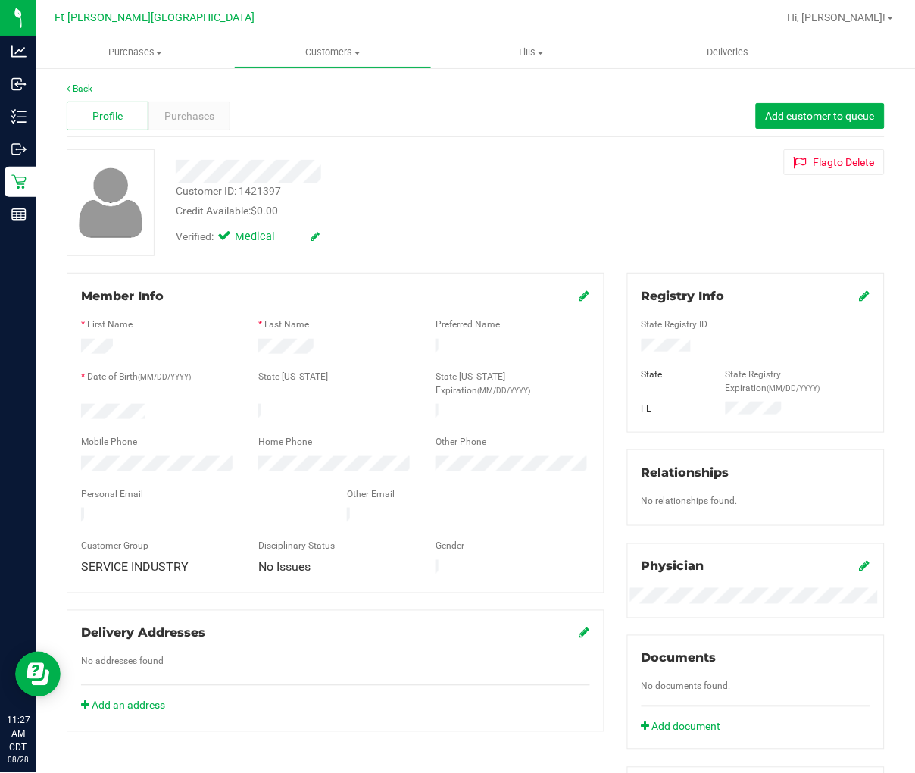
click at [221, 195] on div "Customer ID: 1421397" at bounding box center [228, 191] width 105 height 16
copy div "Customer ID: 1421397"
click at [366, 193] on div "Customer ID: 1421397 Credit Available: $0.00" at bounding box center [374, 201] width 420 height 36
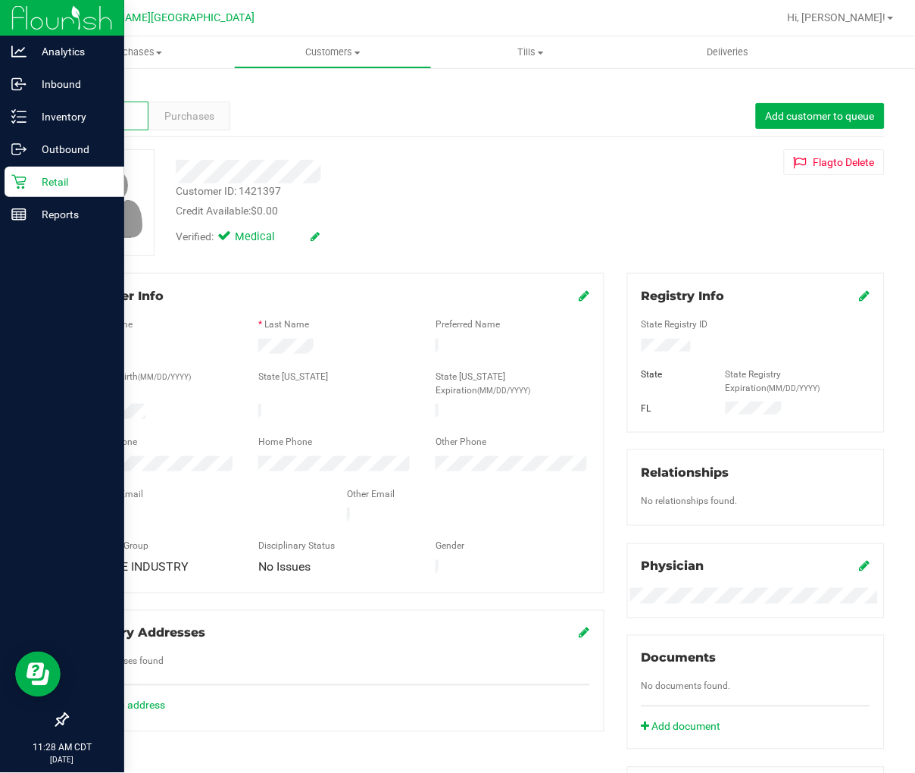
click at [23, 180] on icon at bounding box center [18, 181] width 15 height 15
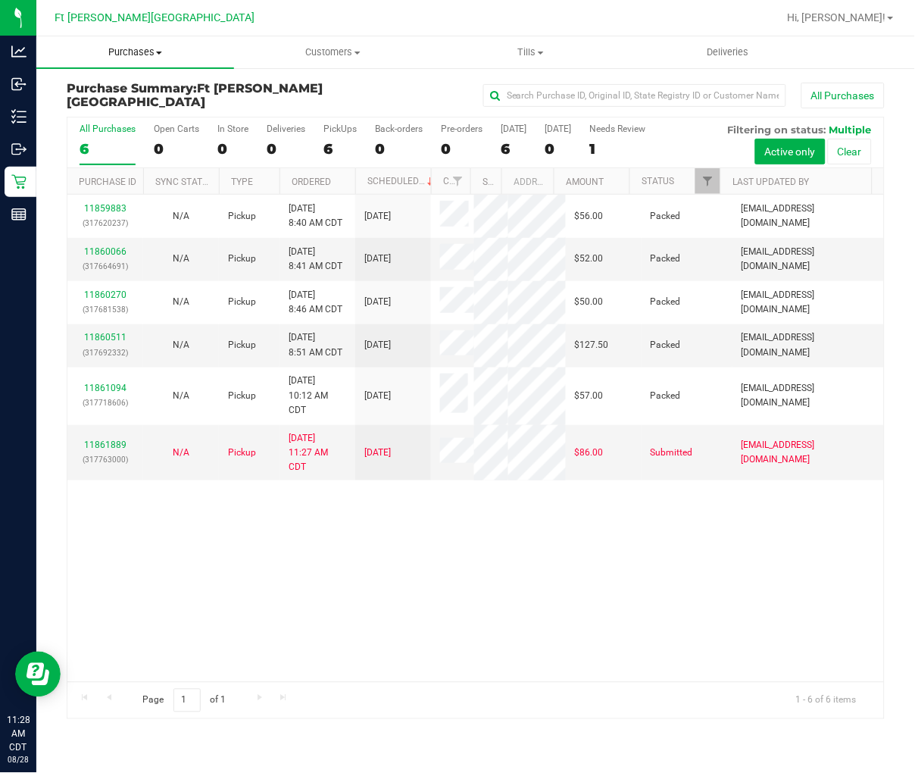
click at [130, 47] on span "Purchases" at bounding box center [135, 52] width 198 height 14
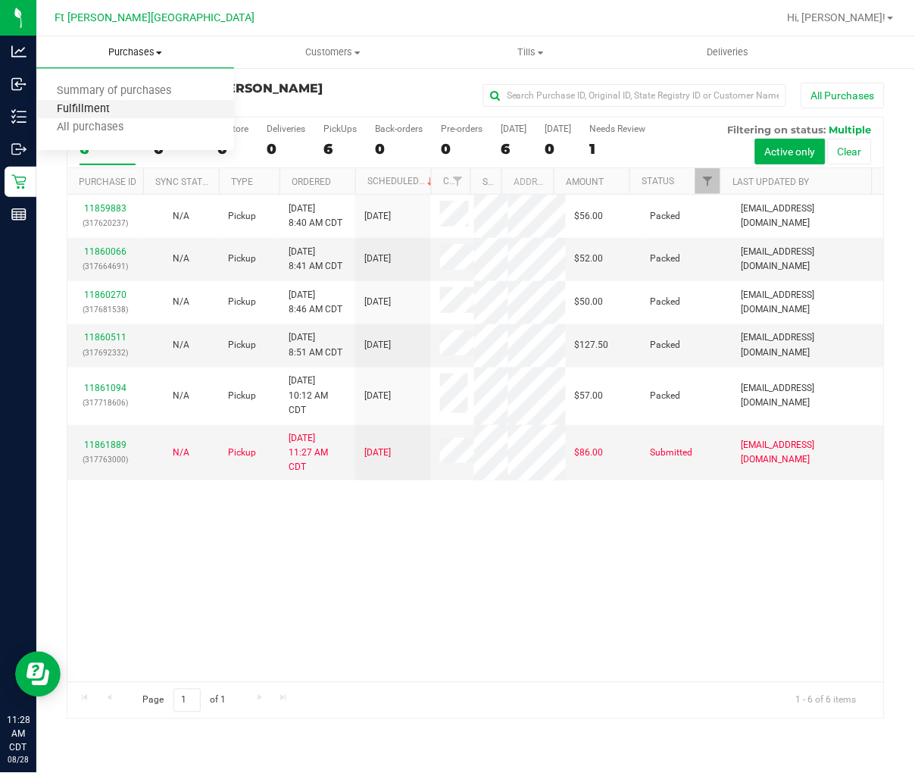
click at [111, 106] on span "Fulfillment" at bounding box center [83, 109] width 94 height 13
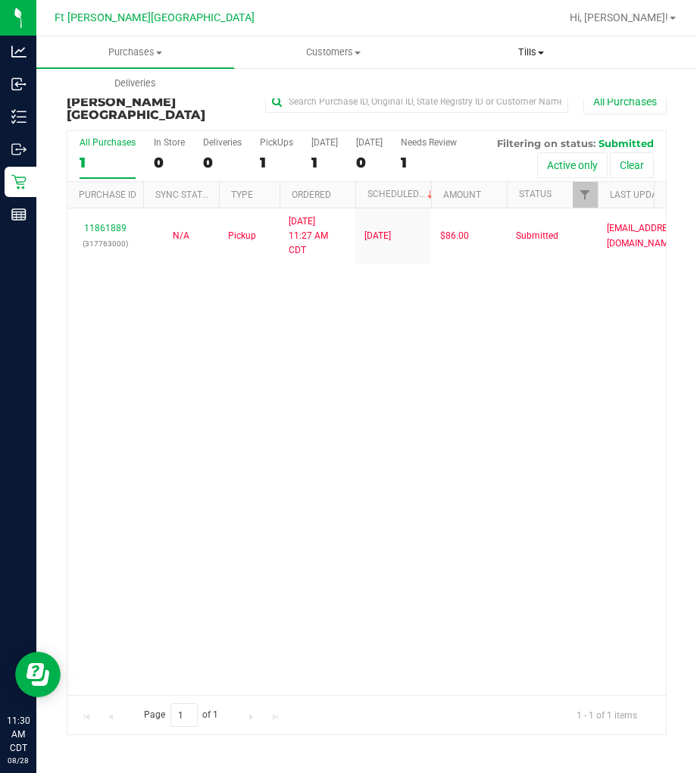
click at [538, 51] on span "Tills" at bounding box center [531, 52] width 196 height 14
click at [482, 89] on span "Manage tills" at bounding box center [483, 91] width 102 height 13
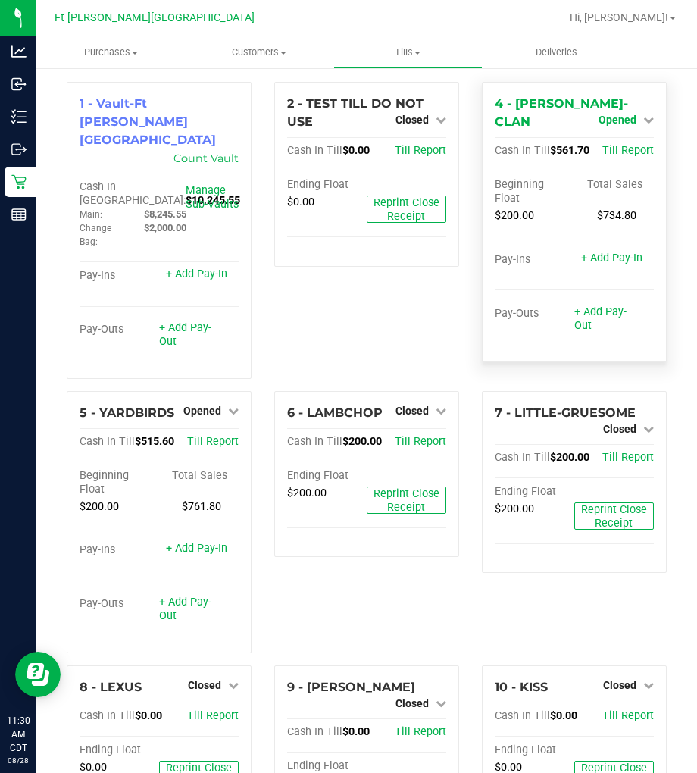
click at [623, 114] on link "Opened" at bounding box center [625, 120] width 55 height 12
click at [606, 145] on link "Close Till" at bounding box center [618, 151] width 41 height 12
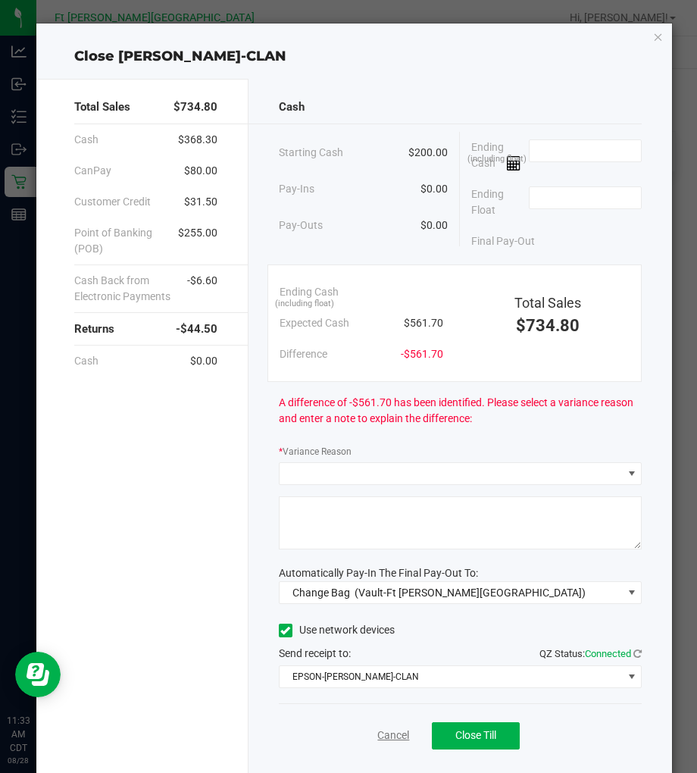
click at [380, 695] on link "Cancel" at bounding box center [393, 735] width 32 height 16
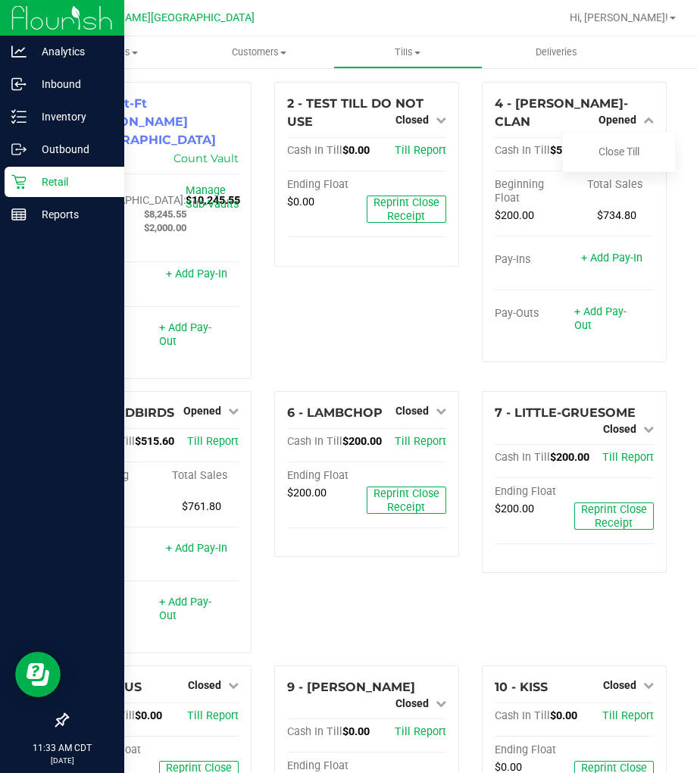
click at [23, 183] on icon at bounding box center [18, 181] width 15 height 15
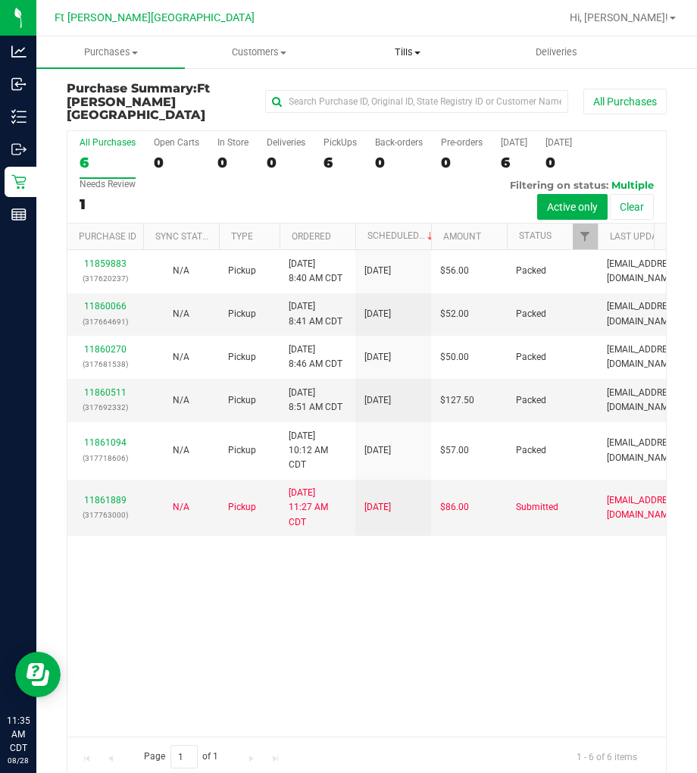
click at [414, 43] on uib-tab-heading "Tills Manage tills Reconcile e-payments" at bounding box center [407, 52] width 147 height 30
click at [388, 93] on span "Manage tills" at bounding box center [384, 91] width 102 height 13
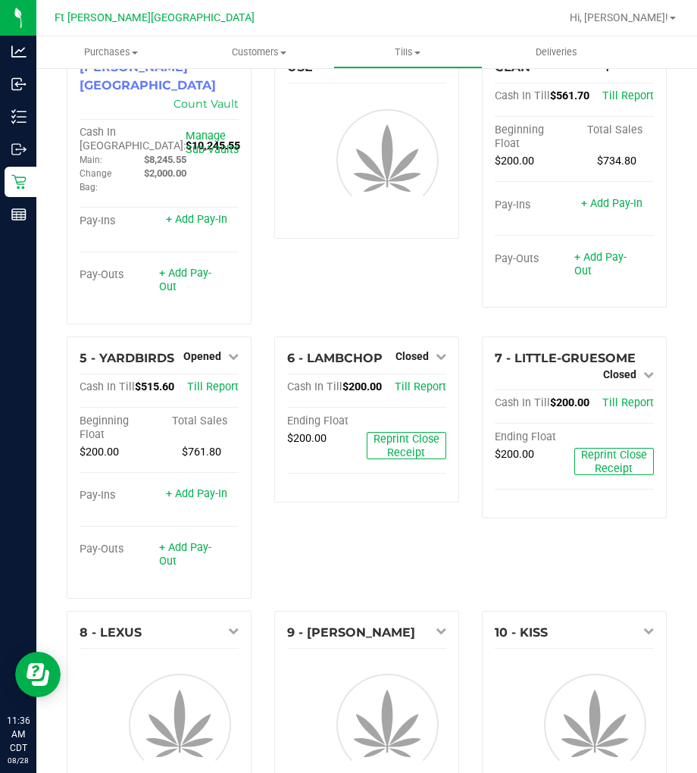
scroll to position [84, 0]
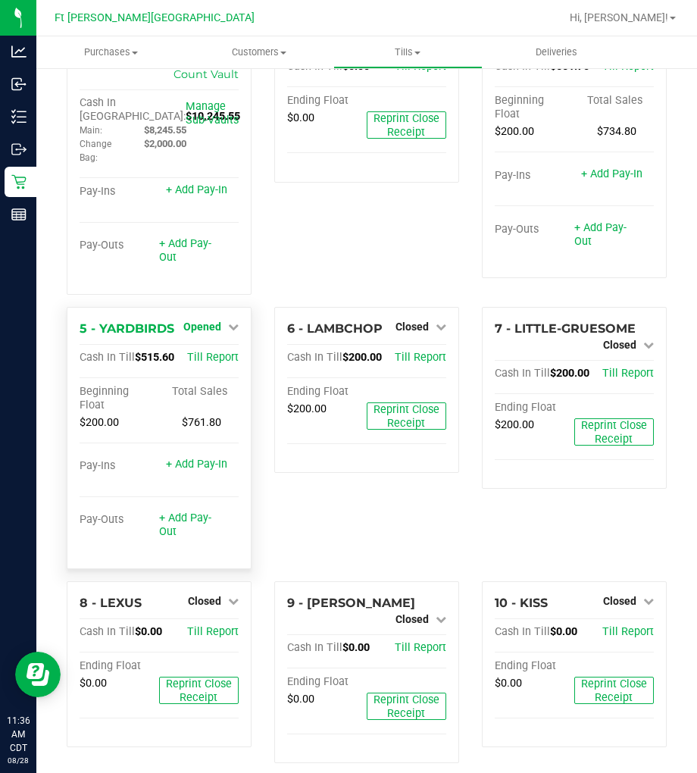
click at [220, 320] on link "Opened" at bounding box center [210, 326] width 55 height 12
click at [215, 351] on link "Close Till" at bounding box center [203, 357] width 41 height 12
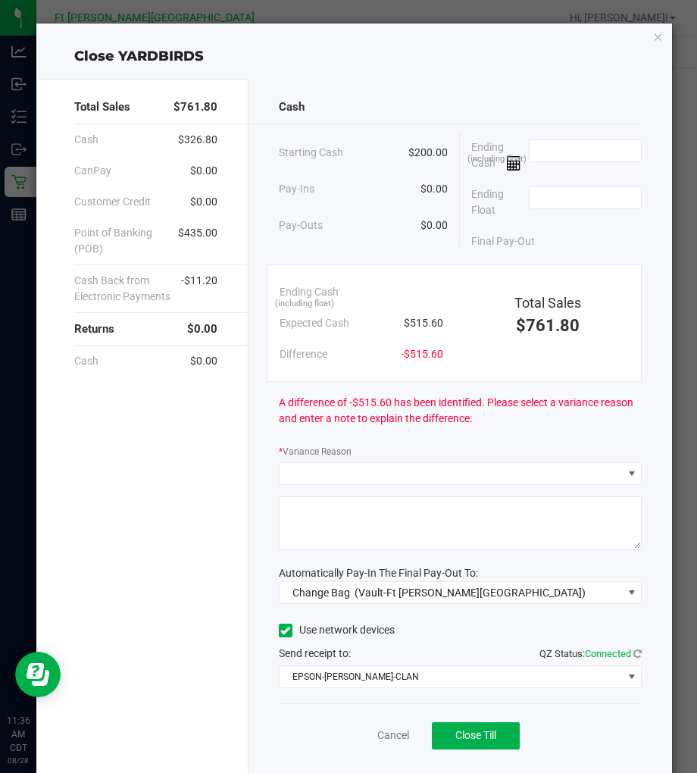
click at [382, 695] on div "Cancel Close Till" at bounding box center [461, 732] width 364 height 58
click at [382, 695] on link "Cancel" at bounding box center [393, 735] width 32 height 16
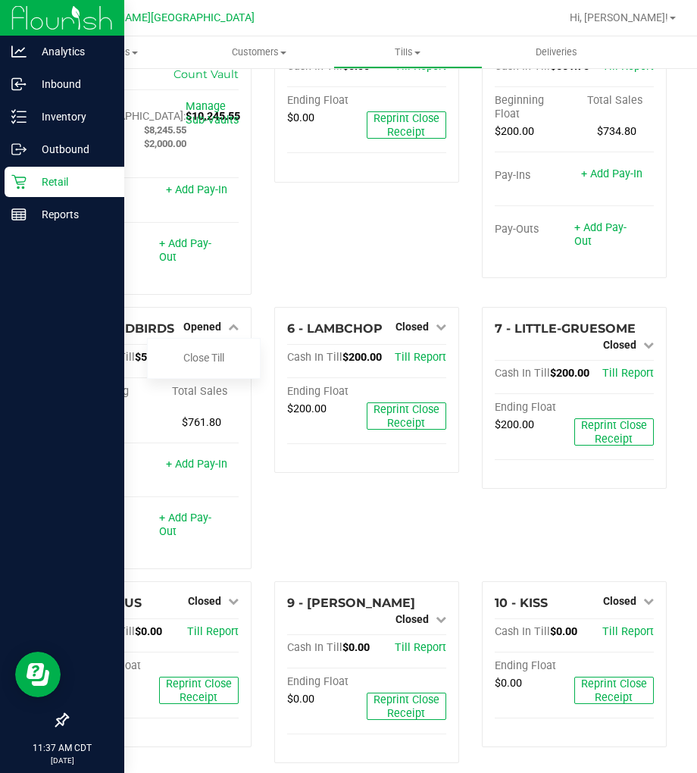
click at [57, 186] on p "Retail" at bounding box center [72, 182] width 91 height 18
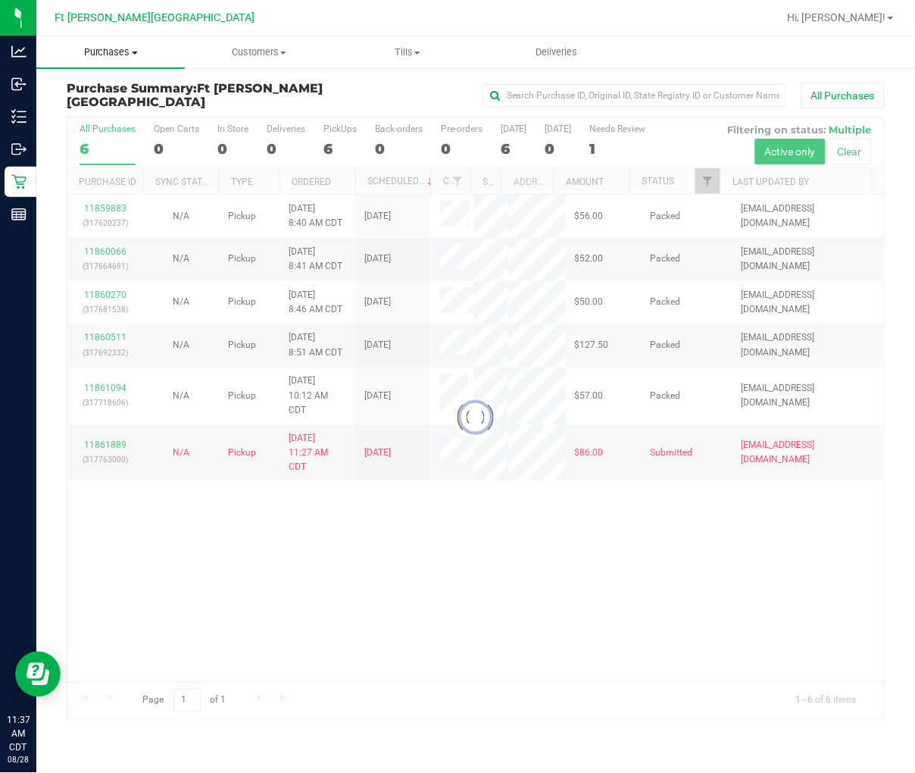
click at [120, 47] on span "Purchases" at bounding box center [110, 52] width 148 height 14
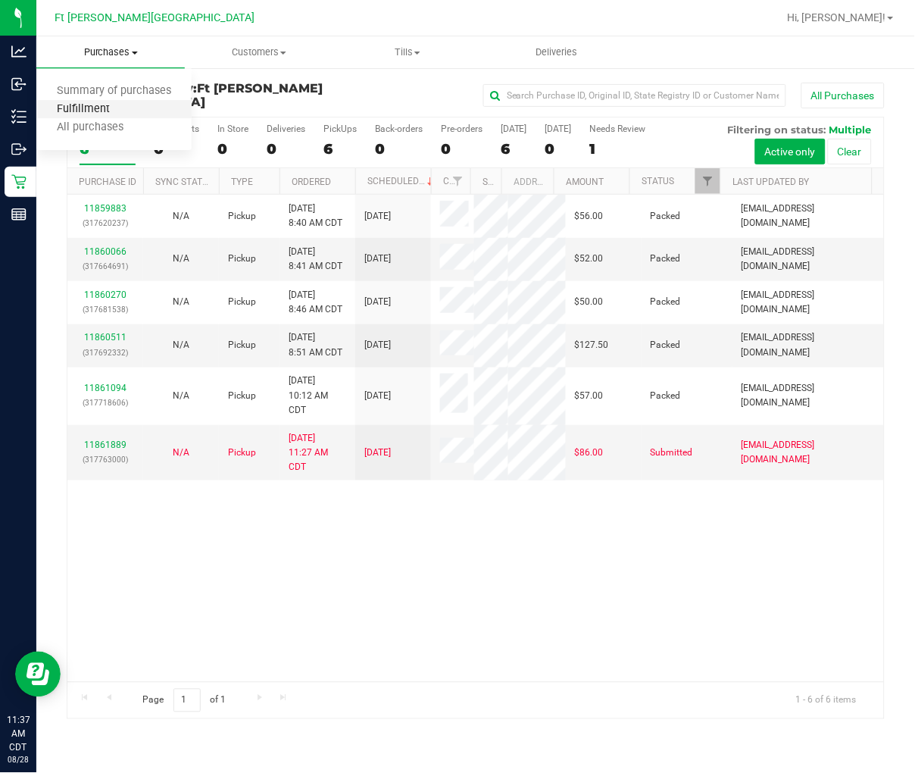
click at [93, 111] on span "Fulfillment" at bounding box center [83, 109] width 94 height 13
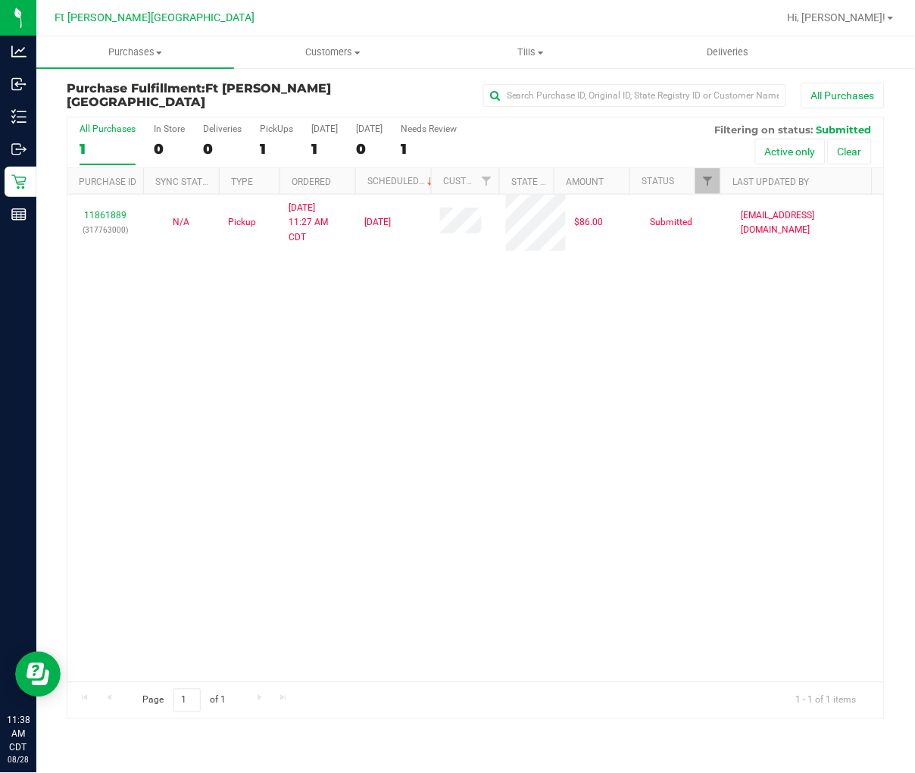
click at [326, 390] on div "11861889 (317763000) N/A Pickup [DATE] 11:27 AM CDT 8/28/2025 $86.00 Submitted …" at bounding box center [475, 438] width 817 height 487
click at [344, 409] on div "11861889 (317763000) N/A Pickup [DATE] 11:27 AM CDT 8/28/2025 $86.00 Submitted …" at bounding box center [475, 438] width 817 height 487
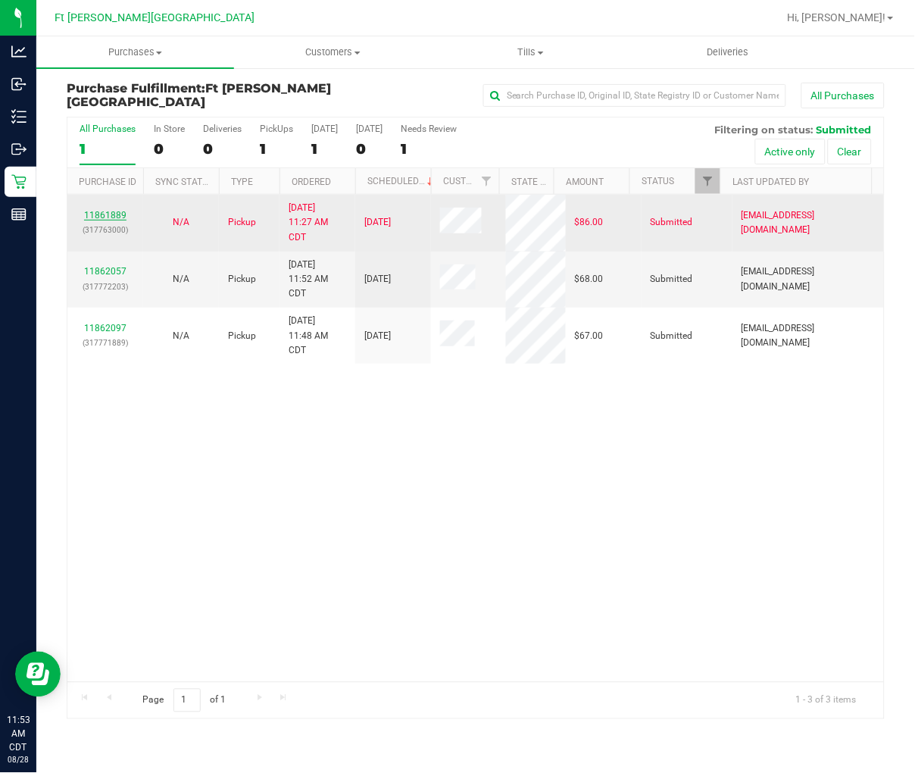
click at [102, 214] on link "11861889" at bounding box center [105, 215] width 42 height 11
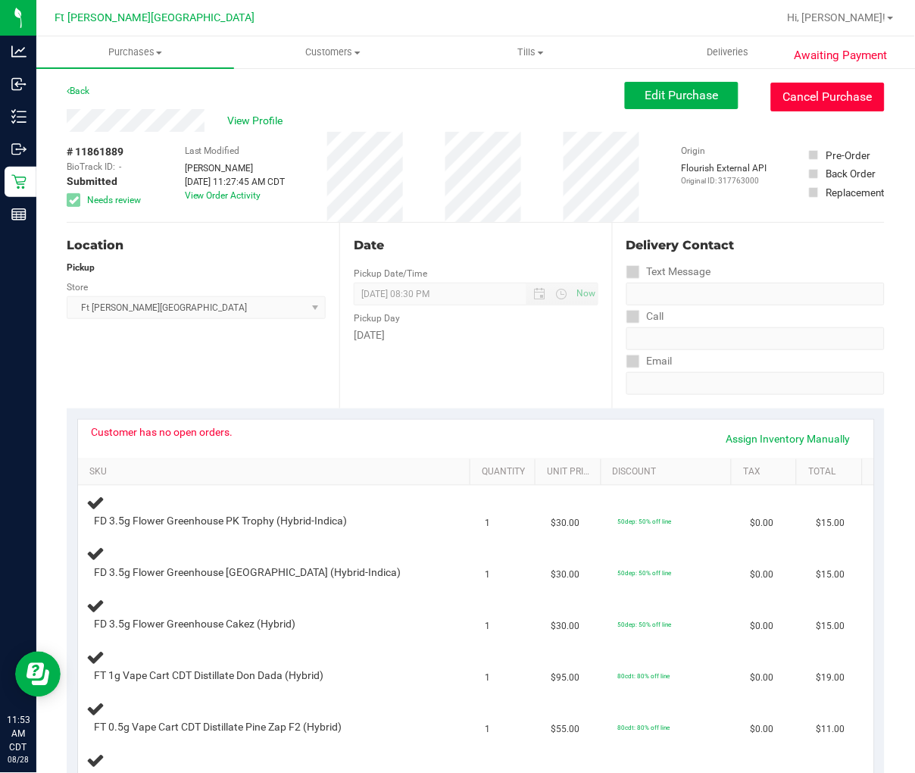
click at [725, 92] on button "Cancel Purchase" at bounding box center [828, 97] width 114 height 29
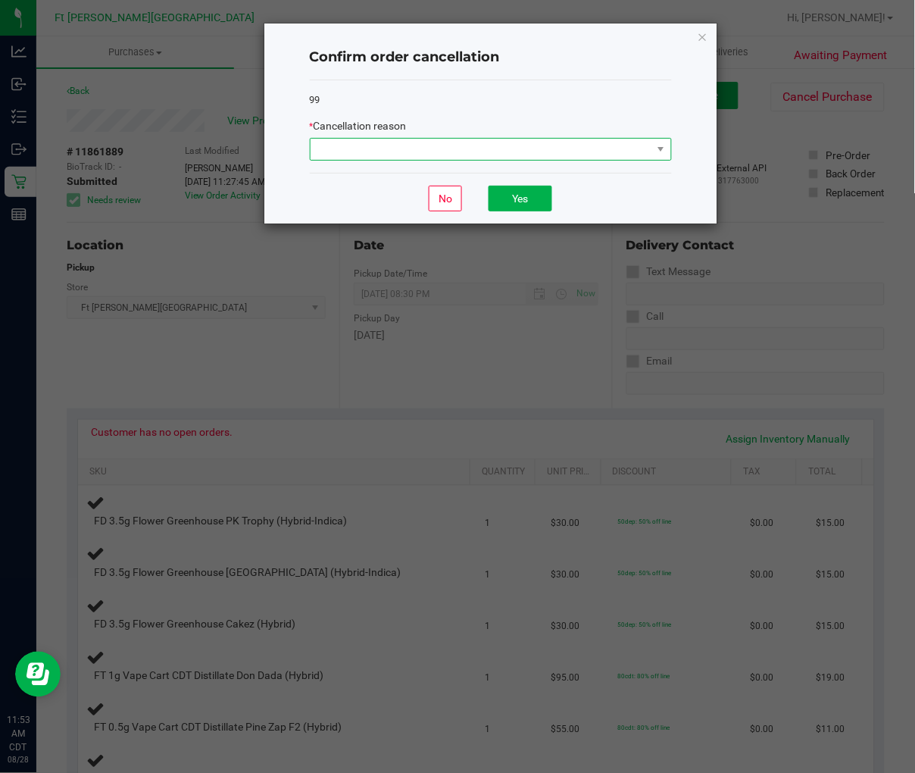
click at [331, 148] on span at bounding box center [482, 149] width 342 height 21
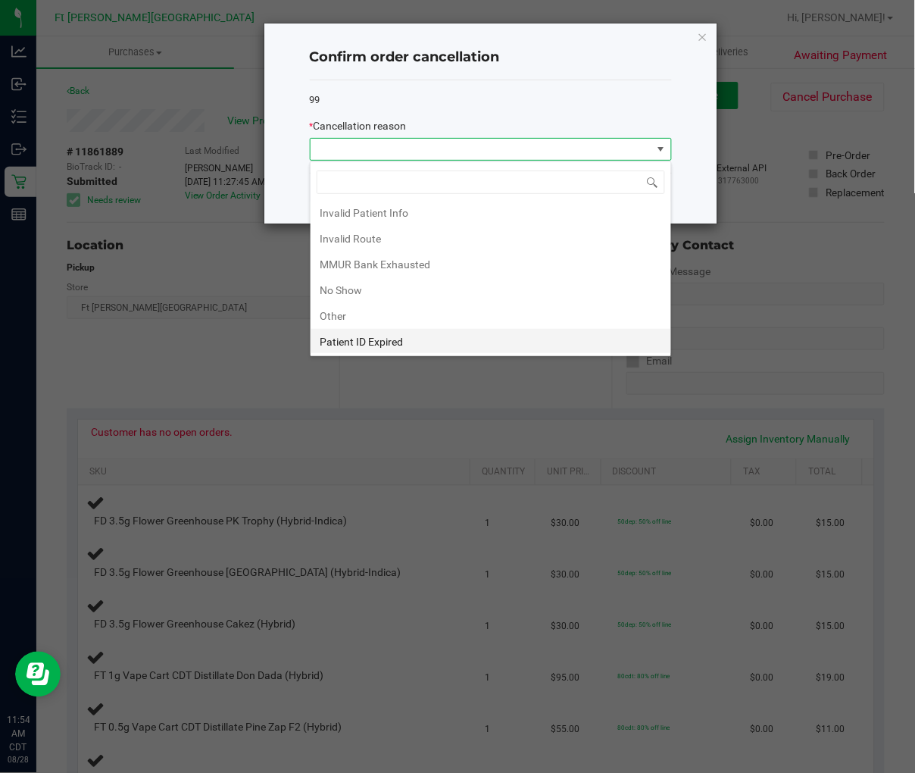
scroll to position [81, 0]
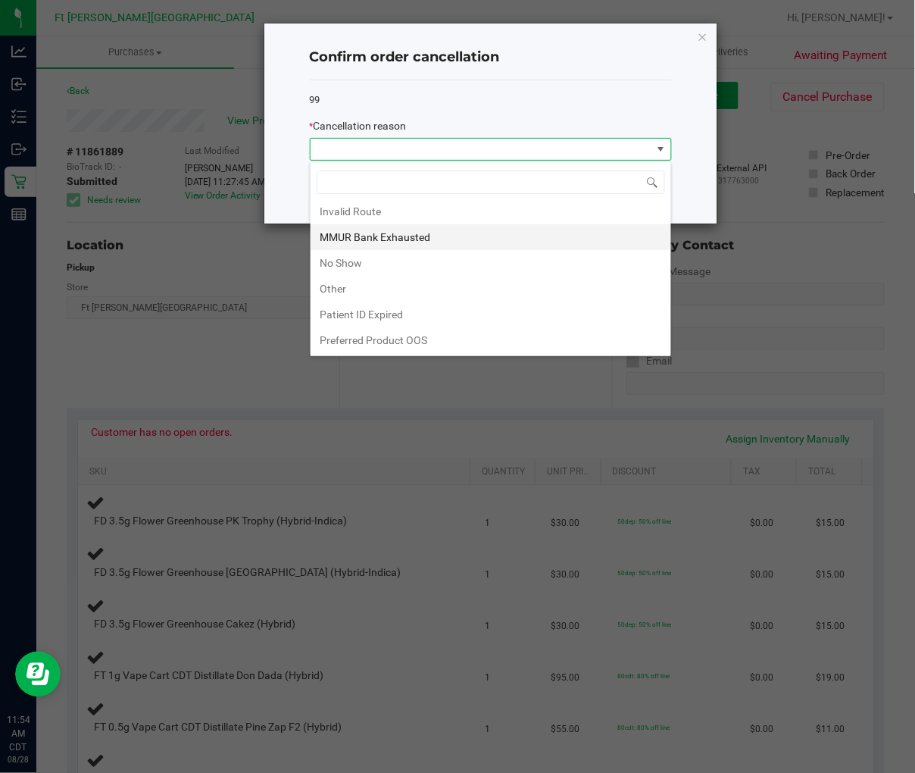
click at [380, 245] on li "MMUR Bank Exhausted" at bounding box center [491, 237] width 361 height 26
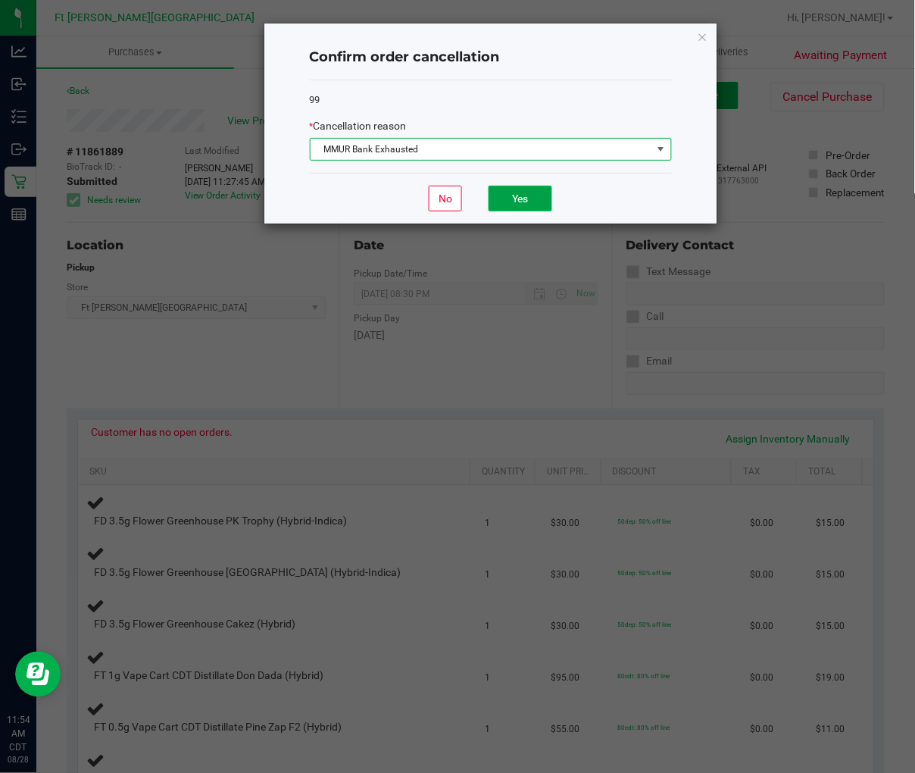
click at [506, 202] on button "Yes" at bounding box center [521, 199] width 64 height 26
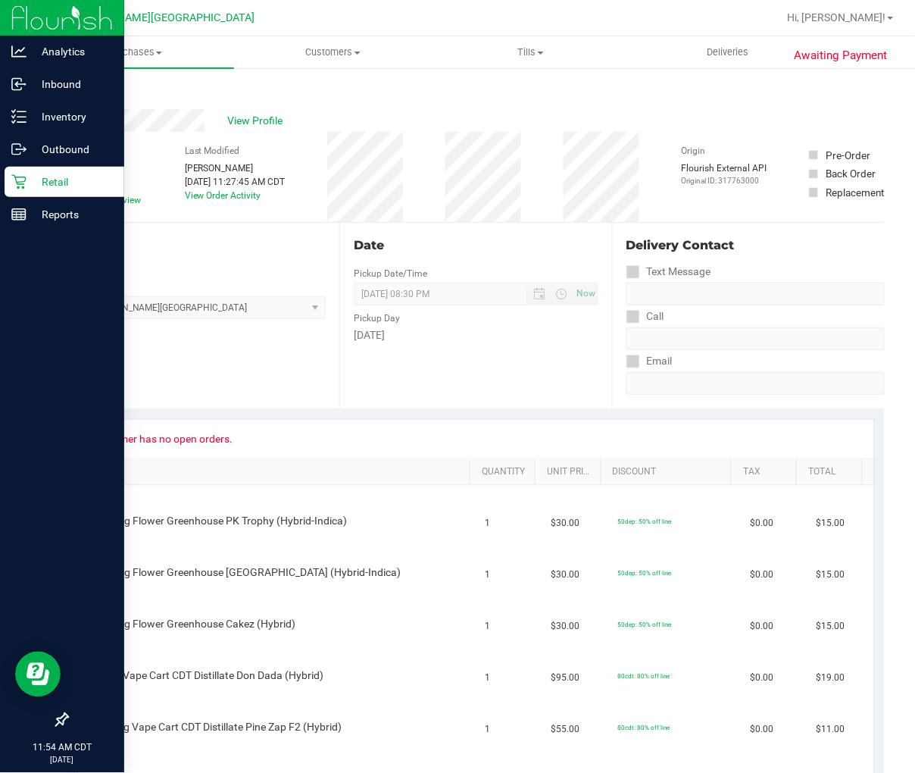
click at [28, 179] on p "Retail" at bounding box center [72, 182] width 91 height 18
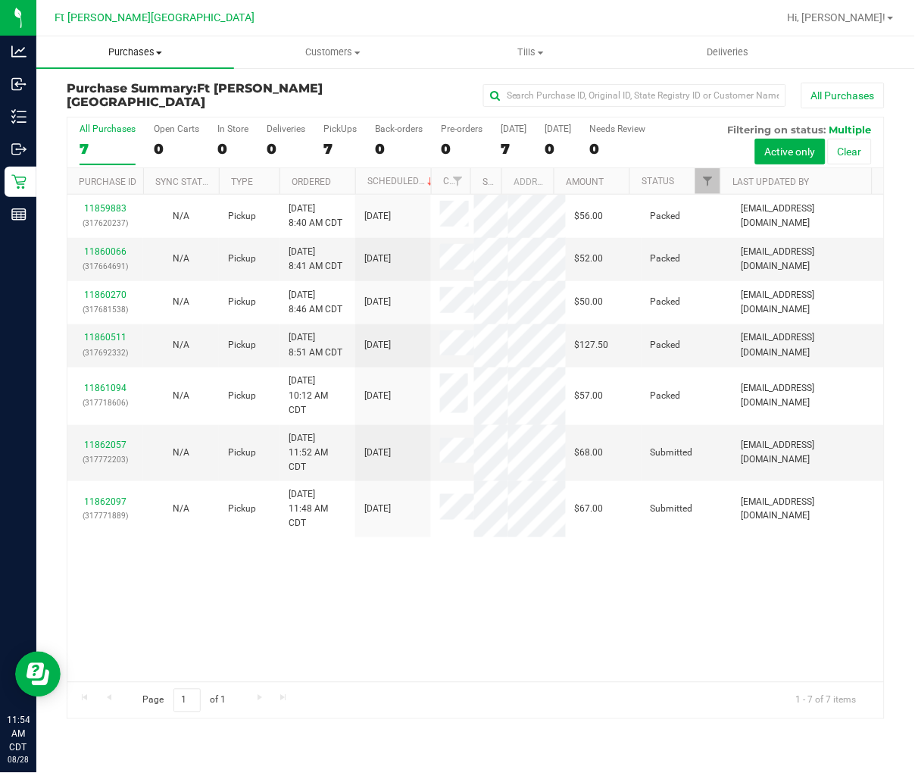
click at [146, 49] on span "Purchases" at bounding box center [135, 52] width 198 height 14
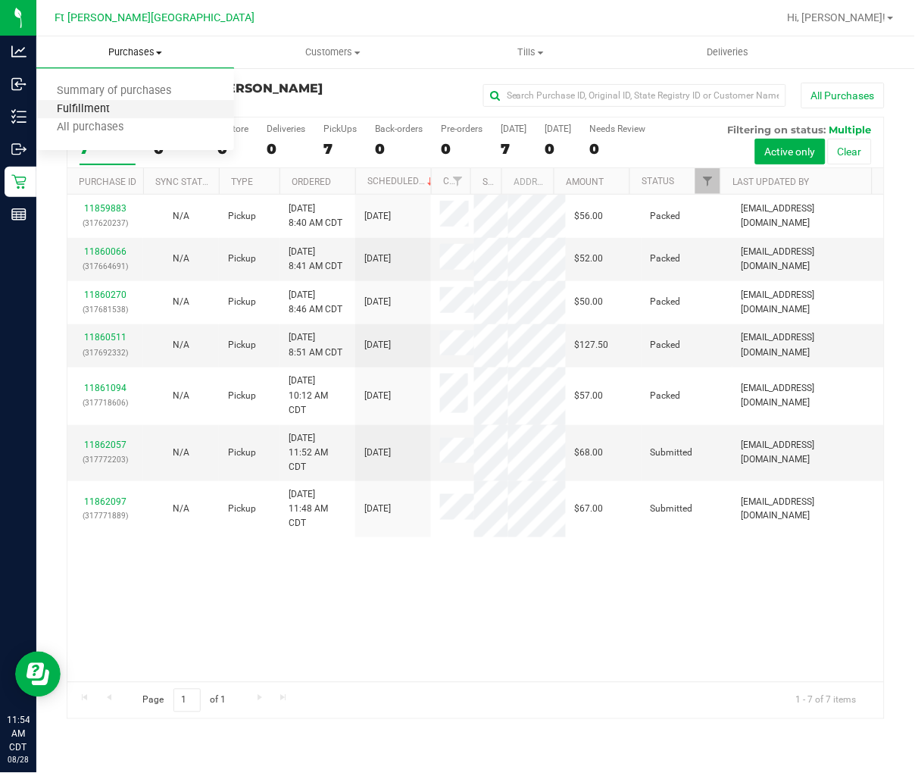
click at [108, 111] on span "Fulfillment" at bounding box center [83, 109] width 94 height 13
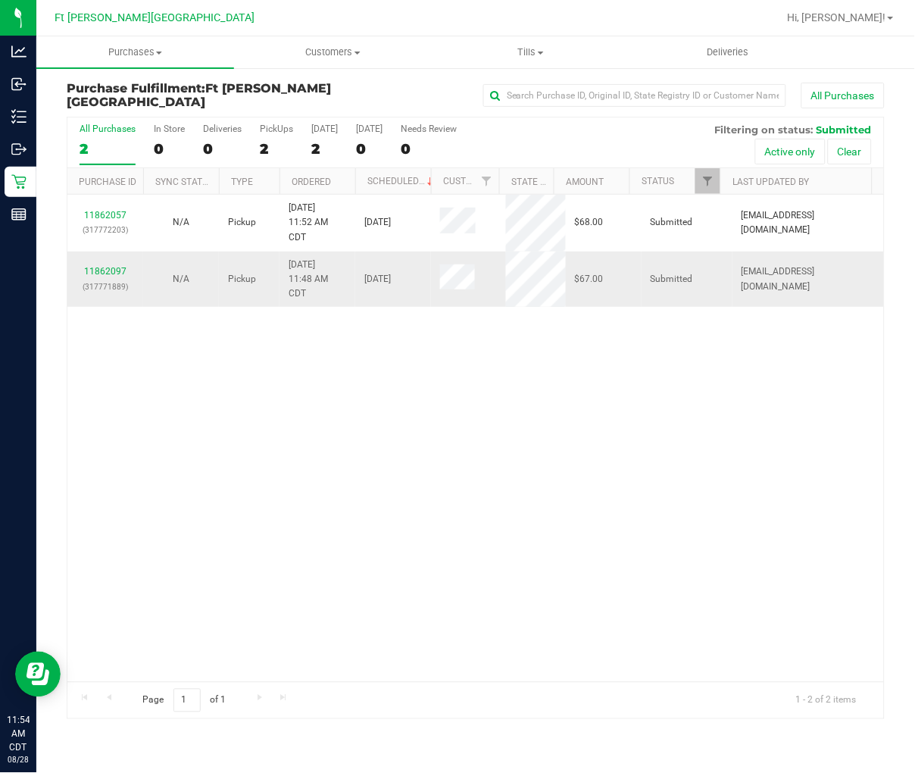
click at [112, 262] on td "11862097 (317771889)" at bounding box center [105, 280] width 76 height 56
click at [114, 270] on link "11862097" at bounding box center [105, 271] width 42 height 11
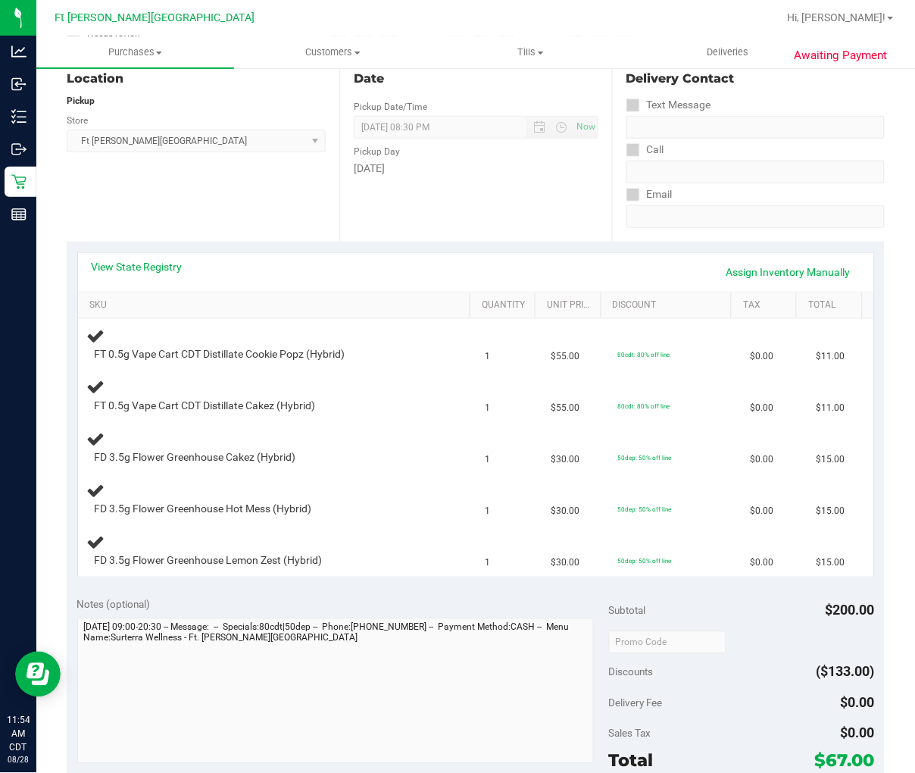
scroll to position [168, 0]
click at [141, 266] on link "View State Registry" at bounding box center [137, 265] width 91 height 15
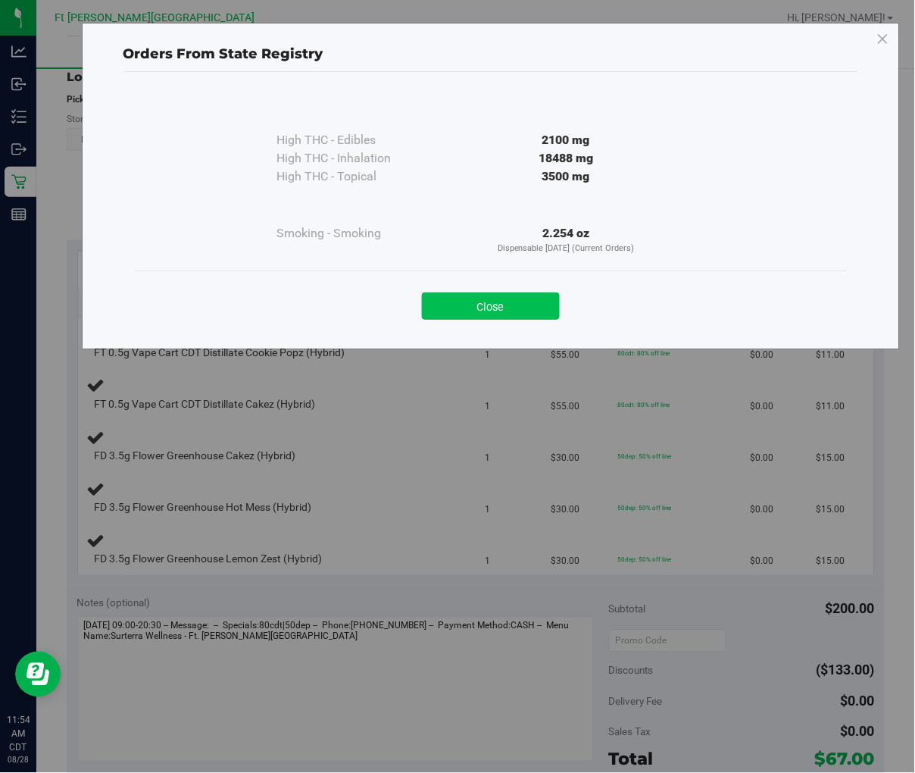
click at [486, 306] on button "Close" at bounding box center [491, 305] width 138 height 27
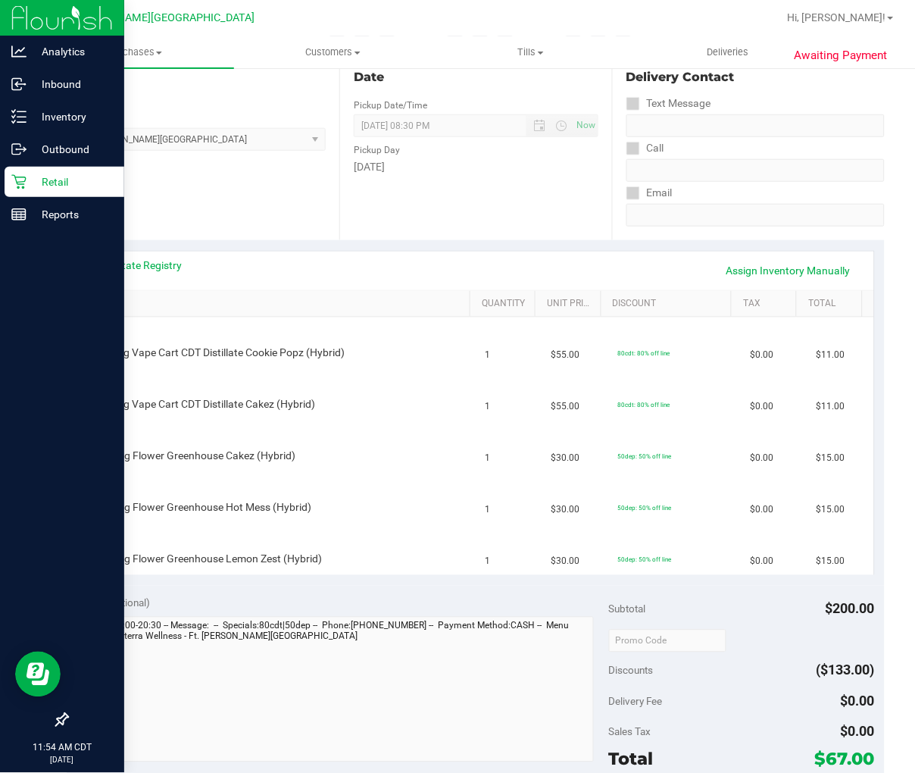
click at [34, 186] on p "Retail" at bounding box center [72, 182] width 91 height 18
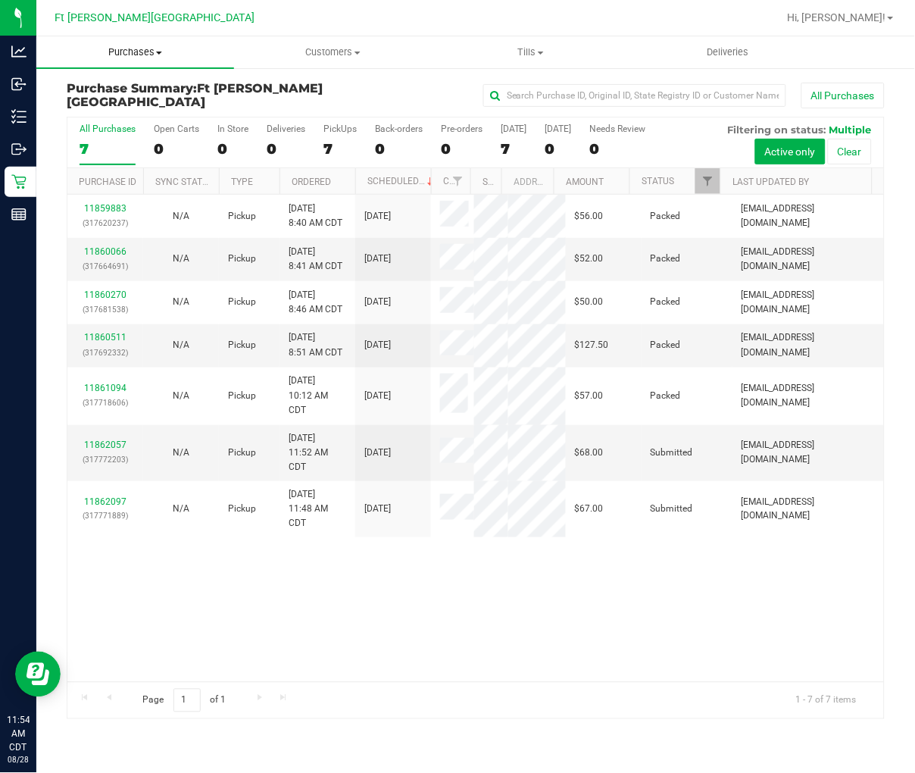
click at [139, 53] on span "Purchases" at bounding box center [135, 52] width 198 height 14
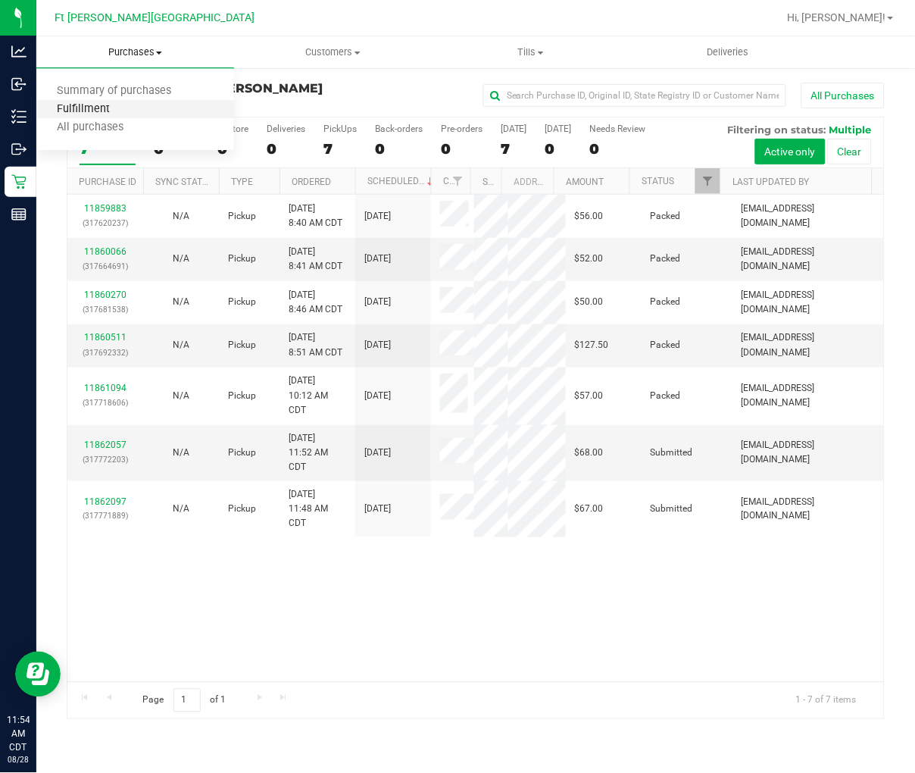
click at [116, 109] on span "Fulfillment" at bounding box center [83, 109] width 94 height 13
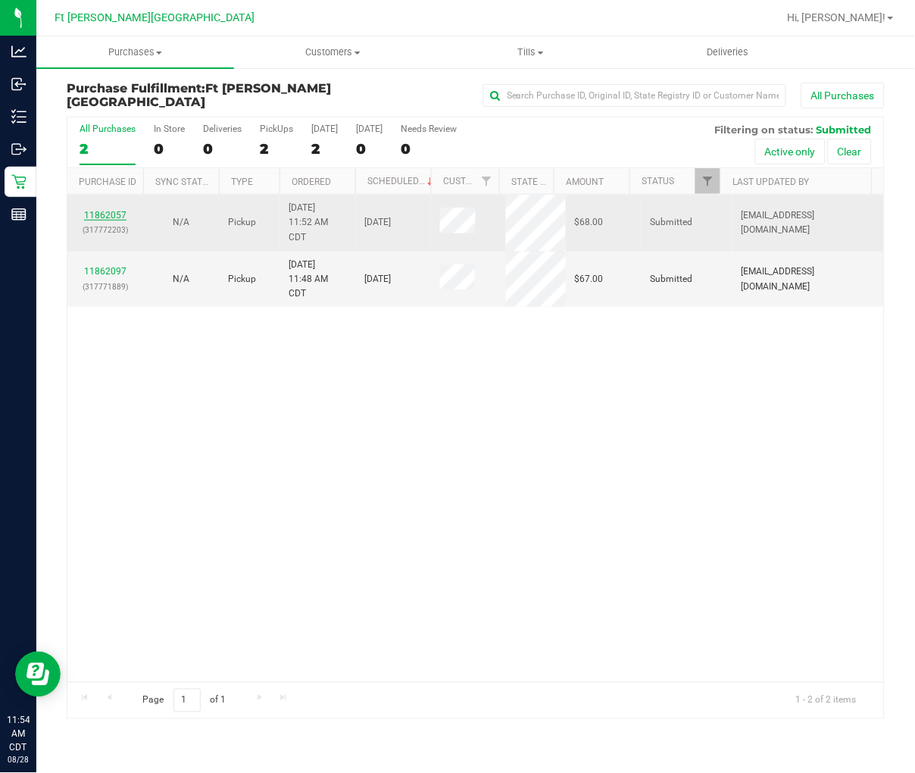
click at [105, 215] on link "11862057" at bounding box center [105, 215] width 42 height 11
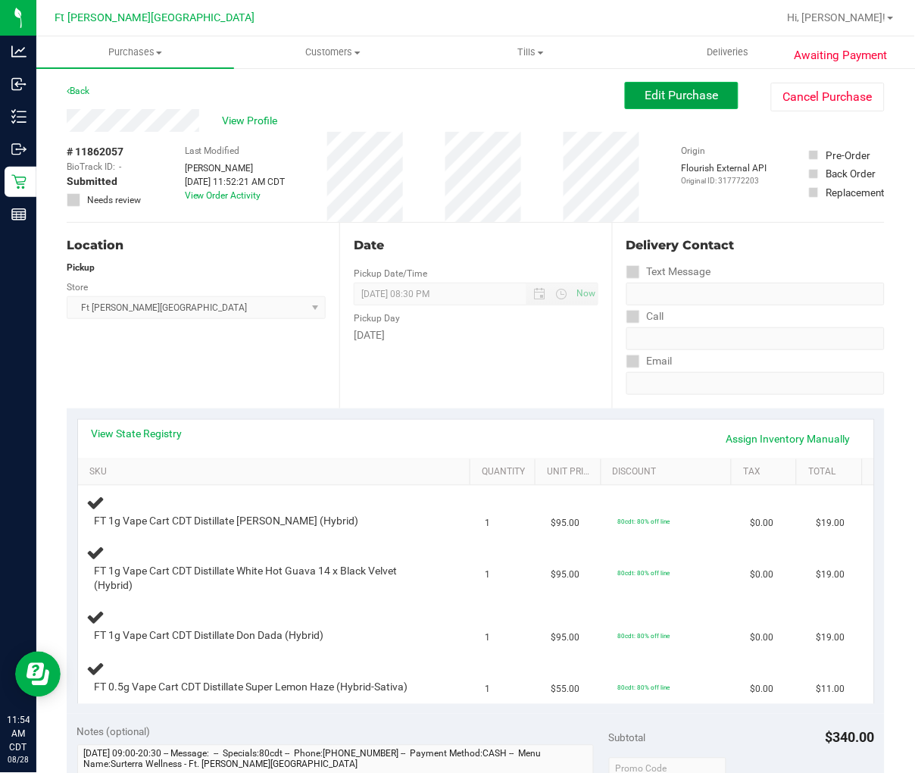
click at [661, 99] on span "Edit Purchase" at bounding box center [681, 95] width 73 height 14
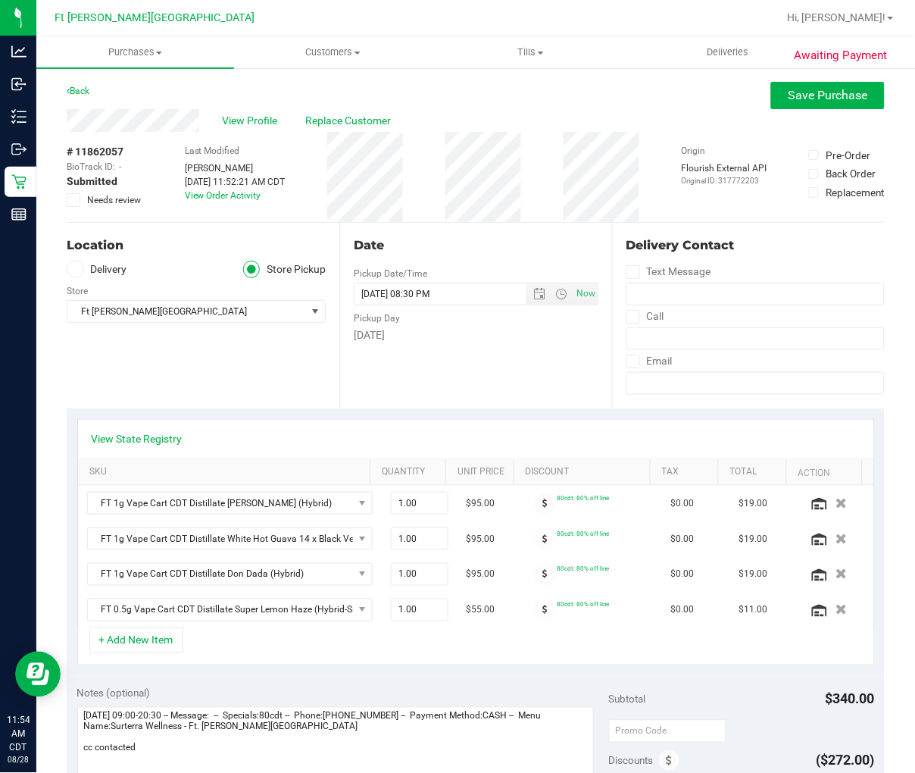
click at [74, 200] on icon at bounding box center [74, 200] width 10 height 0
click at [0, 0] on input "Needs review" at bounding box center [0, 0] width 0 height 0
click at [725, 96] on span "Save Purchase" at bounding box center [829, 95] width 80 height 14
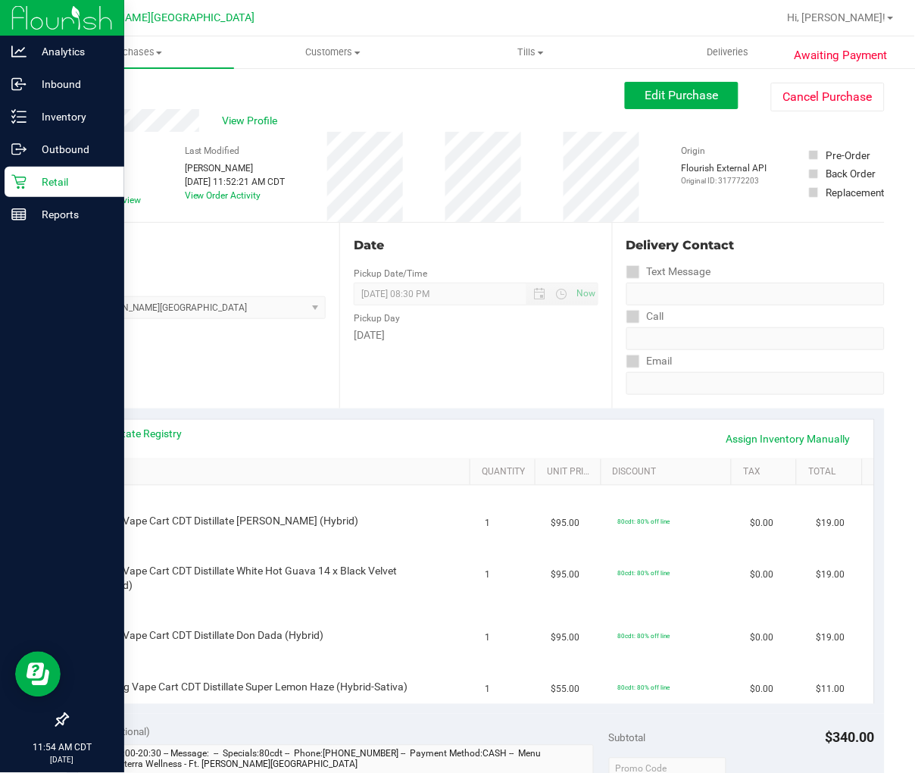
click at [27, 183] on p "Retail" at bounding box center [72, 182] width 91 height 18
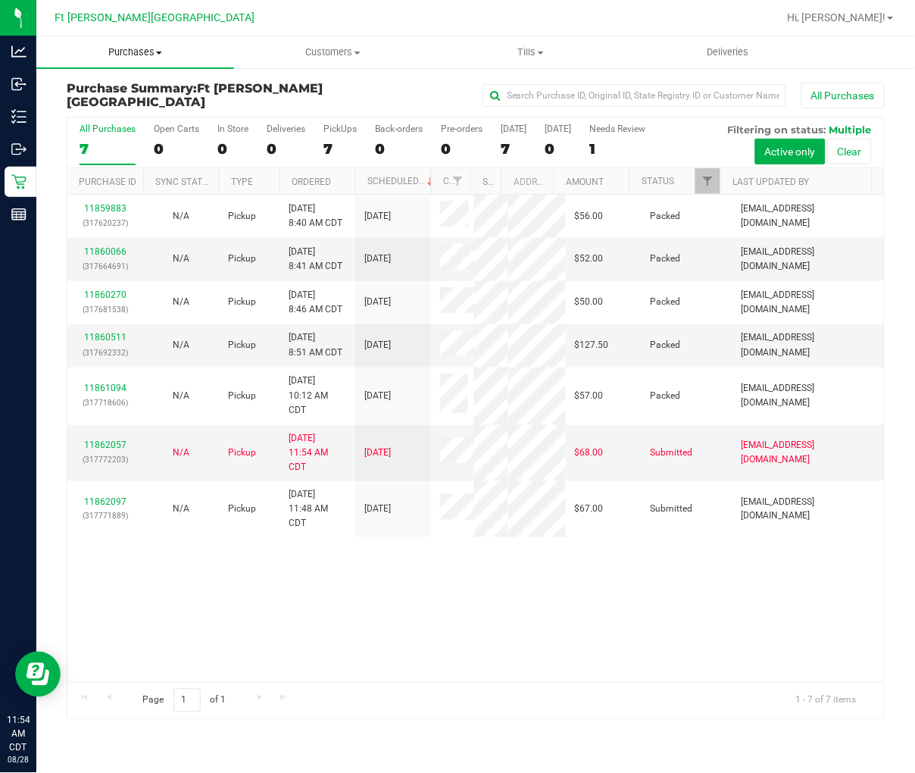
click at [153, 53] on span "Purchases" at bounding box center [135, 52] width 198 height 14
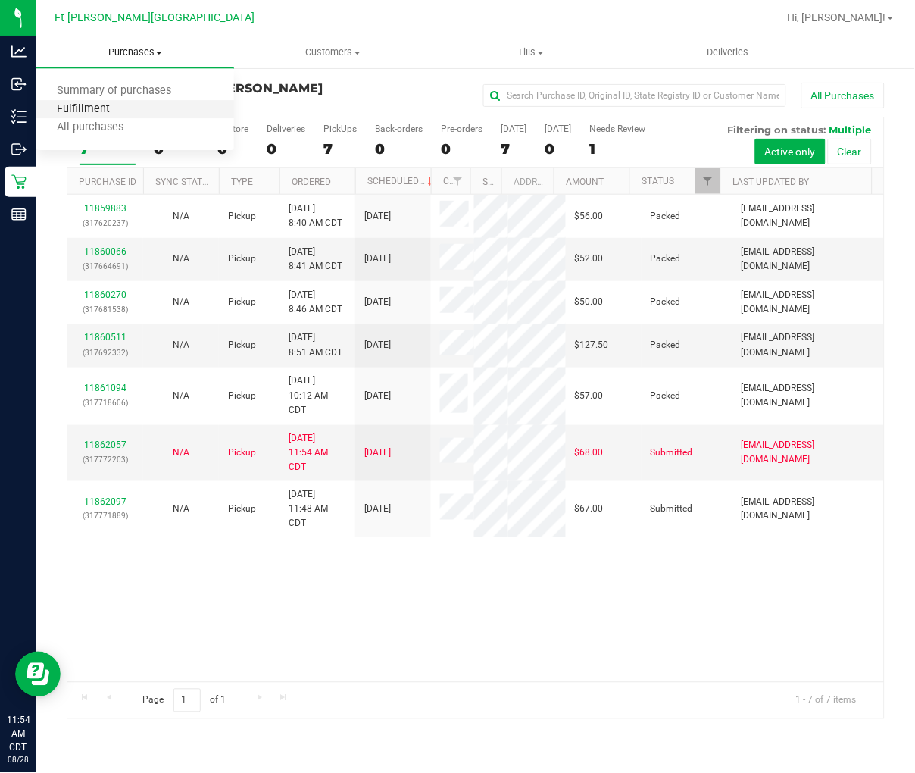
click at [119, 108] on span "Fulfillment" at bounding box center [83, 109] width 94 height 13
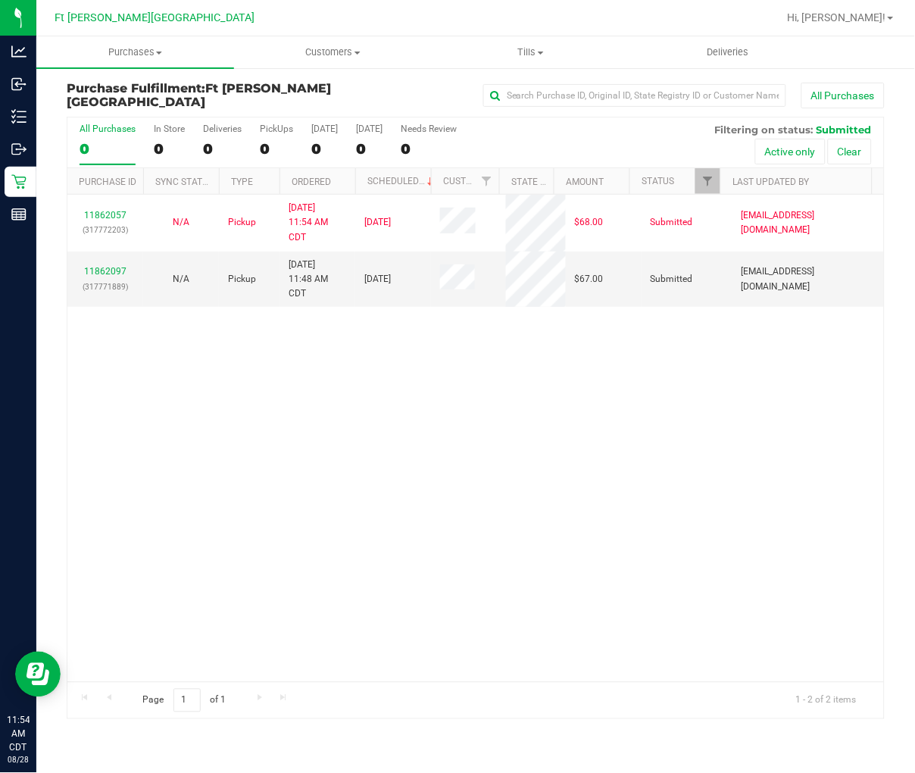
click at [298, 442] on div "11862057 (317772203) N/A Pickup [DATE] 11:54 AM CDT 8/28/2025 $68.00 Submitted …" at bounding box center [475, 438] width 817 height 487
click at [345, 505] on div "11862057 (317772203) N/A Pickup [DATE] 11:54 AM CDT 8/28/2025 $68.00 Submitted …" at bounding box center [475, 438] width 817 height 487
click at [290, 532] on div "11862057 (317772203) N/A Pickup [DATE] 11:54 AM CDT 8/28/2025 $68.00 Submitted …" at bounding box center [475, 438] width 817 height 487
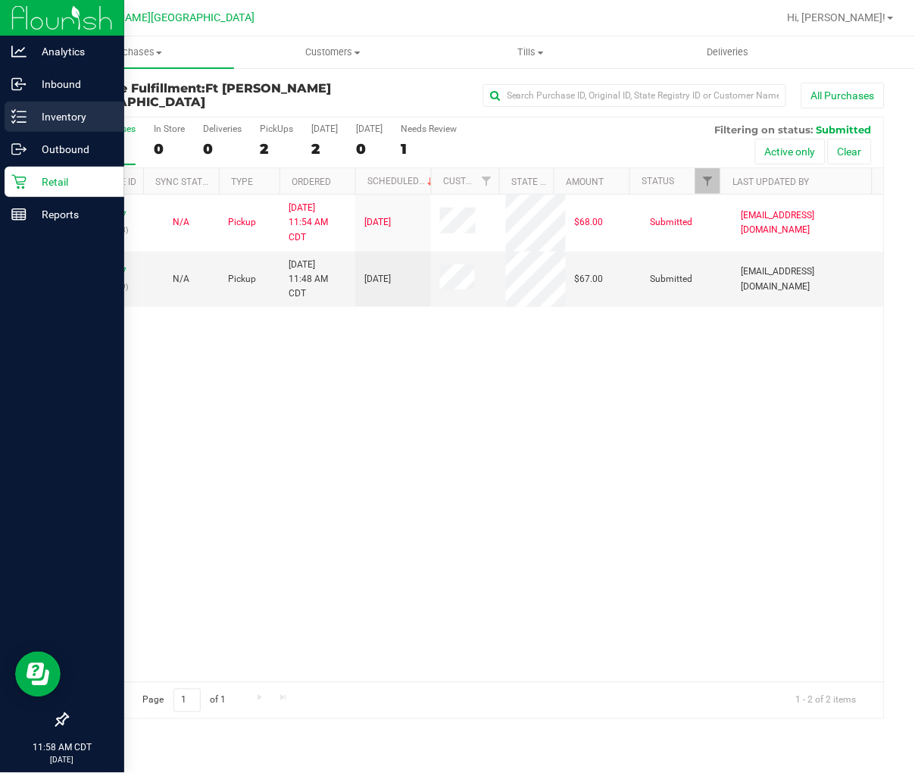
click at [64, 116] on p "Inventory" at bounding box center [72, 117] width 91 height 18
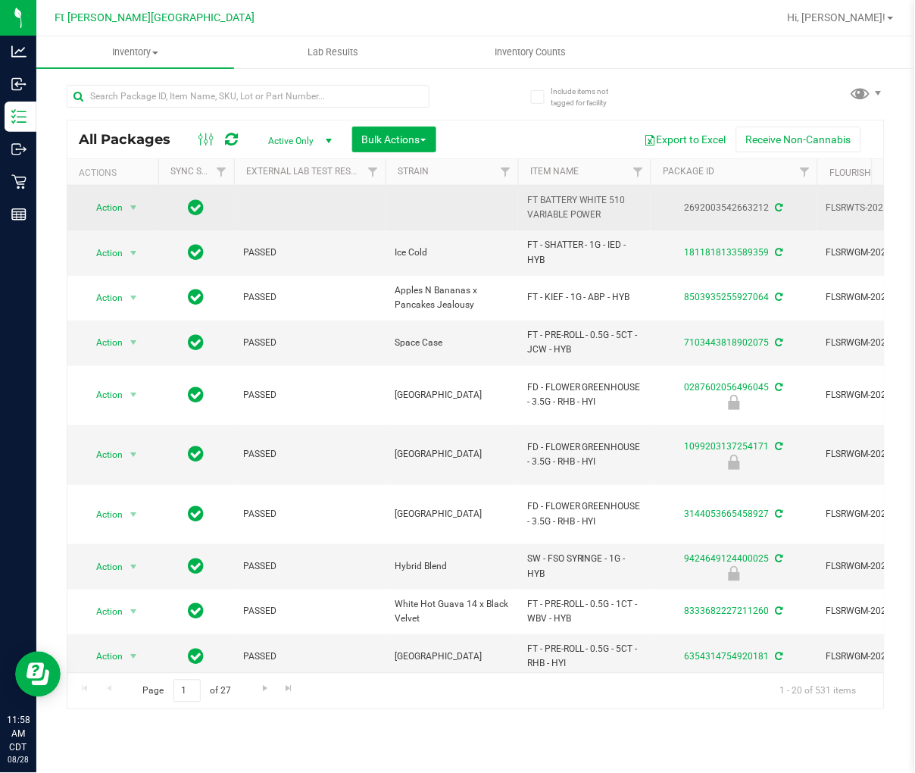
click at [182, 210] on td at bounding box center [196, 208] width 76 height 45
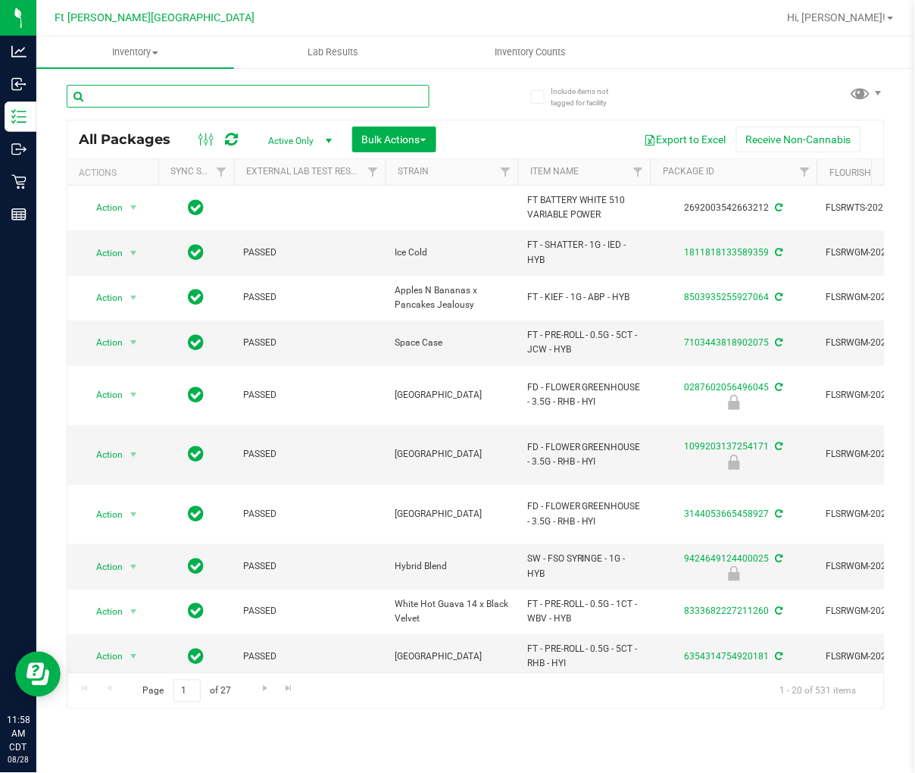
click at [250, 99] on input "text" at bounding box center [248, 96] width 363 height 23
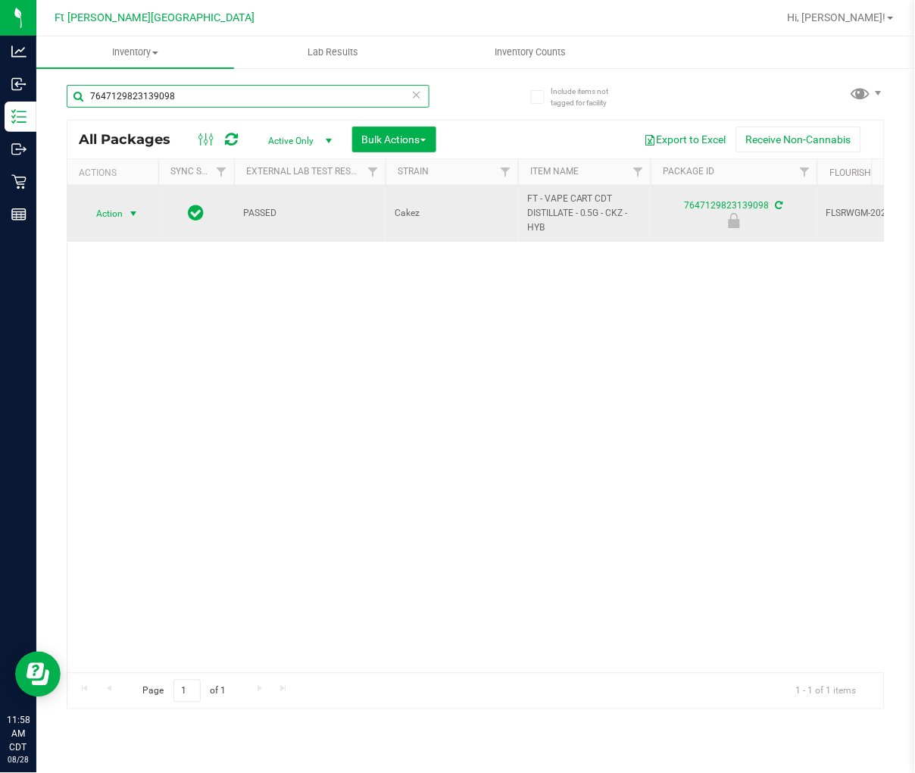
type input "7647129823139098"
click at [135, 218] on span "select" at bounding box center [133, 214] width 12 height 12
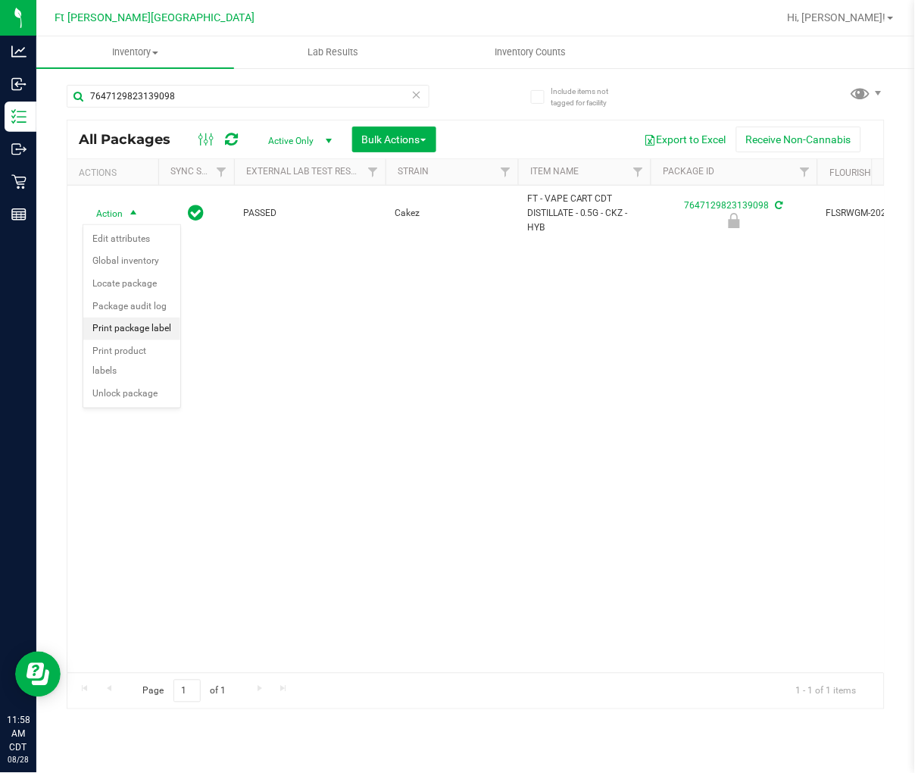
click at [145, 334] on li "Print package label" at bounding box center [131, 328] width 97 height 23
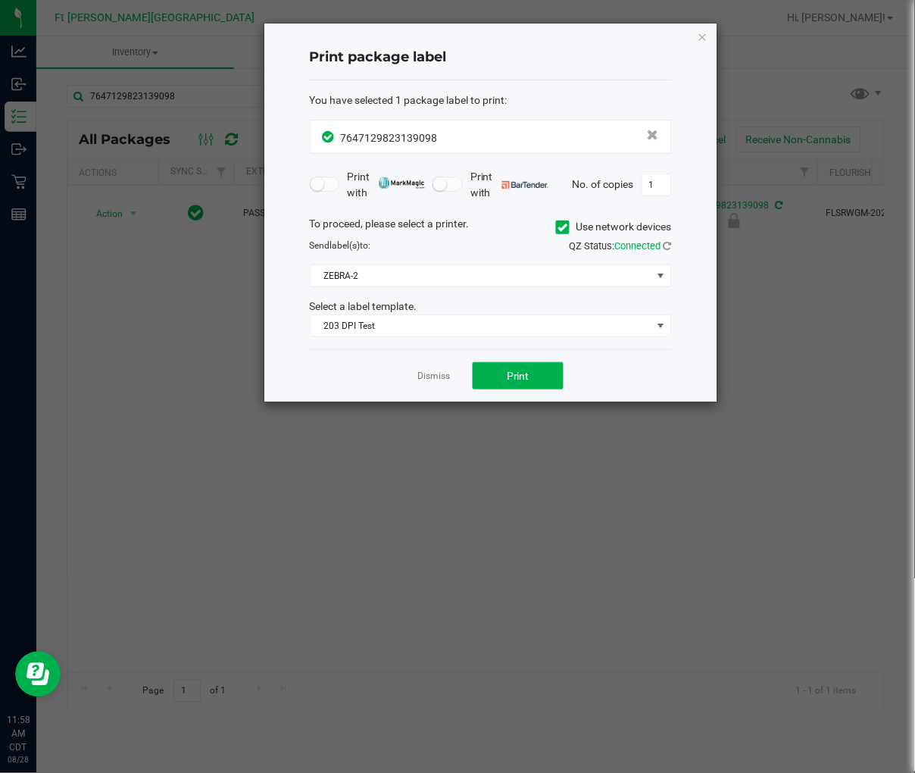
click at [510, 361] on div "Dismiss Print" at bounding box center [491, 375] width 362 height 52
click at [510, 367] on button "Print" at bounding box center [518, 375] width 91 height 27
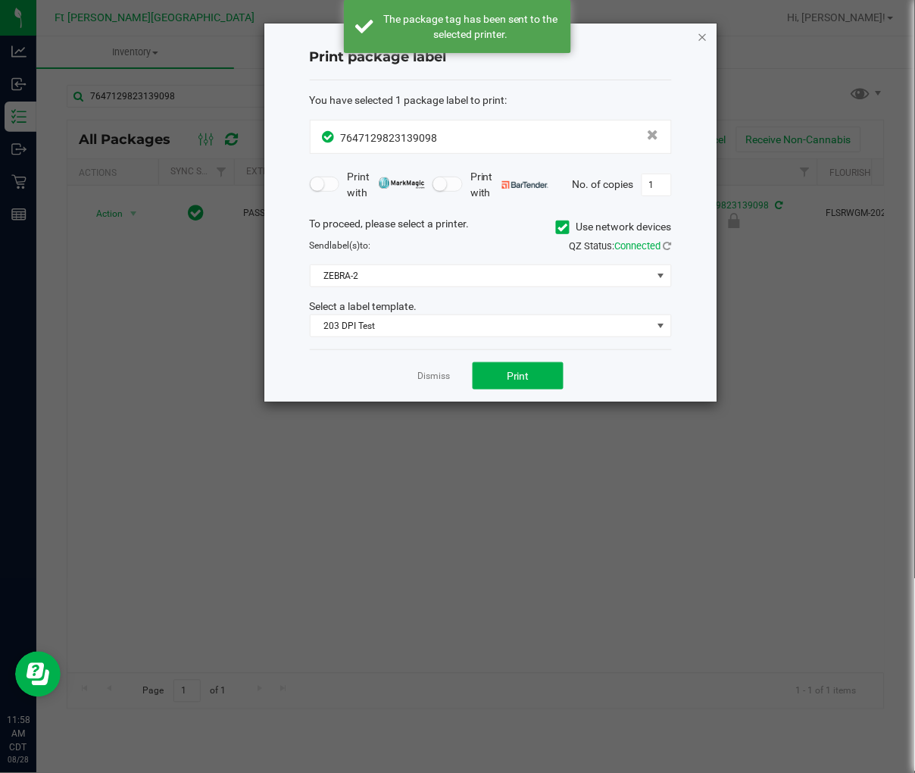
click at [705, 33] on icon "button" at bounding box center [703, 36] width 11 height 18
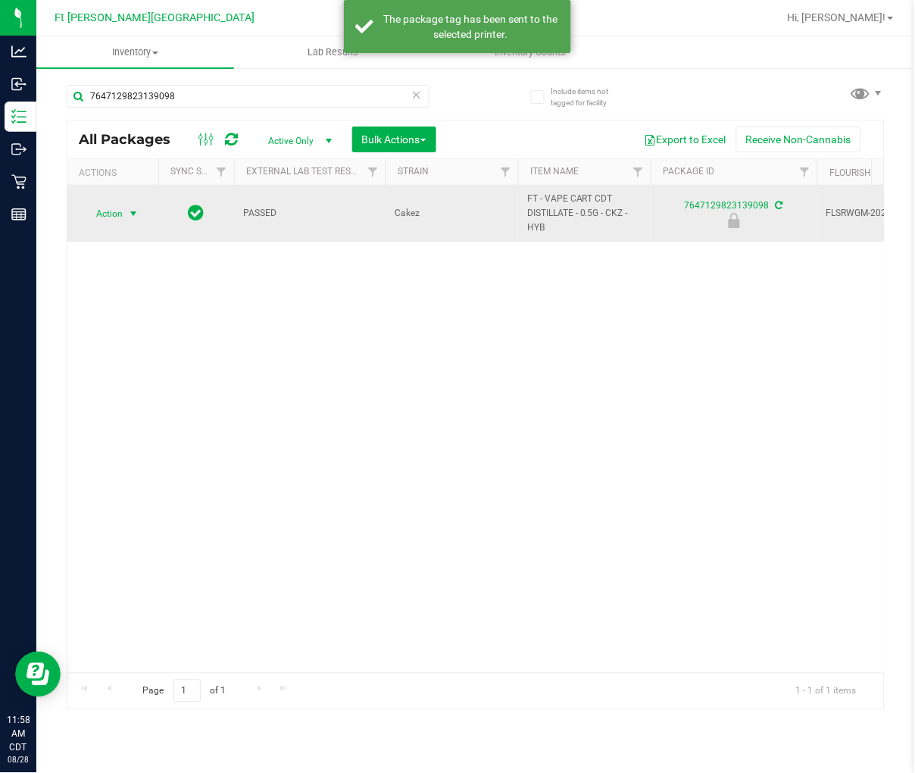
click at [122, 212] on span "Action" at bounding box center [103, 213] width 41 height 21
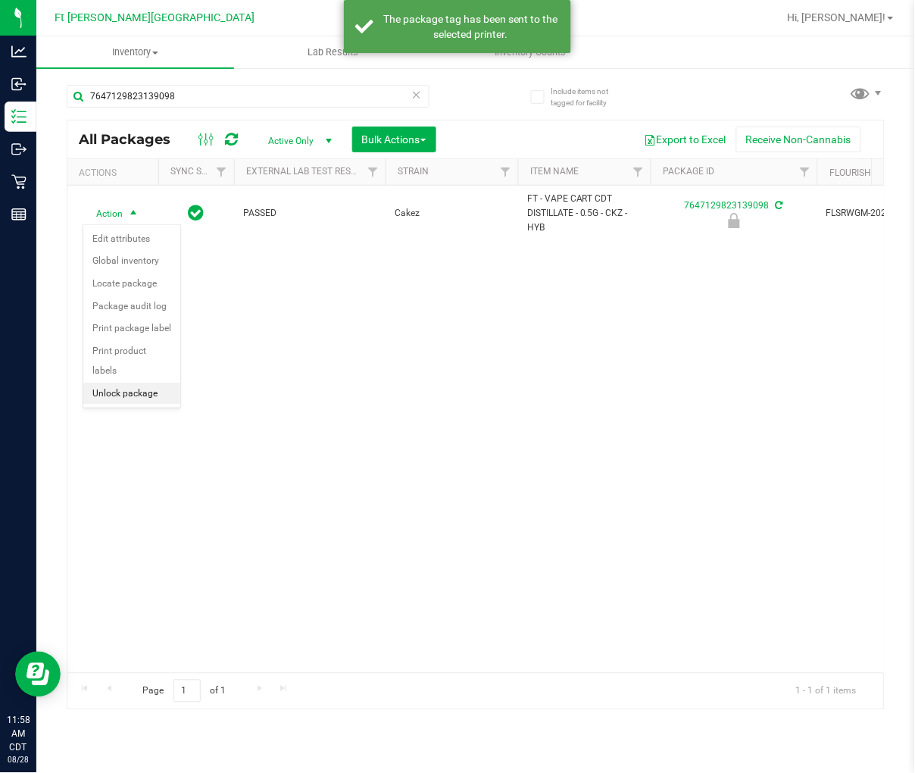
click at [155, 398] on li "Unlock package" at bounding box center [131, 394] width 97 height 23
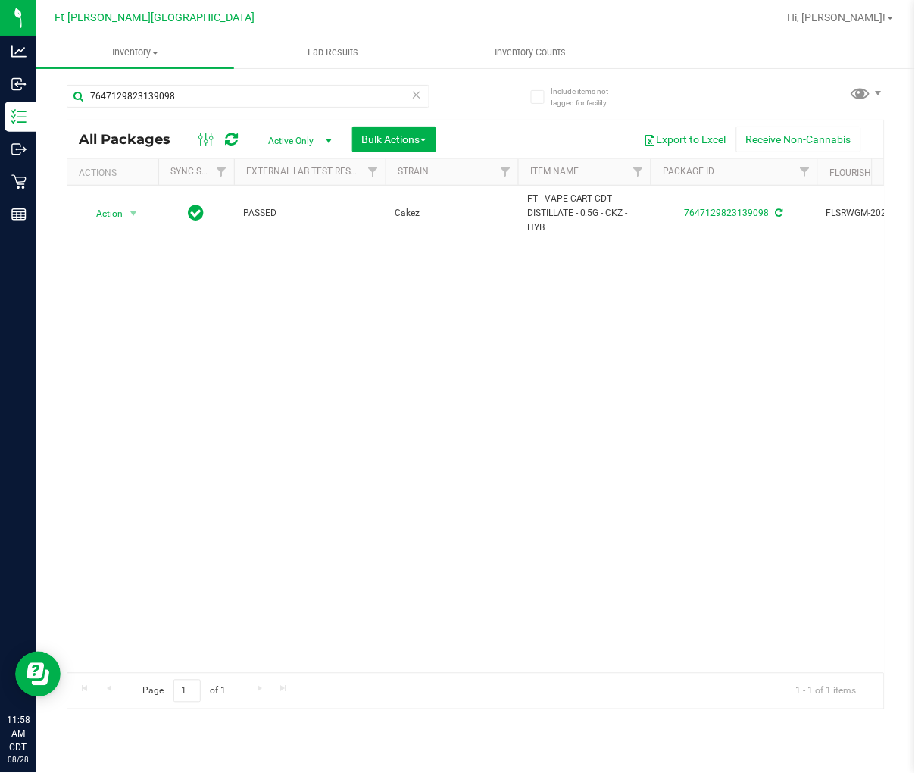
click at [414, 95] on icon at bounding box center [416, 94] width 11 height 18
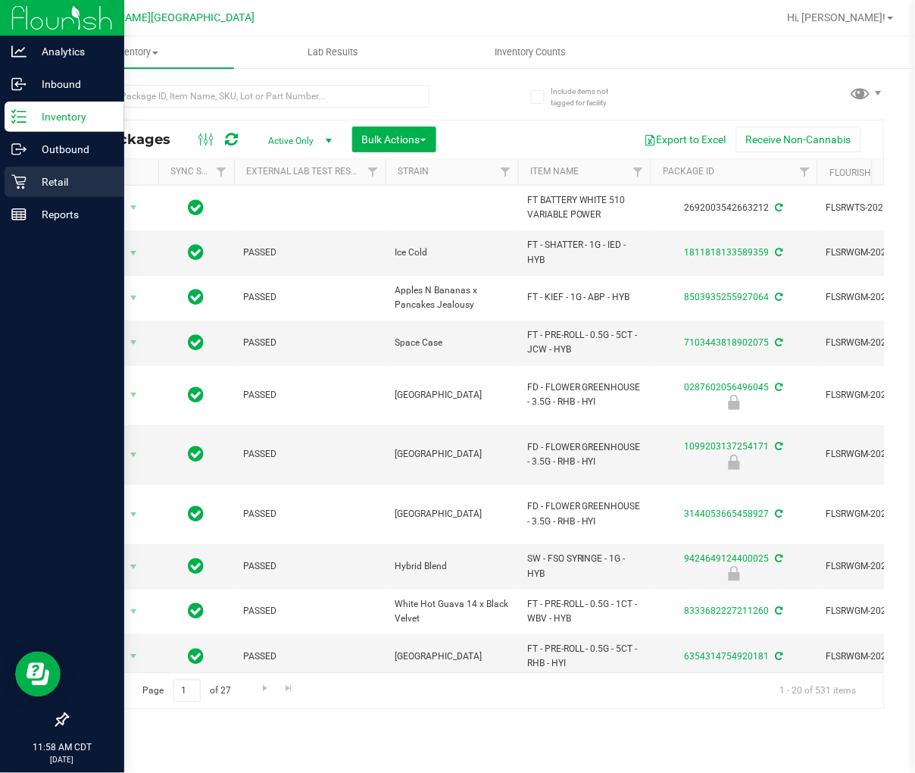
click at [25, 192] on div "Retail" at bounding box center [65, 182] width 120 height 30
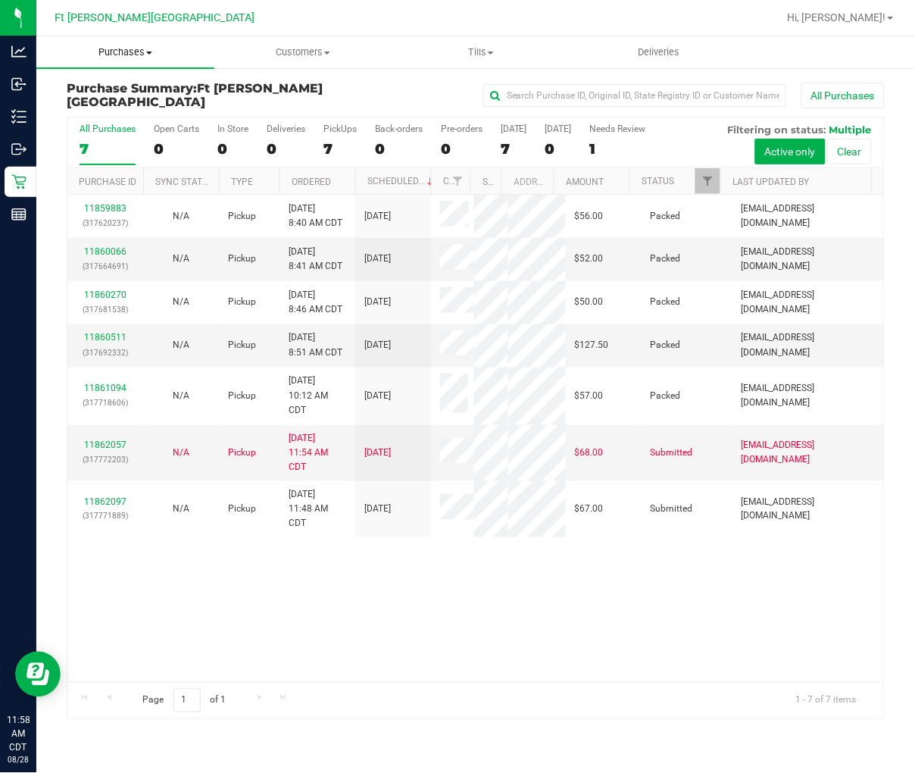
click at [131, 53] on span "Purchases" at bounding box center [125, 52] width 178 height 14
click at [106, 109] on span "Fulfillment" at bounding box center [83, 109] width 94 height 13
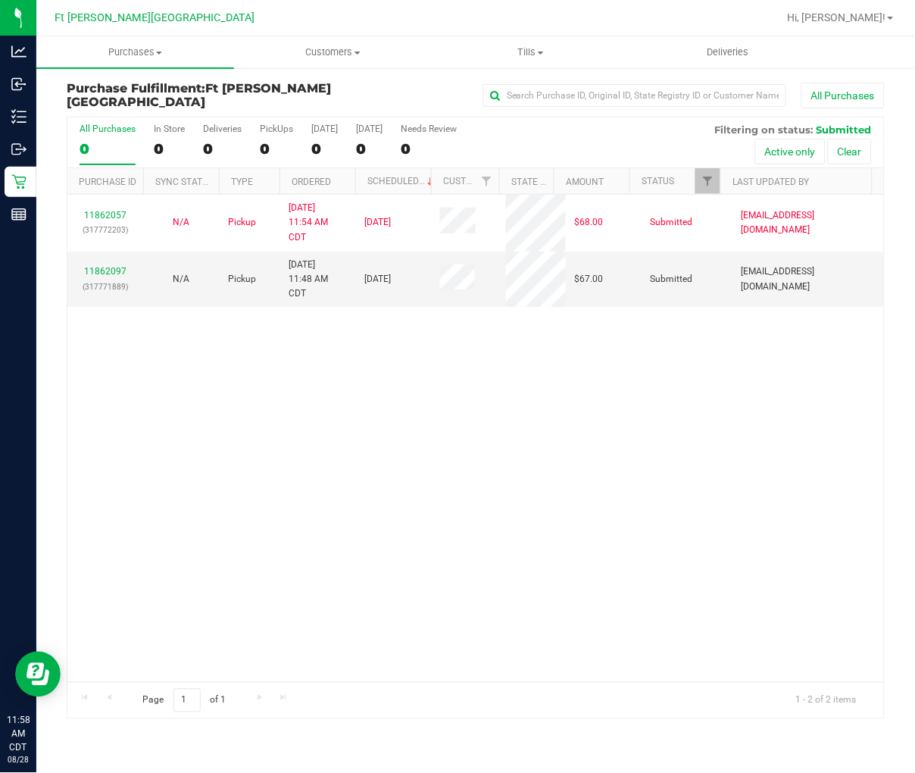
click at [239, 398] on div "11862057 (317772203) N/A Pickup [DATE] 11:54 AM CDT 8/28/2025 $68.00 Submitted …" at bounding box center [475, 438] width 817 height 487
click at [304, 426] on div "11862057 (317772203) N/A Pickup [DATE] 11:54 AM CDT 8/28/2025 $68.00 Submitted …" at bounding box center [475, 438] width 817 height 487
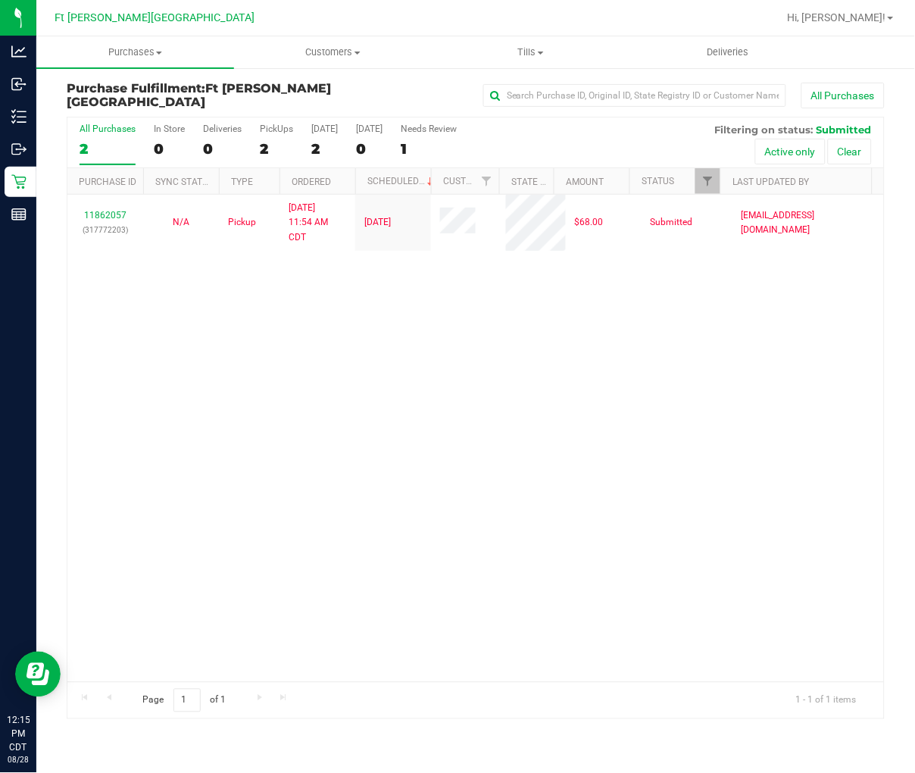
click at [293, 466] on div "11862057 (317772203) N/A Pickup [DATE] 11:54 AM CDT 8/28/2025 $68.00 Submitted …" at bounding box center [475, 438] width 817 height 487
click at [326, 448] on div "11862057 (317772203) N/A Pickup [DATE] 11:54 AM CDT 8/28/2025 $68.00 Submitted …" at bounding box center [475, 438] width 817 height 487
click at [101, 130] on div "All Purchases" at bounding box center [108, 128] width 56 height 11
click at [0, 0] on input "All Purchases 2" at bounding box center [0, 0] width 0 height 0
click at [254, 448] on div "11862057 (317772203) N/A Pickup [DATE] 11:54 AM CDT 8/28/2025 $68.00 Submitted …" at bounding box center [475, 438] width 817 height 487
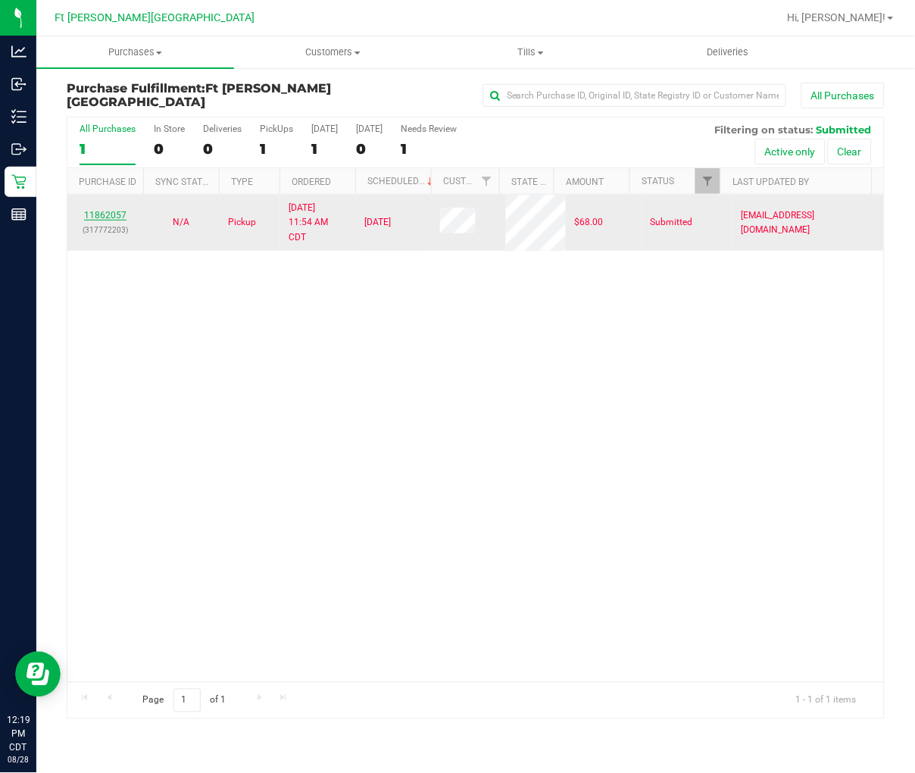
click at [104, 217] on link "11862057" at bounding box center [105, 215] width 42 height 11
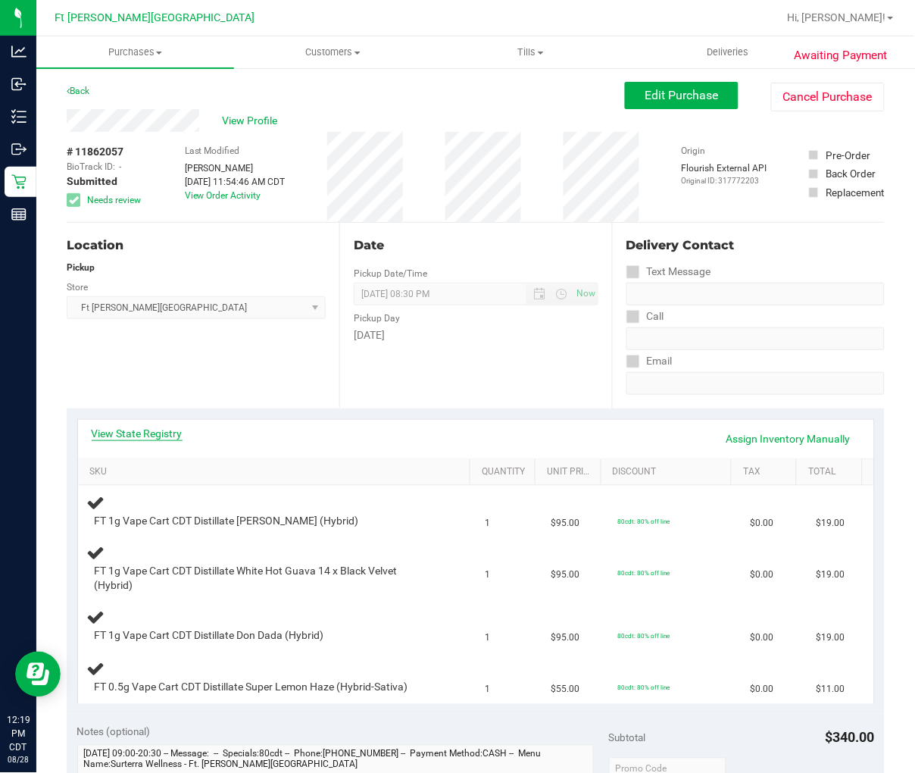
click at [141, 436] on link "View State Registry" at bounding box center [137, 433] width 91 height 15
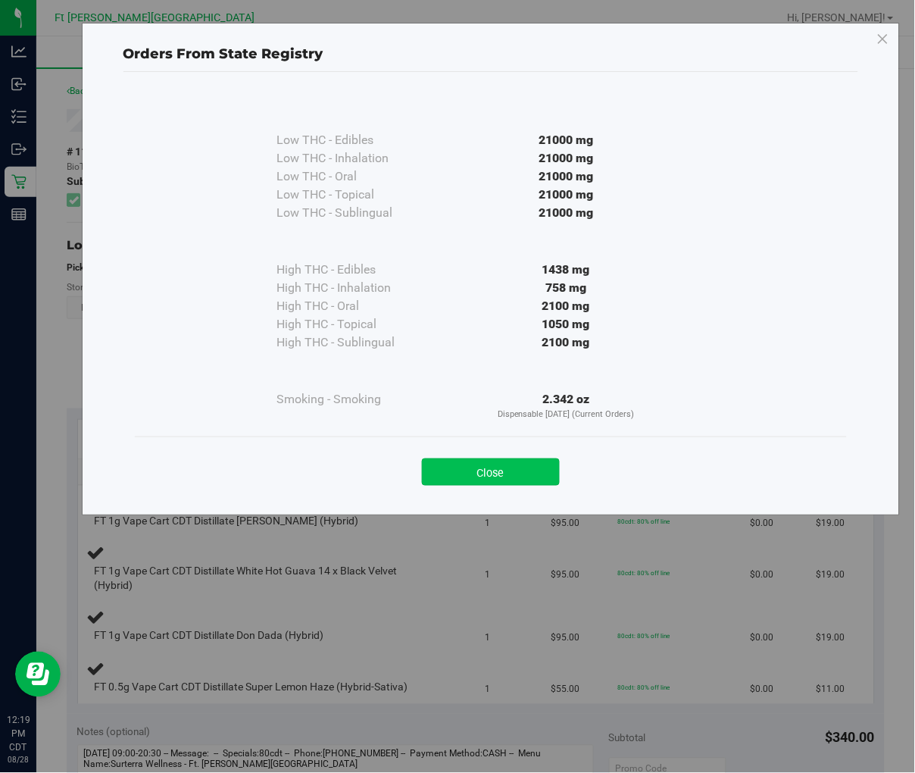
click at [488, 468] on button "Close" at bounding box center [491, 471] width 138 height 27
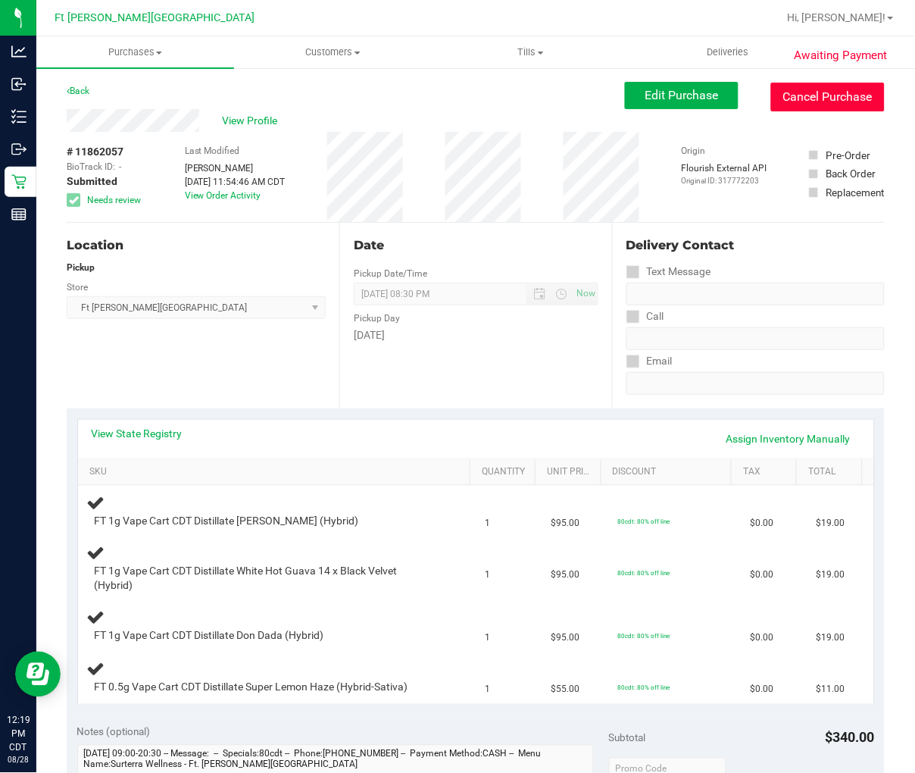
click at [725, 92] on button "Cancel Purchase" at bounding box center [828, 97] width 114 height 29
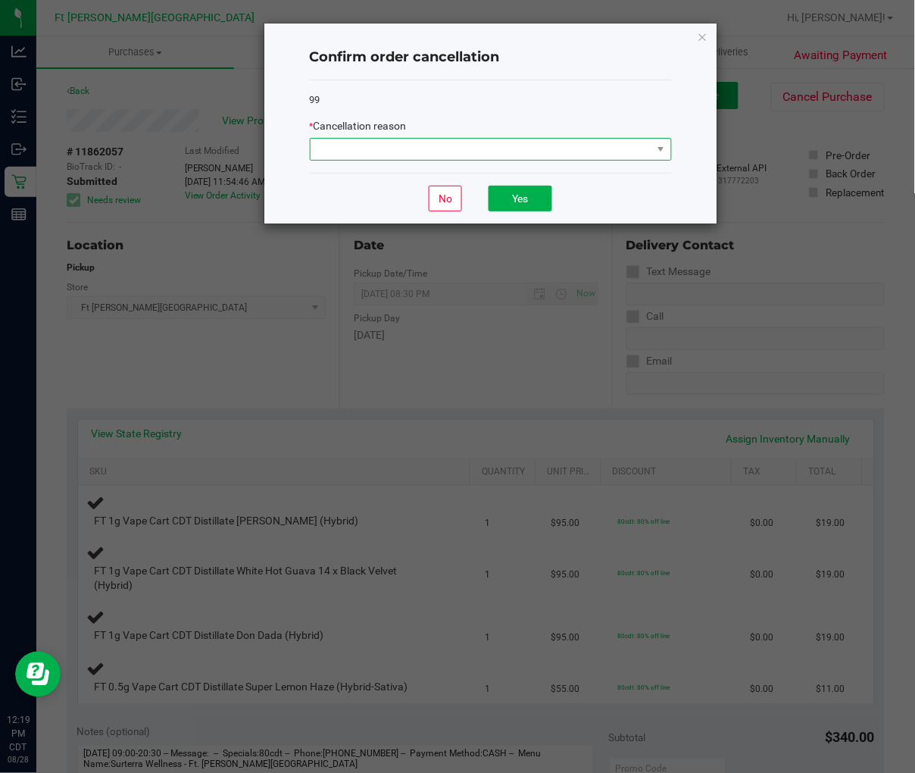
click at [579, 148] on span at bounding box center [482, 149] width 342 height 21
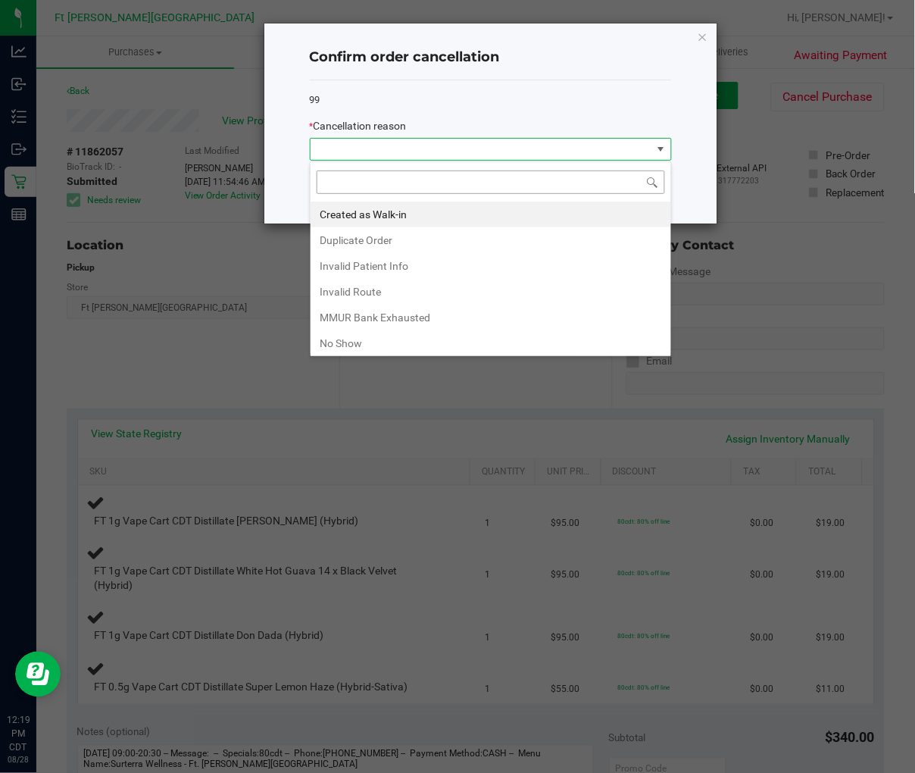
scroll to position [23, 361]
click at [364, 318] on li "MMUR Bank Exhausted" at bounding box center [491, 318] width 361 height 26
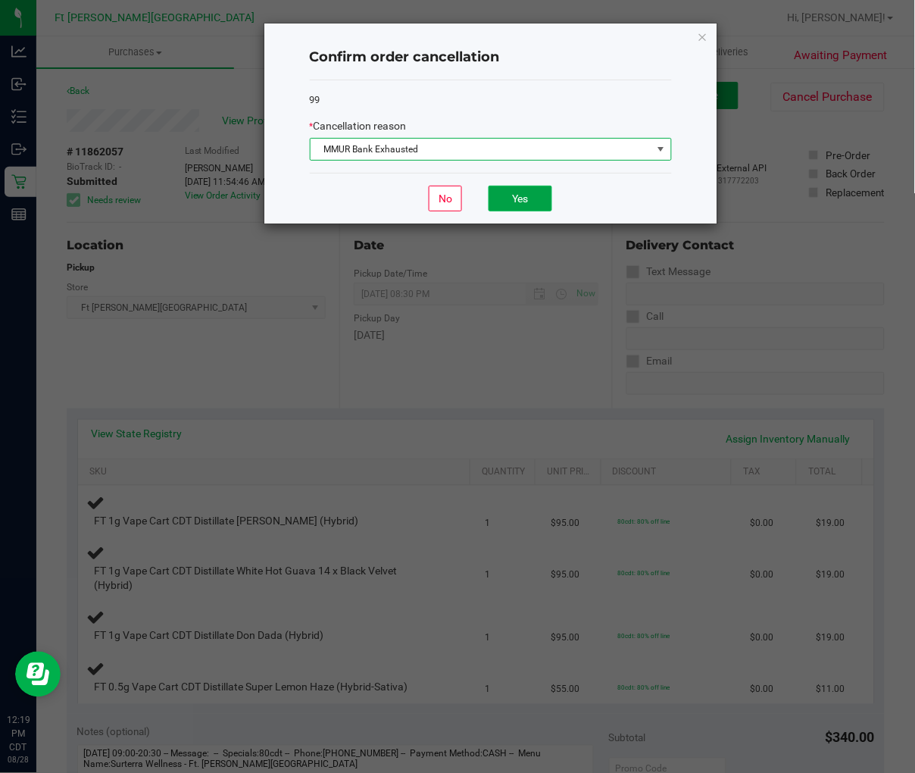
click at [505, 205] on button "Yes" at bounding box center [521, 199] width 64 height 26
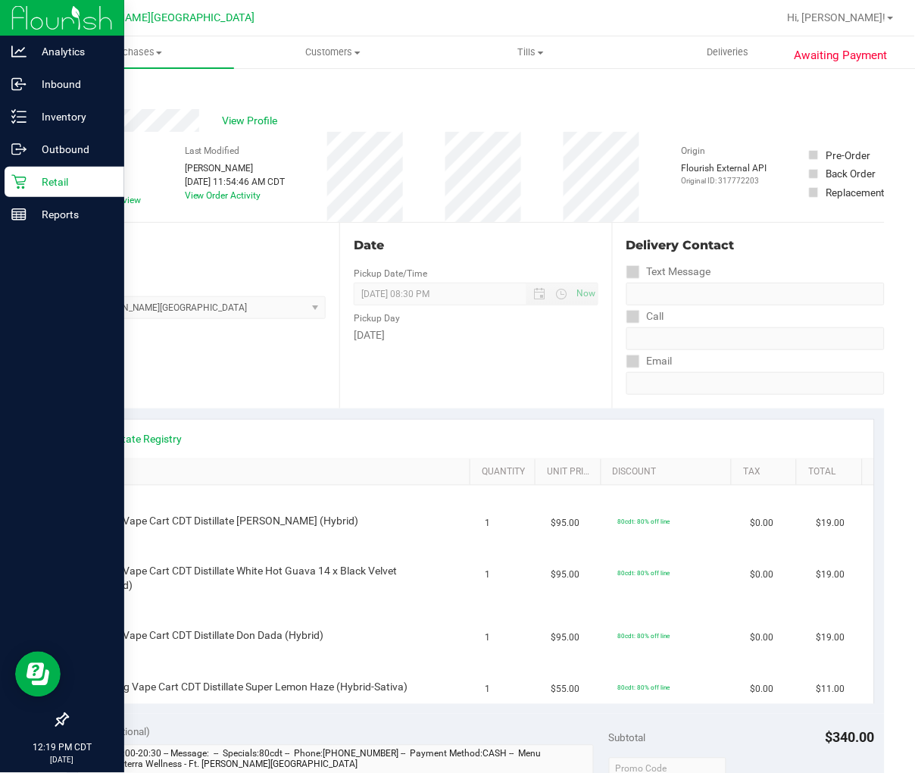
click at [27, 178] on p "Retail" at bounding box center [72, 182] width 91 height 18
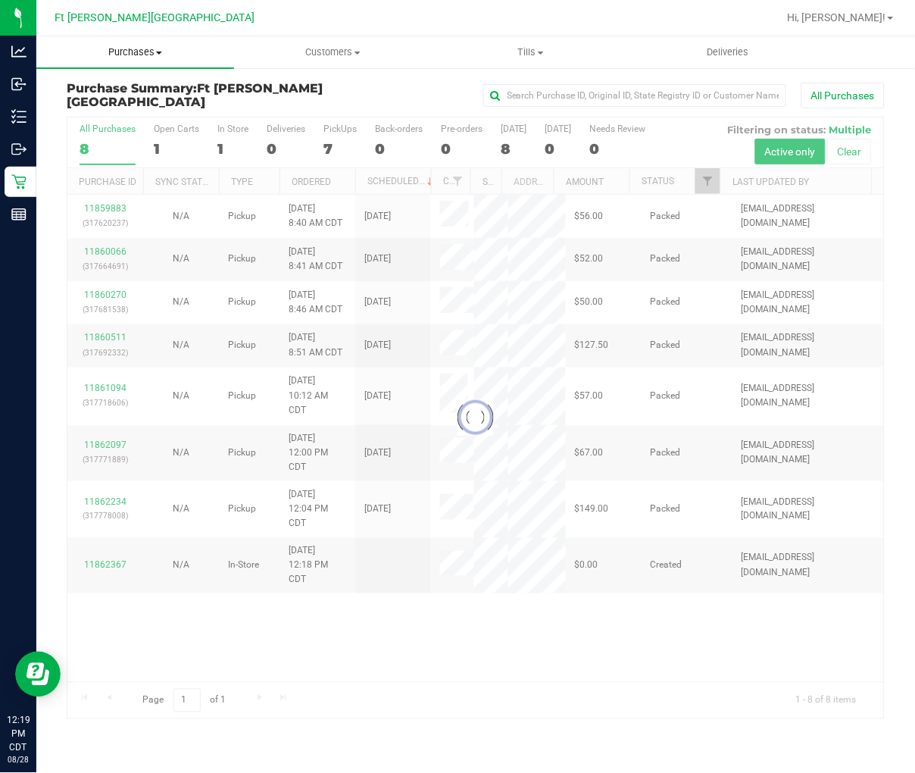
click at [139, 55] on span "Purchases" at bounding box center [135, 52] width 198 height 14
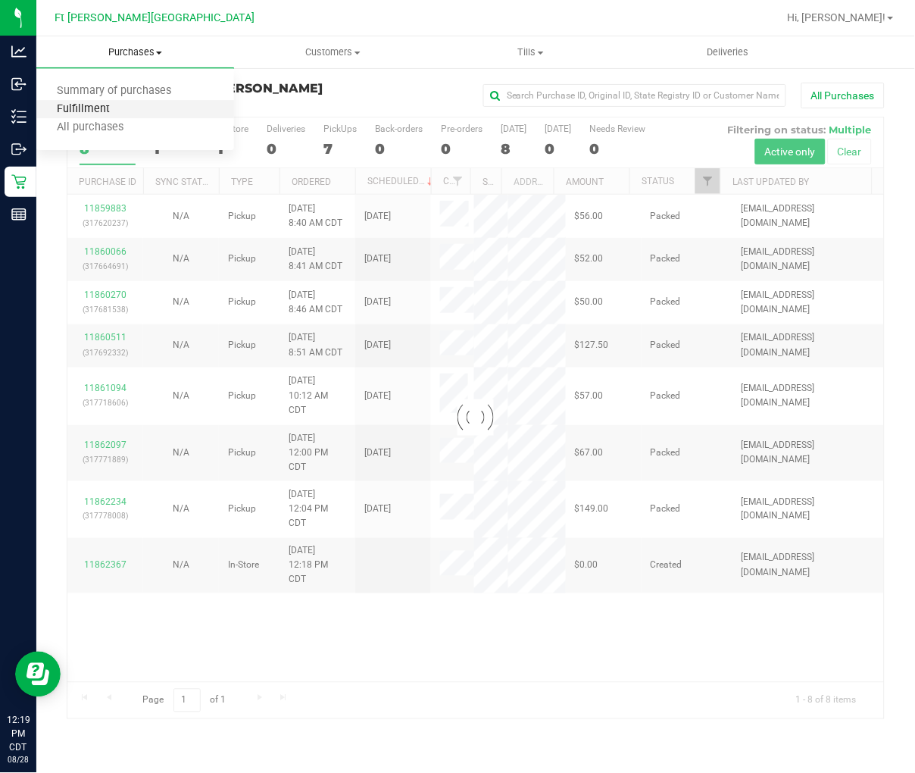
click at [123, 103] on span "Fulfillment" at bounding box center [83, 109] width 94 height 13
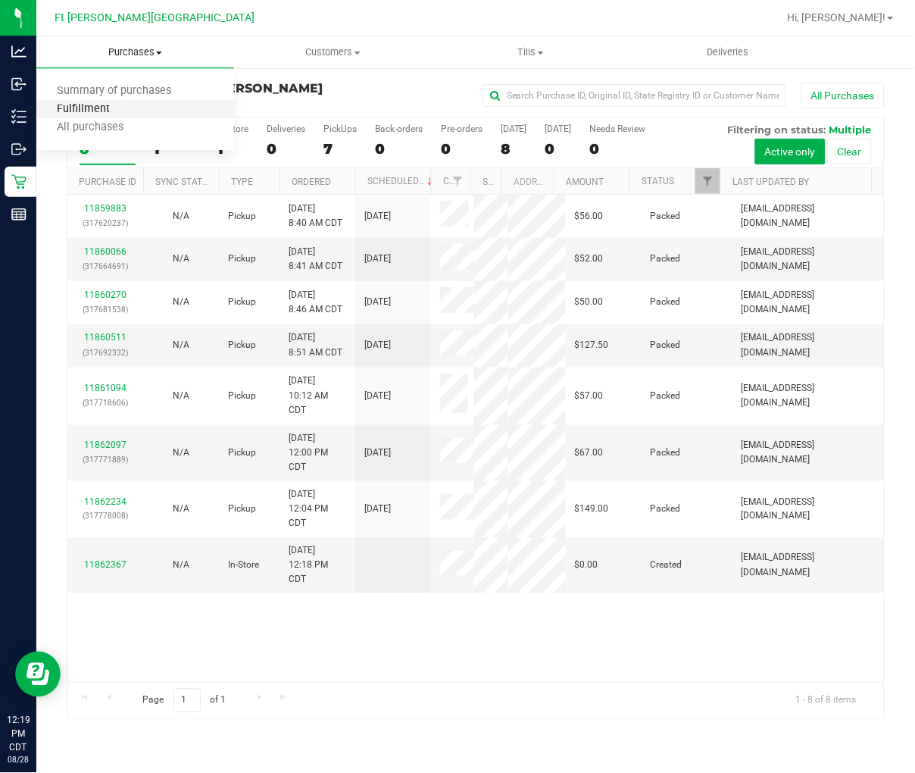
click at [123, 104] on span "Fulfillment" at bounding box center [83, 109] width 94 height 13
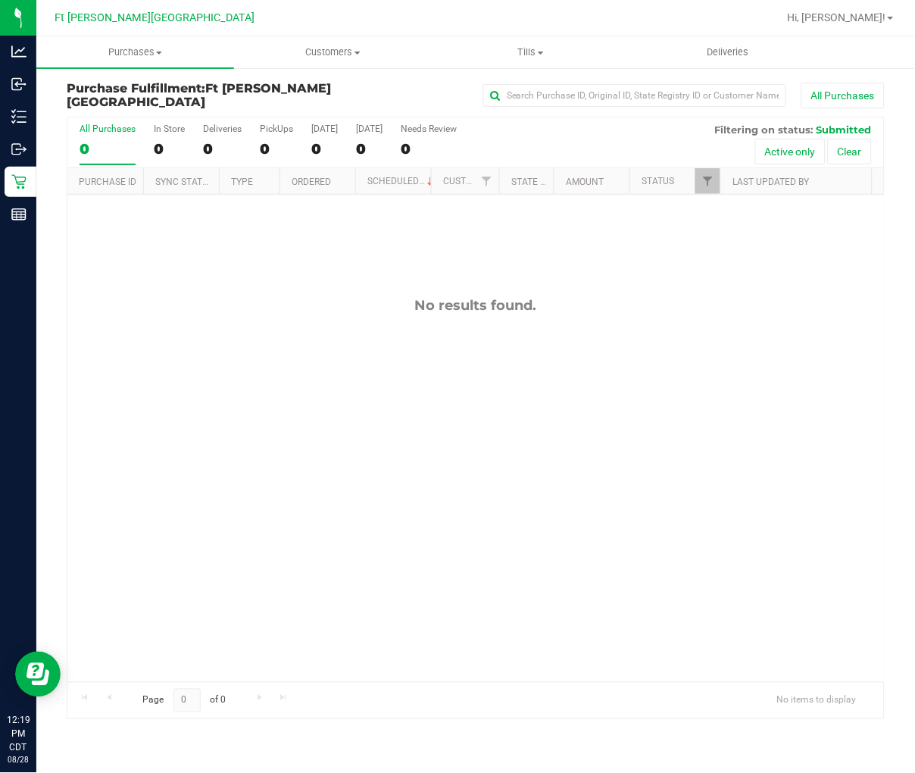
click at [220, 322] on div "No results found." at bounding box center [475, 489] width 817 height 589
click at [241, 367] on div "No results found." at bounding box center [475, 489] width 817 height 589
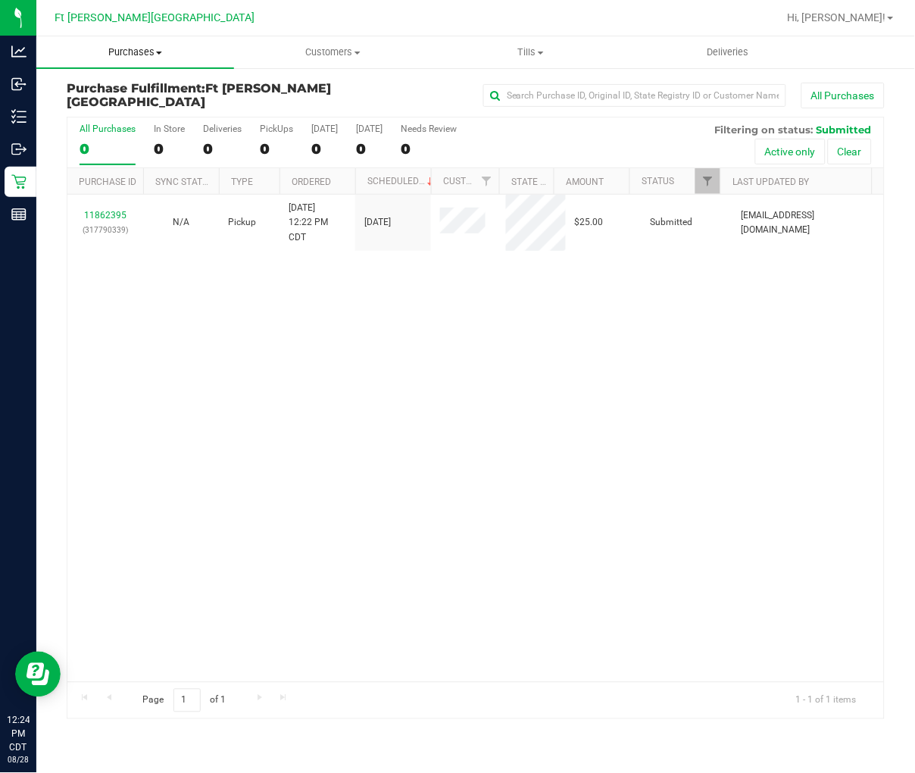
click at [115, 56] on span "Purchases" at bounding box center [135, 52] width 198 height 14
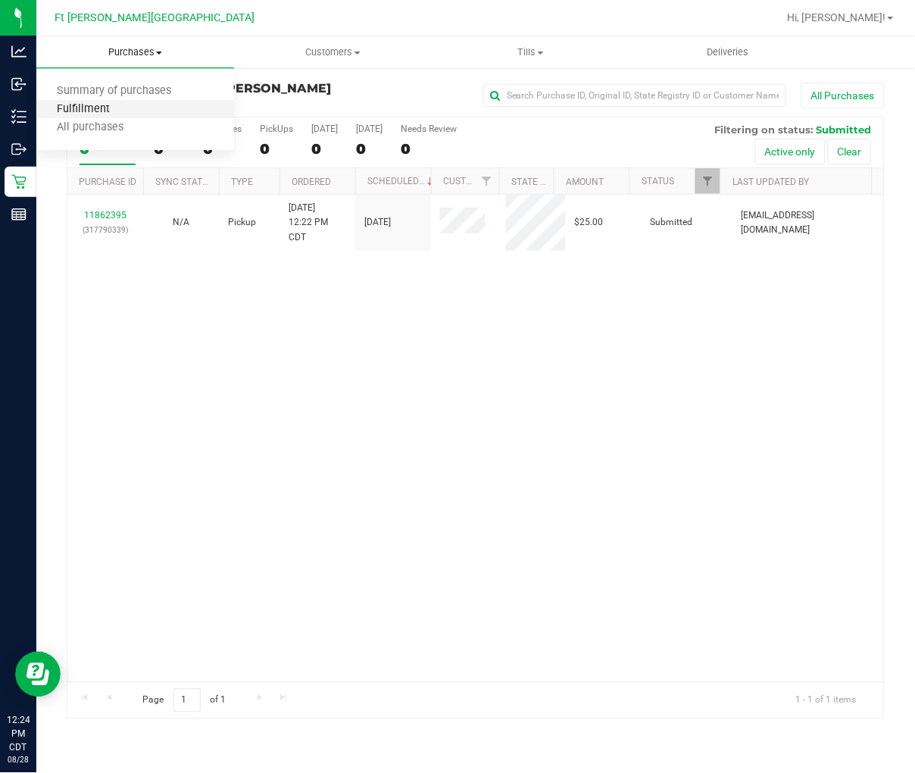
click at [103, 103] on span "Fulfillment" at bounding box center [83, 109] width 94 height 13
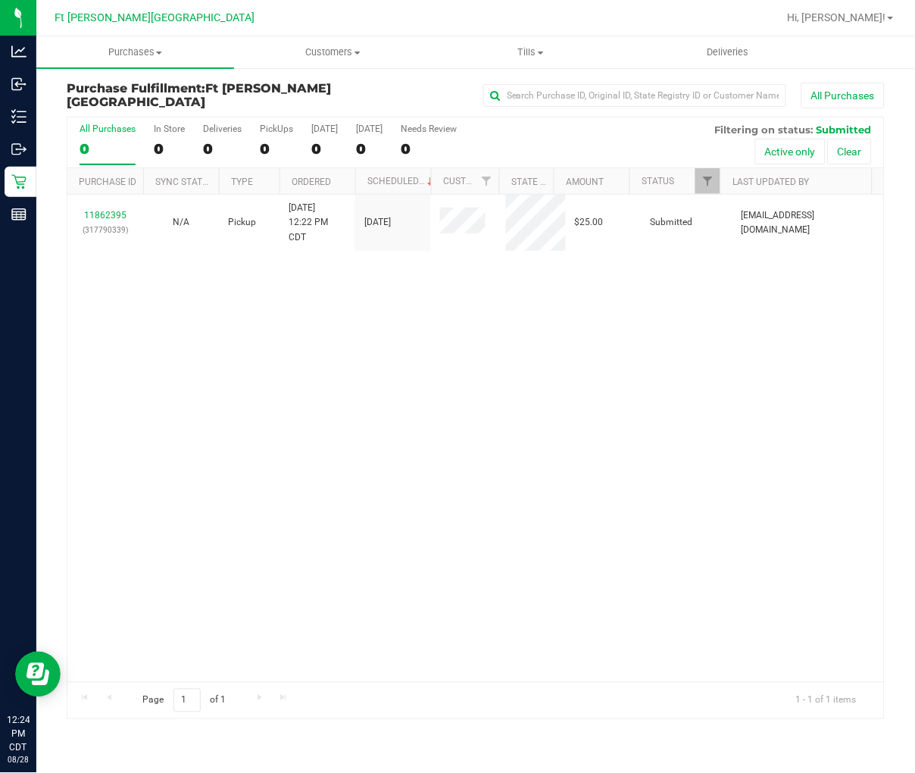
click at [208, 302] on div "11862395 (317790339) N/A Pickup [DATE] 12:22 PM CDT 8/28/2025 $25.00 Submitted …" at bounding box center [475, 438] width 817 height 487
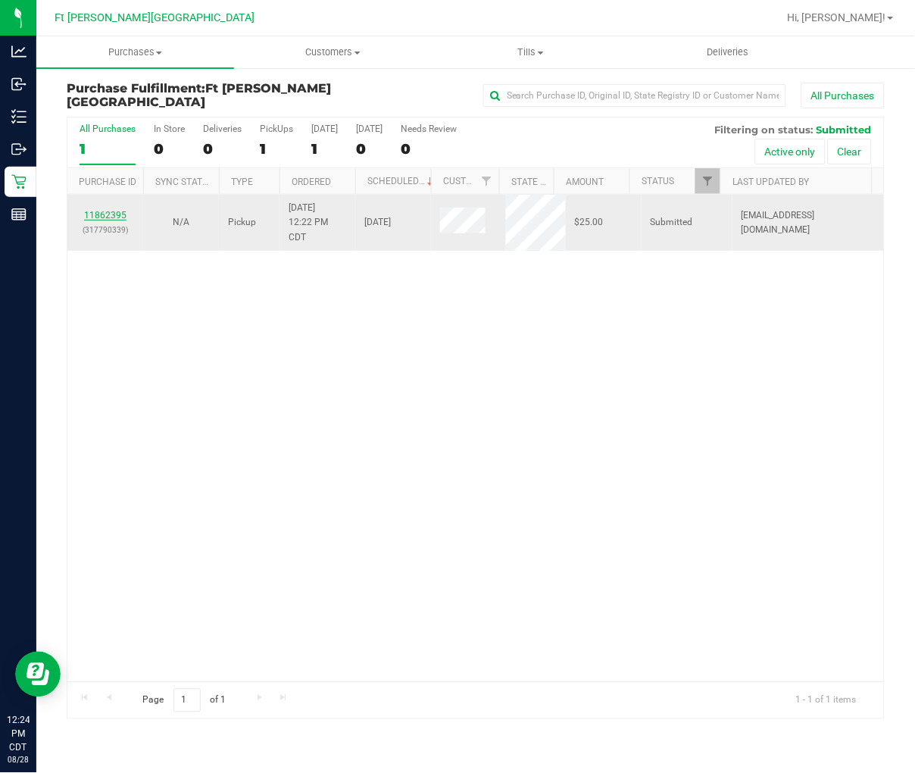
click at [110, 215] on link "11862395" at bounding box center [105, 215] width 42 height 11
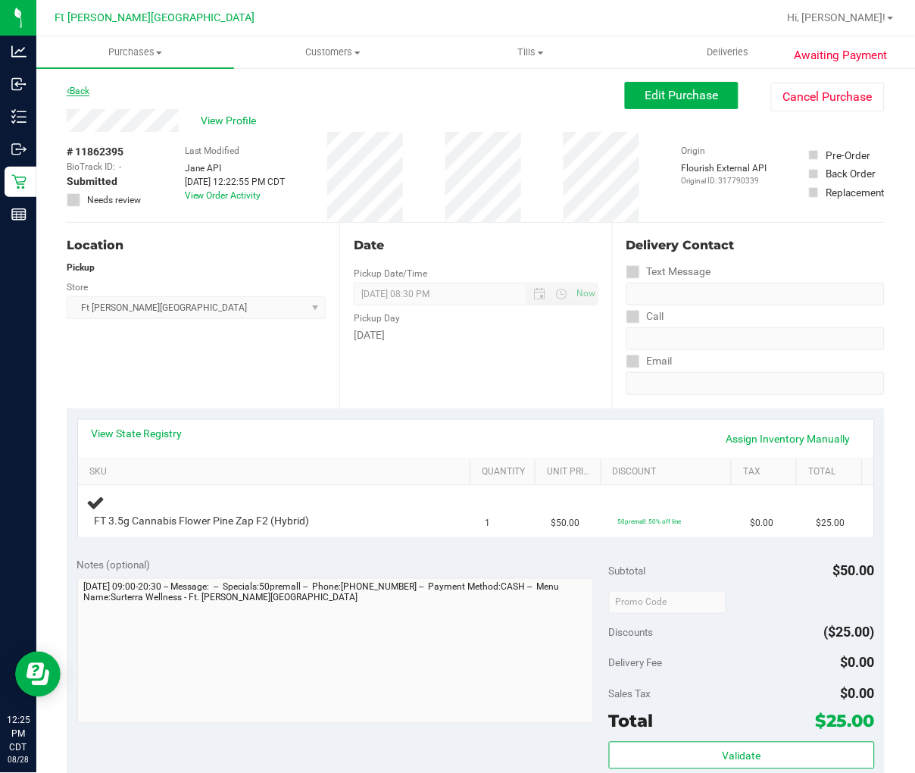
click at [82, 95] on link "Back" at bounding box center [78, 91] width 23 height 11
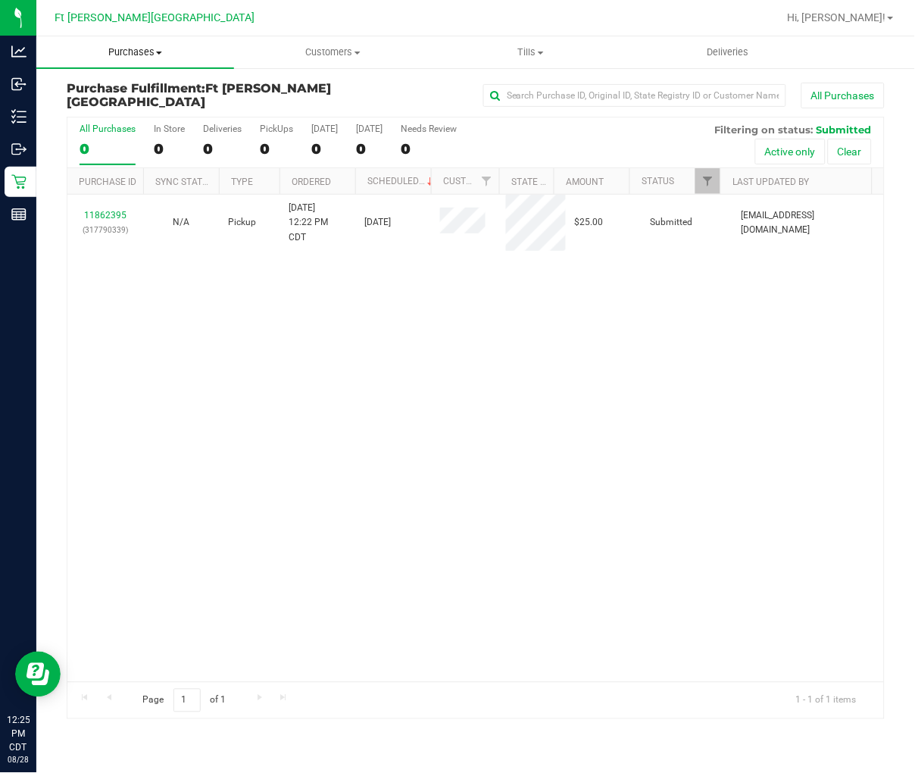
click at [119, 55] on span "Purchases" at bounding box center [135, 52] width 198 height 14
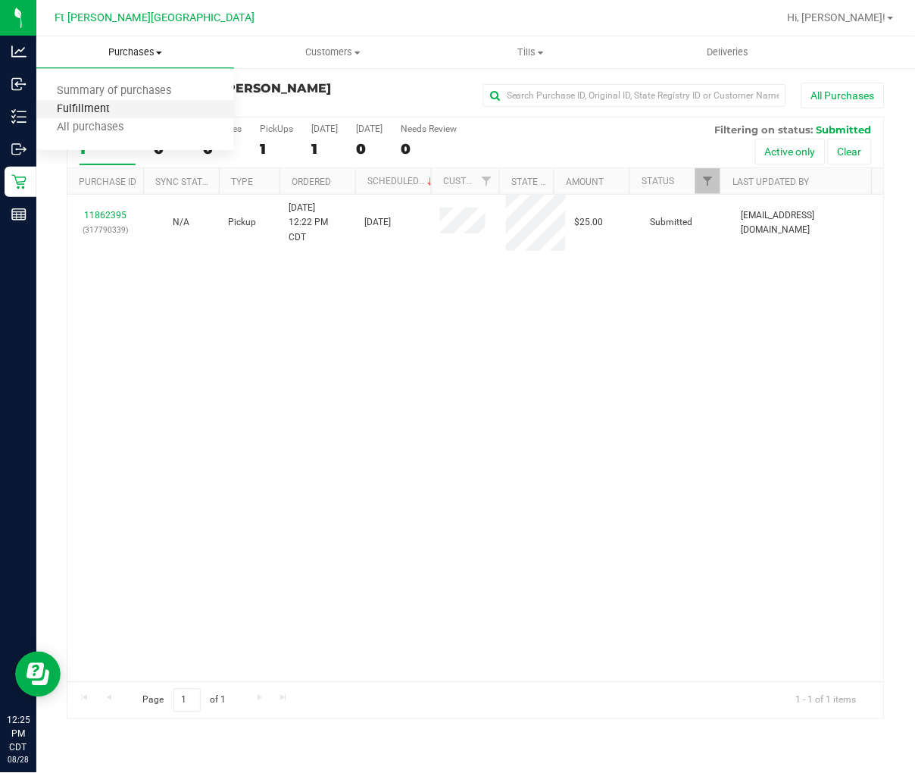
click at [111, 103] on span "Fulfillment" at bounding box center [83, 109] width 94 height 13
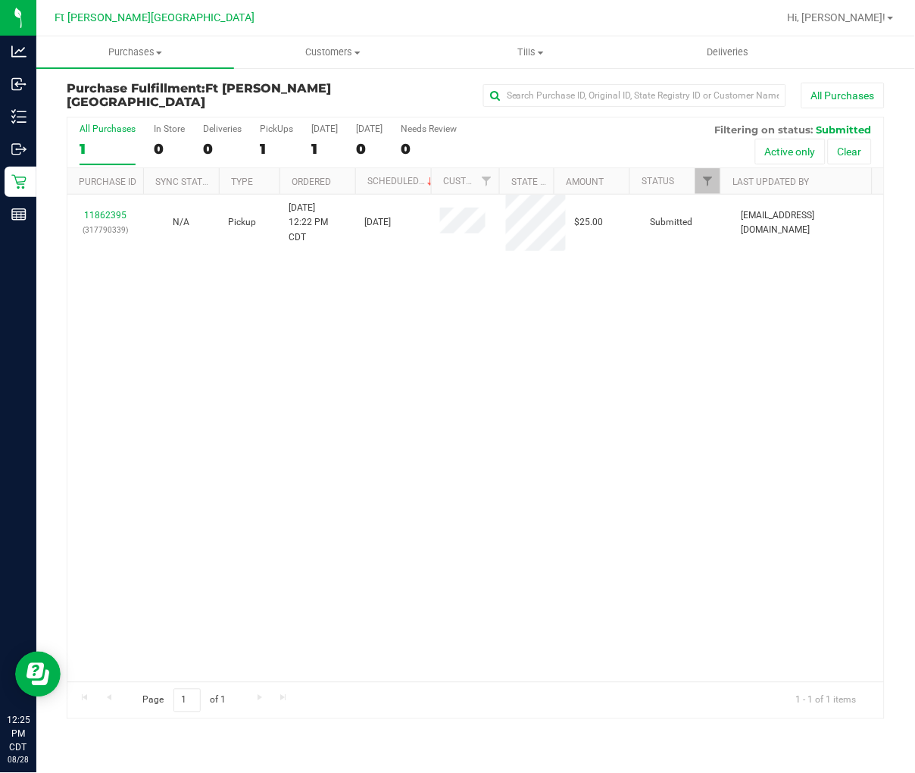
click at [336, 394] on div "11862395 (317790339) N/A Pickup [DATE] 12:22 PM CDT 8/28/2025 $25.00 Submitted …" at bounding box center [475, 438] width 817 height 487
click at [105, 124] on div "All Purchases" at bounding box center [108, 128] width 56 height 11
click at [0, 0] on input "All Purchases 1" at bounding box center [0, 0] width 0 height 0
click at [140, 49] on span "Purchases" at bounding box center [135, 52] width 198 height 14
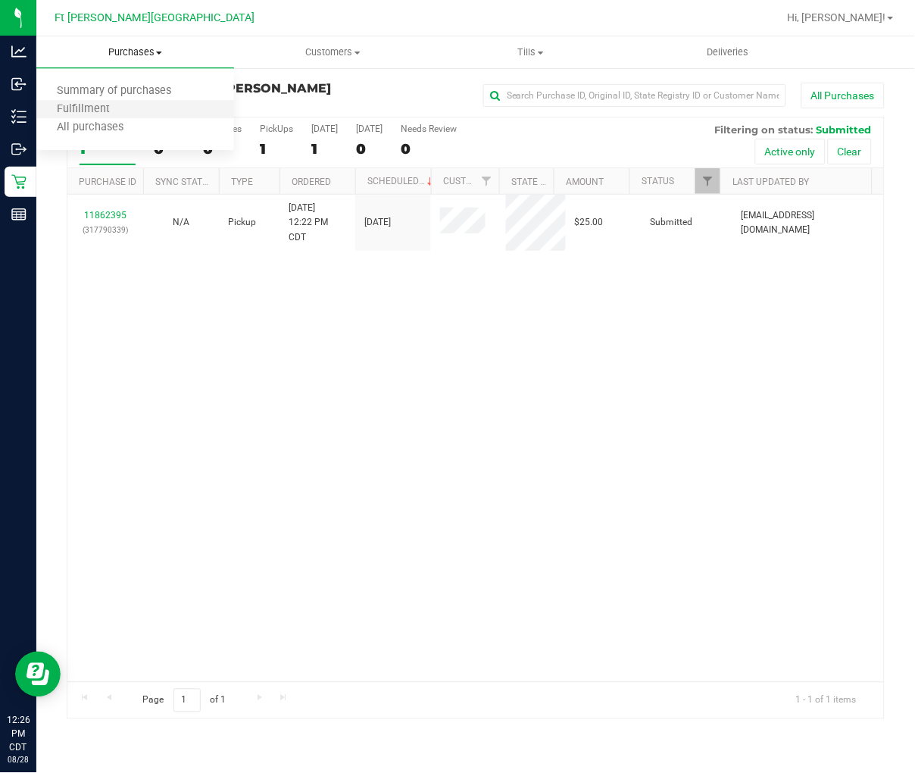
click at [114, 102] on li "Fulfillment" at bounding box center [135, 110] width 198 height 18
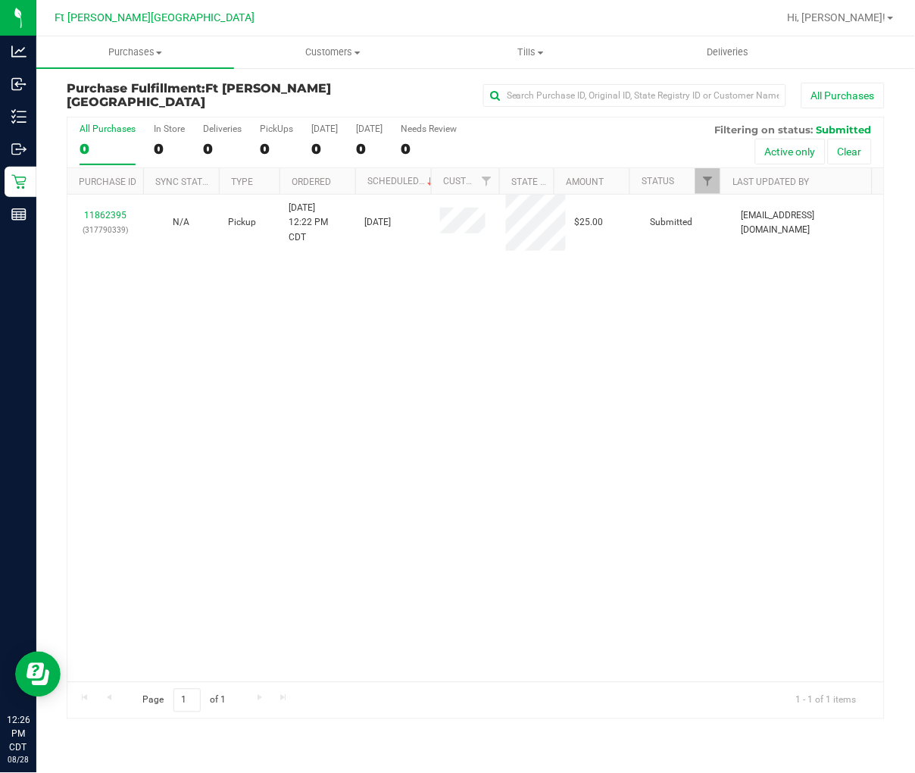
click at [241, 351] on div "11862395 (317790339) N/A Pickup [DATE] 12:22 PM CDT 8/28/2025 $25.00 Submitted …" at bounding box center [475, 438] width 817 height 487
click at [112, 142] on div "1" at bounding box center [108, 148] width 56 height 17
click at [0, 0] on input "All Purchases 1" at bounding box center [0, 0] width 0 height 0
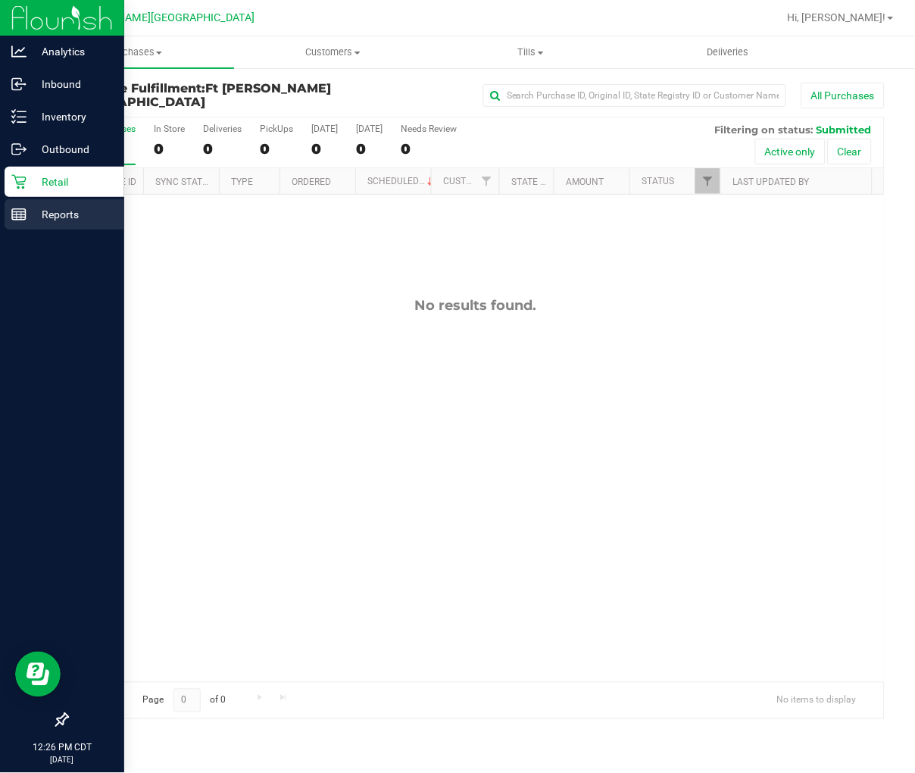
click at [27, 208] on p "Reports" at bounding box center [72, 214] width 91 height 18
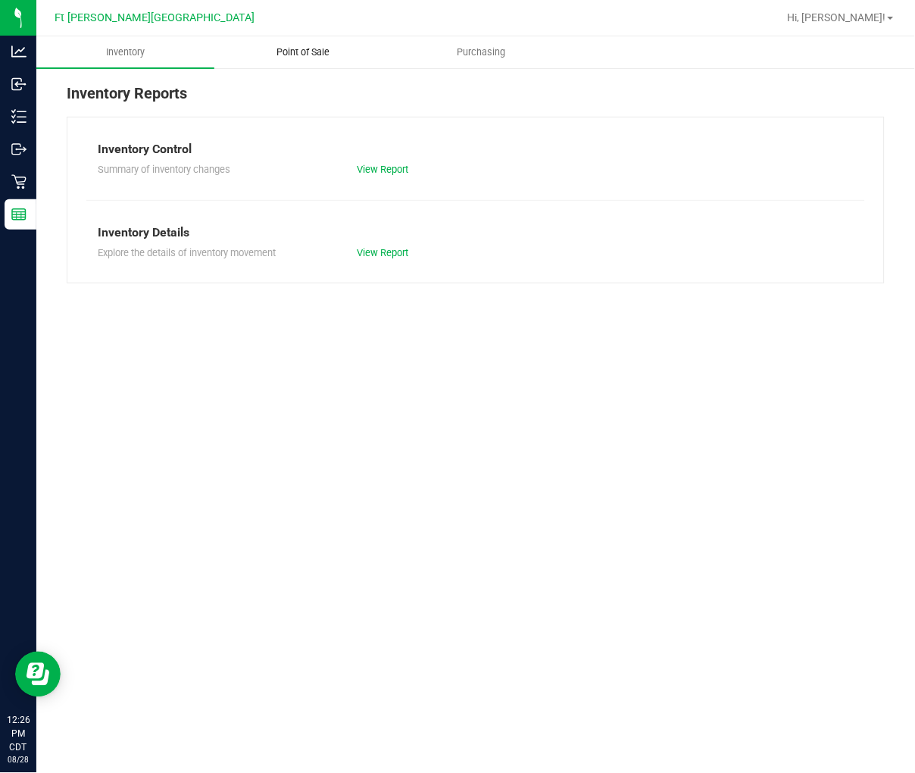
click at [298, 55] on span "Point of Sale" at bounding box center [303, 52] width 94 height 14
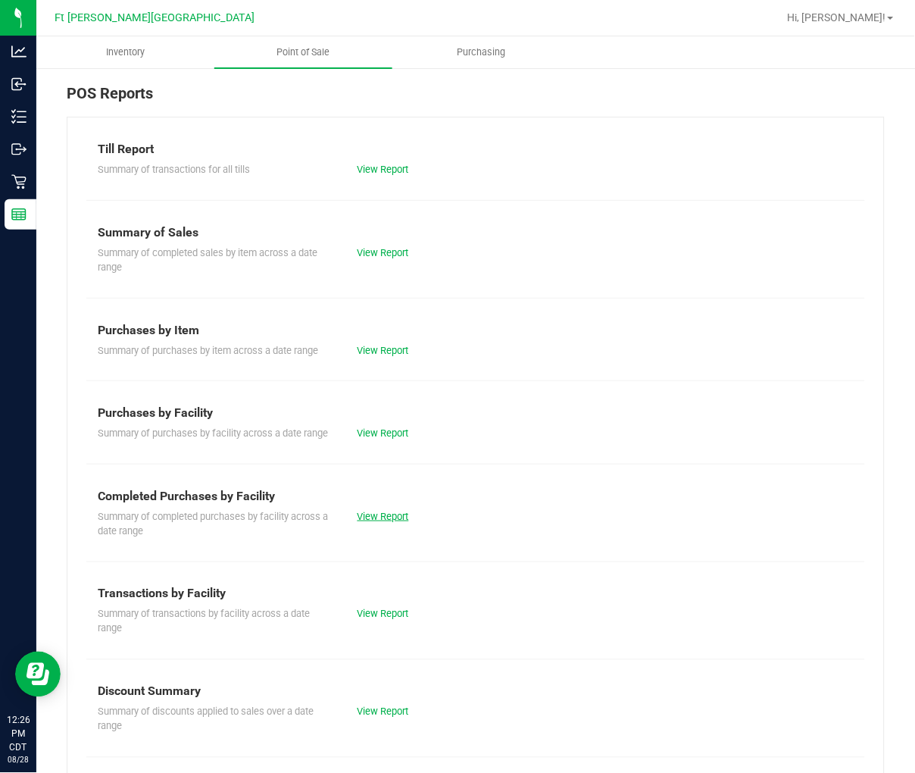
click at [376, 522] on link "View Report" at bounding box center [384, 516] width 52 height 11
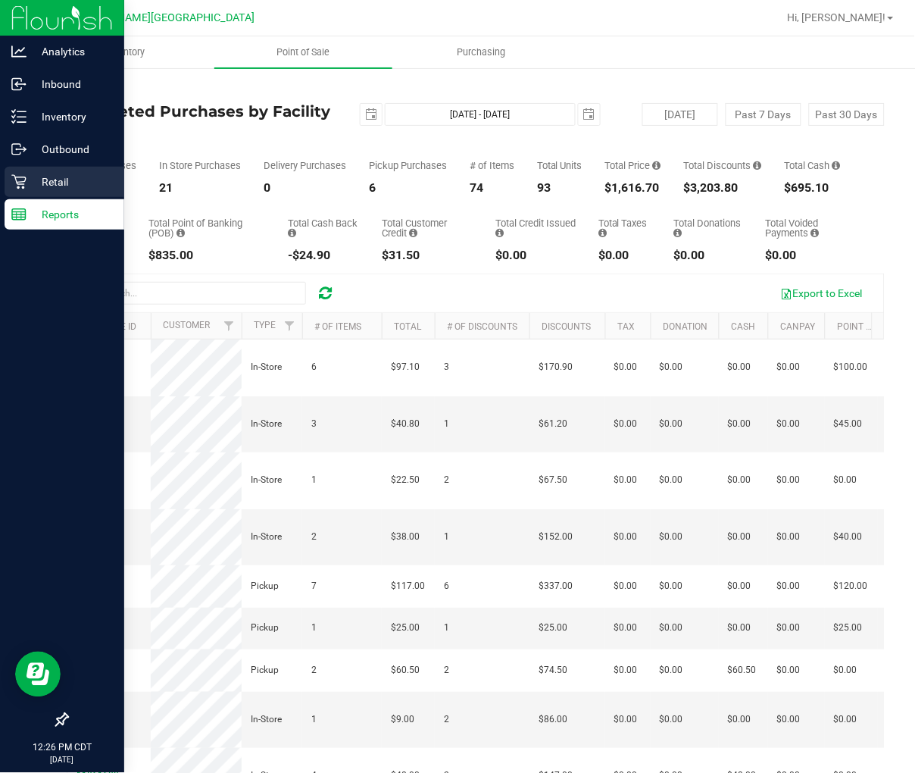
click at [20, 180] on icon at bounding box center [18, 181] width 15 height 15
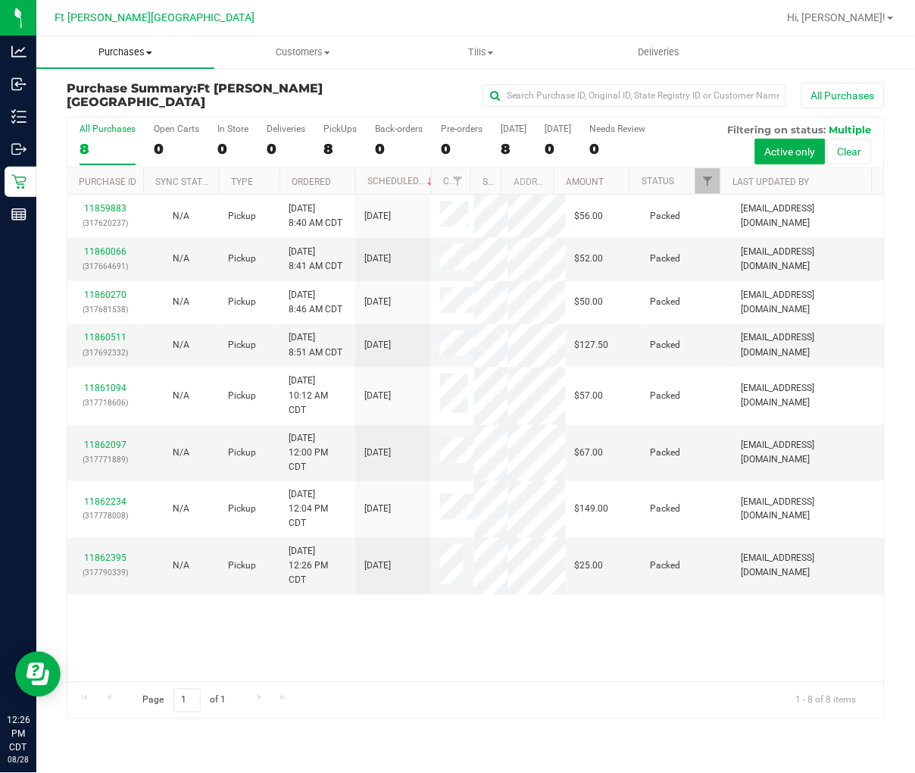
click at [144, 52] on span "Purchases" at bounding box center [125, 52] width 178 height 14
click at [121, 106] on span "Fulfillment" at bounding box center [83, 109] width 94 height 13
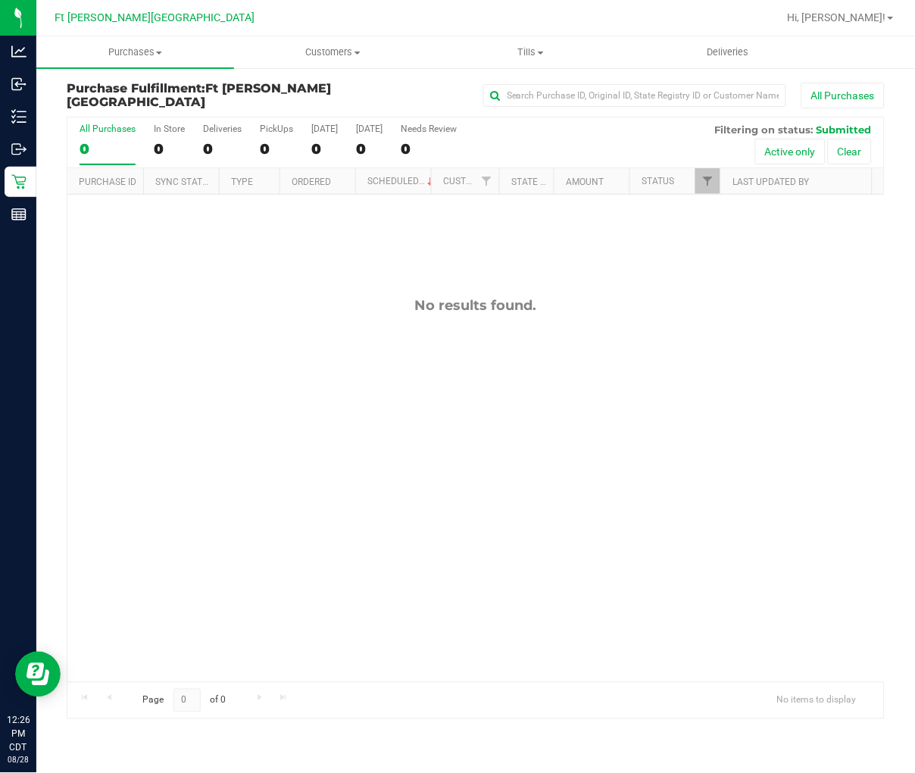
click at [230, 418] on div "No results found." at bounding box center [475, 489] width 817 height 589
click at [317, 351] on div "No results found." at bounding box center [475, 489] width 817 height 589
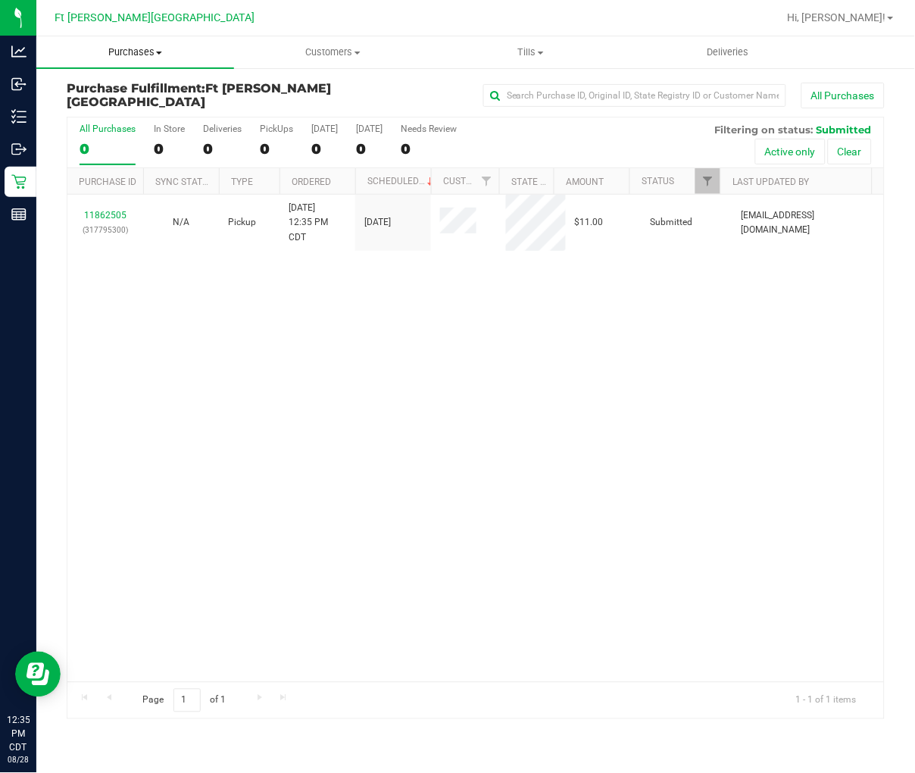
click at [131, 48] on span "Purchases" at bounding box center [135, 52] width 198 height 14
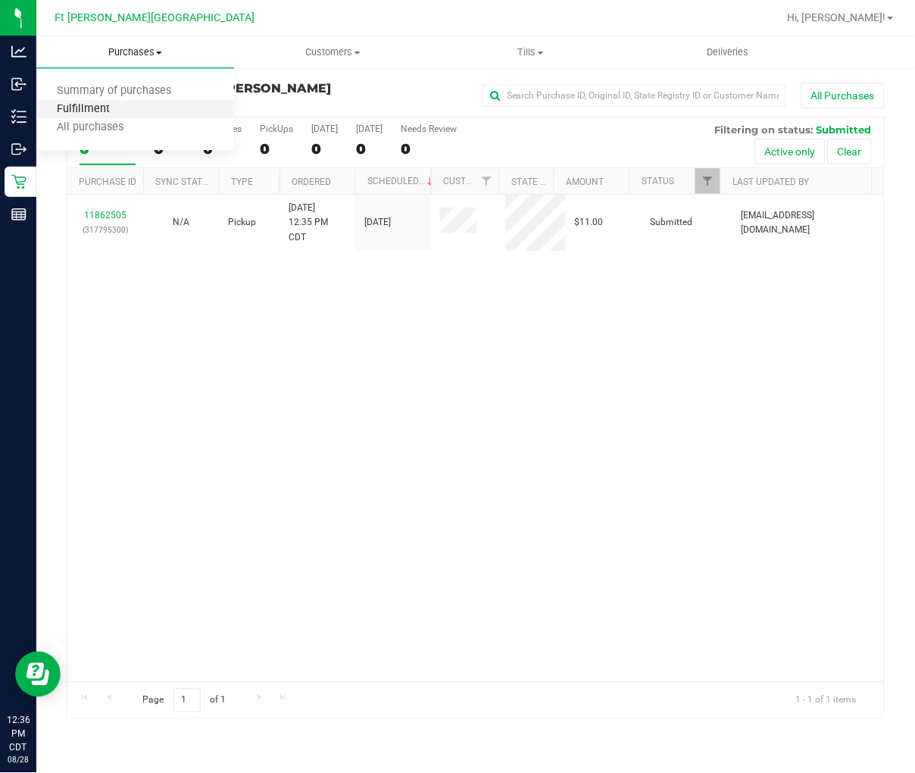
click at [102, 108] on span "Fulfillment" at bounding box center [83, 109] width 94 height 13
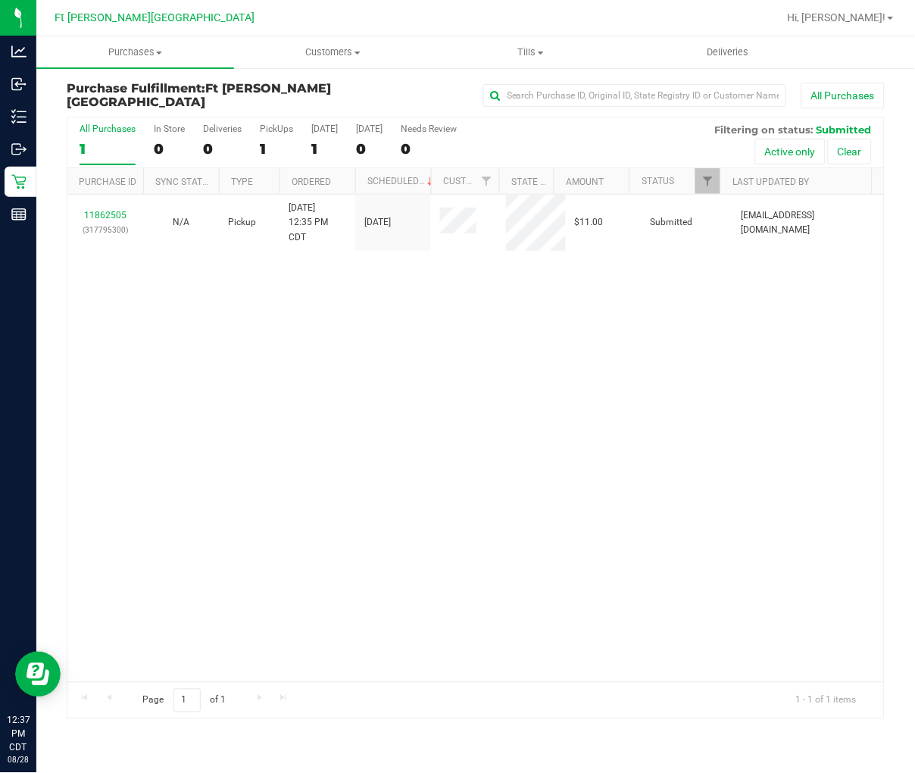
click at [351, 308] on div "11862505 (317795300) N/A Pickup [DATE] 12:35 PM CDT 8/28/2025 $11.00 Submitted …" at bounding box center [475, 438] width 817 height 487
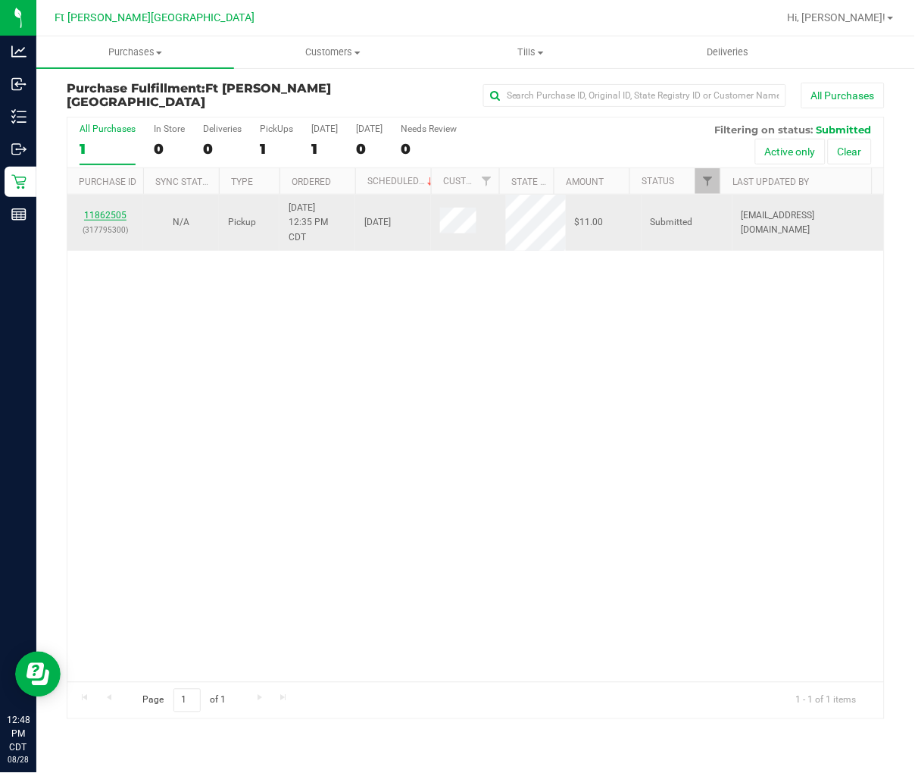
click at [109, 212] on link "11862505" at bounding box center [105, 215] width 42 height 11
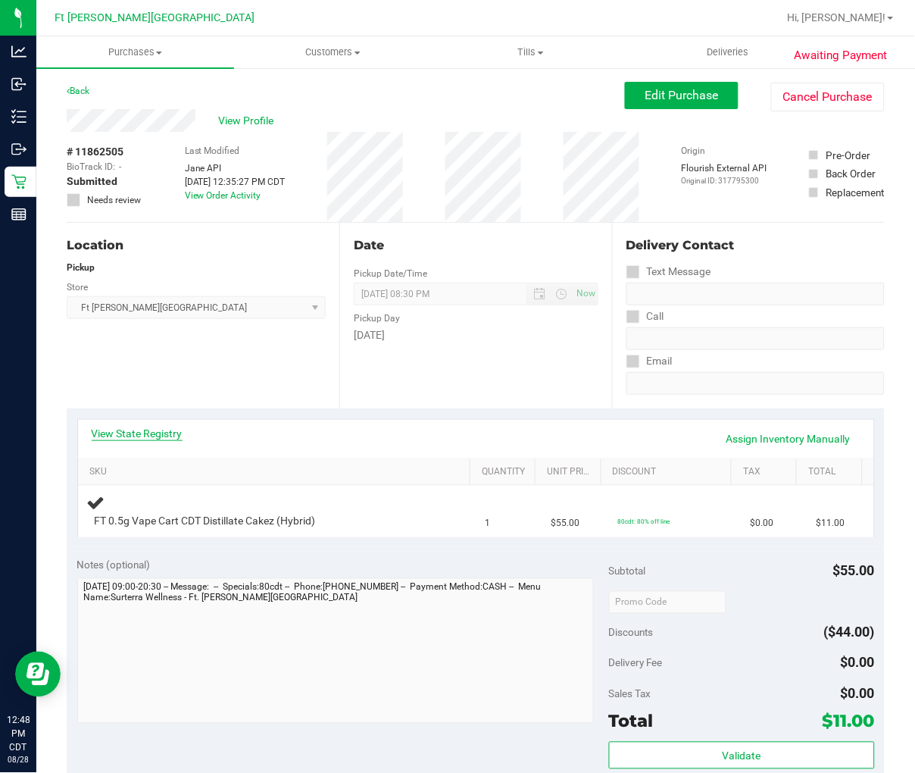
click at [152, 430] on link "View State Registry" at bounding box center [137, 433] width 91 height 15
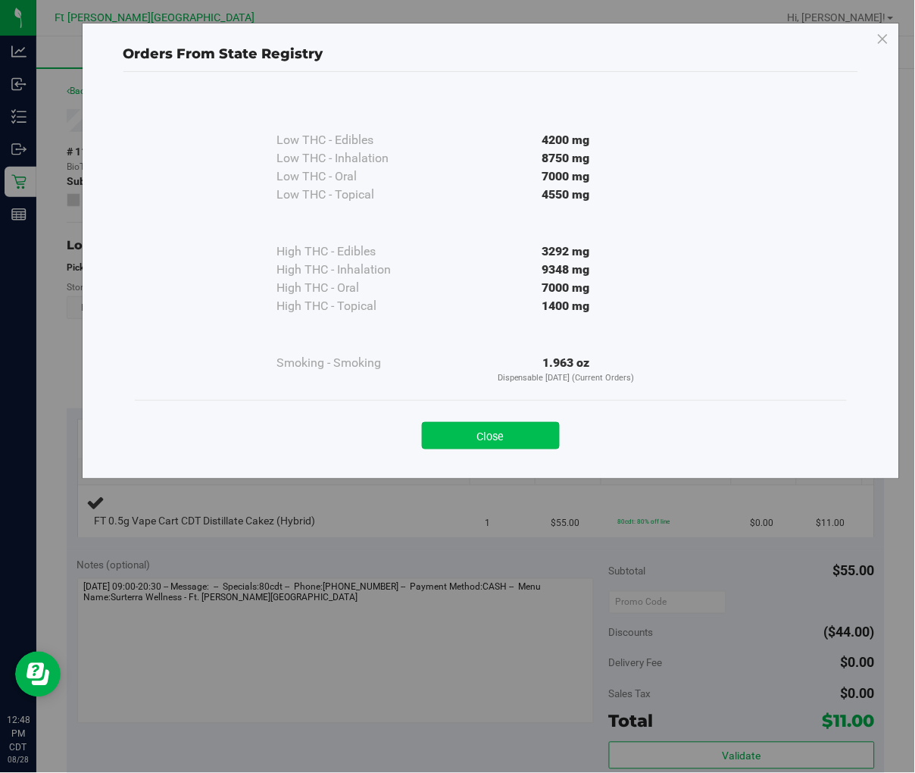
click at [498, 429] on button "Close" at bounding box center [491, 435] width 138 height 27
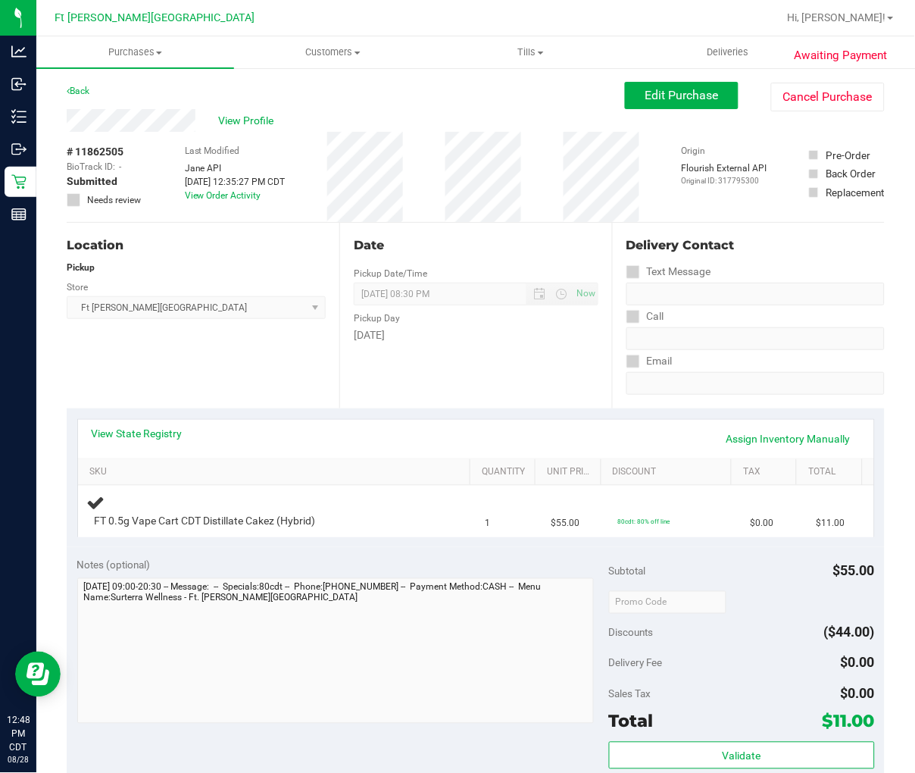
click at [299, 379] on div "Location Pickup Store [GEOGRAPHIC_DATA][PERSON_NAME] WC Select Store [PERSON_NA…" at bounding box center [203, 316] width 273 height 186
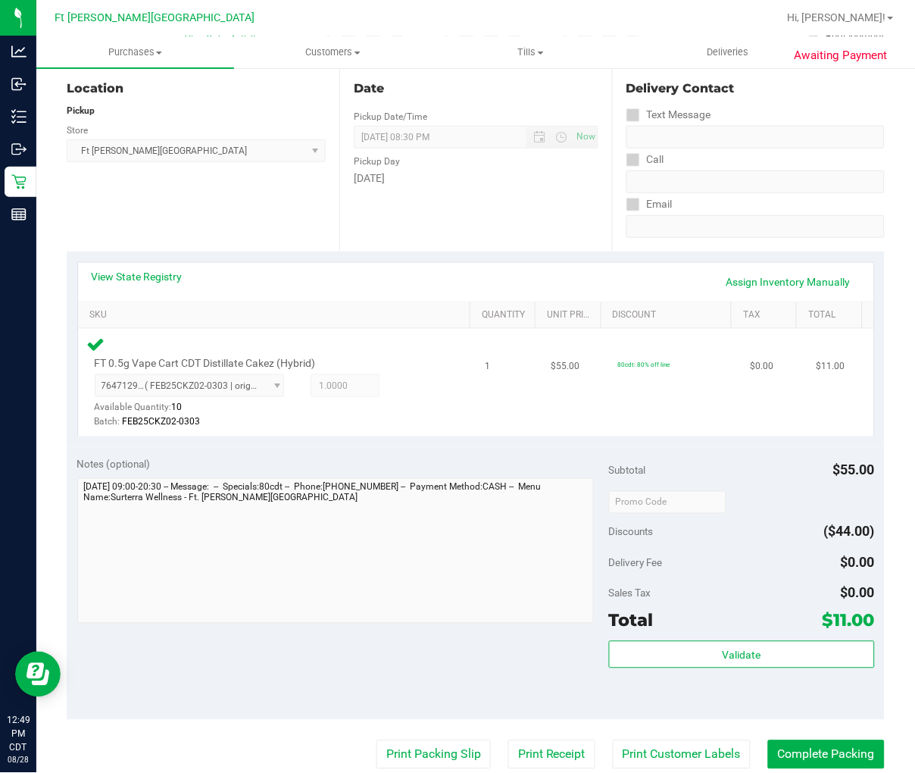
scroll to position [336, 0]
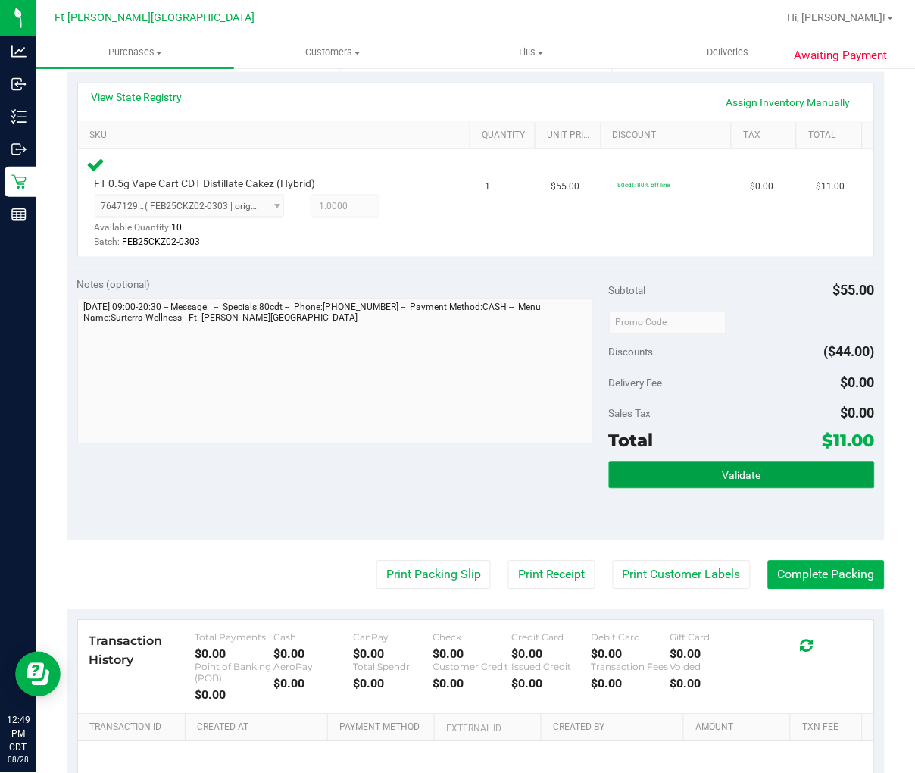
click at [710, 485] on button "Validate" at bounding box center [742, 474] width 266 height 27
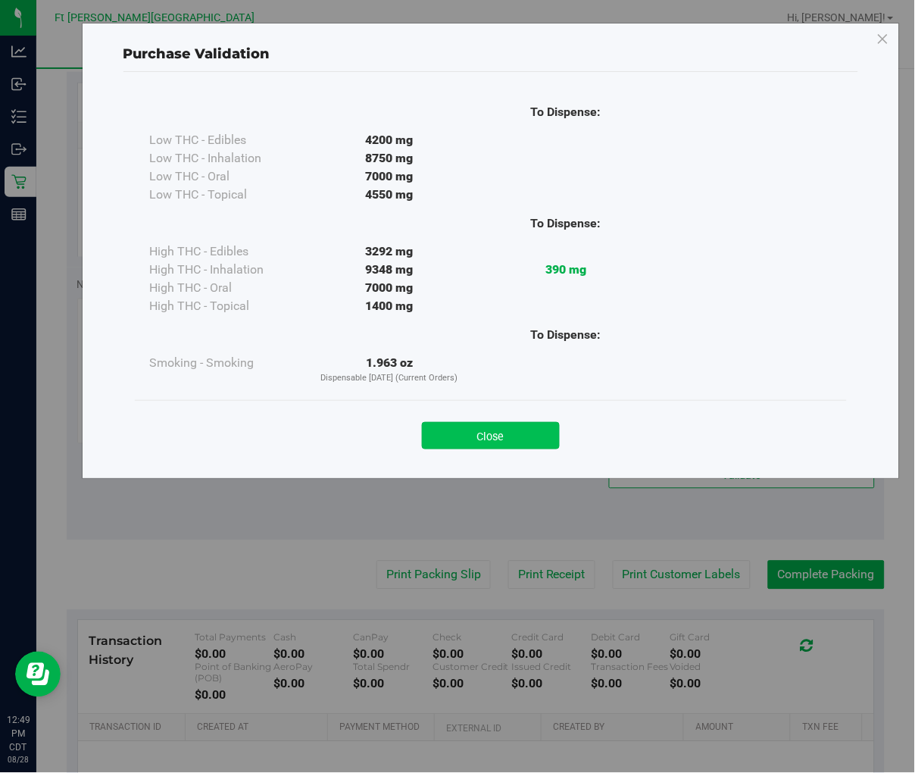
click at [539, 426] on button "Close" at bounding box center [491, 435] width 138 height 27
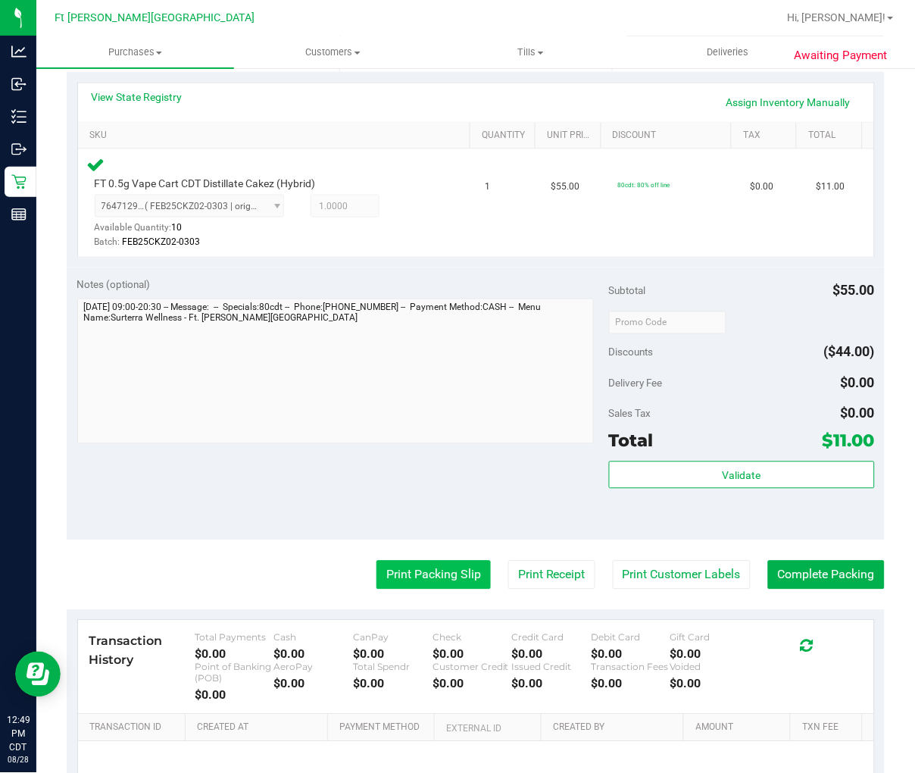
click at [432, 571] on button "Print Packing Slip" at bounding box center [433, 575] width 114 height 29
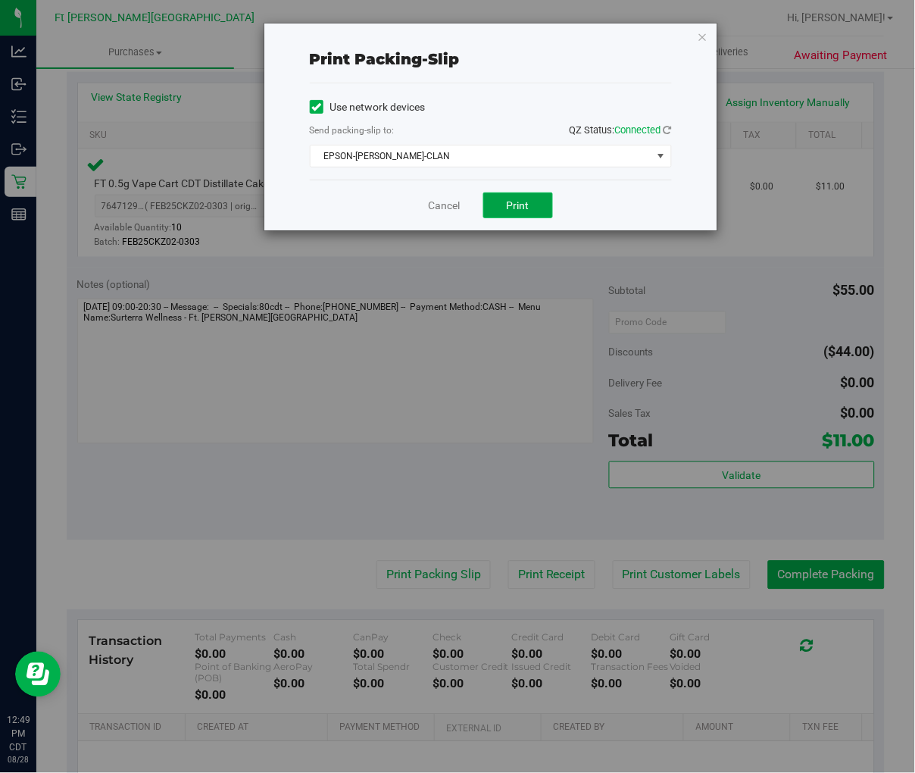
click at [507, 199] on span "Print" at bounding box center [518, 205] width 23 height 12
click at [448, 206] on link "Cancel" at bounding box center [445, 206] width 32 height 16
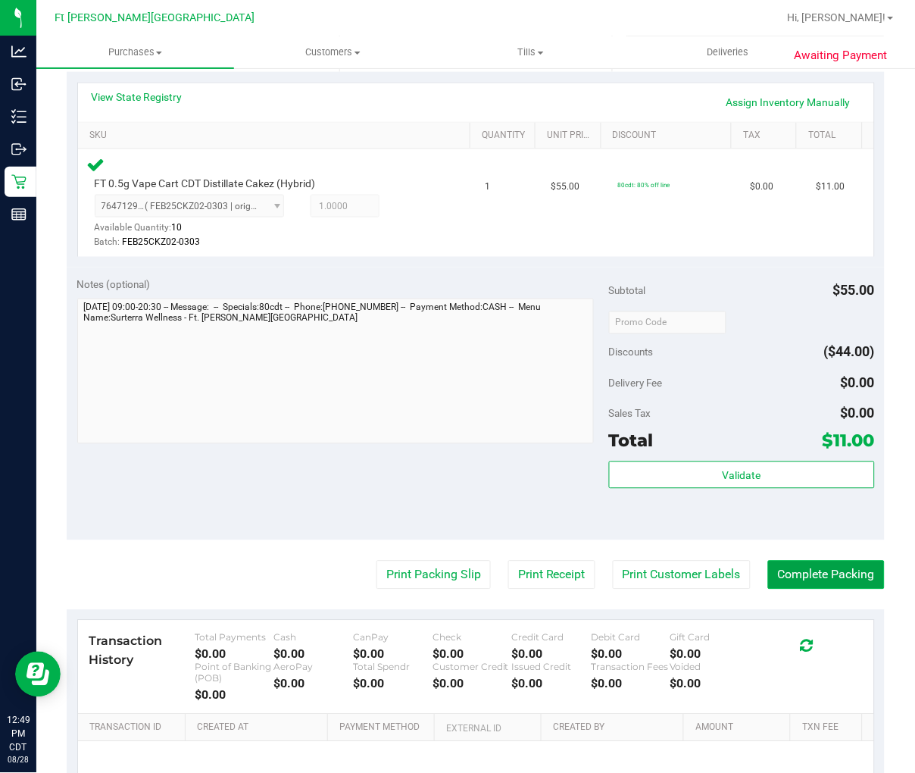
click at [725, 585] on button "Complete Packing" at bounding box center [826, 575] width 117 height 29
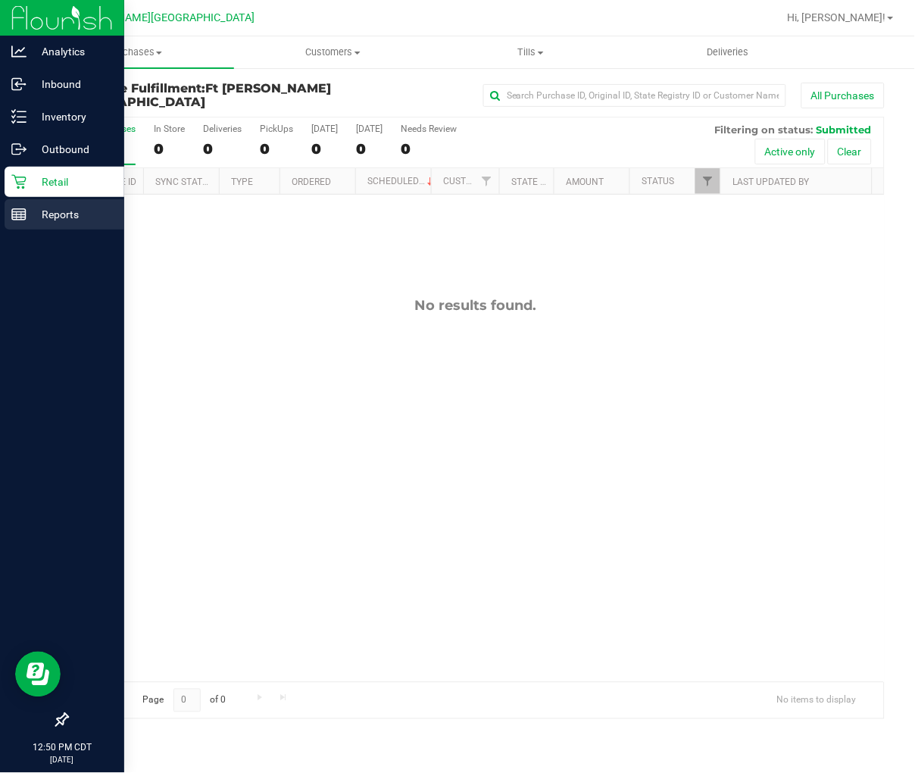
click at [30, 215] on p "Reports" at bounding box center [72, 214] width 91 height 18
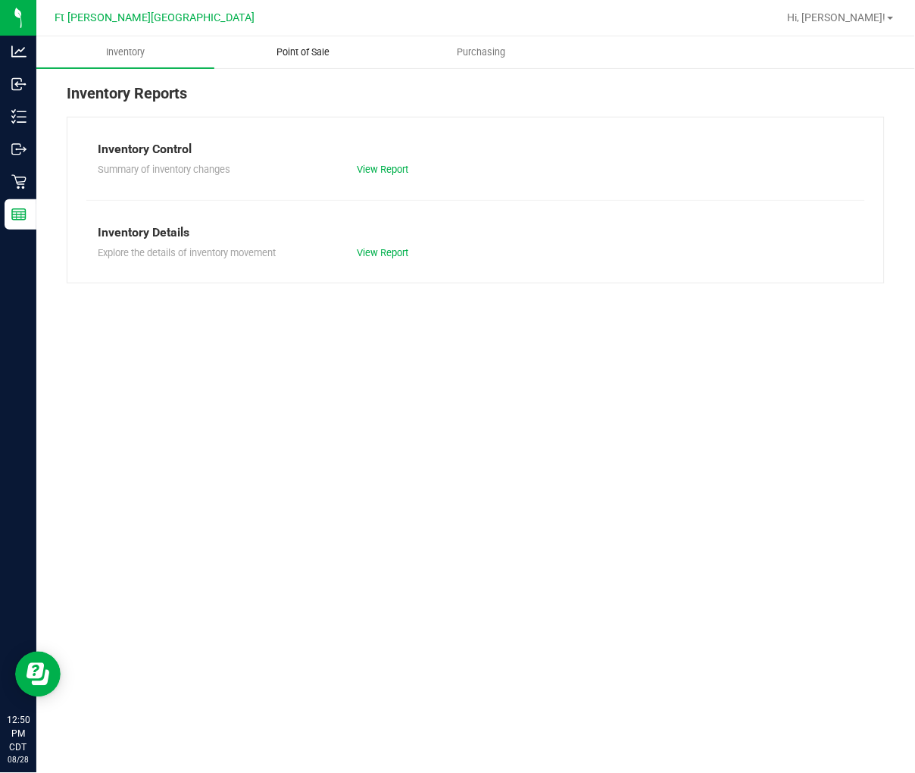
click at [294, 48] on span "Point of Sale" at bounding box center [303, 52] width 94 height 14
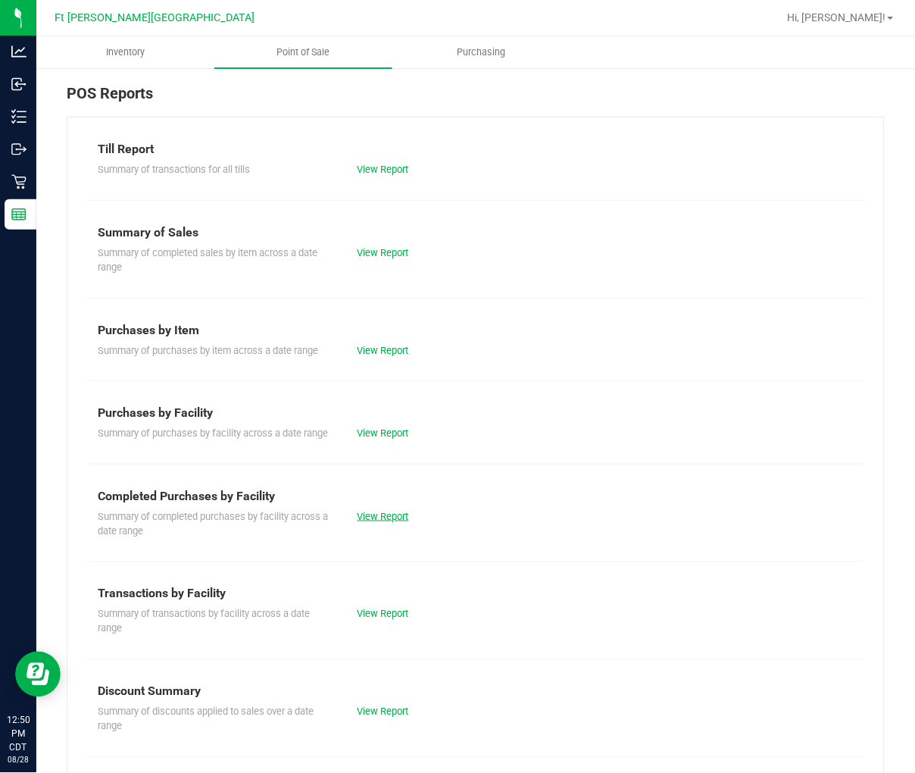
click at [376, 522] on link "View Report" at bounding box center [384, 516] width 52 height 11
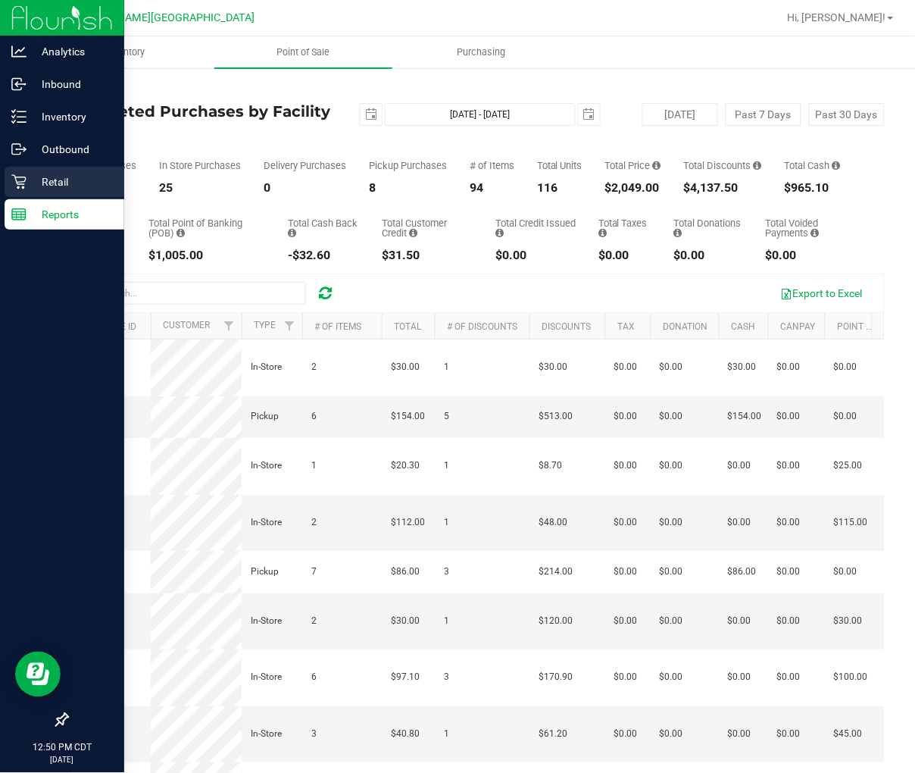
click at [27, 184] on p "Retail" at bounding box center [72, 182] width 91 height 18
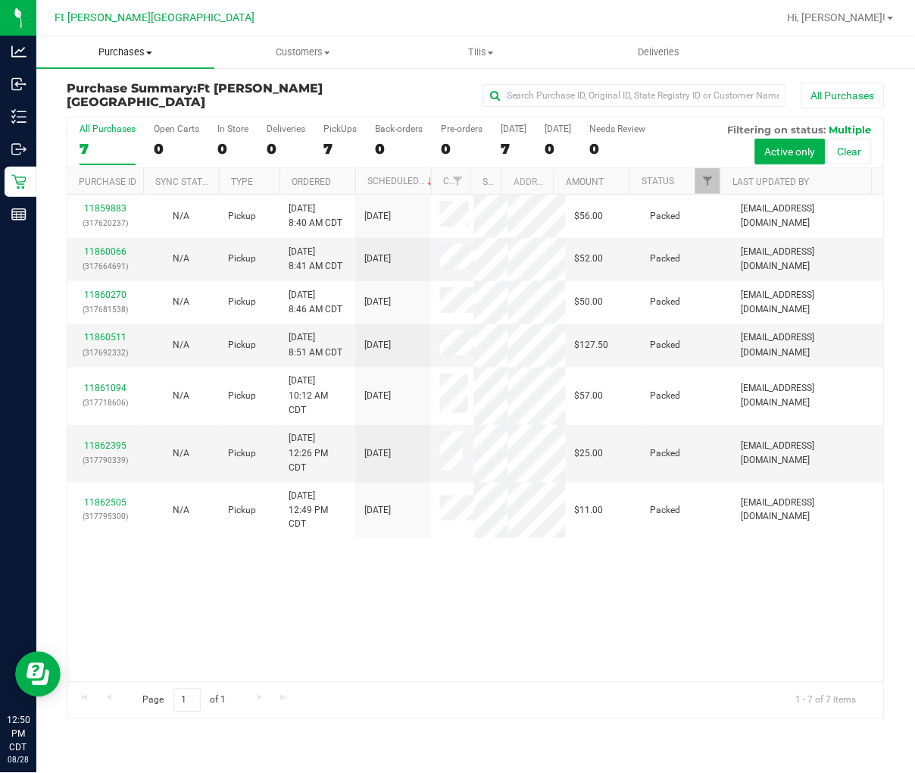
click at [144, 52] on span "Purchases" at bounding box center [125, 52] width 178 height 14
click at [110, 111] on span "Fulfillment" at bounding box center [83, 109] width 94 height 13
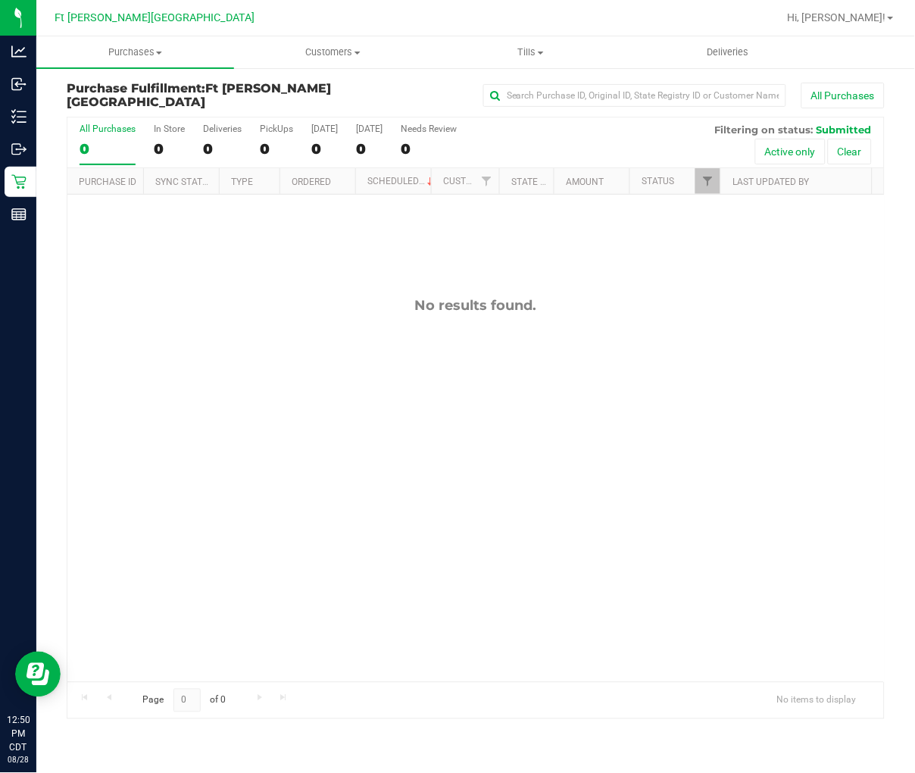
click at [232, 353] on div "No results found." at bounding box center [475, 489] width 817 height 589
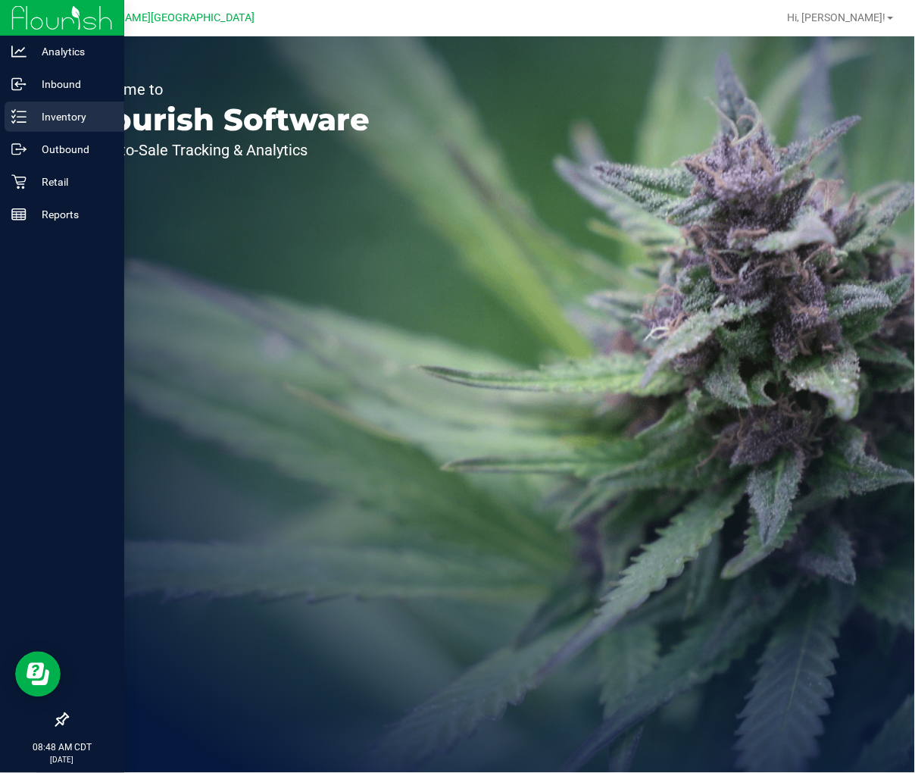
click at [28, 119] on p "Inventory" at bounding box center [72, 117] width 91 height 18
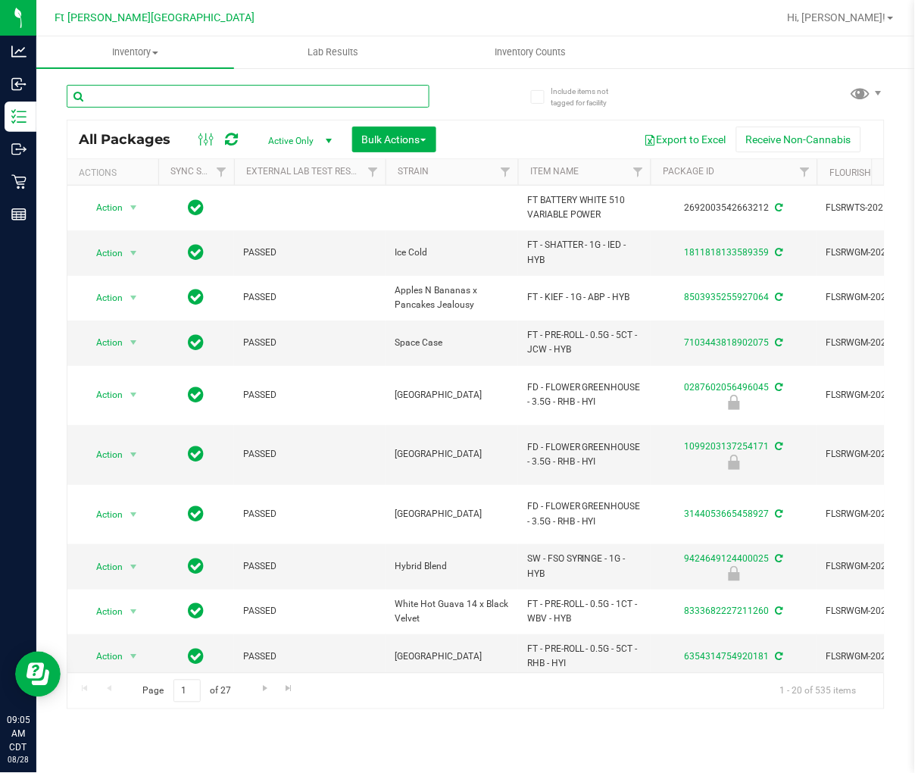
click at [186, 91] on input "text" at bounding box center [248, 96] width 363 height 23
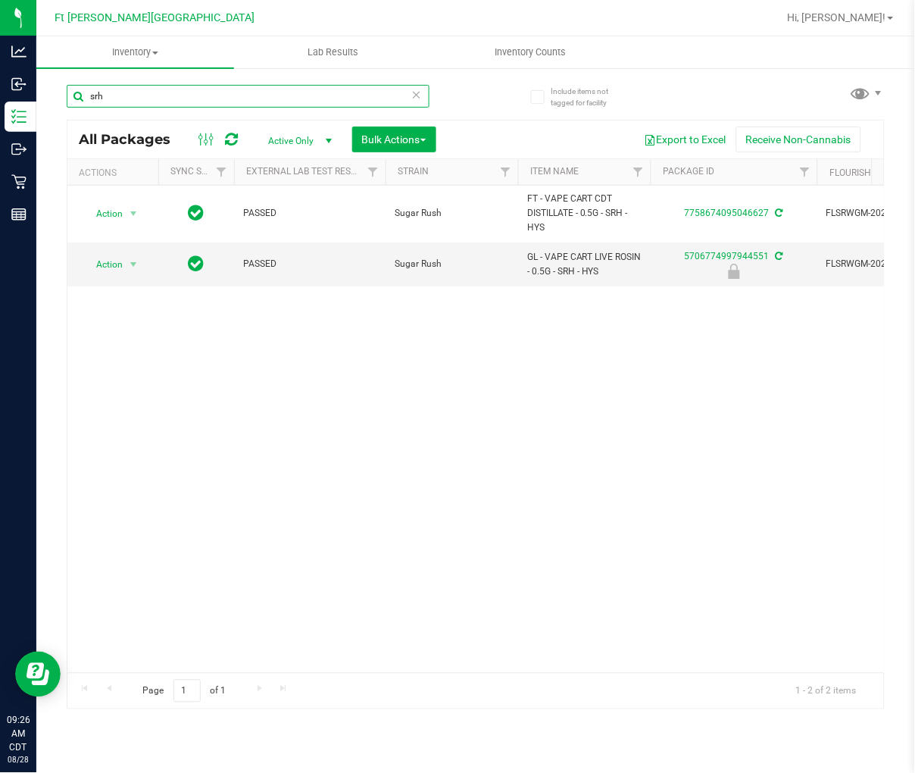
click at [199, 89] on input "srh" at bounding box center [248, 96] width 363 height 23
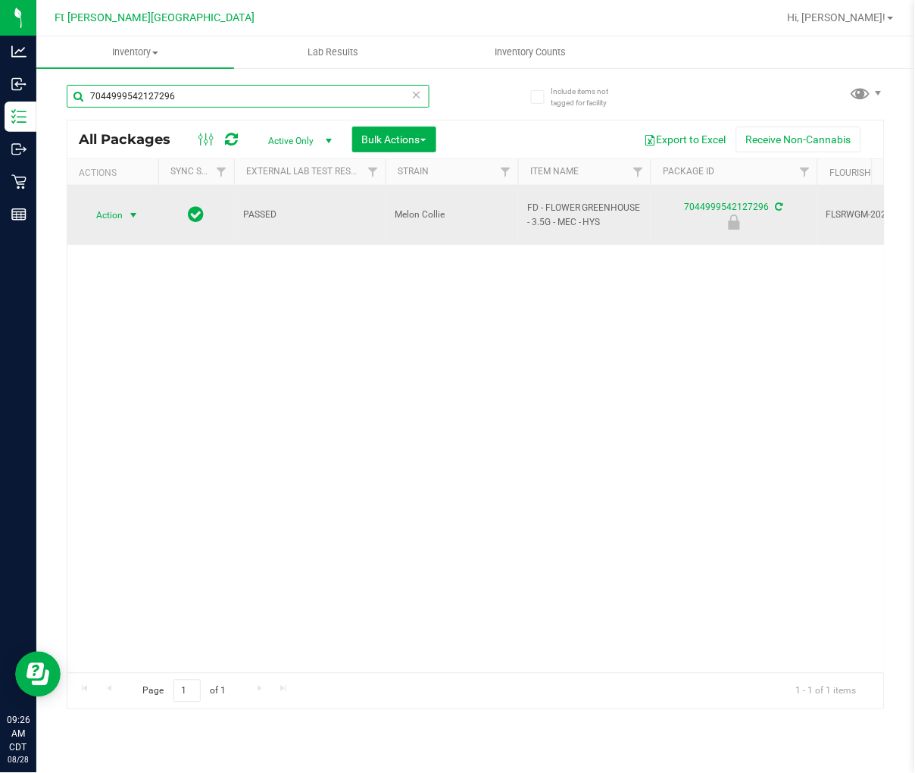
type input "7044999542127296"
click at [116, 207] on span "Action" at bounding box center [103, 215] width 41 height 21
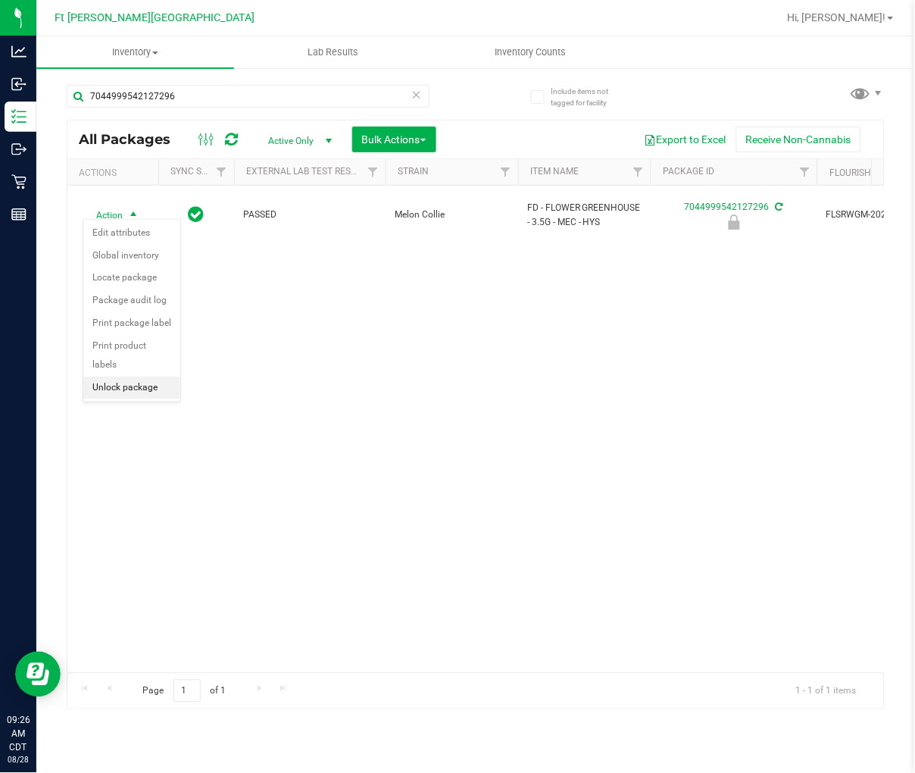
click at [145, 395] on li "Unlock package" at bounding box center [131, 387] width 97 height 23
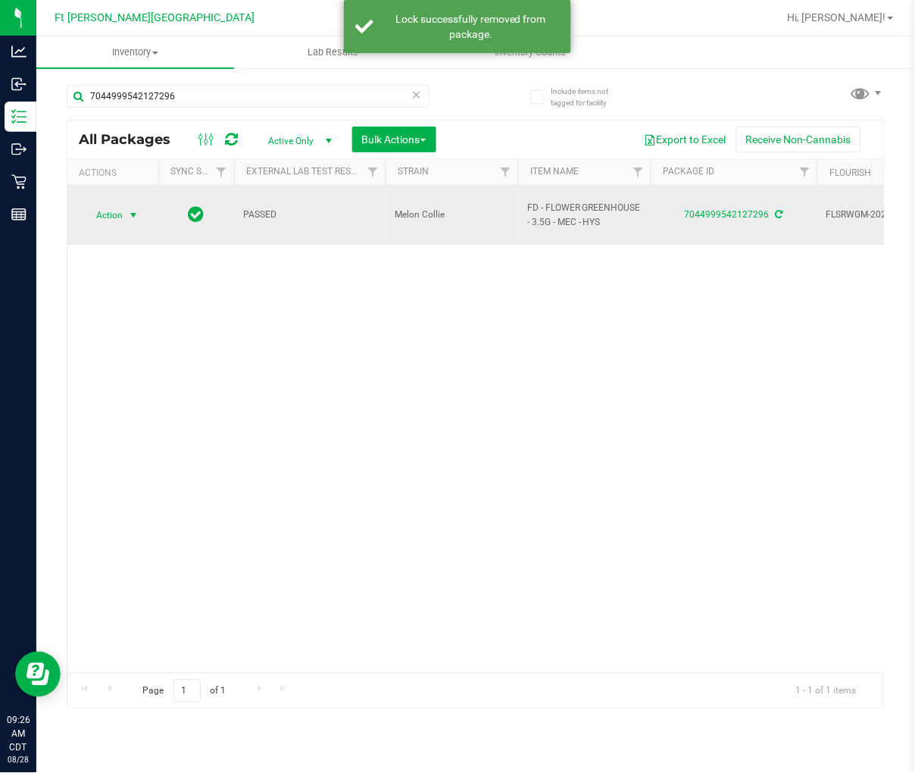
click at [103, 205] on span "Action" at bounding box center [103, 215] width 41 height 21
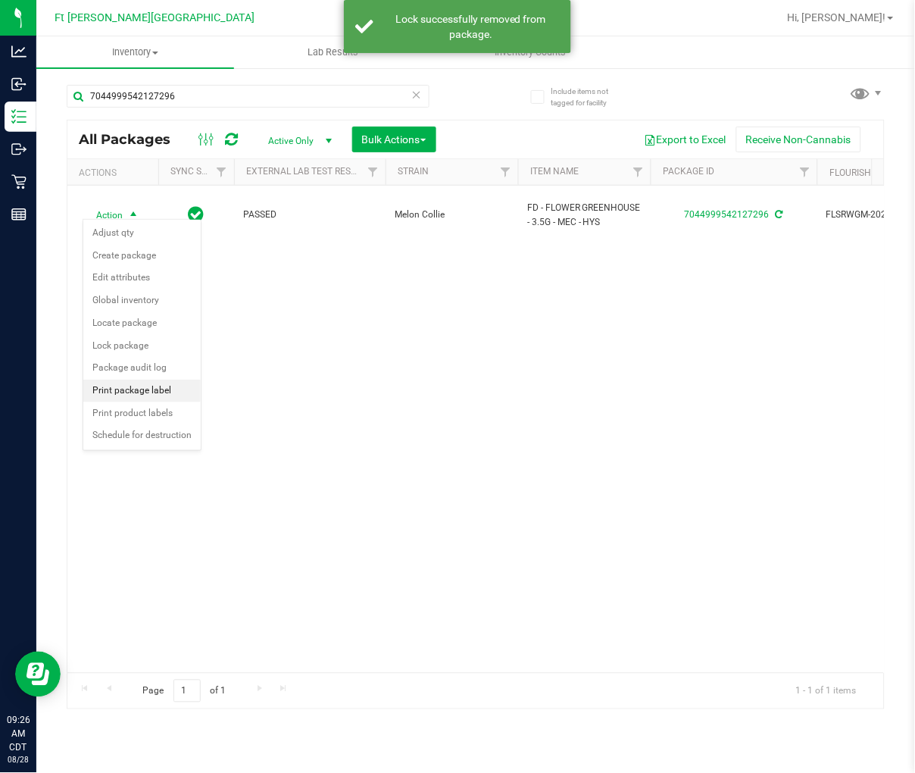
click at [152, 388] on li "Print package label" at bounding box center [141, 391] width 117 height 23
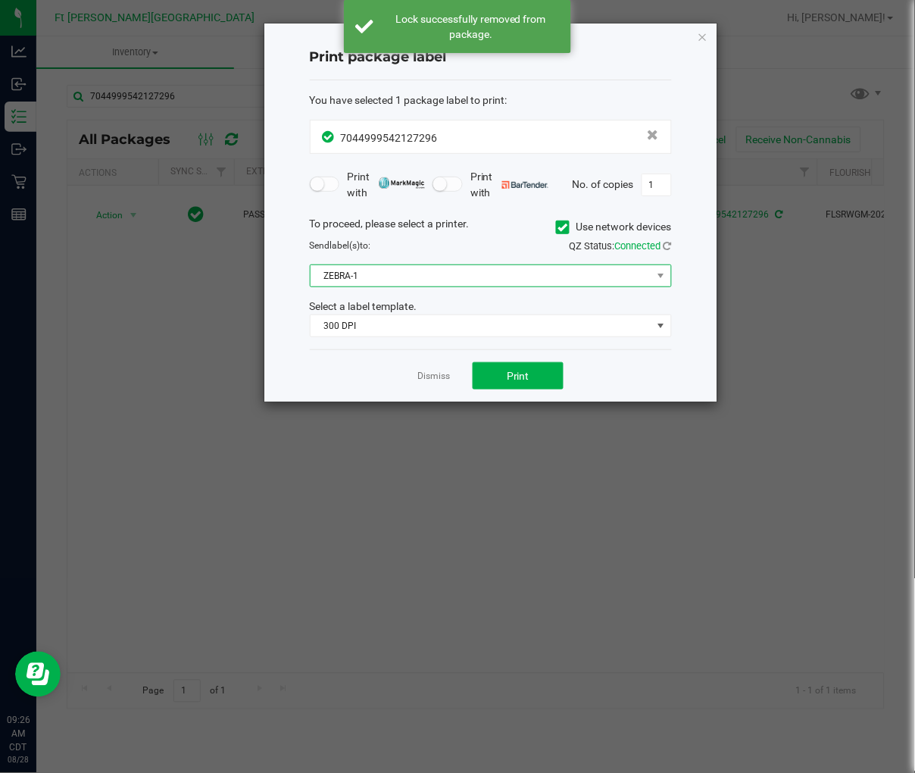
click at [388, 273] on span "ZEBRA-1" at bounding box center [482, 275] width 342 height 21
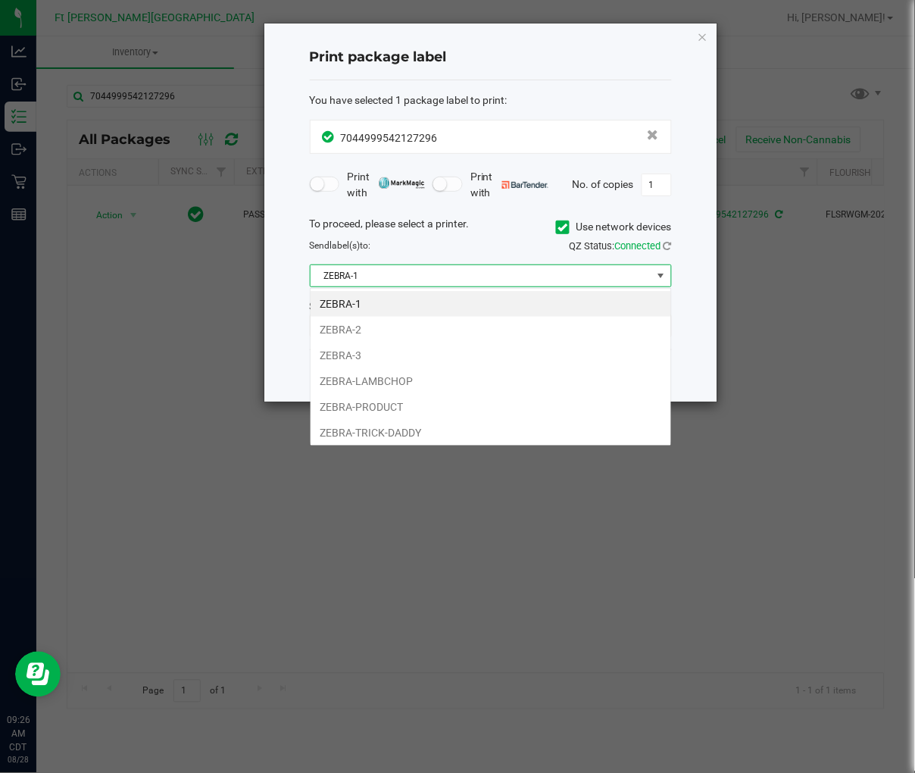
scroll to position [23, 361]
click at [364, 330] on li "ZEBRA-2" at bounding box center [491, 330] width 361 height 26
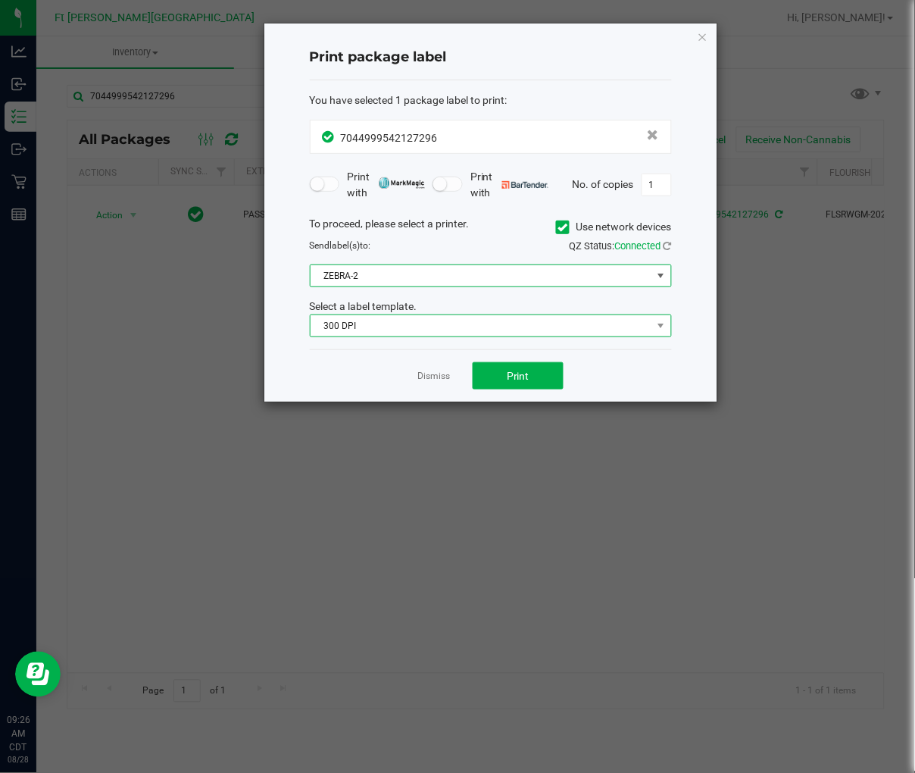
click at [367, 320] on span "300 DPI" at bounding box center [482, 325] width 342 height 21
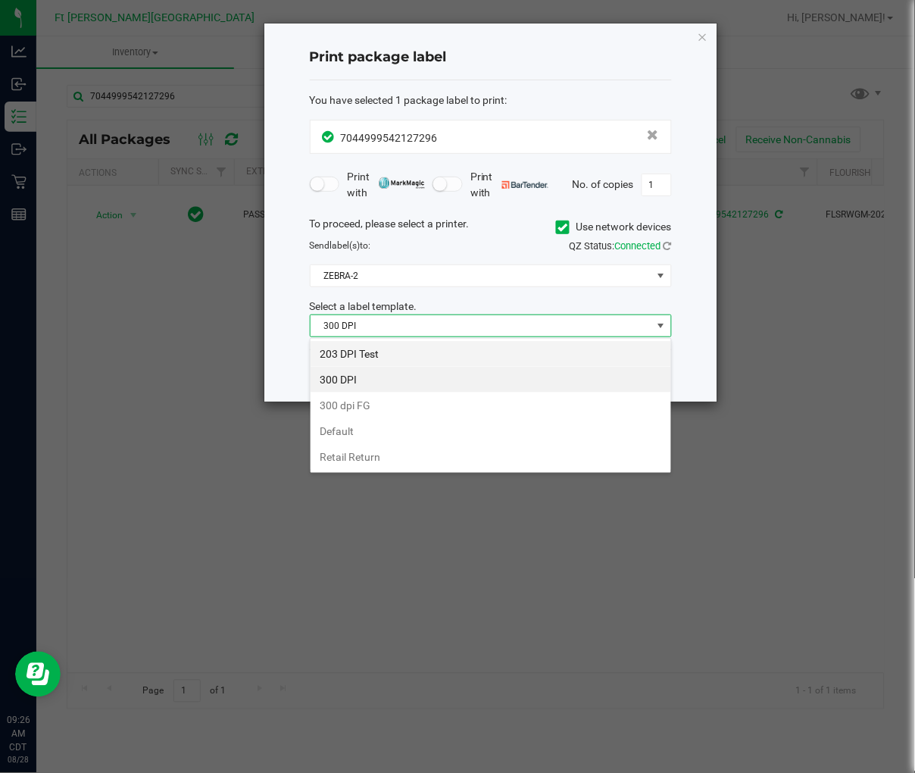
click at [360, 352] on li "203 DPI Test" at bounding box center [491, 354] width 361 height 26
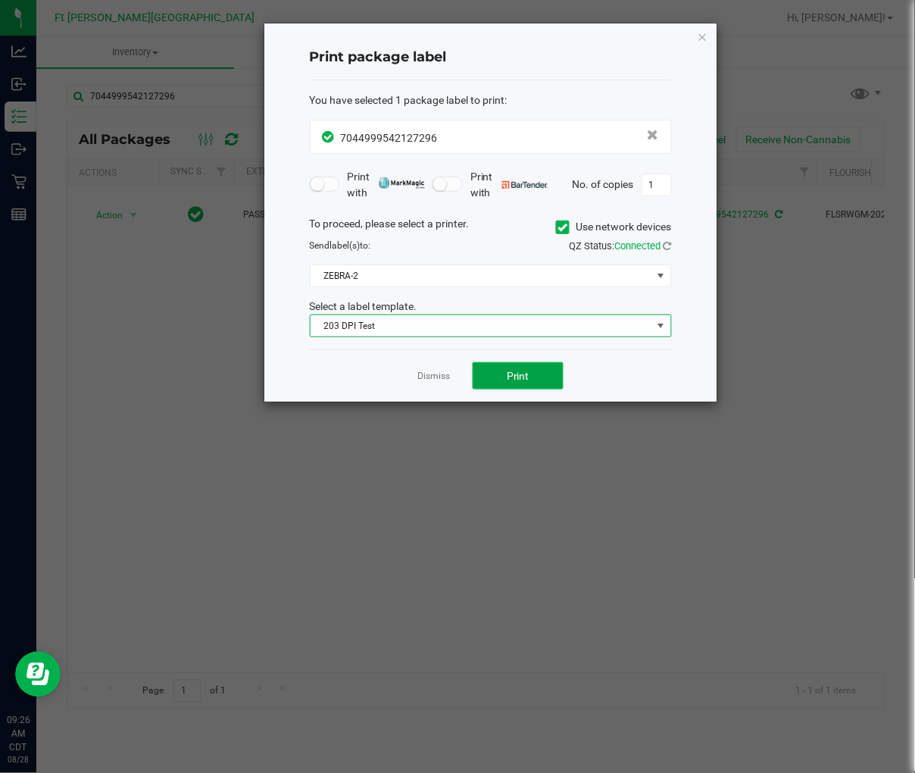
click at [500, 371] on button "Print" at bounding box center [518, 375] width 91 height 27
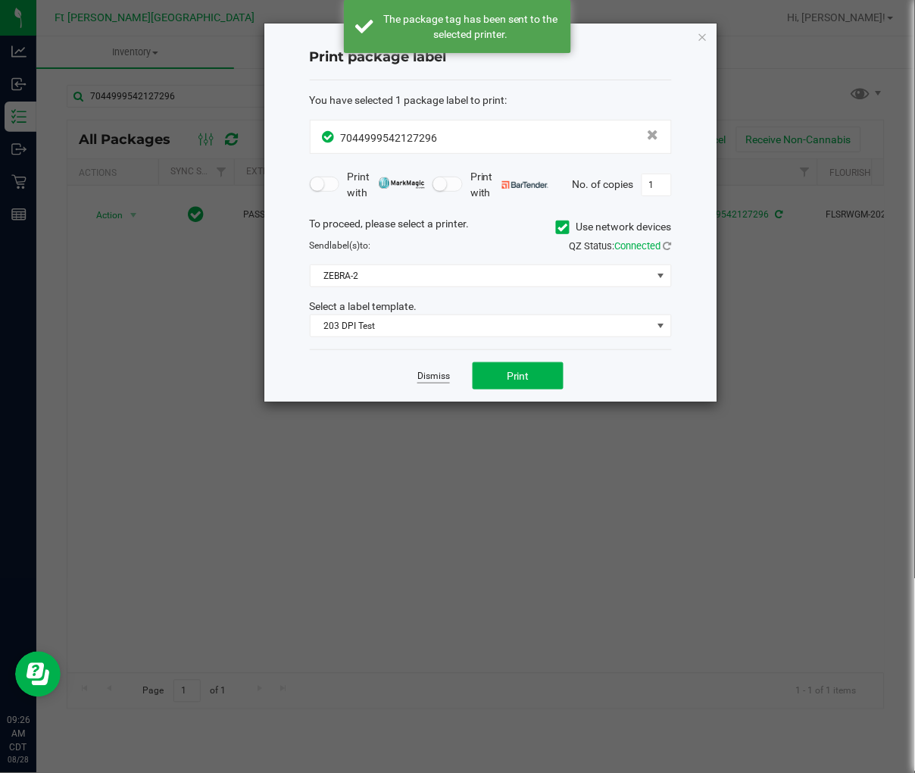
click at [433, 374] on link "Dismiss" at bounding box center [433, 376] width 33 height 13
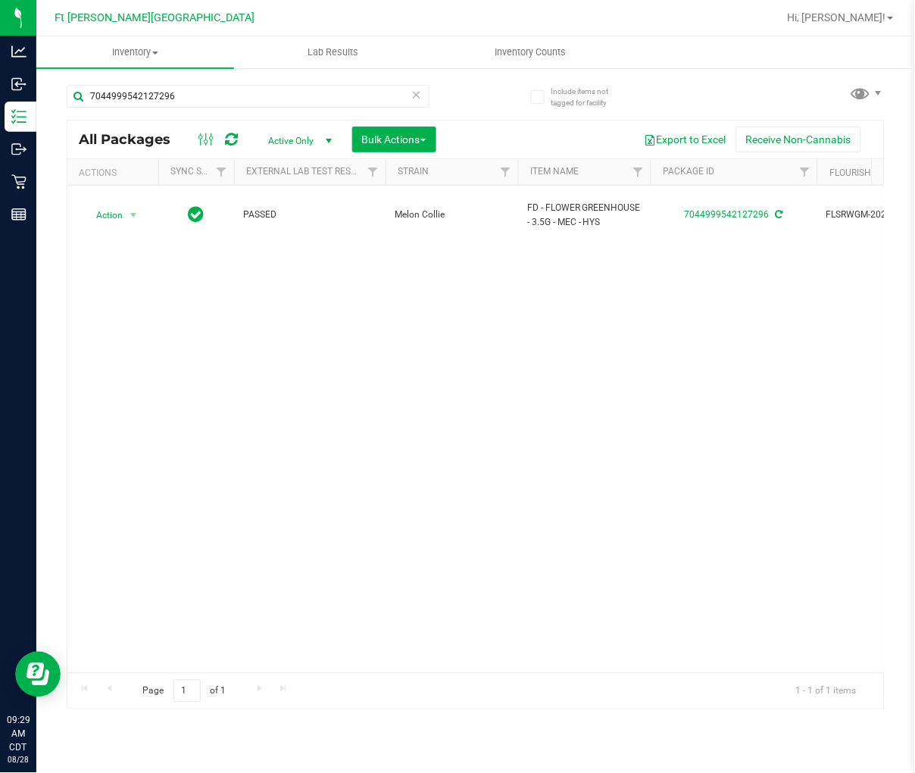
click at [283, 434] on div "Action Action Adjust qty Create package Edit attributes Global inventory Locate…" at bounding box center [475, 429] width 817 height 487
click at [415, 93] on icon at bounding box center [416, 94] width 11 height 18
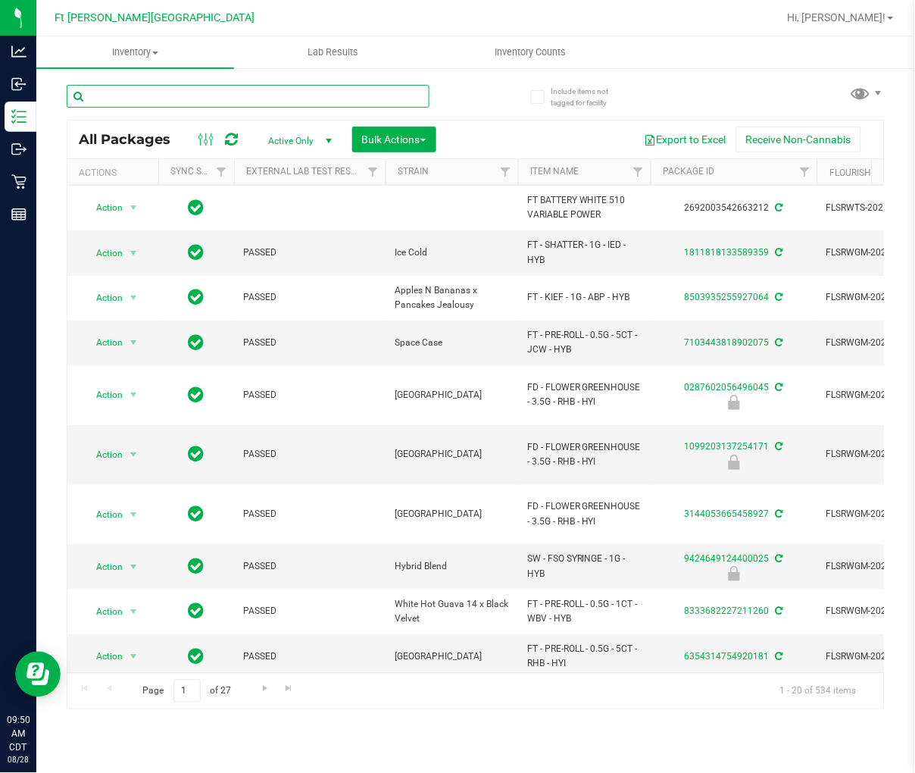
click at [155, 96] on input "text" at bounding box center [248, 96] width 363 height 23
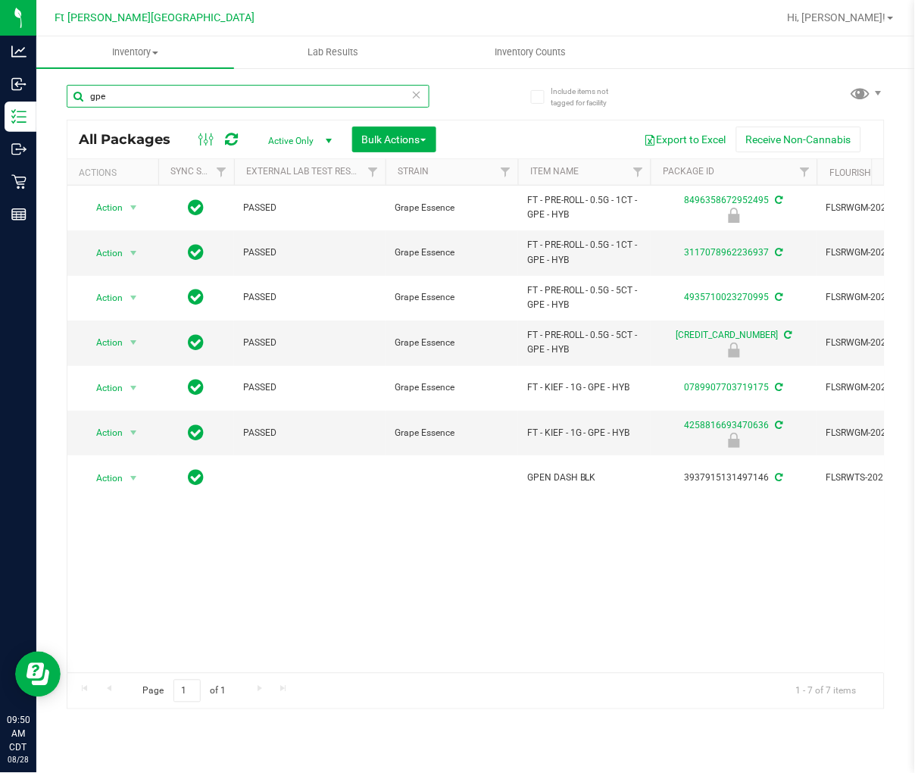
type input "gpe"
click at [419, 95] on icon at bounding box center [416, 94] width 11 height 18
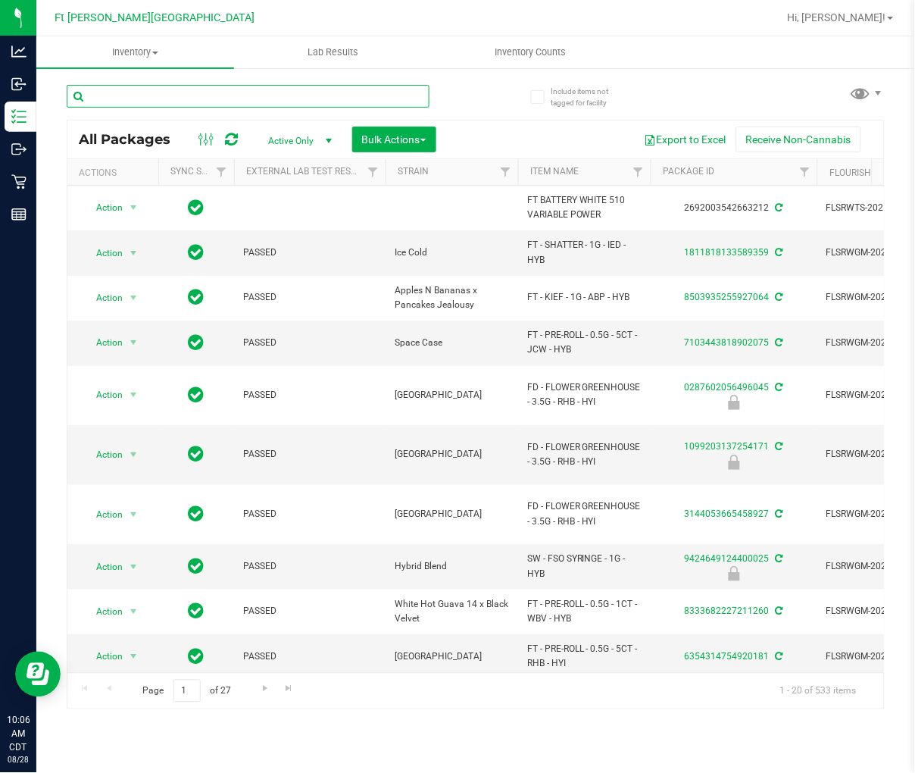
click at [194, 92] on input "text" at bounding box center [248, 96] width 363 height 23
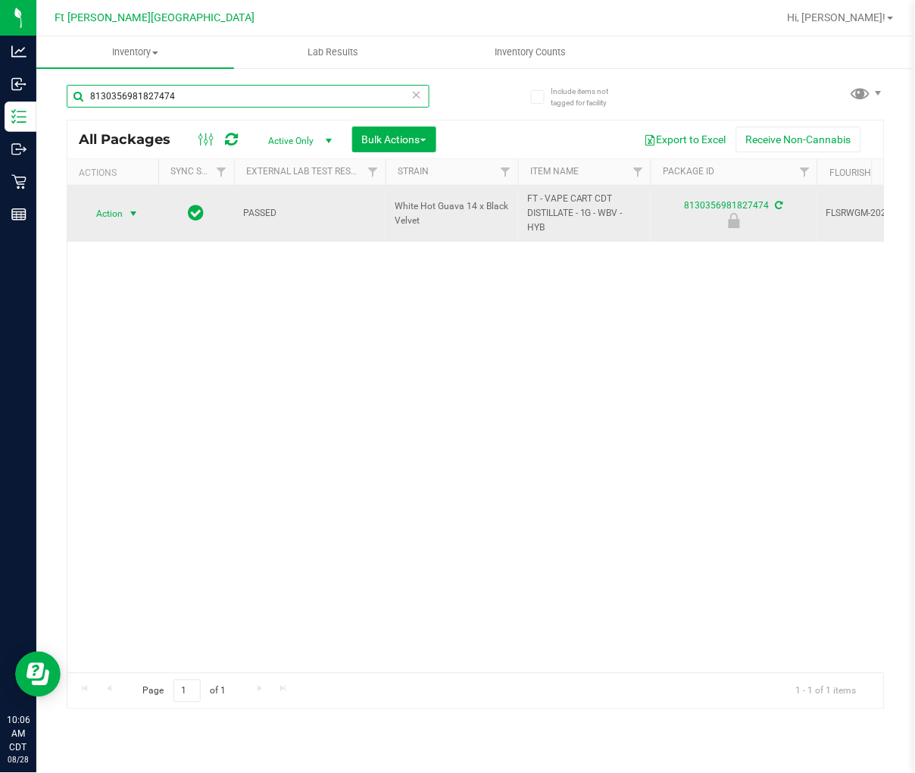
type input "8130356981827474"
click at [117, 214] on span "Action" at bounding box center [103, 213] width 41 height 21
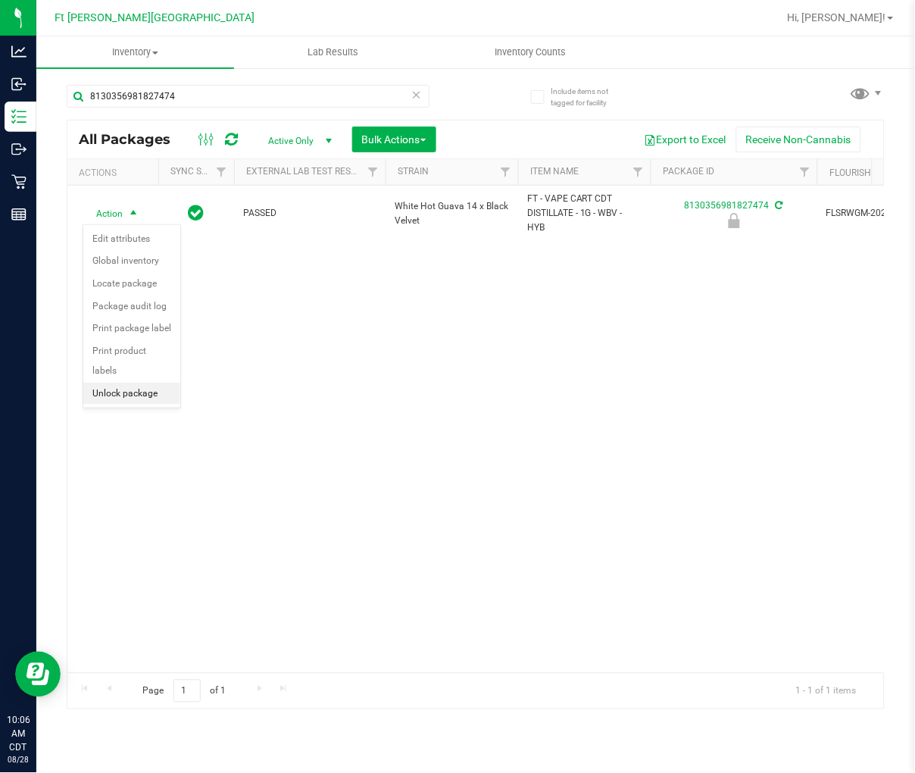
click at [146, 390] on li "Unlock package" at bounding box center [131, 394] width 97 height 23
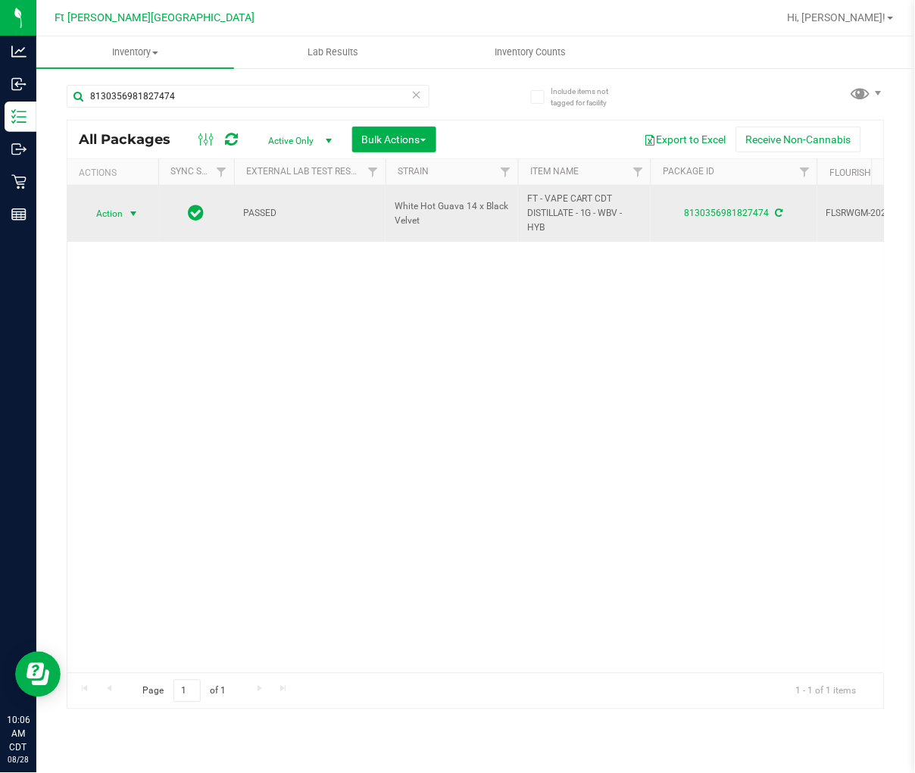
click at [130, 216] on span "select" at bounding box center [133, 214] width 12 height 12
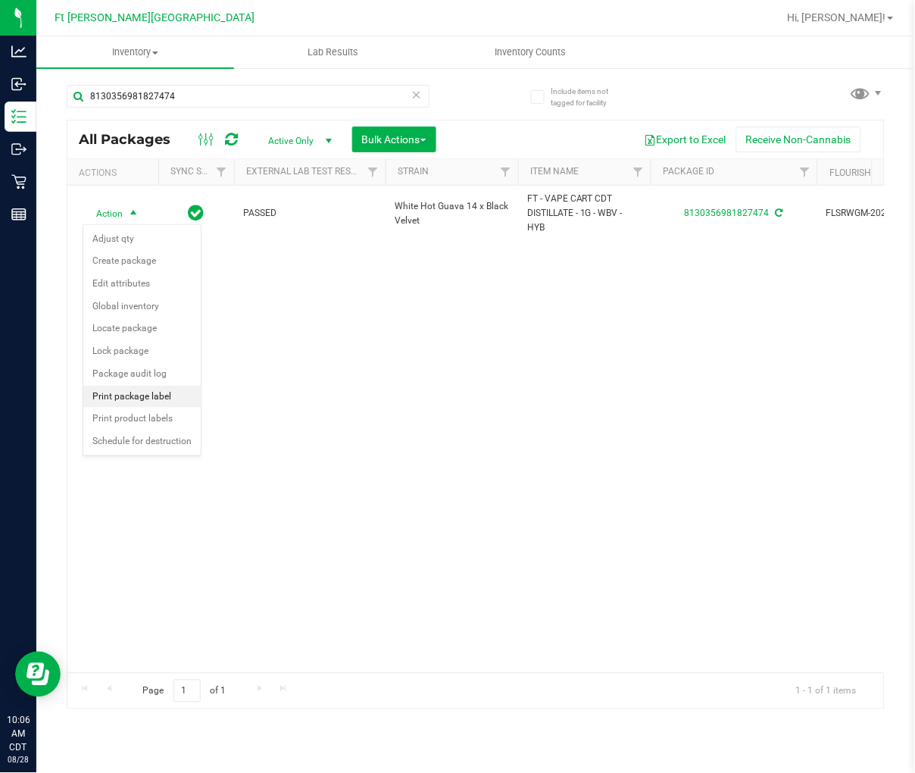
click at [145, 398] on li "Print package label" at bounding box center [141, 397] width 117 height 23
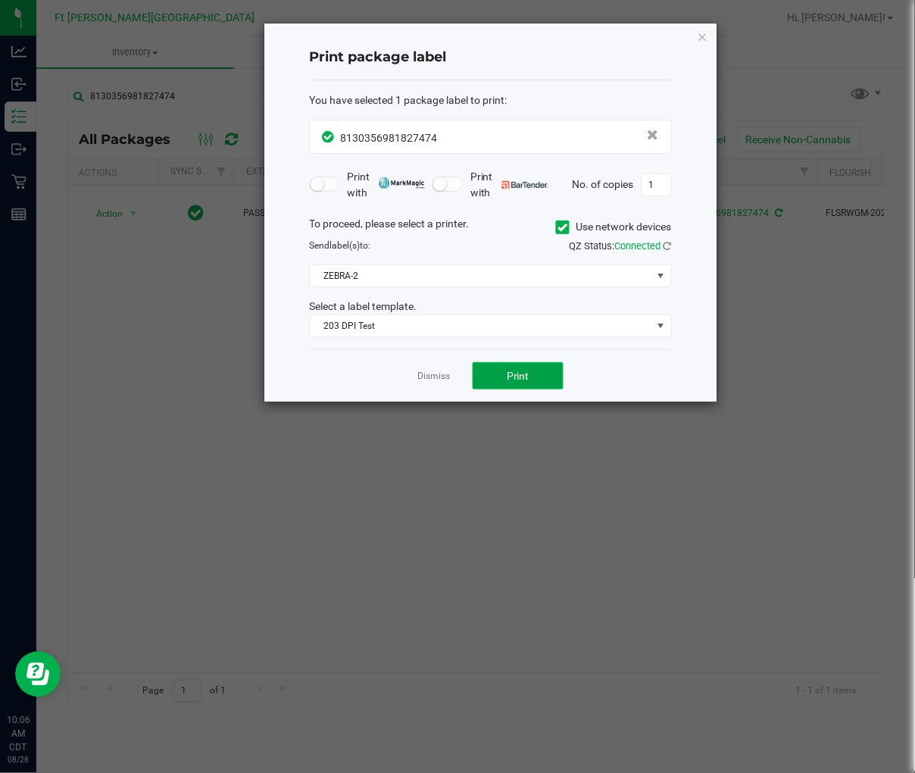
click at [496, 376] on button "Print" at bounding box center [518, 375] width 91 height 27
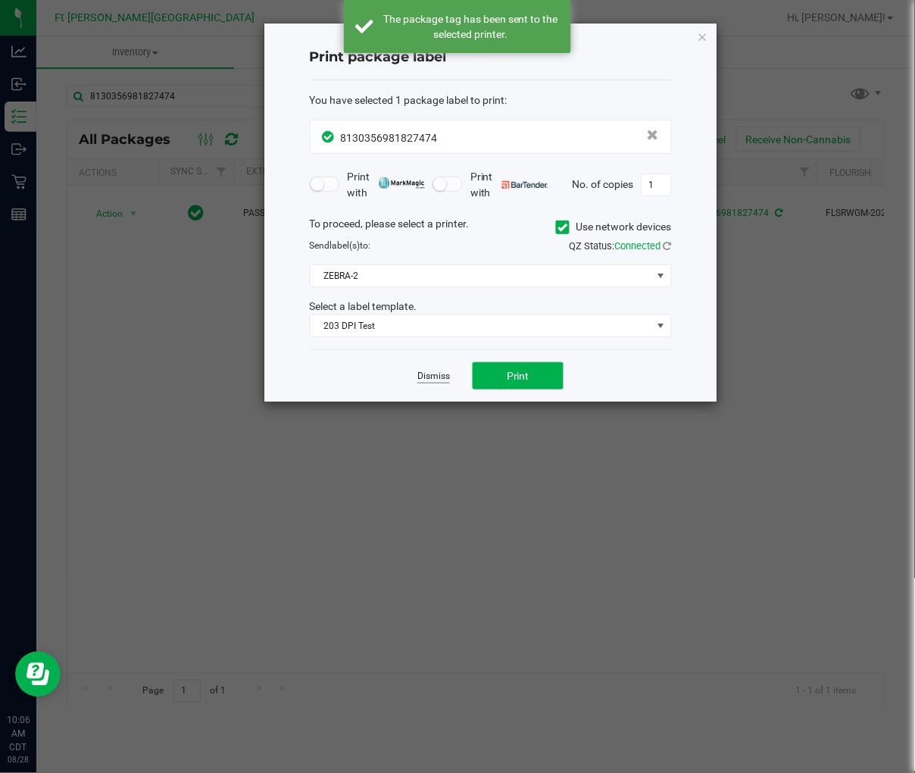
click at [436, 376] on link "Dismiss" at bounding box center [433, 376] width 33 height 13
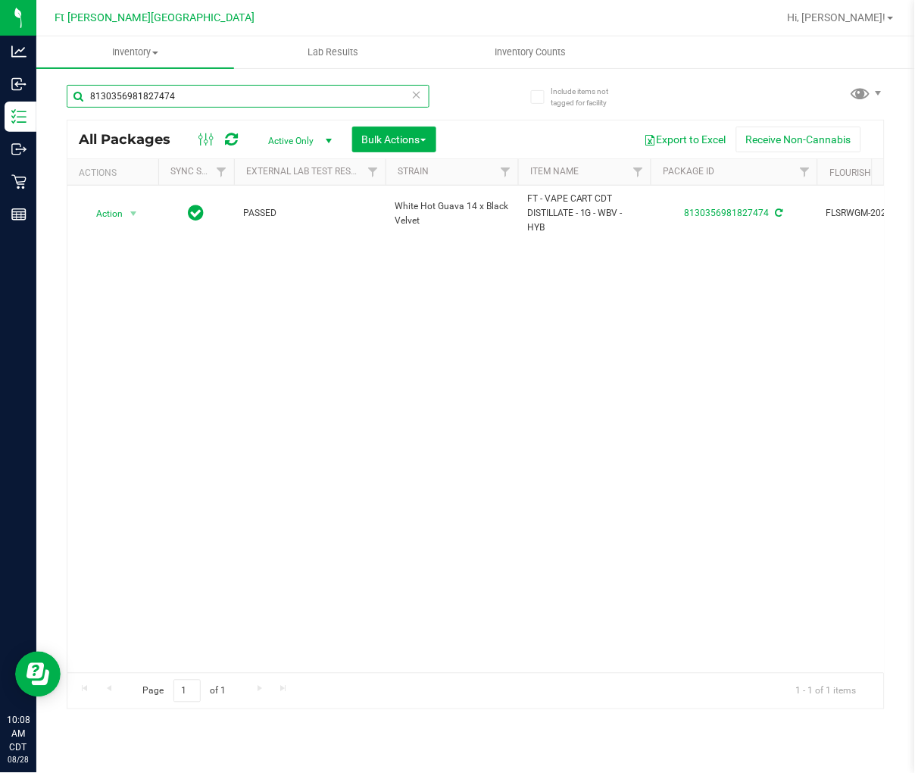
click at [245, 102] on input "8130356981827474" at bounding box center [248, 96] width 363 height 23
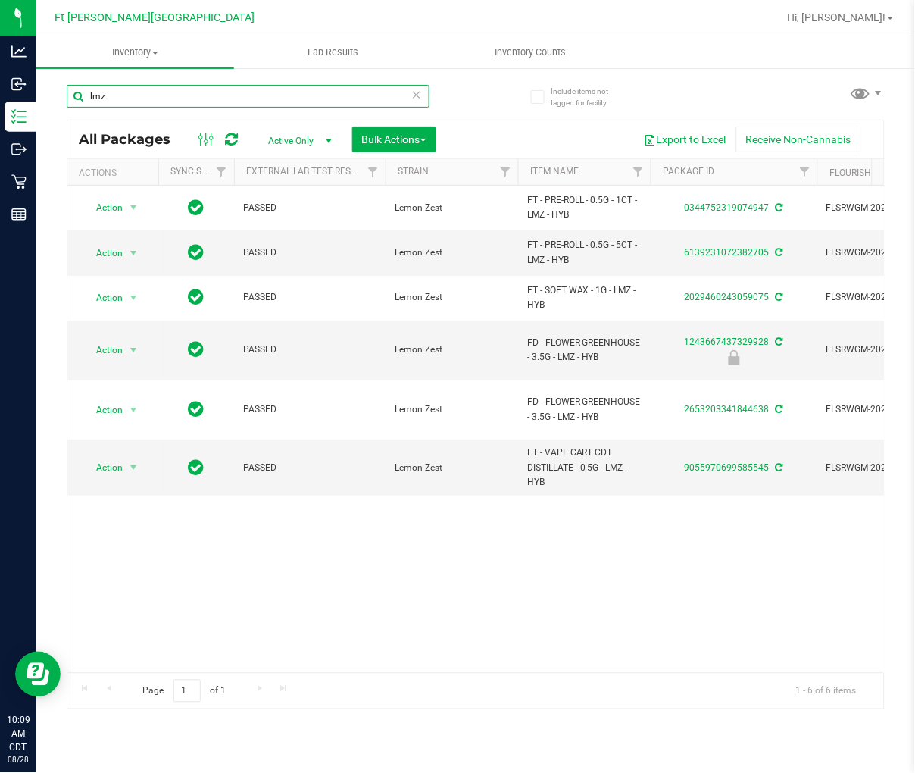
type input "lmz"
click at [177, 94] on input "lmz" at bounding box center [248, 96] width 363 height 23
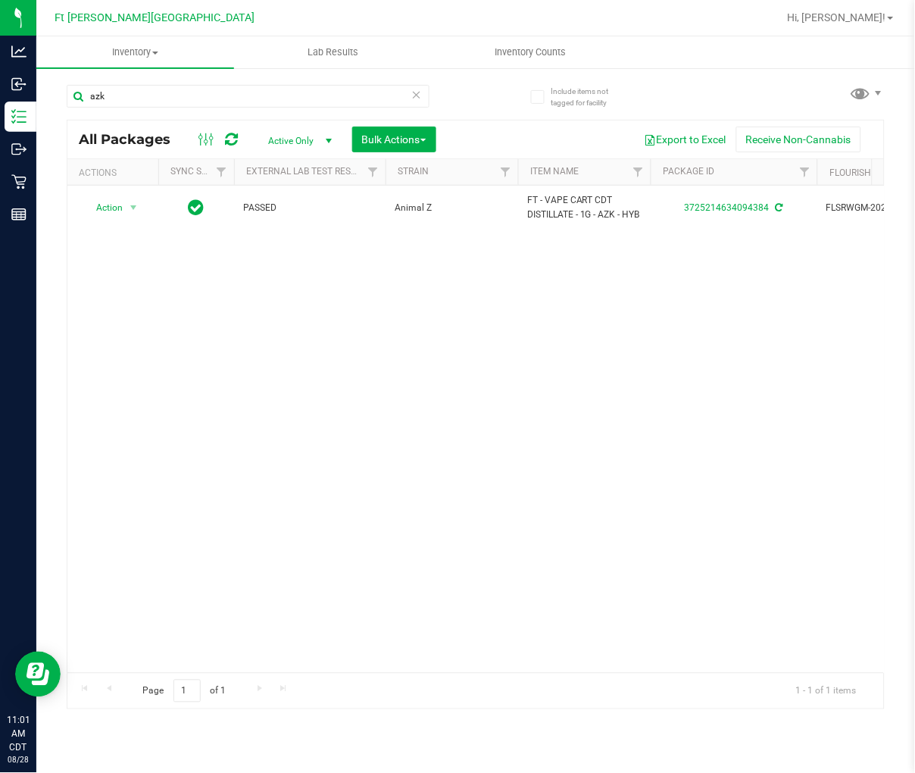
type input "azk"
click at [415, 94] on icon at bounding box center [416, 94] width 11 height 18
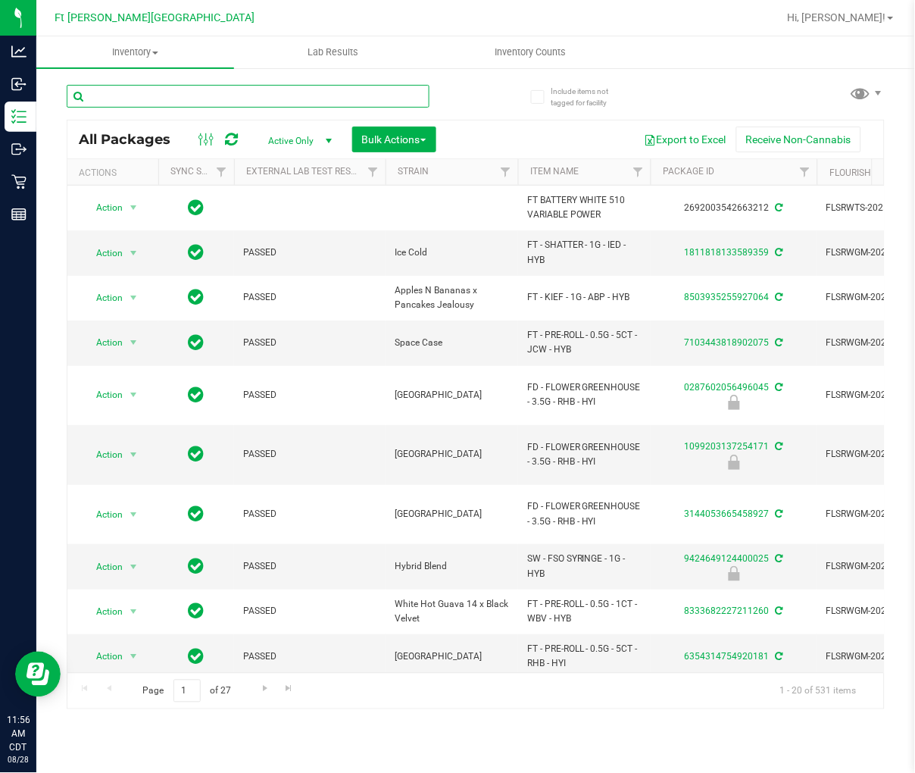
click at [214, 92] on input "text" at bounding box center [248, 96] width 363 height 23
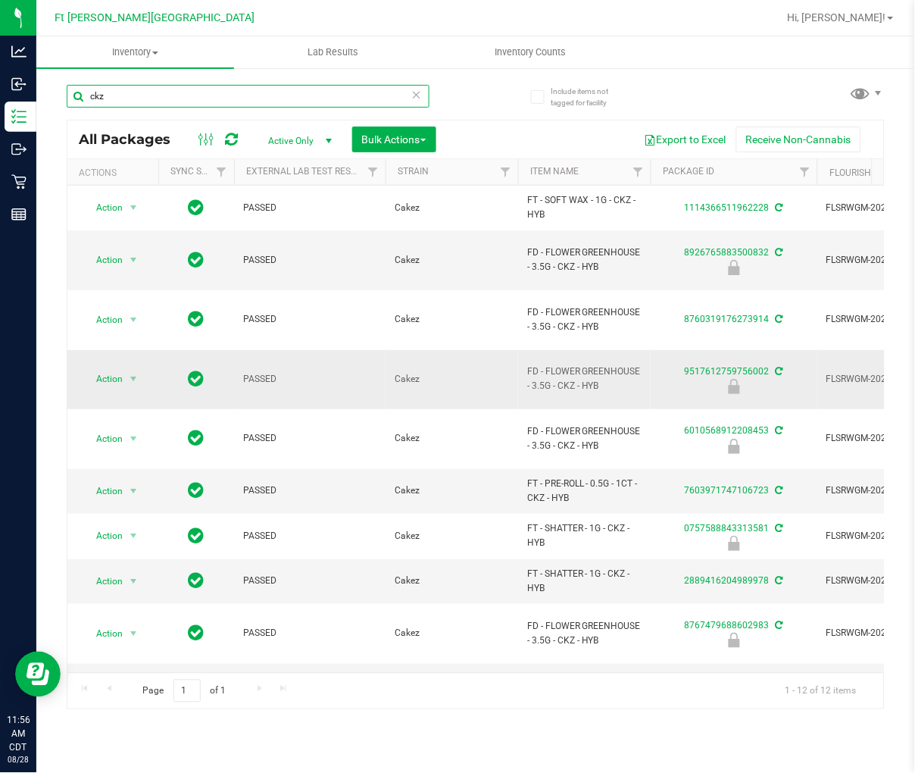
scroll to position [77, 0]
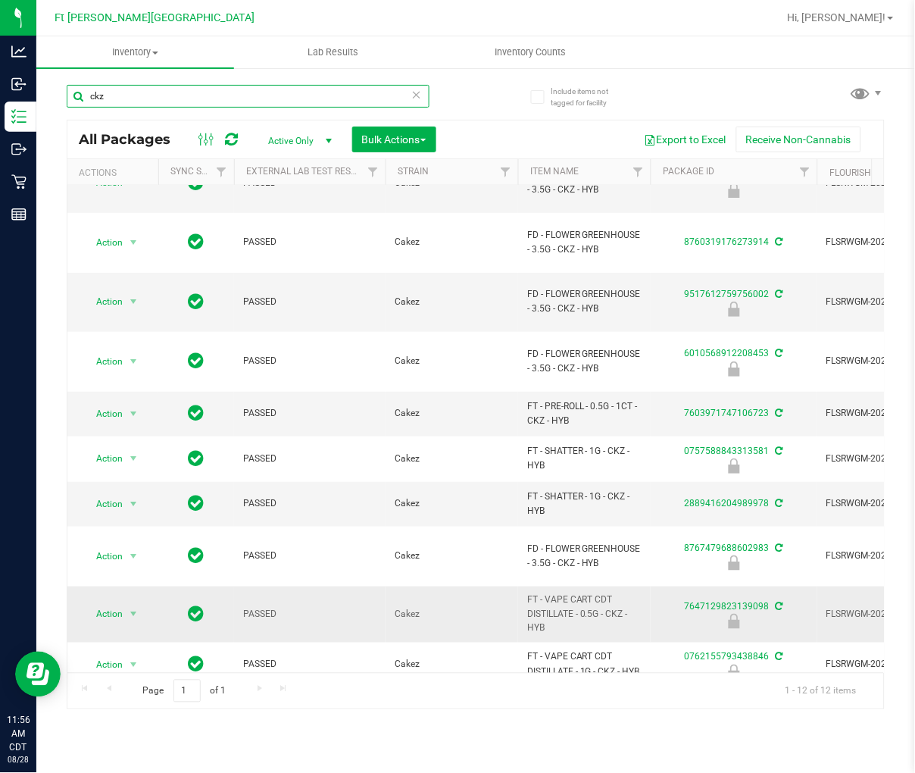
type input "ckz"
click at [321, 607] on span "PASSED" at bounding box center [309, 614] width 133 height 14
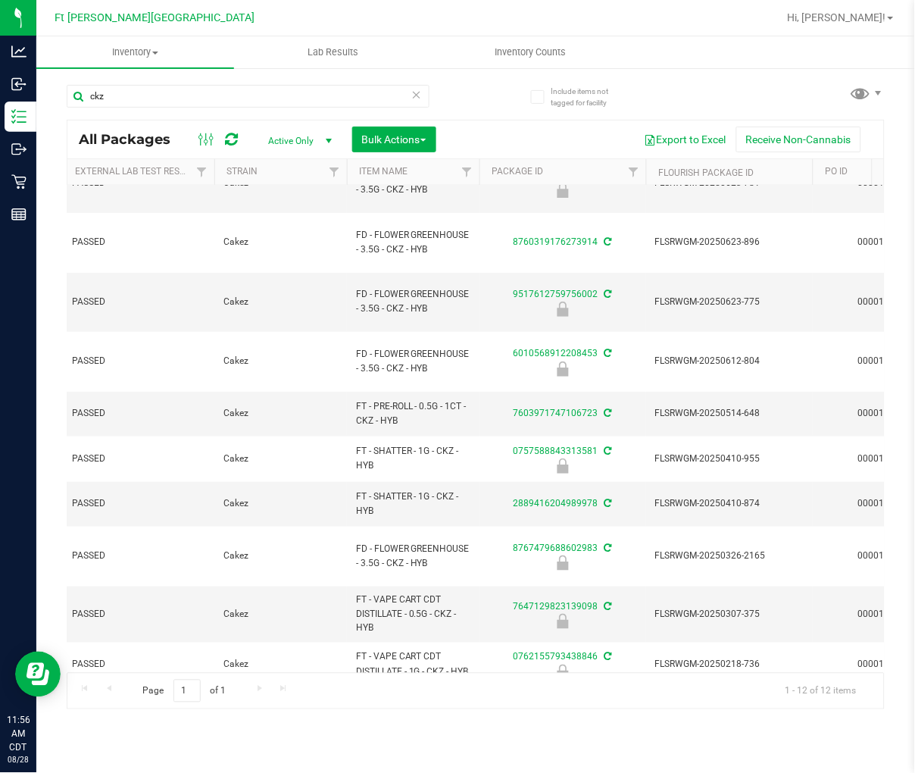
scroll to position [0, 137]
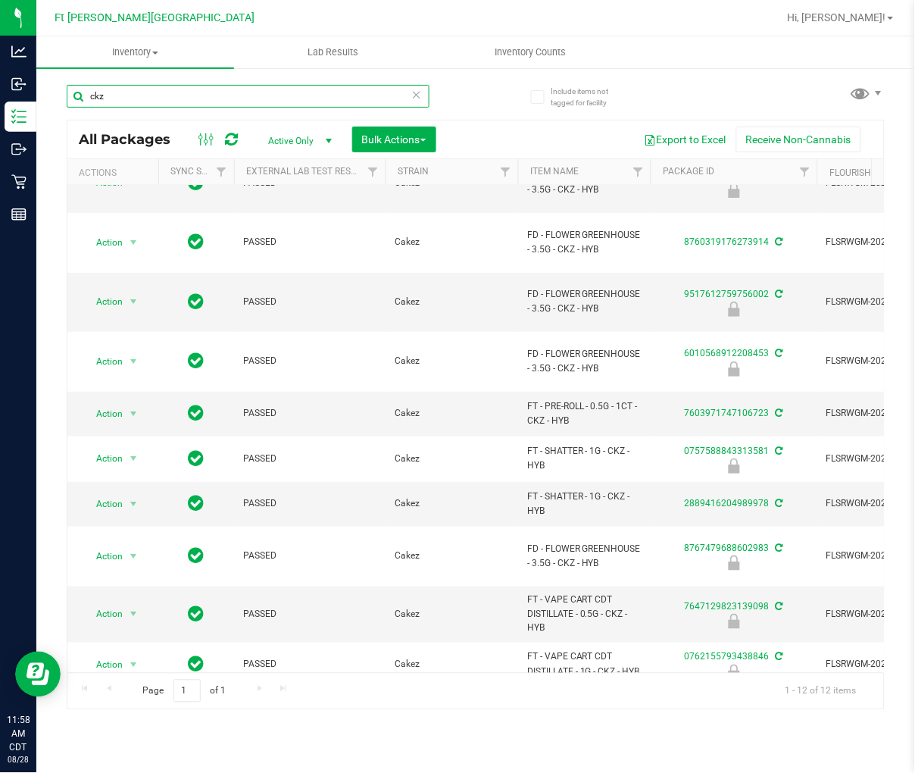
click at [422, 95] on input "ckz" at bounding box center [248, 96] width 363 height 23
click at [414, 91] on icon at bounding box center [416, 94] width 11 height 18
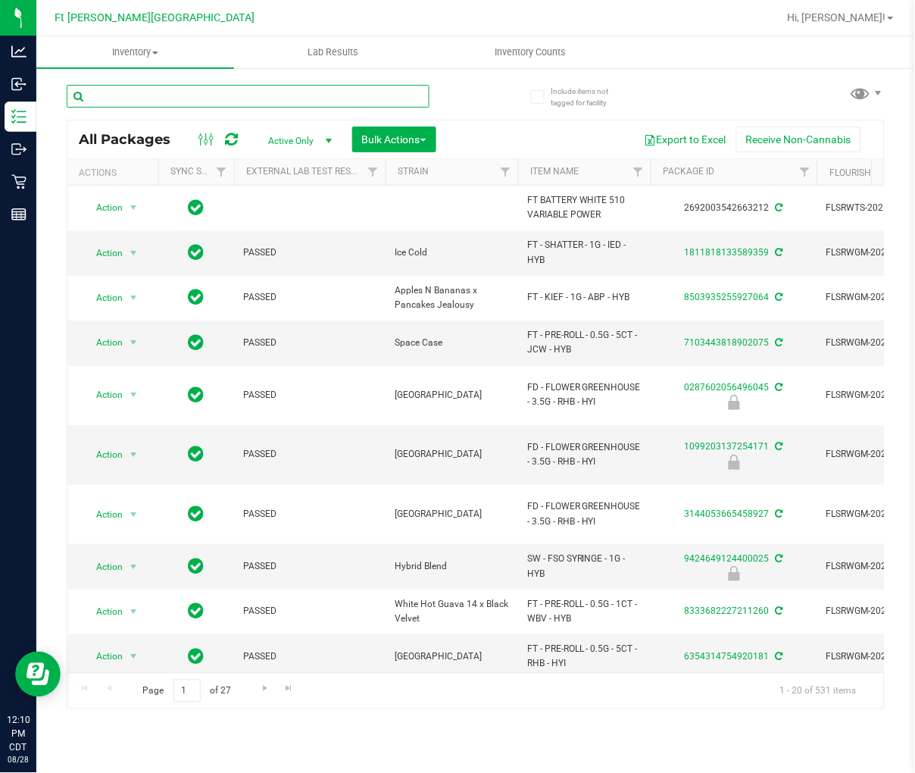
click at [142, 96] on input "text" at bounding box center [248, 96] width 363 height 23
paste input "HT 2.5mg Peach Mango Mints (THC) 40ct"
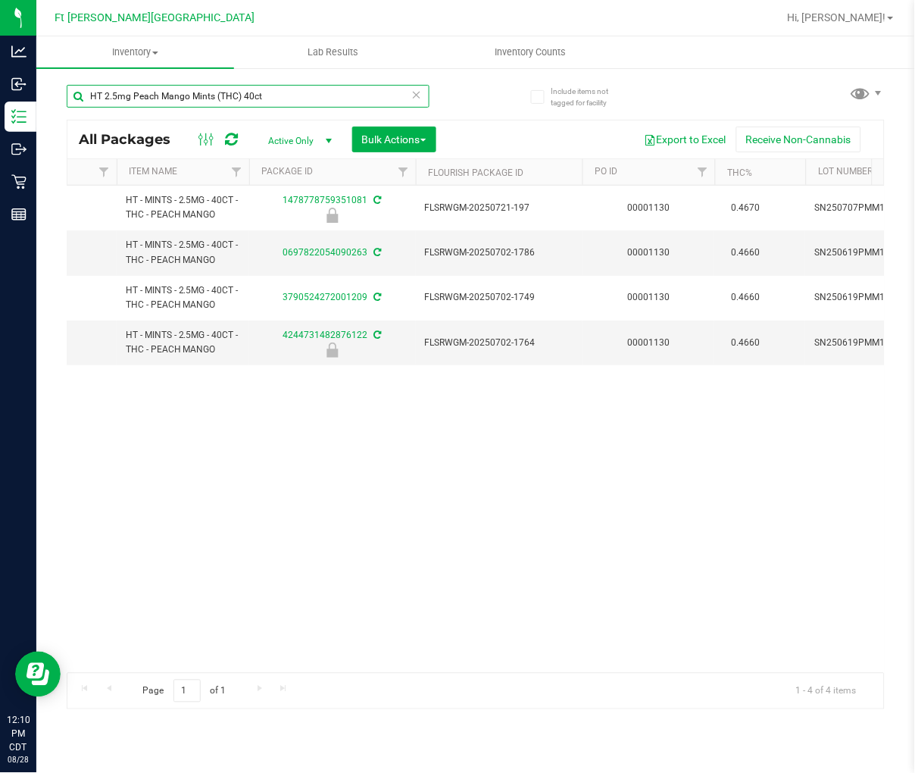
scroll to position [0, 324]
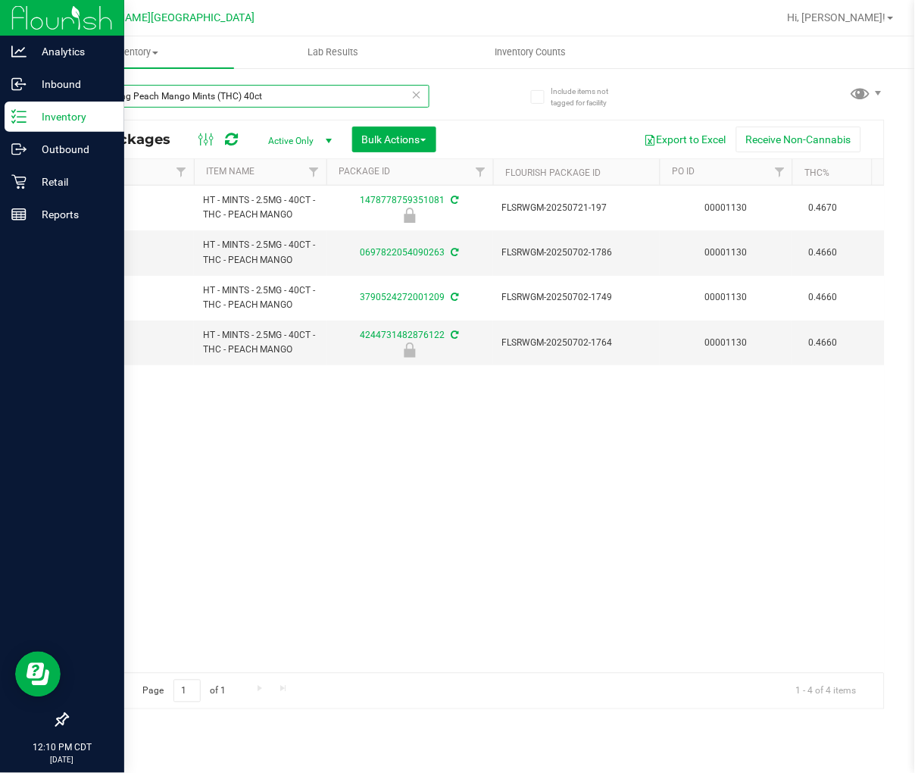
type input "HT 2.5mg Peach Mango Mints (THC) 40ct"
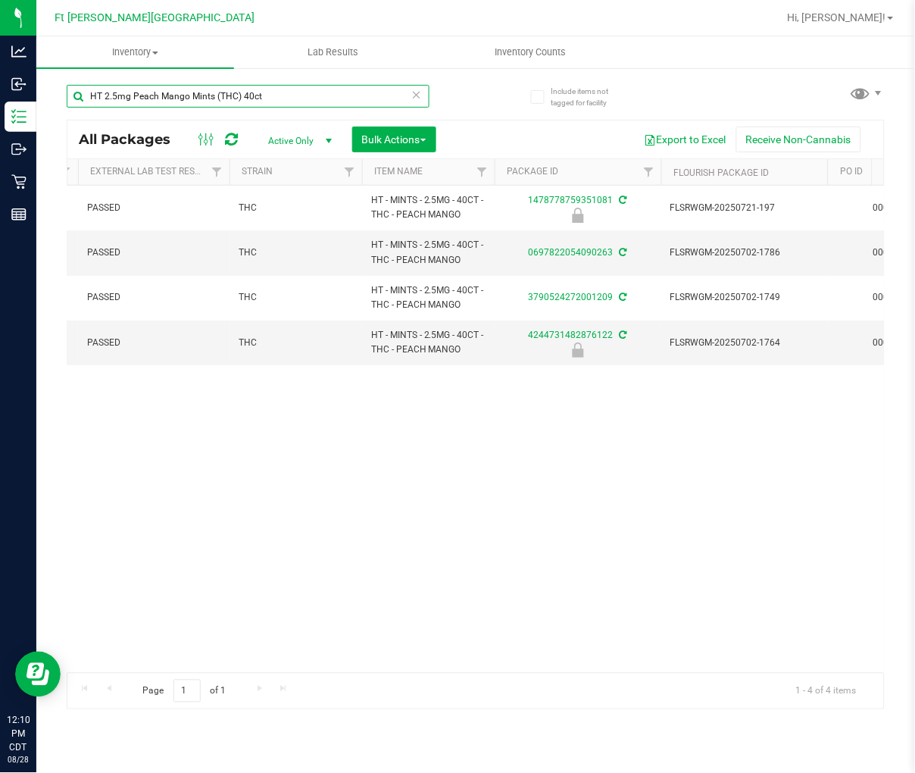
scroll to position [0, 0]
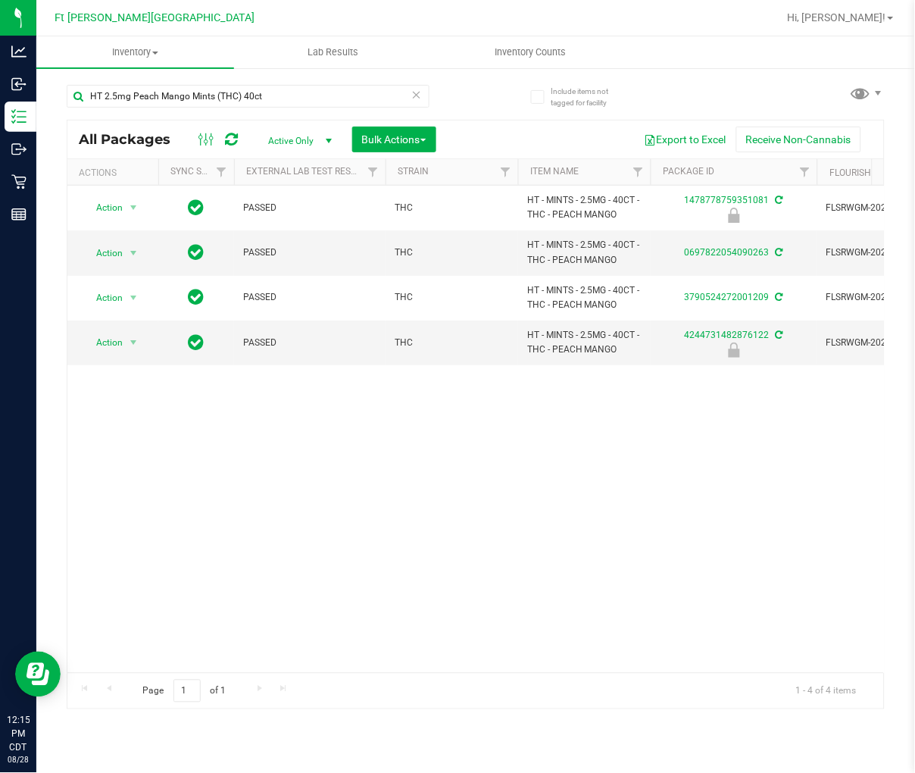
click at [414, 91] on icon at bounding box center [416, 94] width 11 height 18
